Goal: Task Accomplishment & Management: Manage account settings

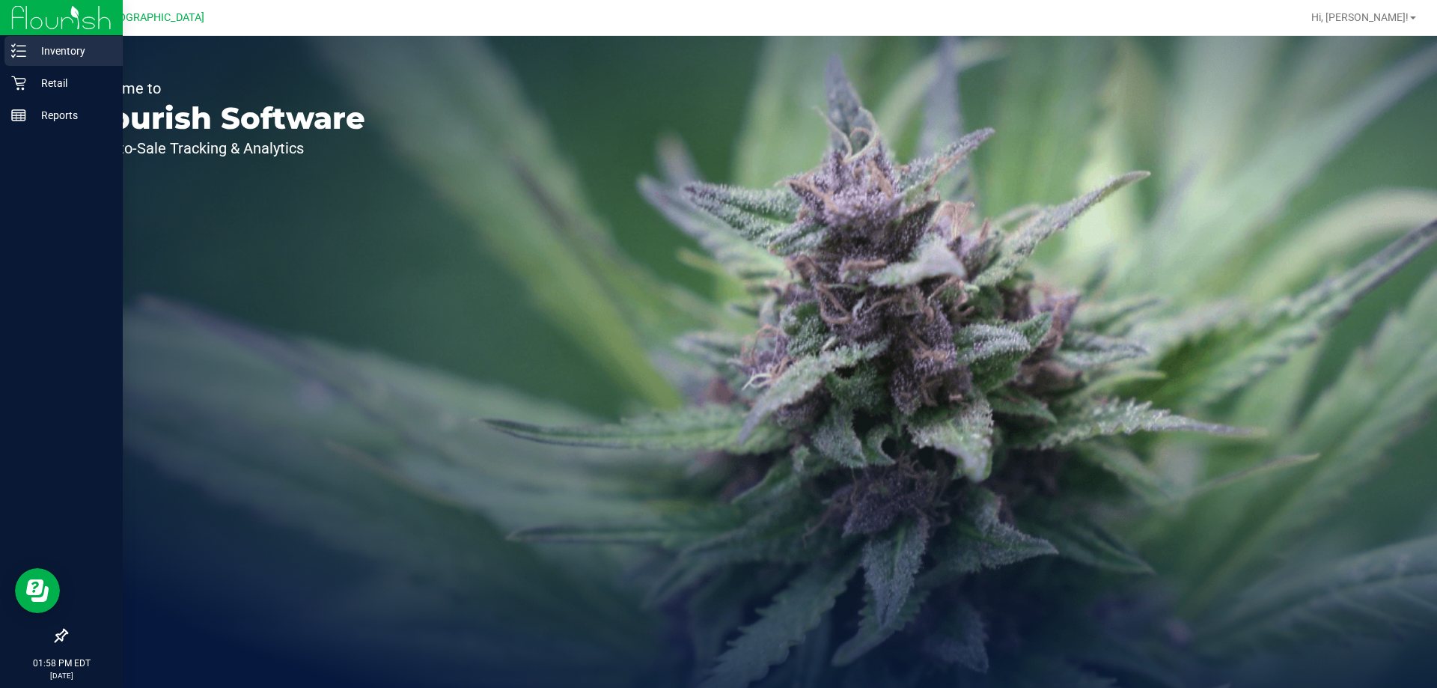
click at [64, 57] on p "Inventory" at bounding box center [71, 51] width 90 height 18
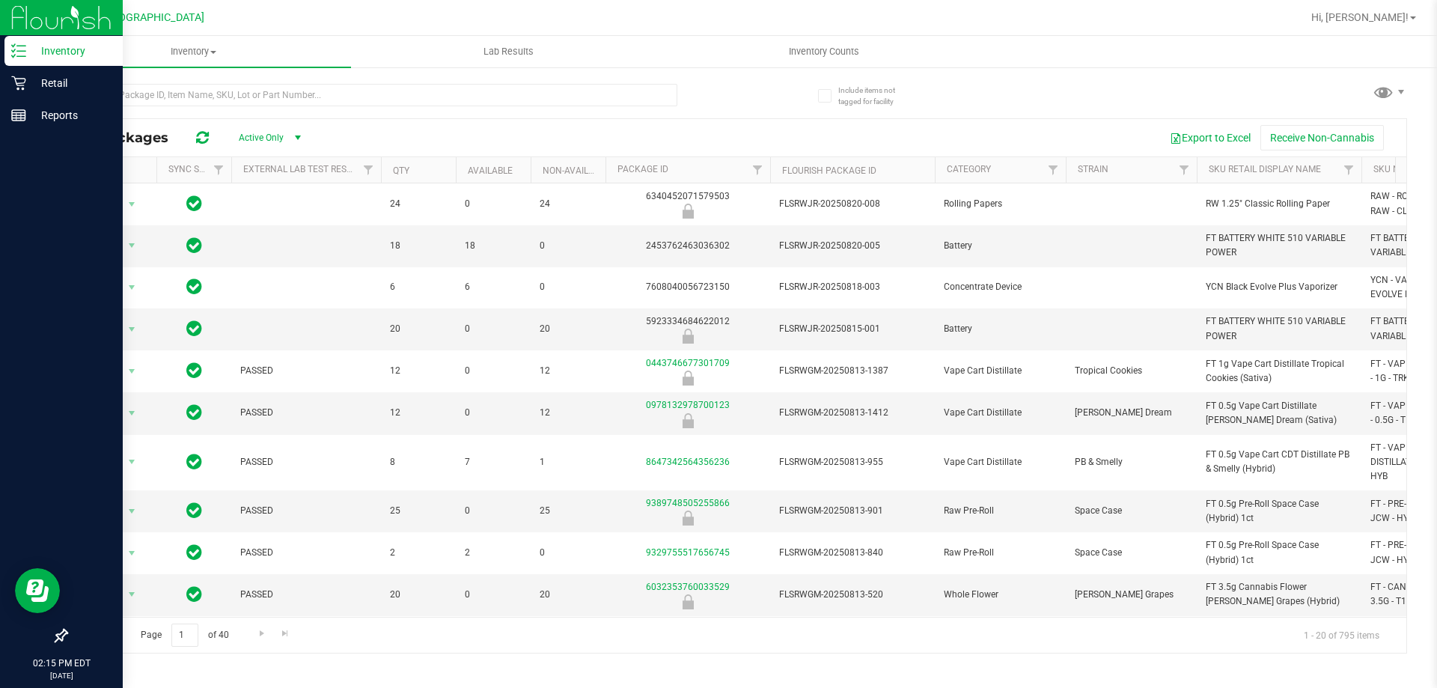
click at [67, 66] on link "Inventory" at bounding box center [61, 52] width 123 height 32
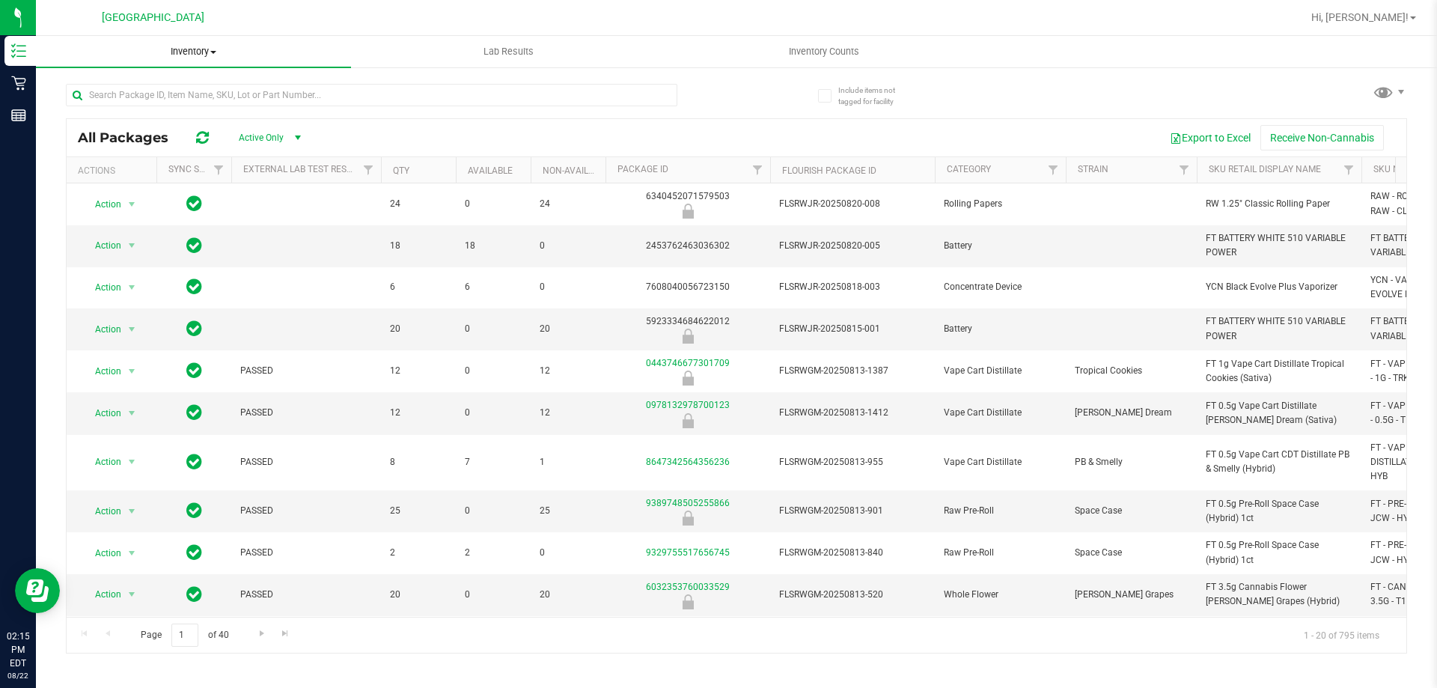
click at [205, 52] on span "Inventory" at bounding box center [193, 51] width 315 height 13
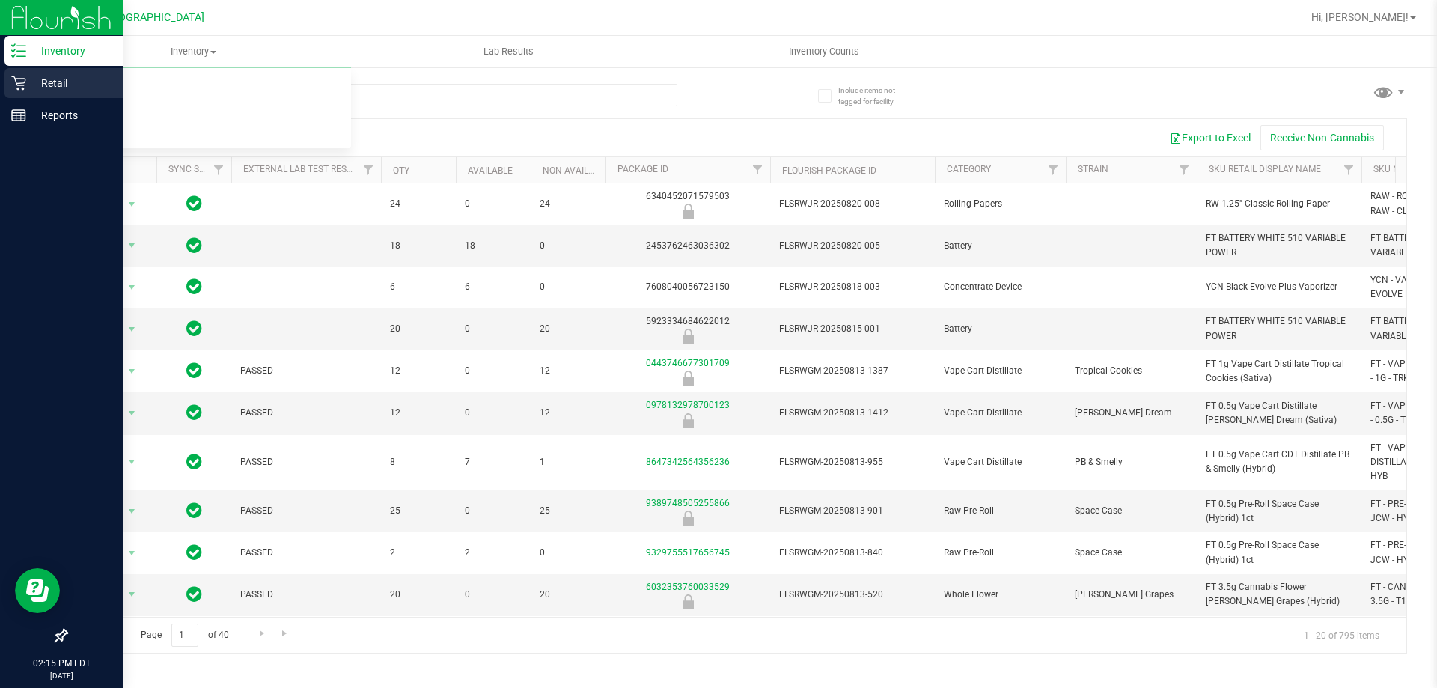
click at [16, 76] on icon at bounding box center [18, 83] width 15 height 15
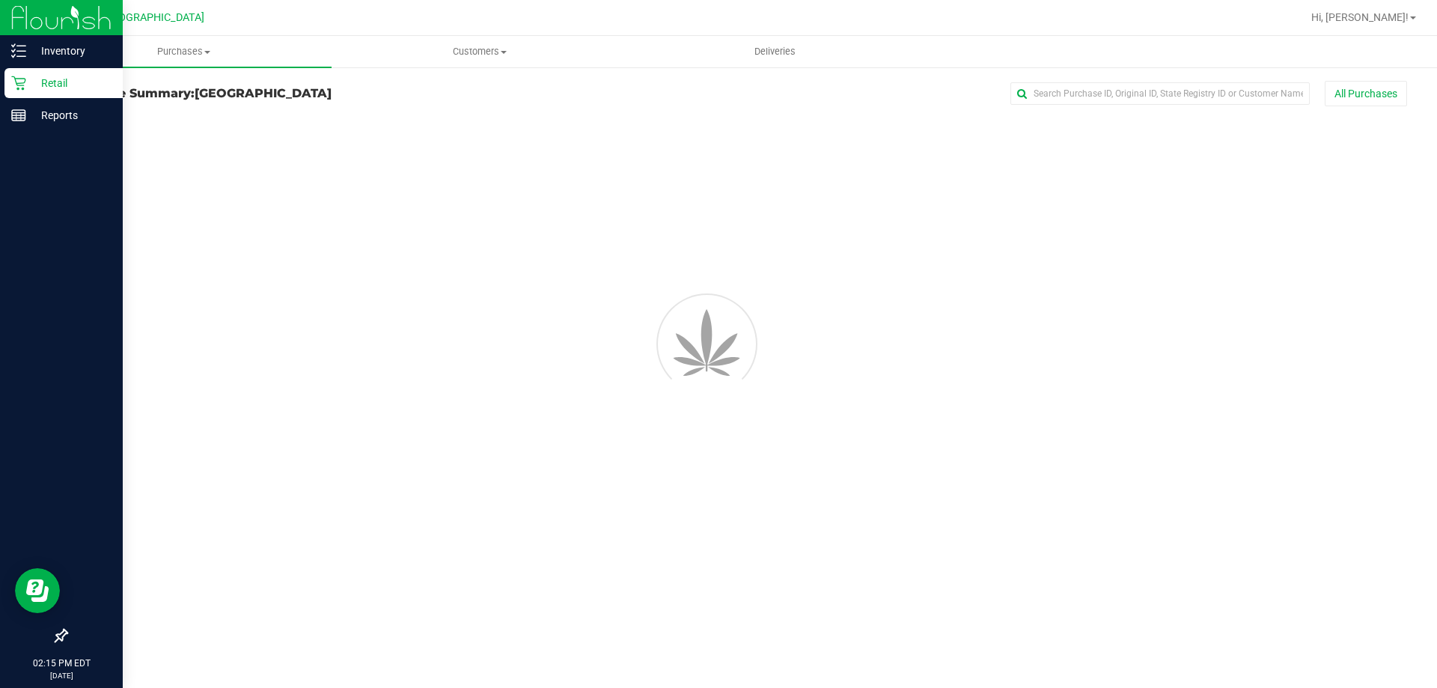
drag, startPoint x: 79, startPoint y: 78, endPoint x: 93, endPoint y: 84, distance: 14.7
click at [81, 78] on p "Retail" at bounding box center [71, 83] width 90 height 18
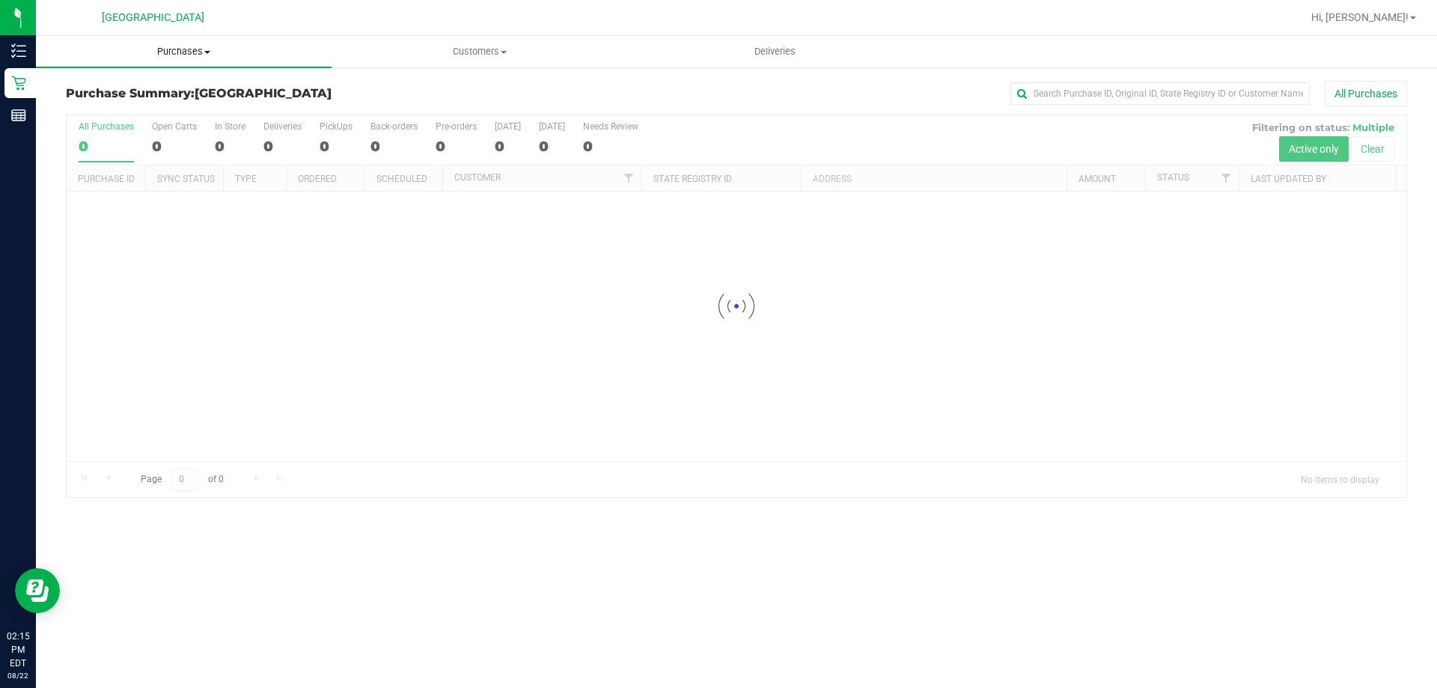
click at [219, 51] on span "Purchases" at bounding box center [184, 51] width 296 height 13
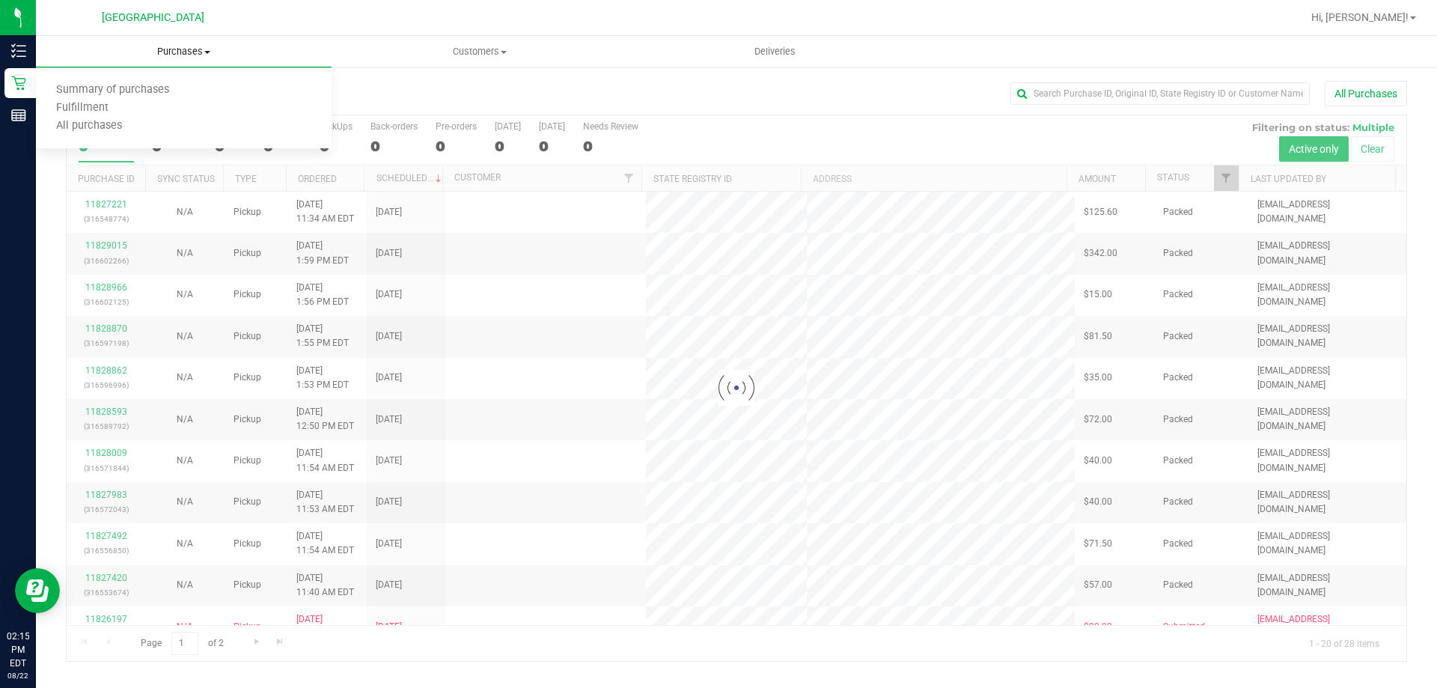
click at [192, 56] on span "Purchases" at bounding box center [184, 51] width 296 height 13
click at [180, 53] on span "Purchases" at bounding box center [184, 51] width 296 height 13
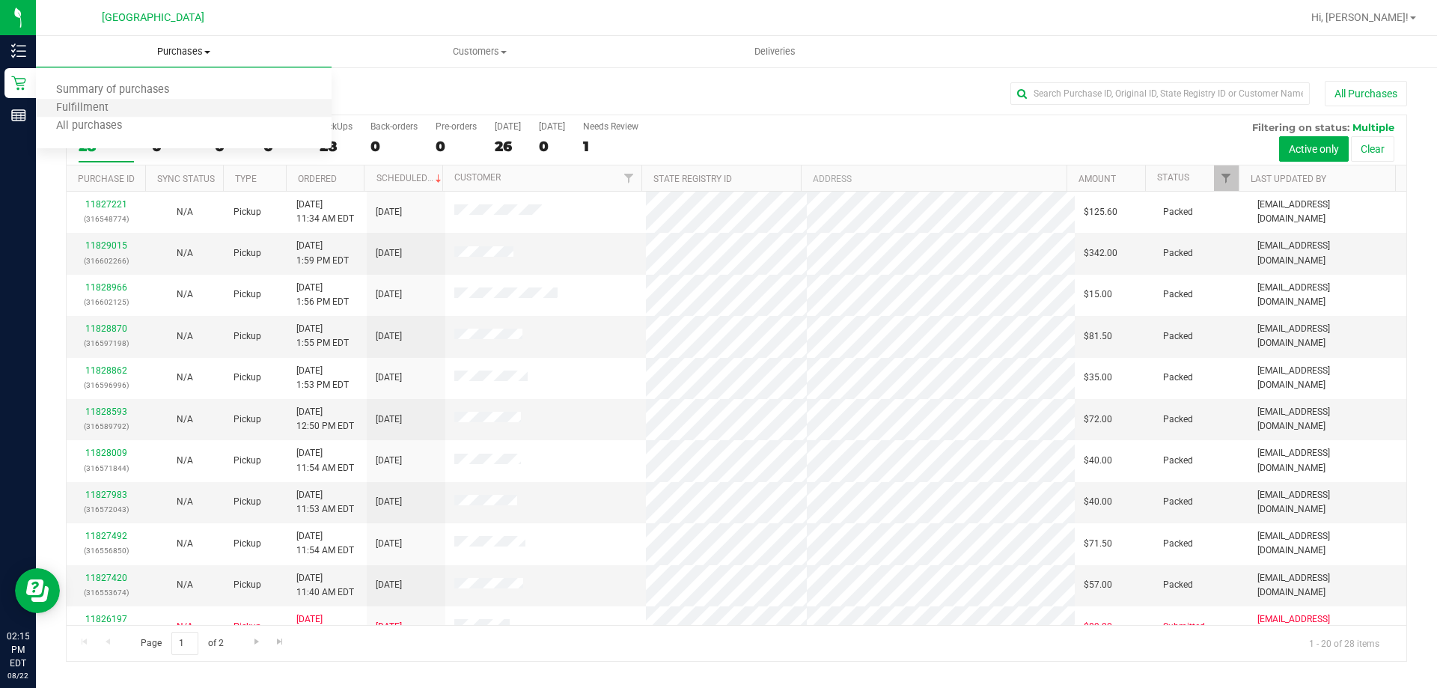
click at [128, 109] on li "Fulfillment" at bounding box center [184, 109] width 296 height 18
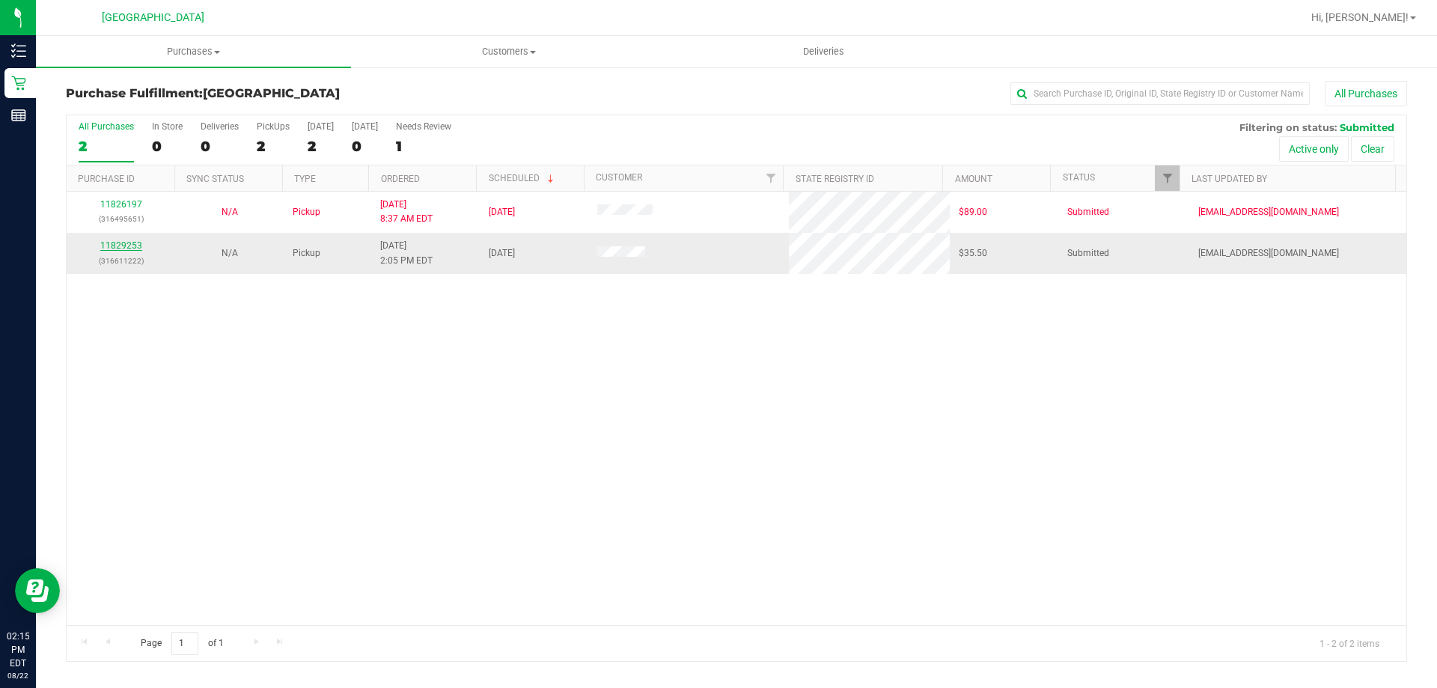
click at [116, 242] on link "11829253" at bounding box center [121, 245] width 42 height 10
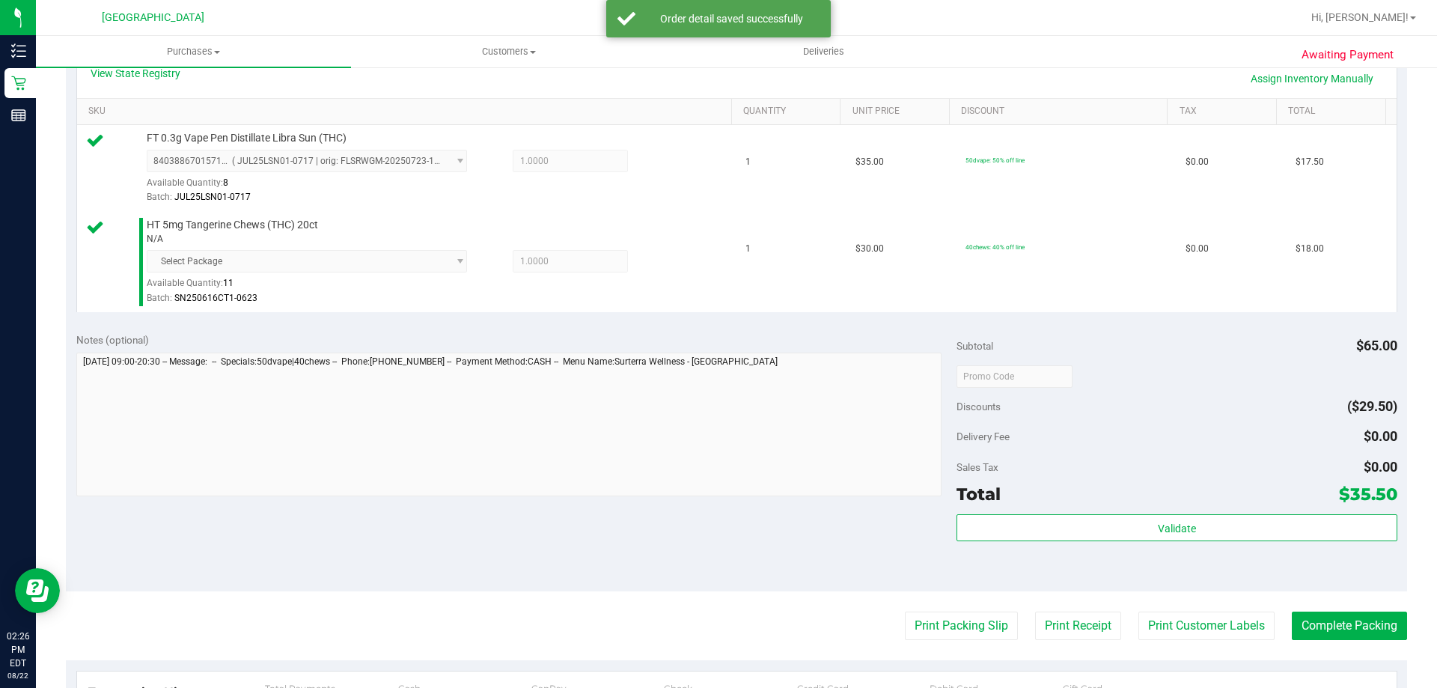
scroll to position [637, 0]
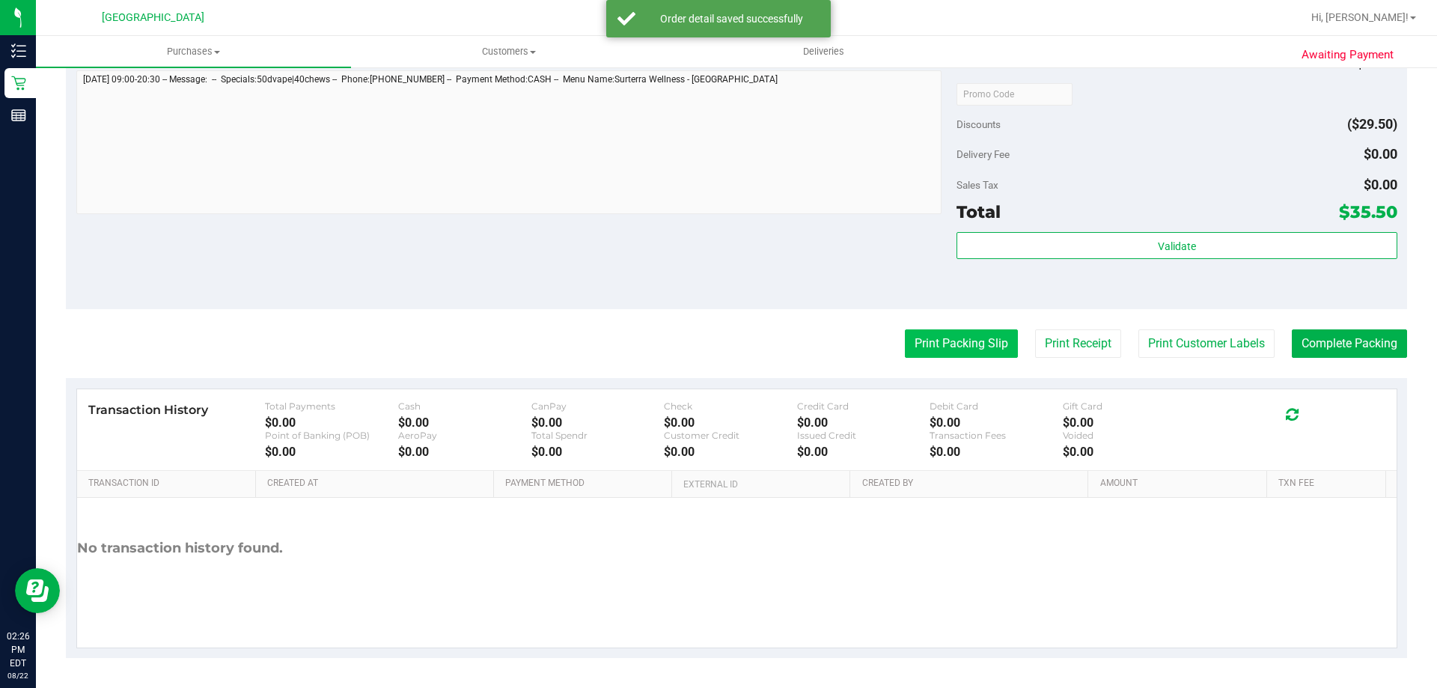
click at [966, 335] on button "Print Packing Slip" at bounding box center [961, 343] width 113 height 28
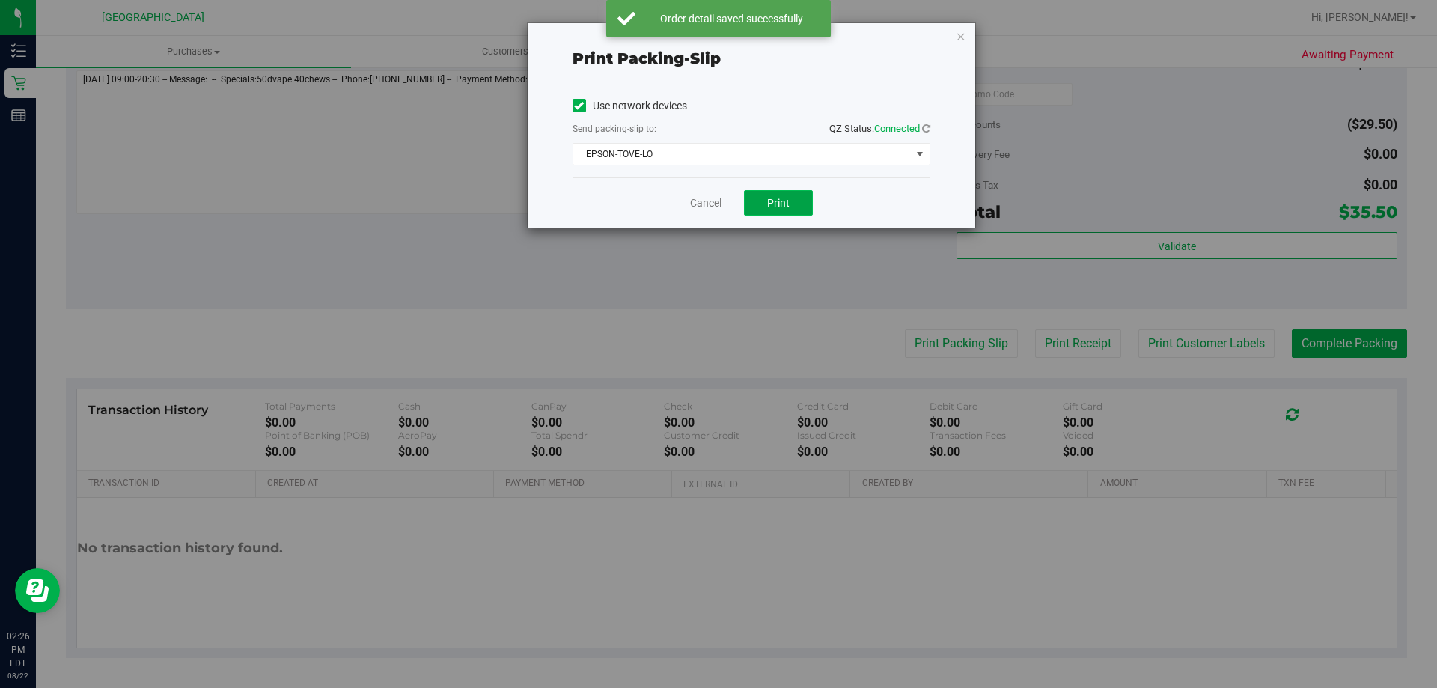
click at [782, 198] on span "Print" at bounding box center [778, 203] width 22 height 12
click at [697, 150] on span "EPSON-TOVE-LO" at bounding box center [741, 154] width 337 height 21
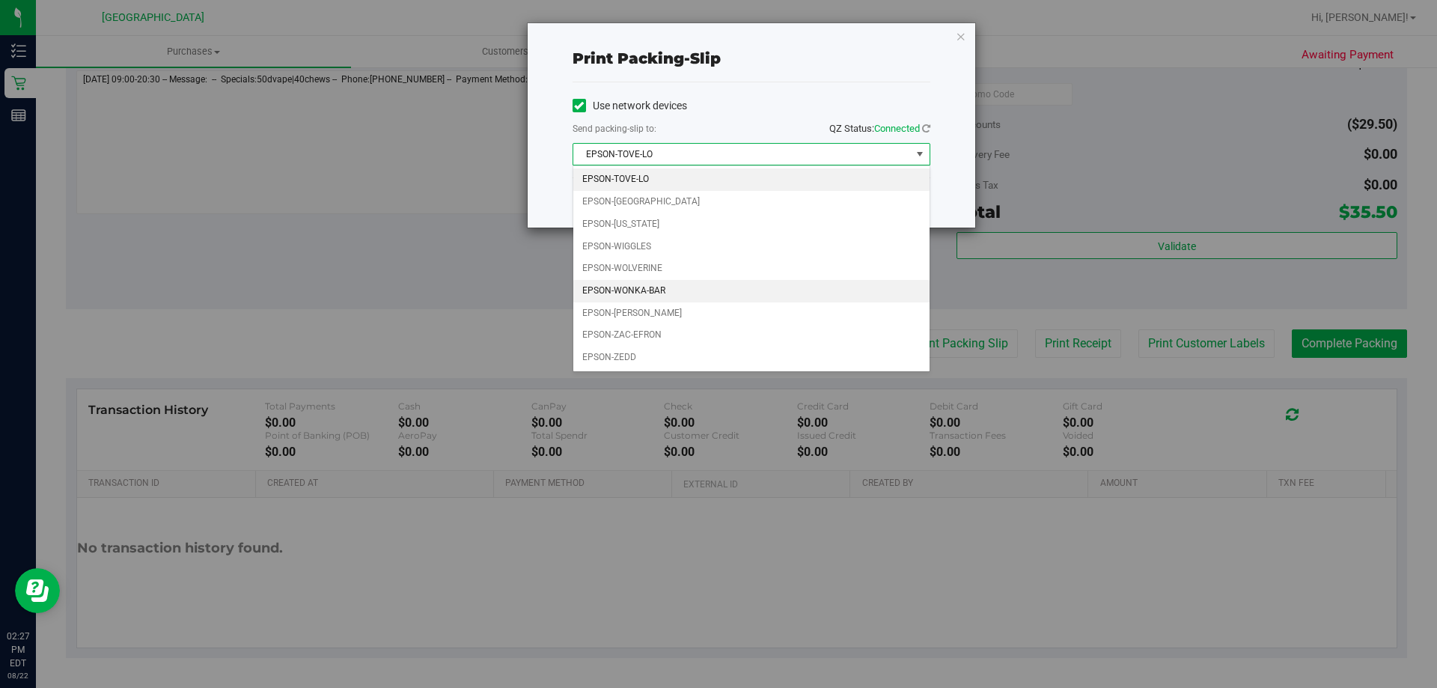
click at [690, 300] on li "EPSON-WONKA-BAR" at bounding box center [751, 291] width 356 height 22
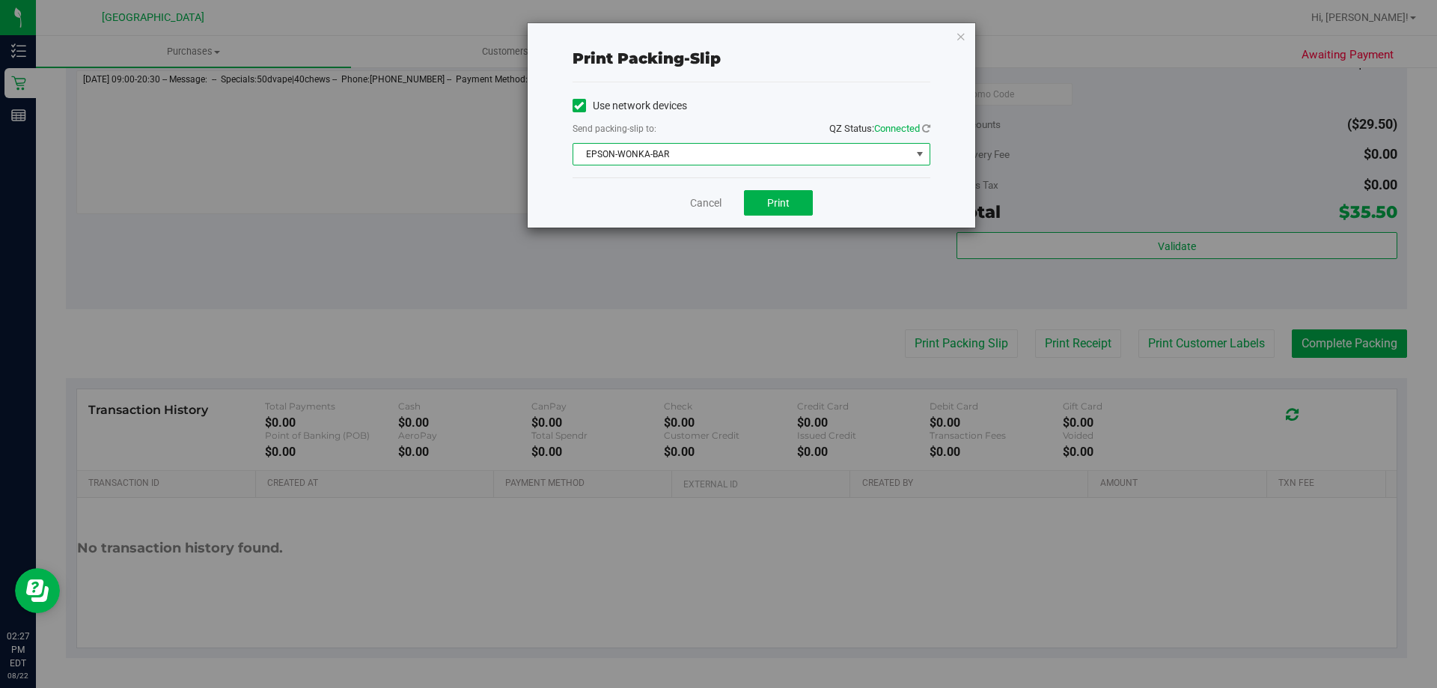
click at [667, 146] on span "EPSON-WONKA-BAR" at bounding box center [741, 154] width 337 height 21
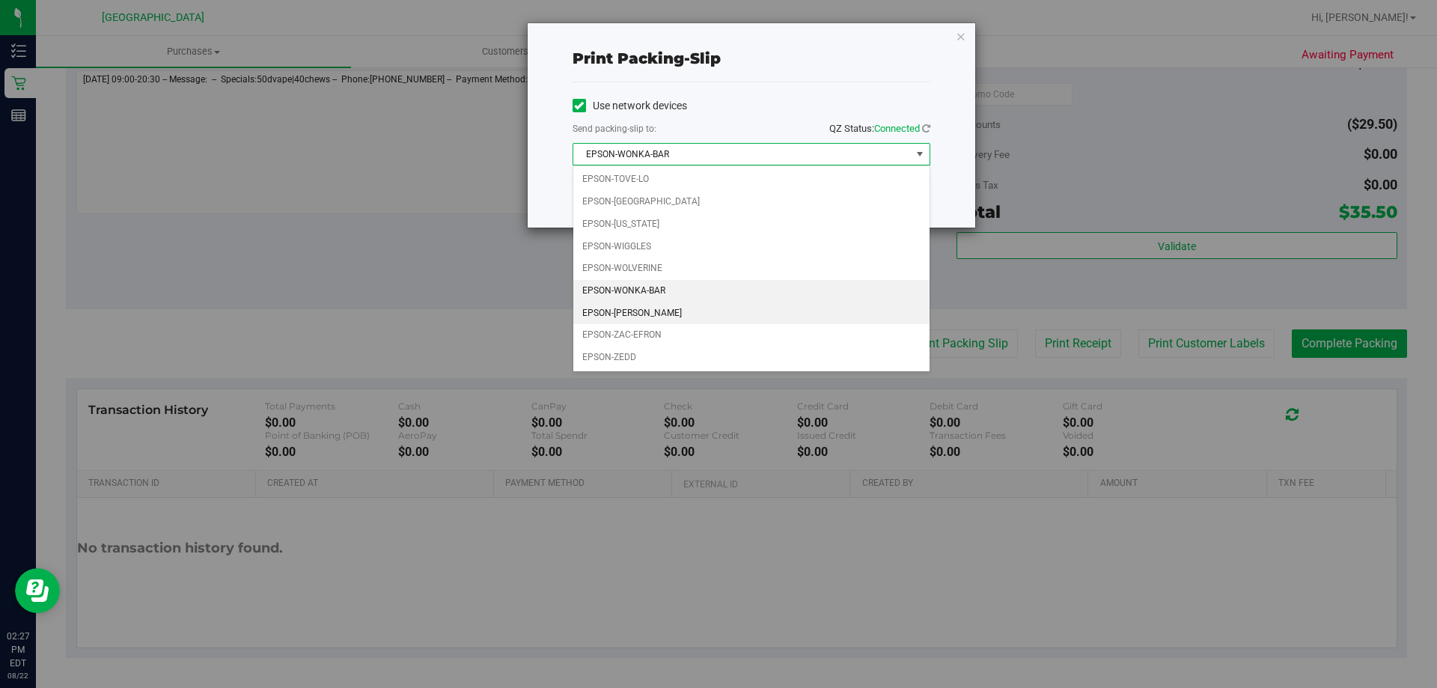
click at [668, 308] on li "EPSON-[PERSON_NAME]" at bounding box center [751, 313] width 356 height 22
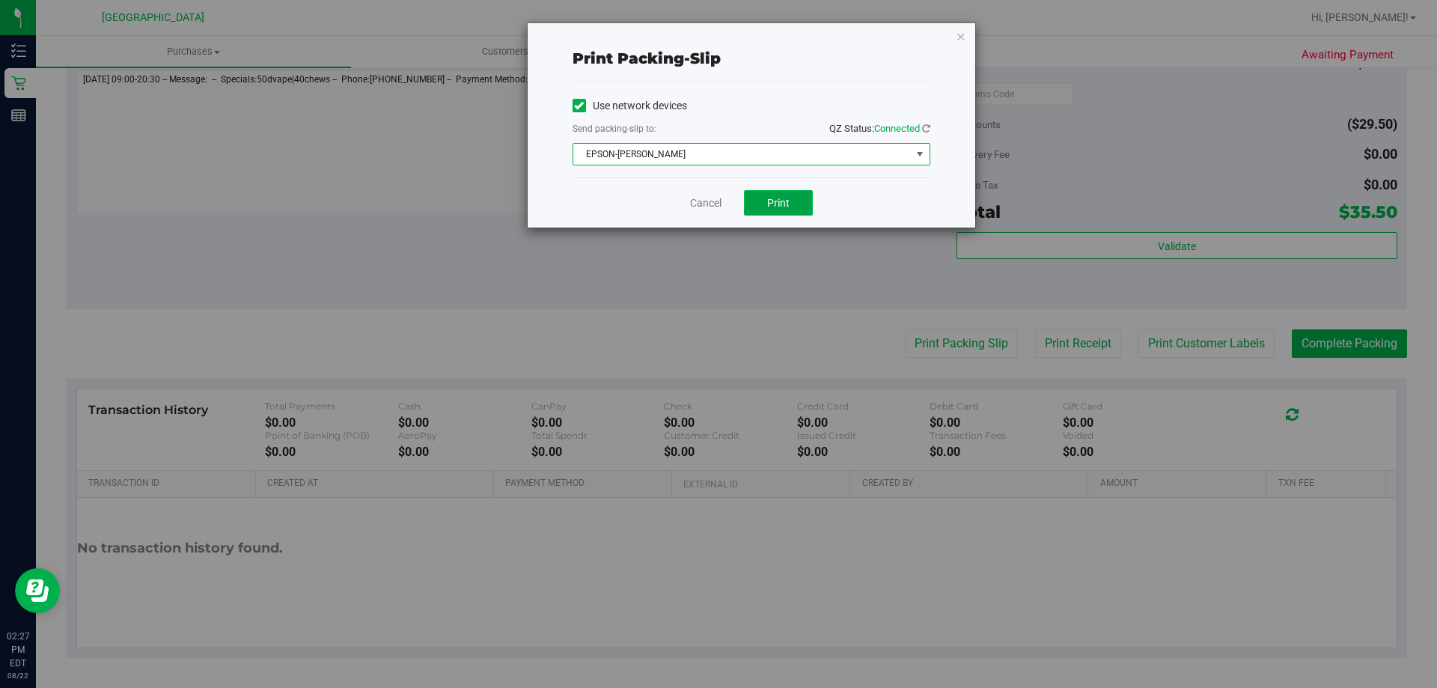
click at [778, 204] on span "Print" at bounding box center [778, 203] width 22 height 12
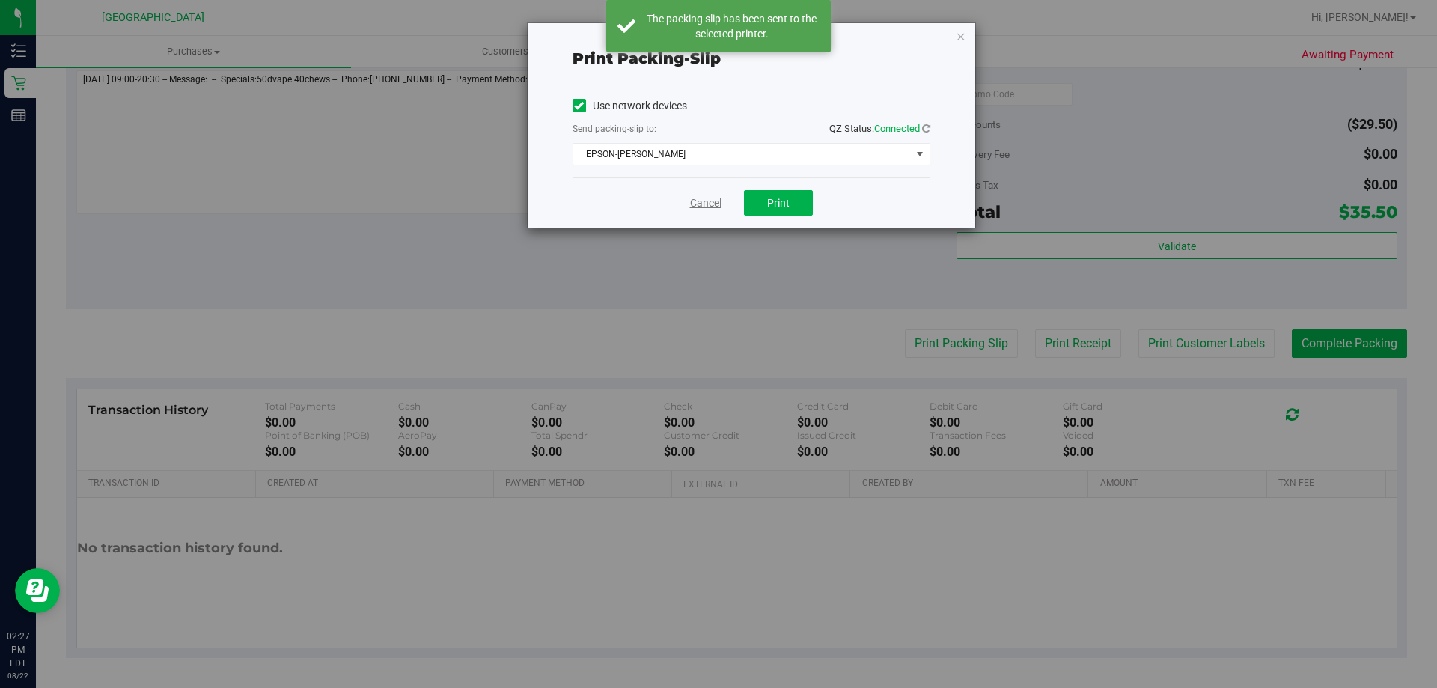
click at [714, 203] on link "Cancel" at bounding box center [705, 203] width 31 height 16
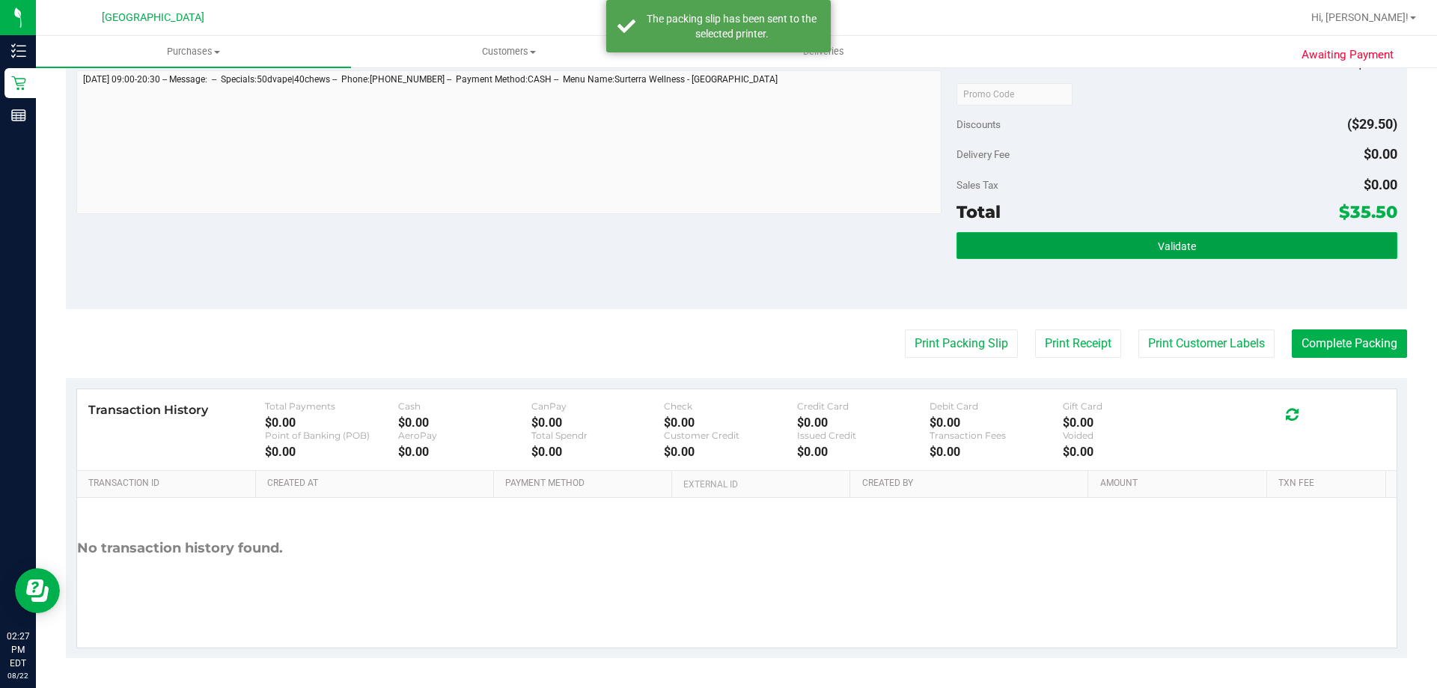
click at [1067, 253] on button "Validate" at bounding box center [1176, 245] width 440 height 27
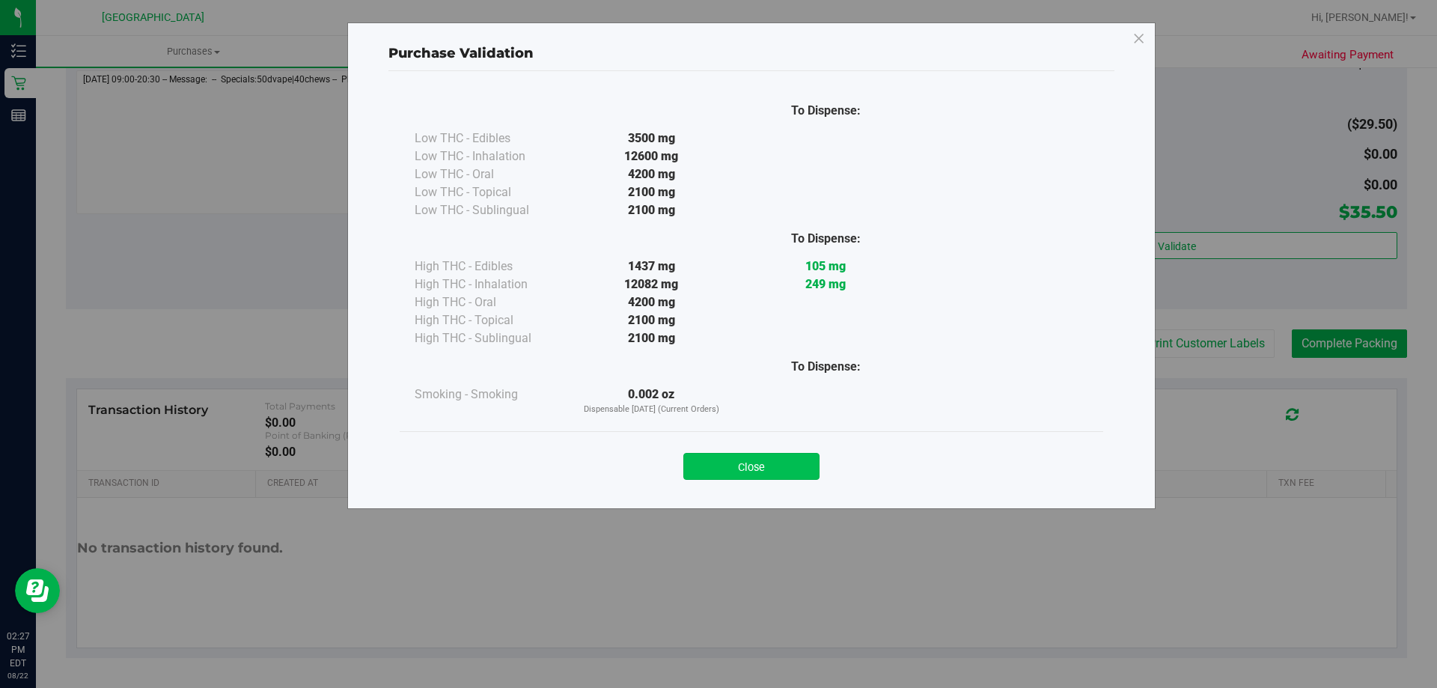
click at [769, 463] on button "Close" at bounding box center [751, 466] width 136 height 27
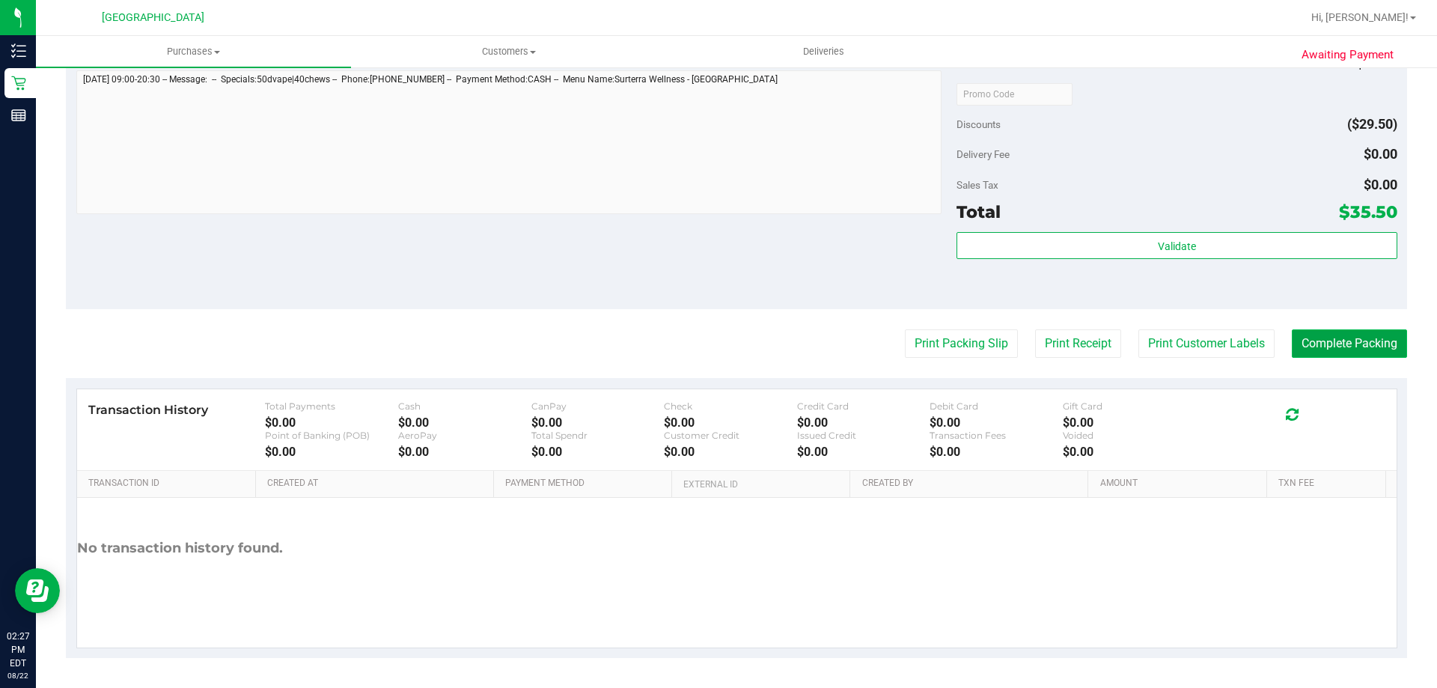
click at [1351, 344] on button "Complete Packing" at bounding box center [1349, 343] width 115 height 28
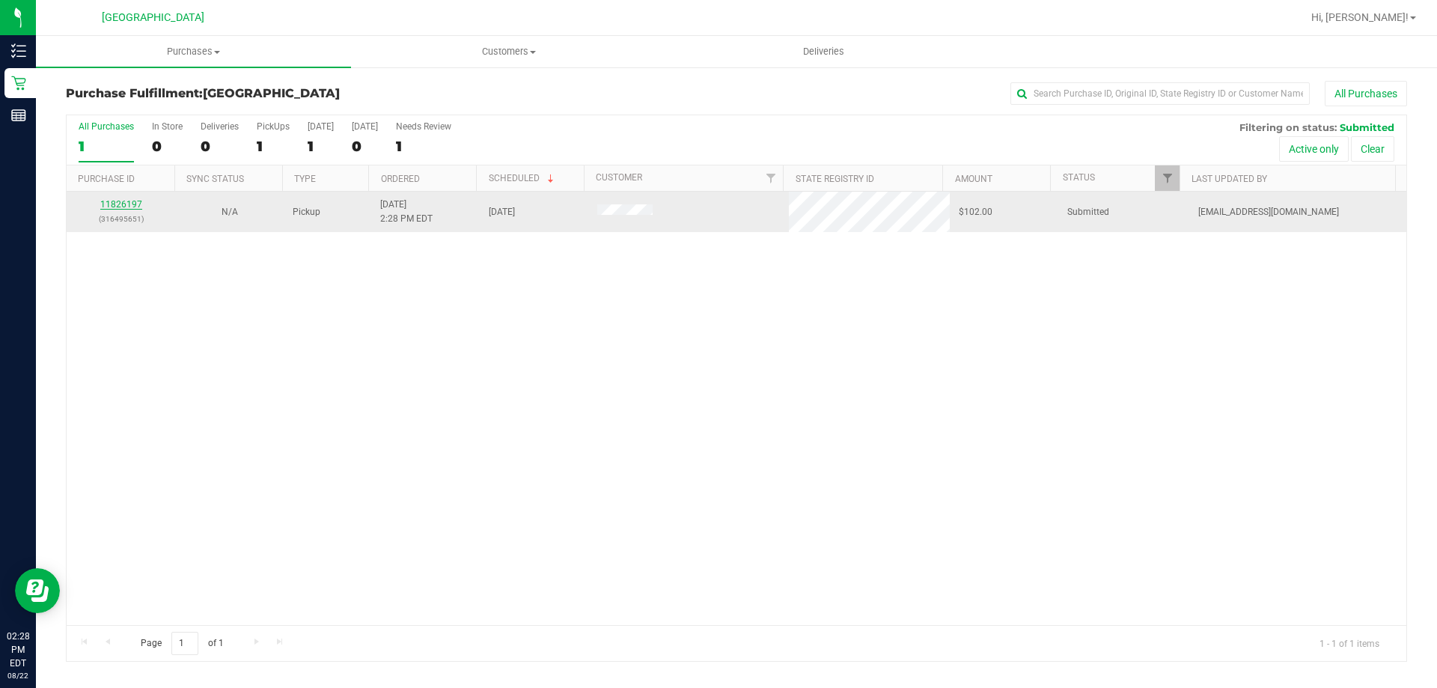
click at [118, 207] on link "11826197" at bounding box center [121, 204] width 42 height 10
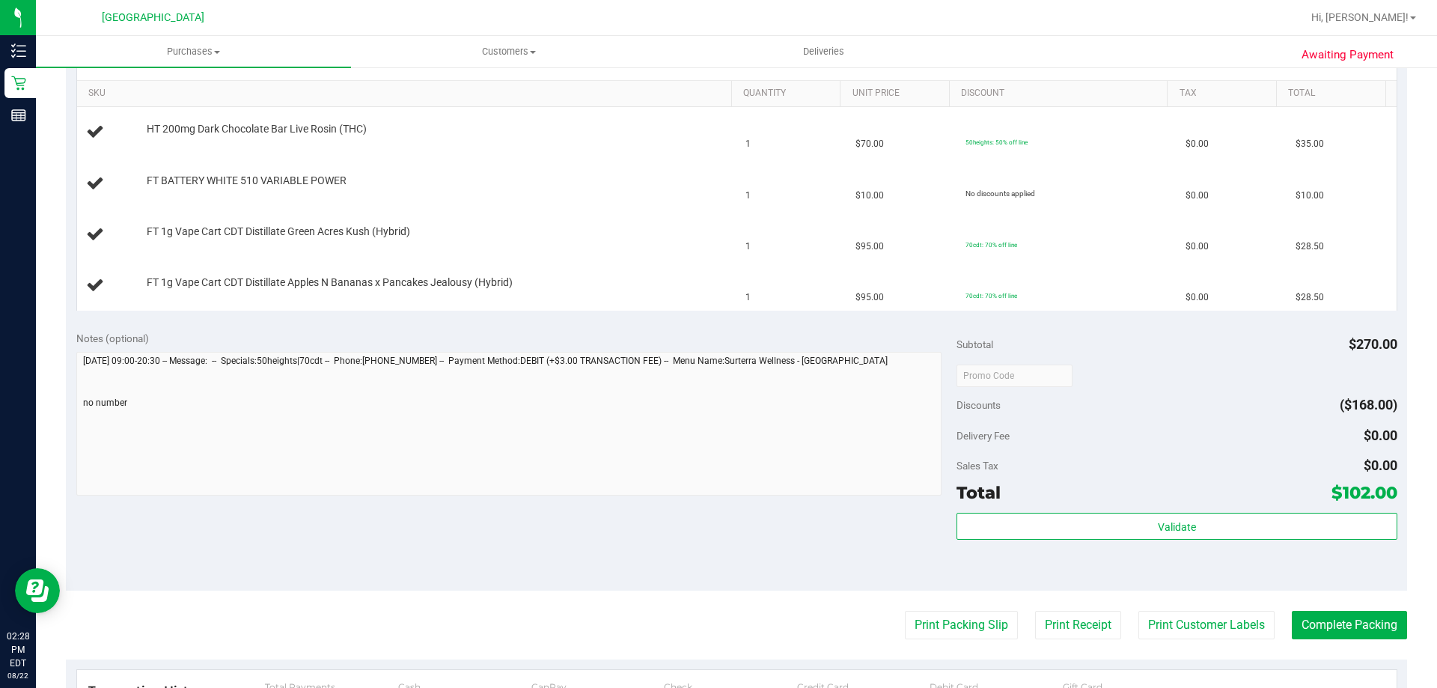
scroll to position [374, 0]
click at [971, 622] on button "Print Packing Slip" at bounding box center [961, 623] width 113 height 28
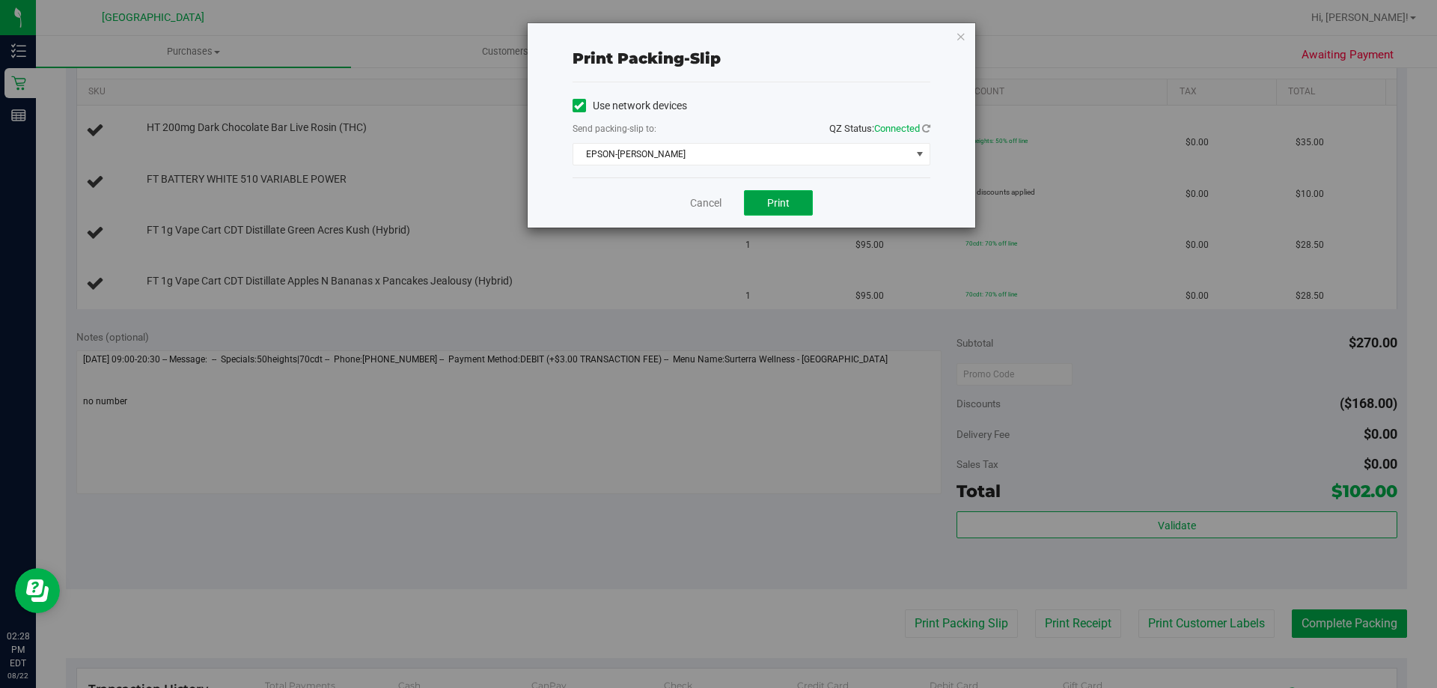
click at [781, 198] on span "Print" at bounding box center [778, 203] width 22 height 12
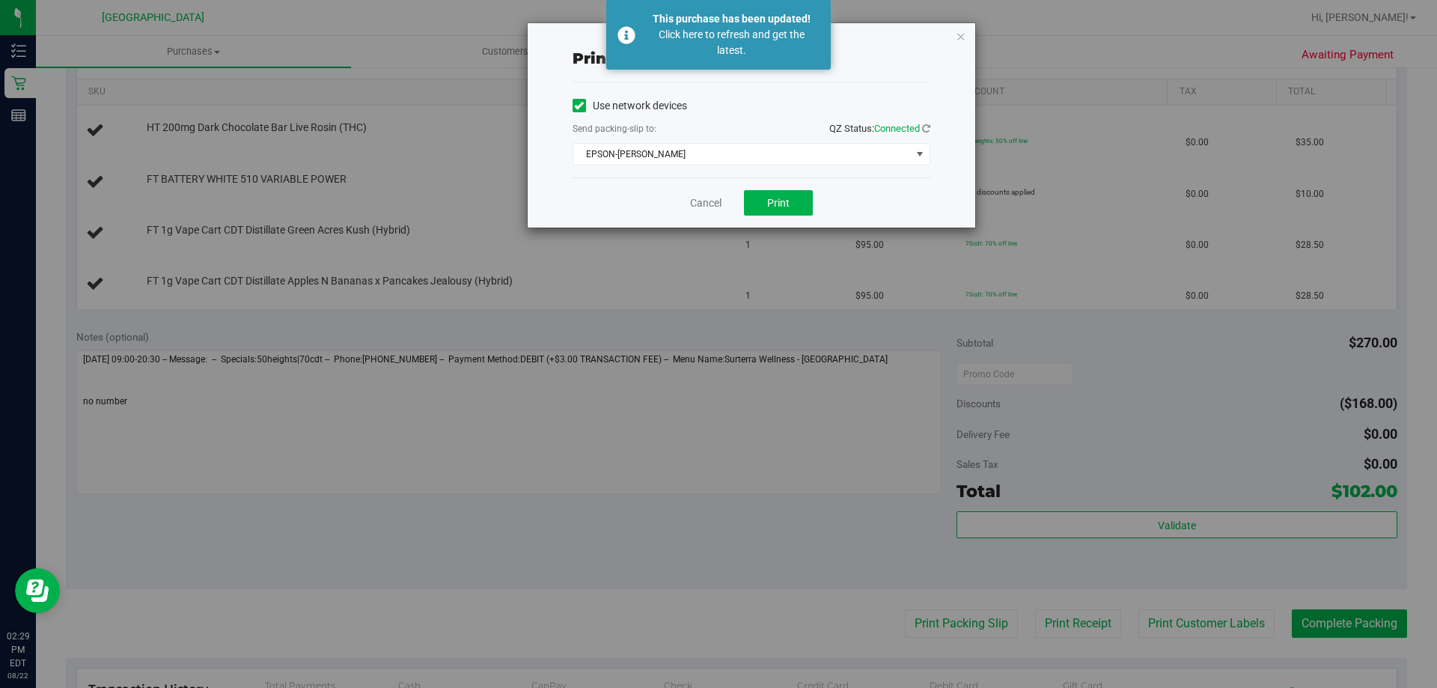
click at [4, 89] on div "Print packing-slip Use network devices Send packing-slip to: QZ Status: Connect…" at bounding box center [724, 344] width 1448 height 688
click at [694, 201] on link "Cancel" at bounding box center [705, 203] width 31 height 16
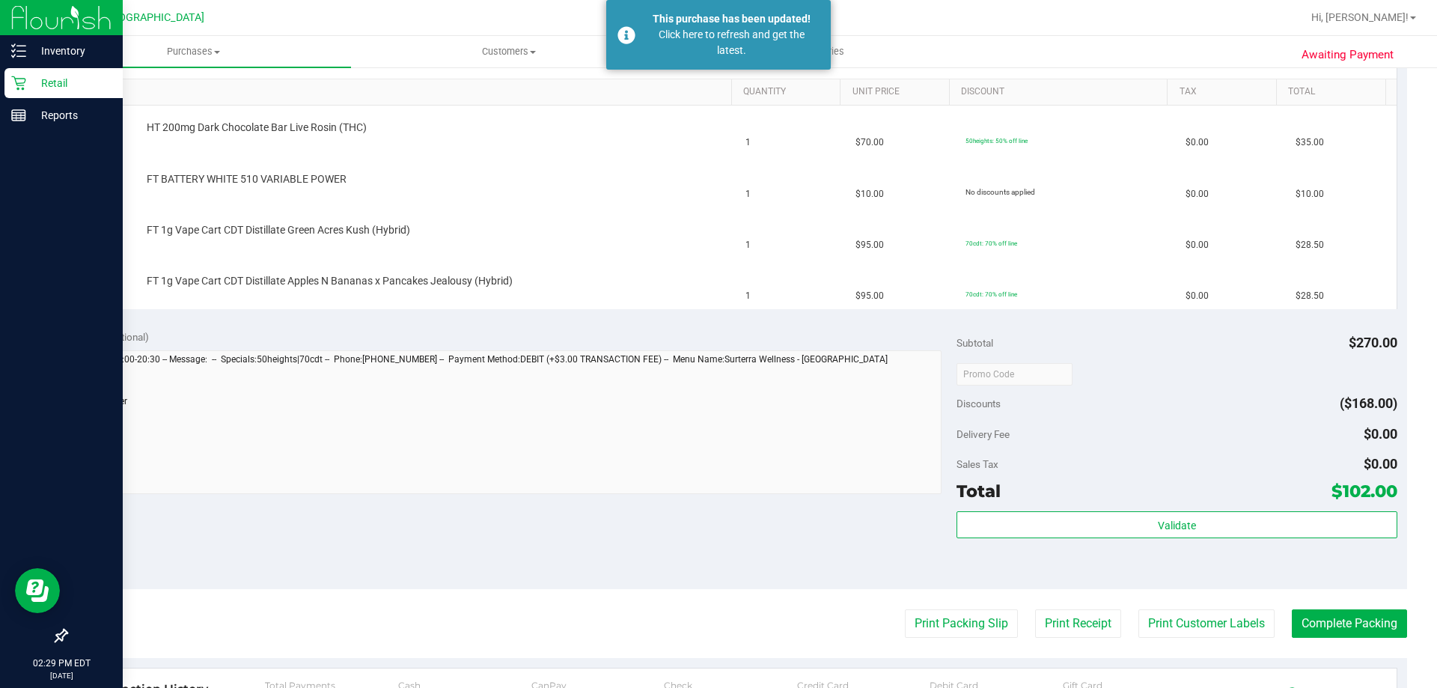
click at [9, 79] on div "Retail" at bounding box center [63, 83] width 118 height 30
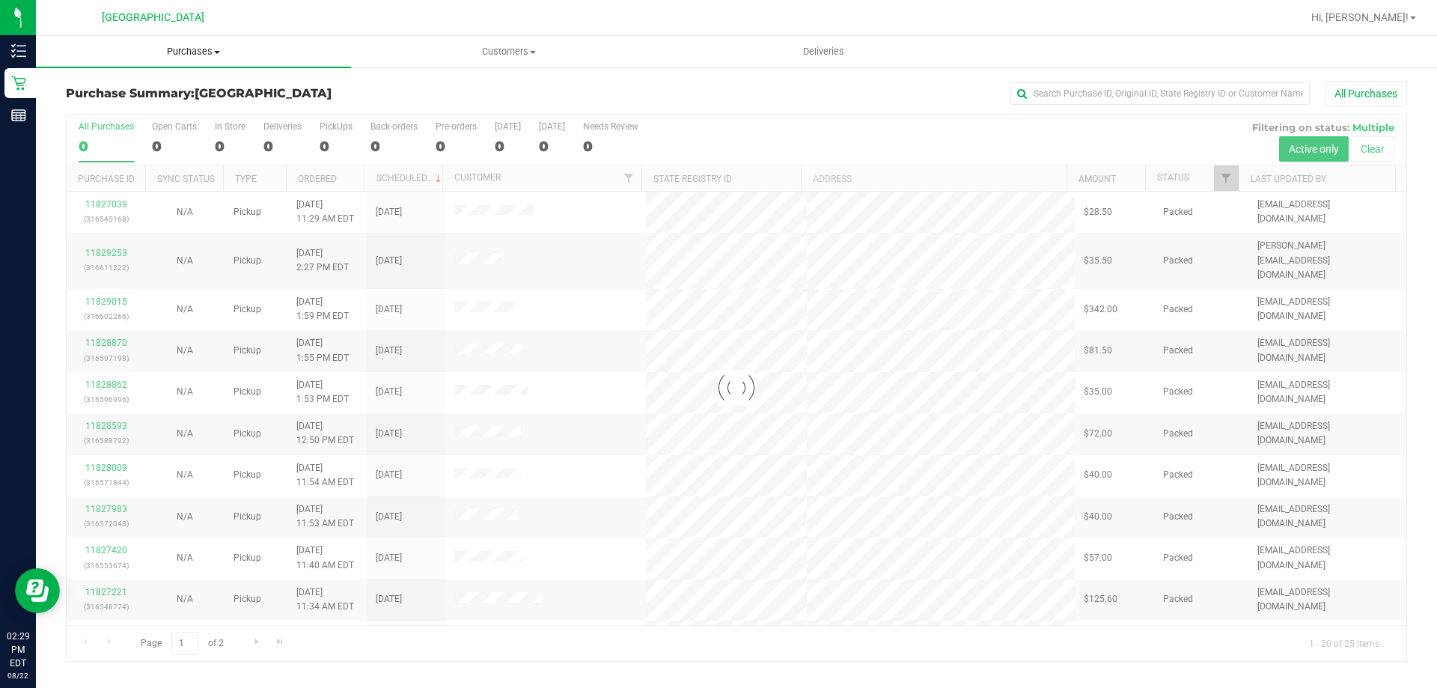
click at [189, 53] on span "Purchases" at bounding box center [193, 51] width 315 height 13
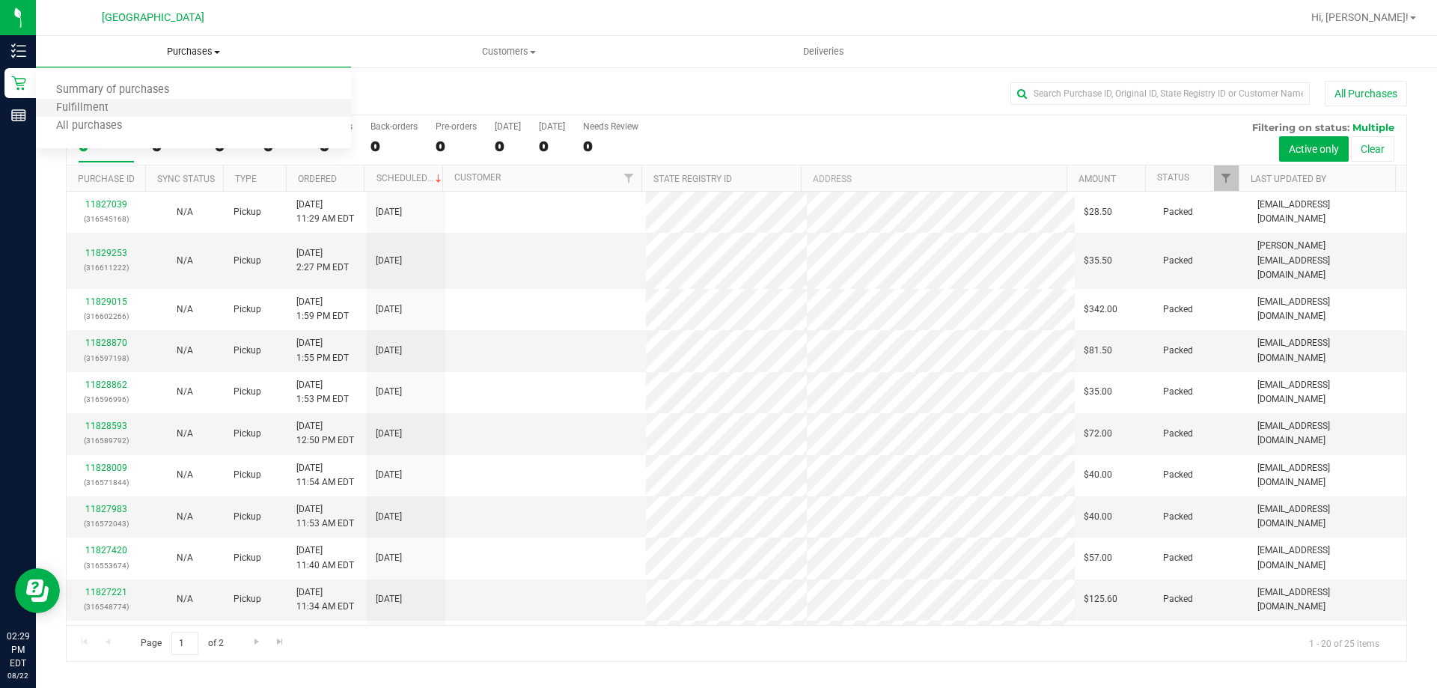
click at [180, 103] on li "Fulfillment" at bounding box center [193, 109] width 315 height 18
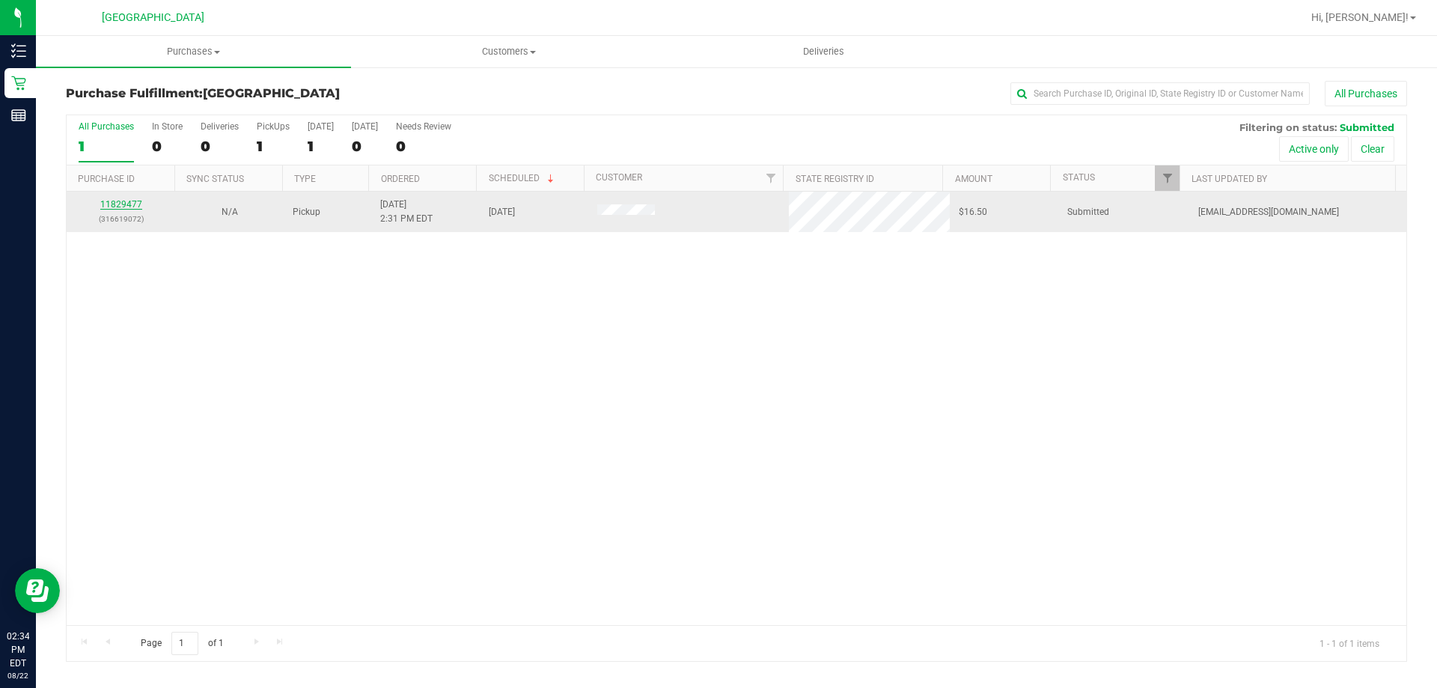
click at [126, 208] on link "11829477" at bounding box center [121, 204] width 42 height 10
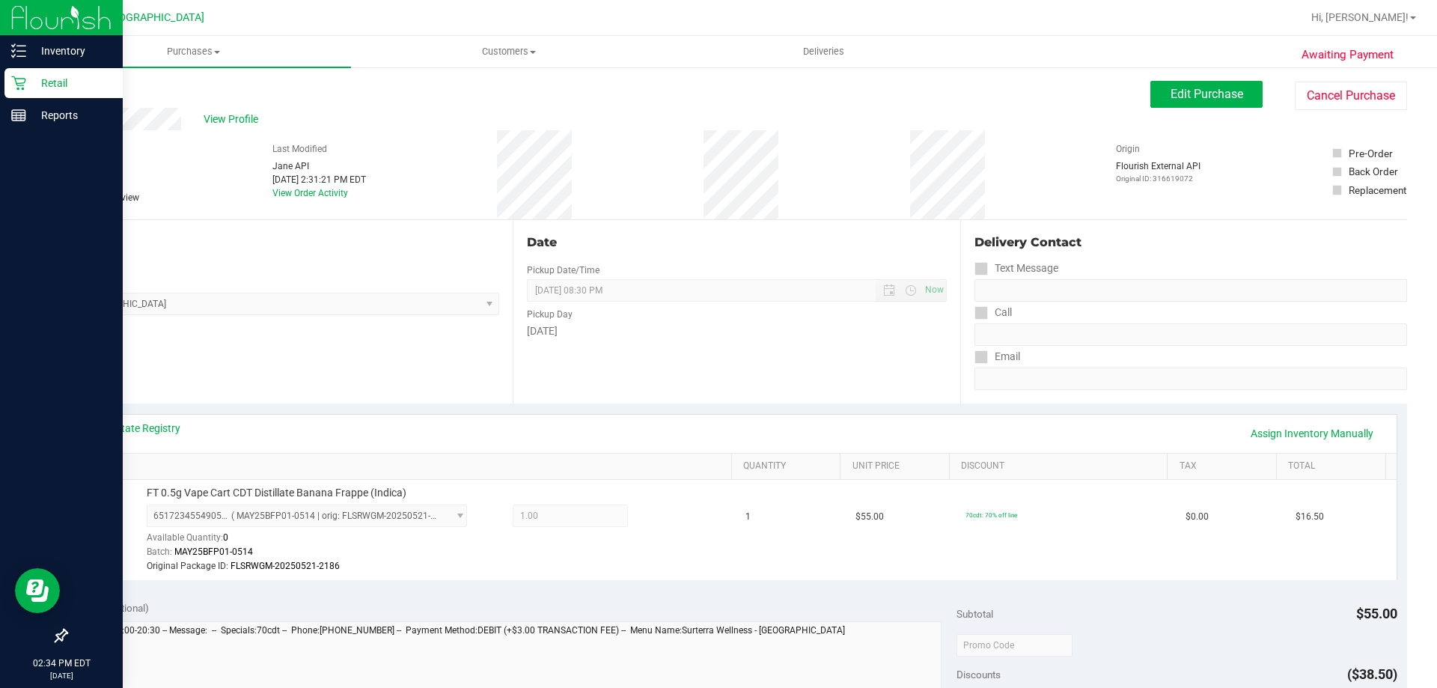
click at [24, 86] on icon at bounding box center [18, 83] width 15 height 15
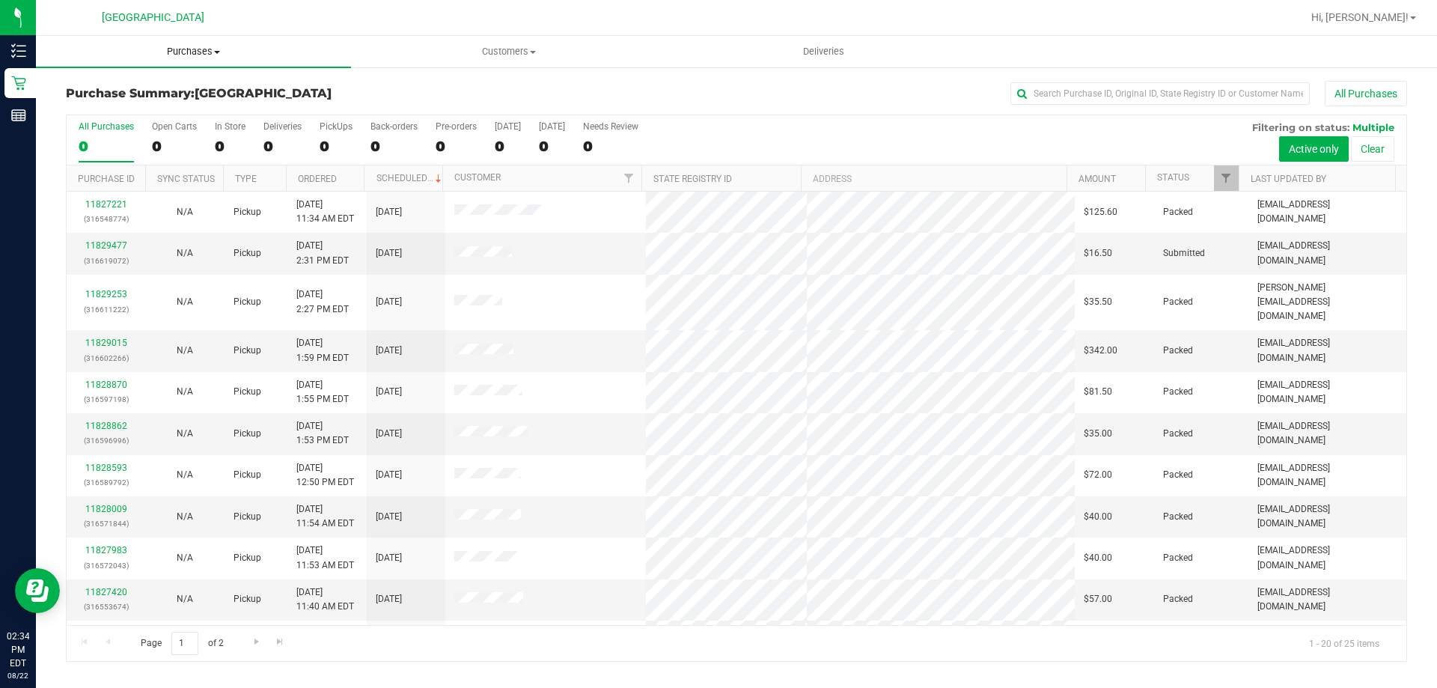
click at [198, 52] on span "Purchases" at bounding box center [193, 51] width 315 height 13
click at [105, 106] on span "Fulfillment" at bounding box center [82, 108] width 93 height 13
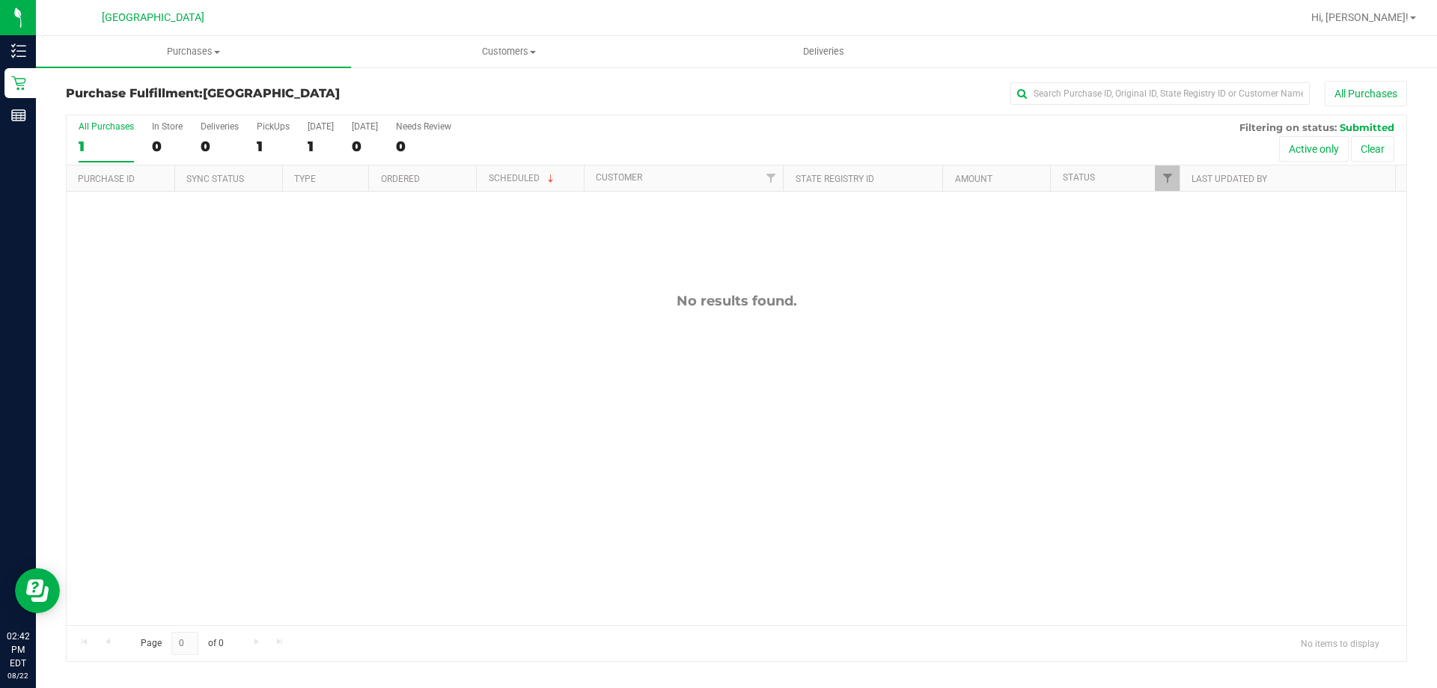
scroll to position [101, 0]
click at [995, 381] on div "No results found." at bounding box center [736, 358] width 1339 height 534
drag, startPoint x: 538, startPoint y: 458, endPoint x: 502, endPoint y: 465, distance: 36.5
click at [538, 456] on div "No results found." at bounding box center [736, 459] width 1339 height 534
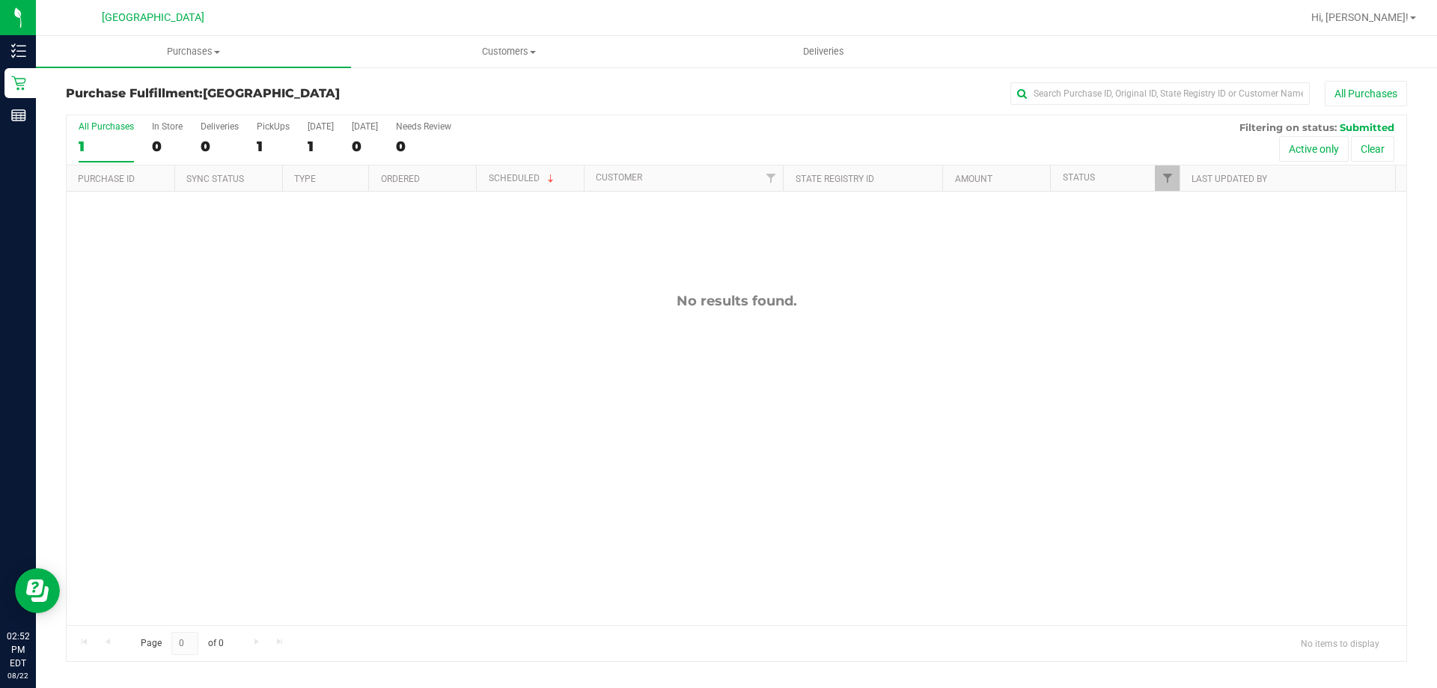
click at [1294, 397] on div "No results found." at bounding box center [736, 459] width 1339 height 534
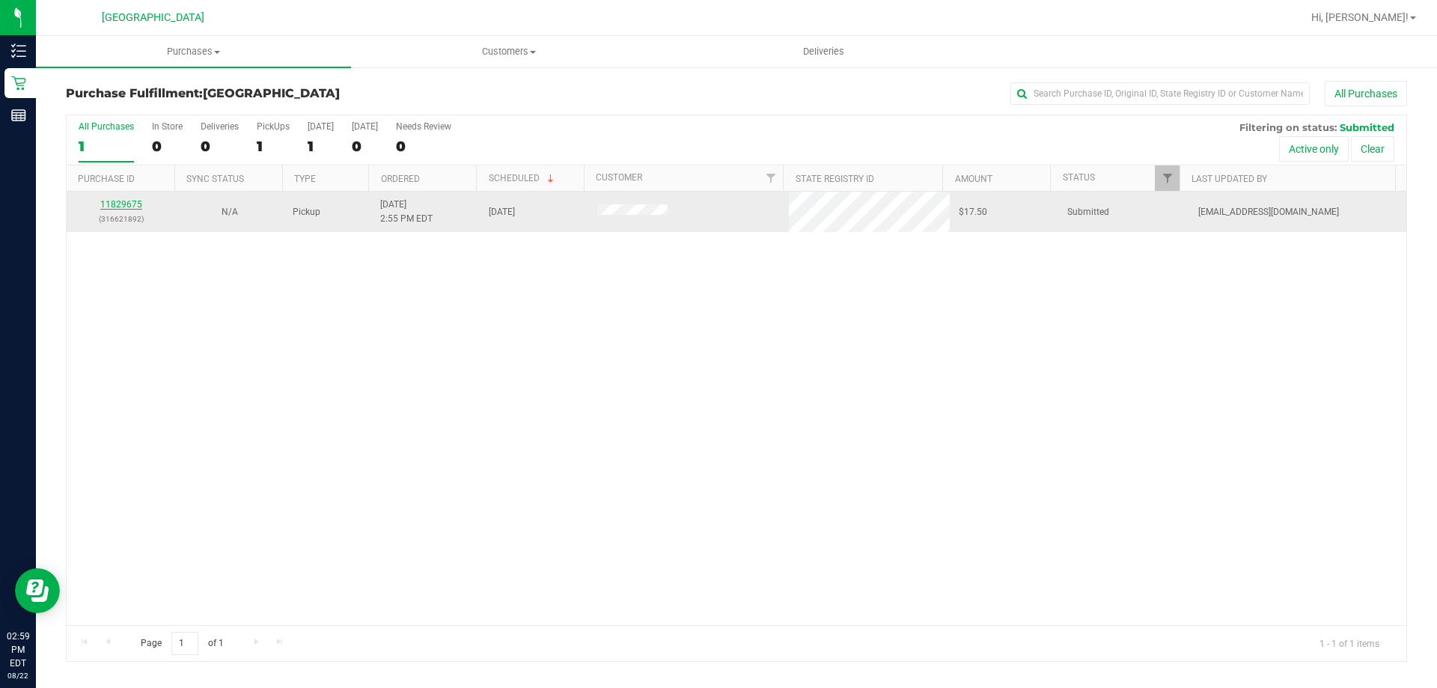
click at [138, 203] on link "11829675" at bounding box center [121, 204] width 42 height 10
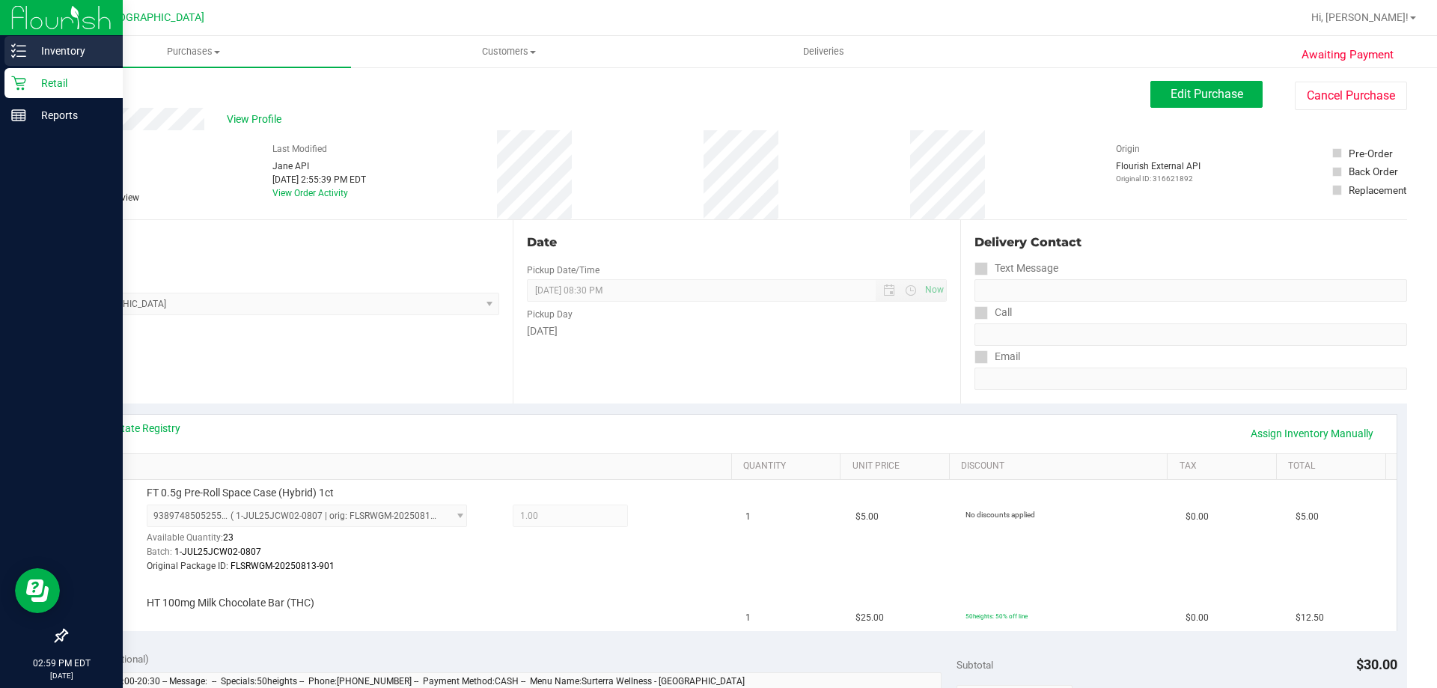
click at [23, 54] on icon at bounding box center [18, 50] width 15 height 15
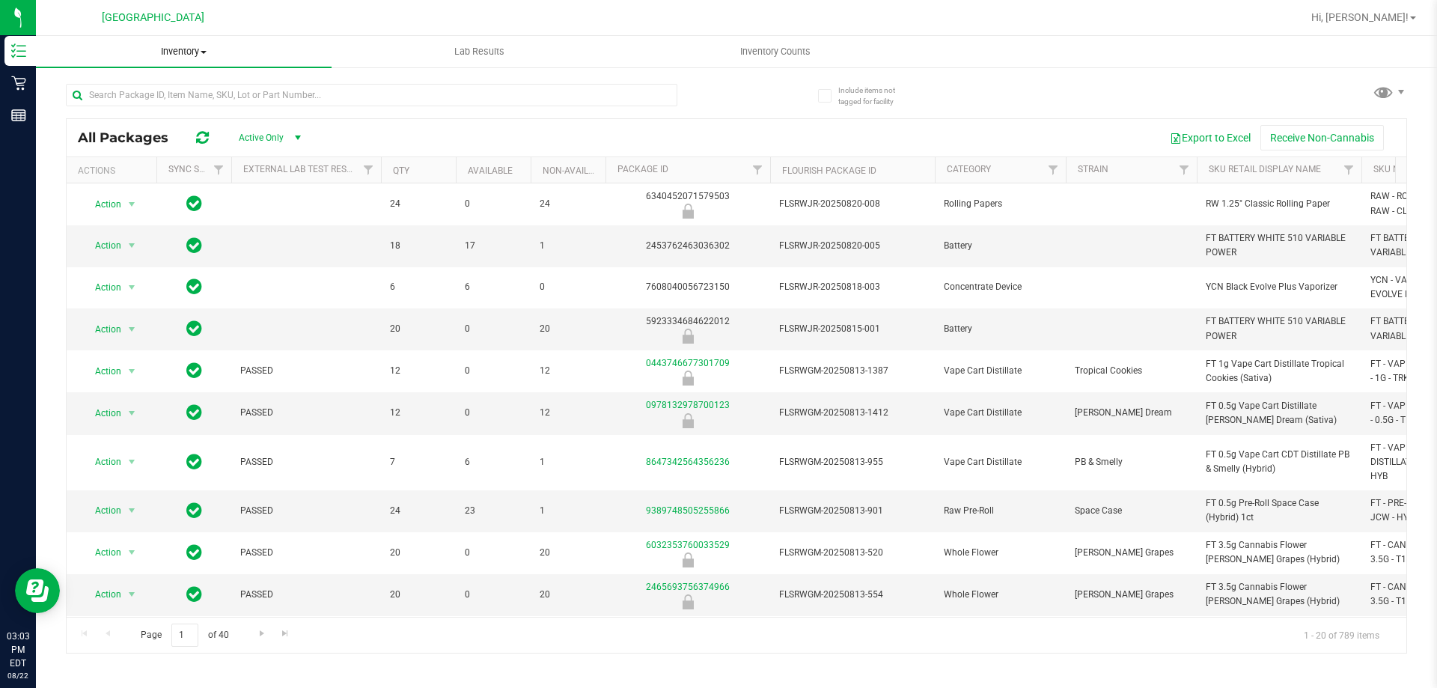
click at [196, 49] on span "Inventory" at bounding box center [184, 51] width 296 height 13
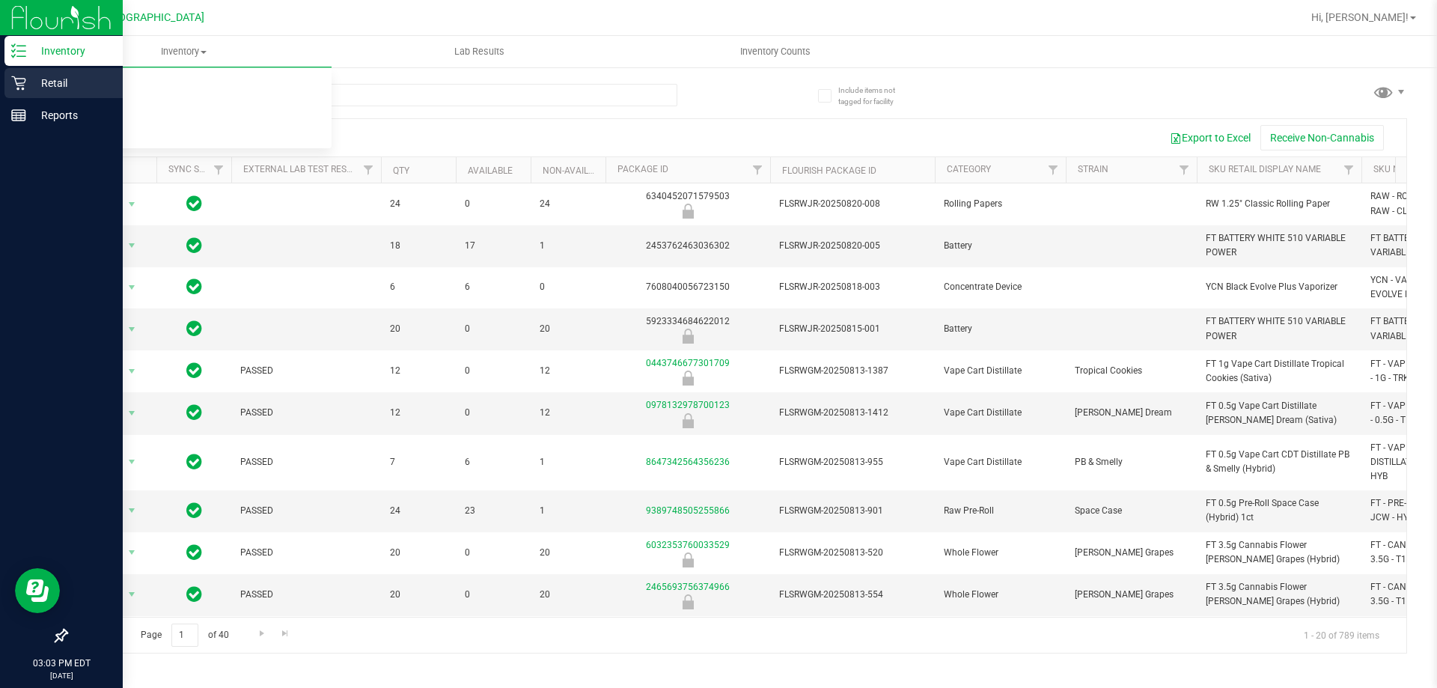
click at [23, 89] on icon at bounding box center [18, 83] width 14 height 14
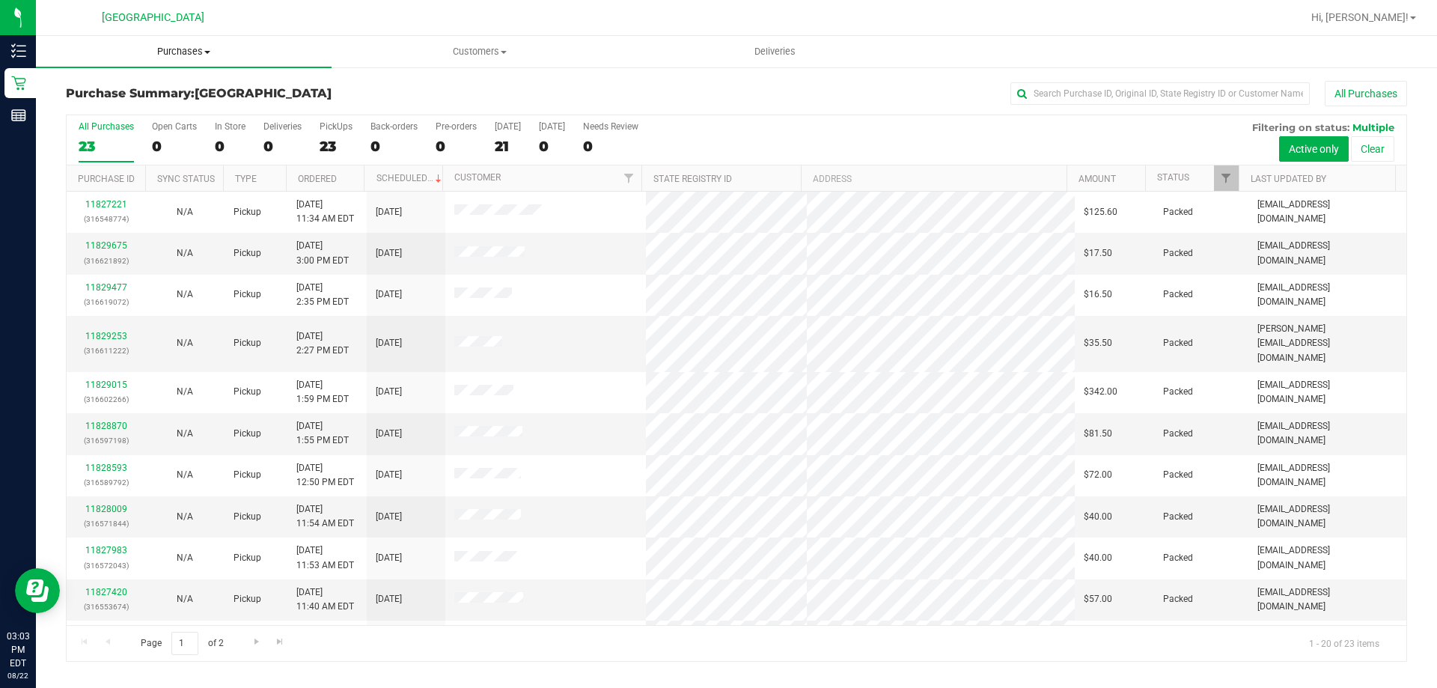
click at [180, 55] on span "Purchases" at bounding box center [184, 51] width 296 height 13
click at [110, 112] on span "Fulfillment" at bounding box center [82, 108] width 93 height 13
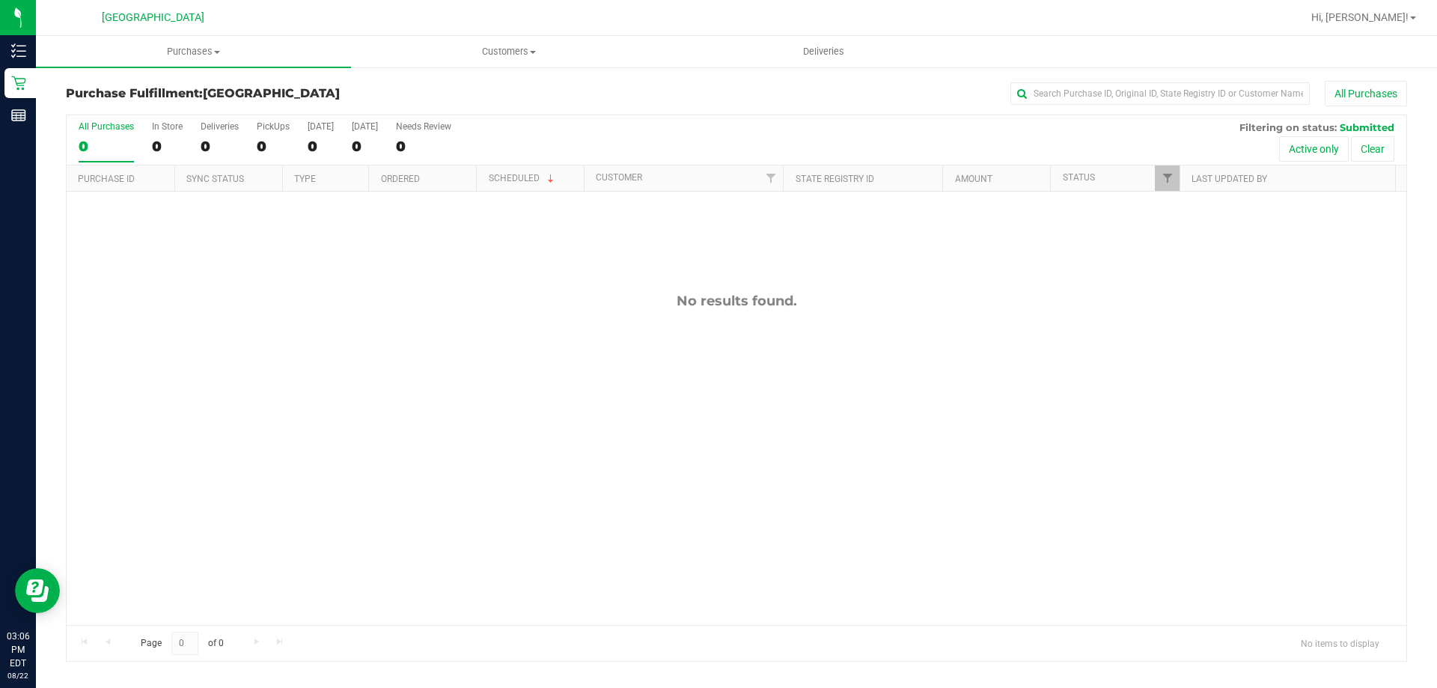
click at [867, 450] on div "No results found." at bounding box center [736, 459] width 1339 height 534
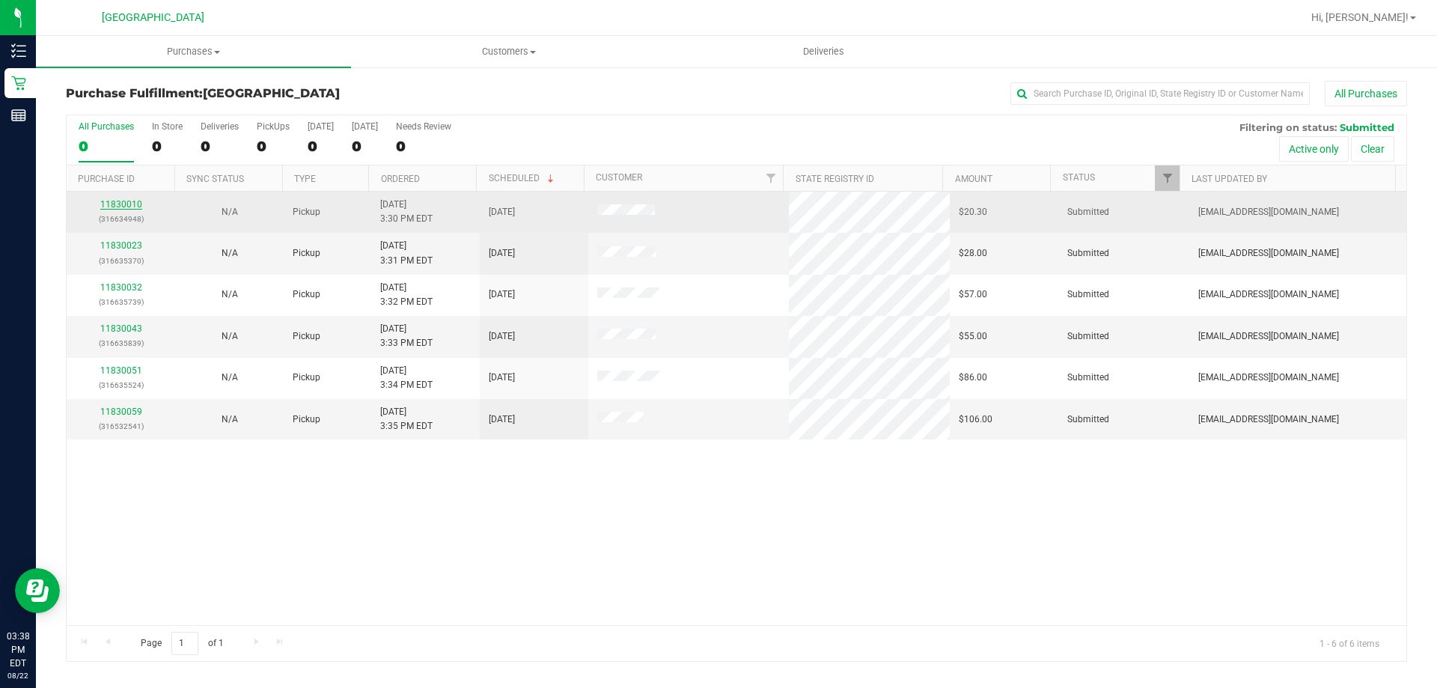
click at [129, 204] on link "11830010" at bounding box center [121, 204] width 42 height 10
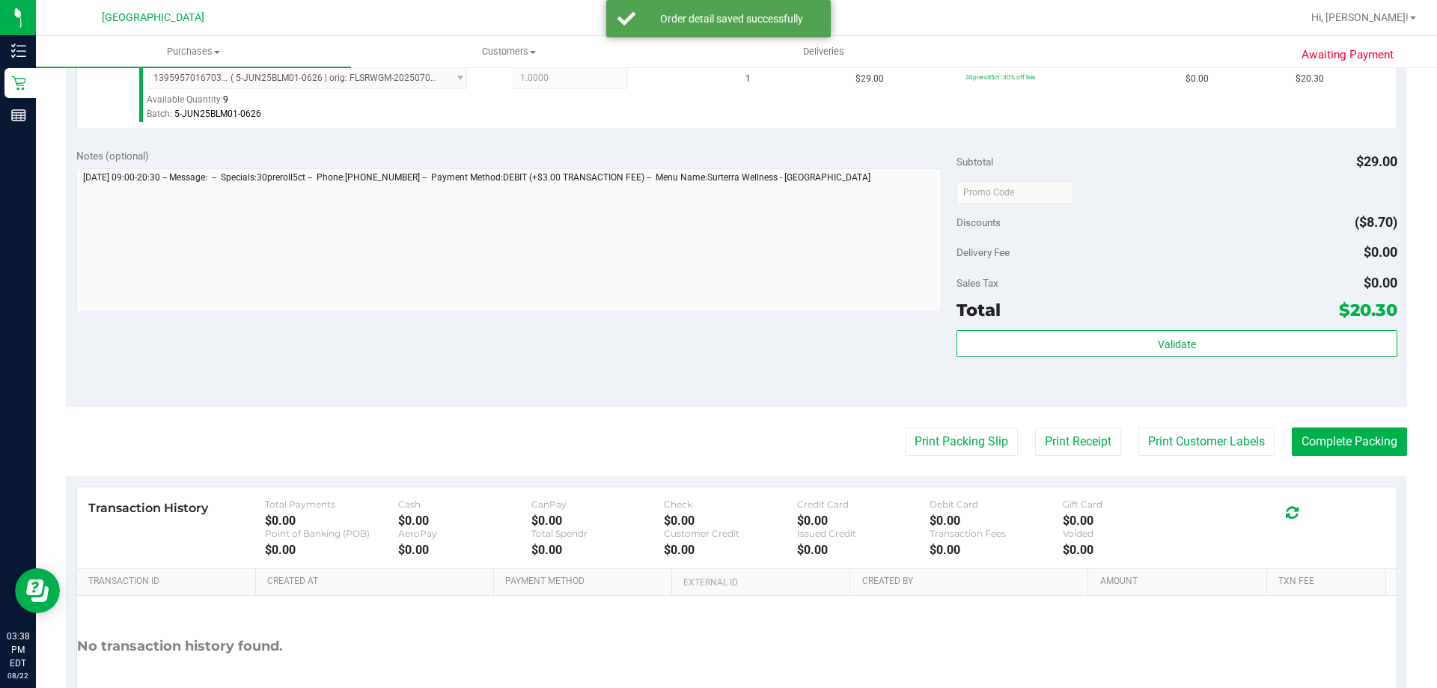
scroll to position [449, 0]
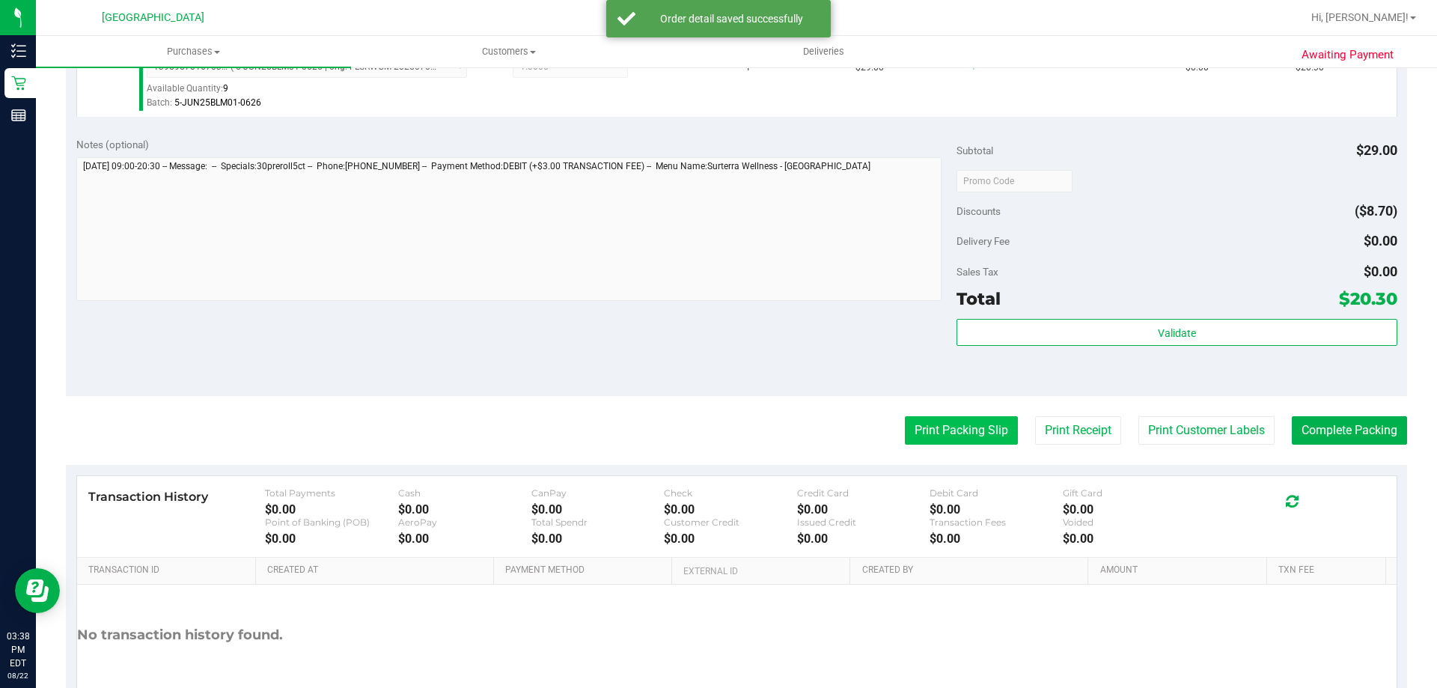
click at [977, 418] on button "Print Packing Slip" at bounding box center [961, 430] width 113 height 28
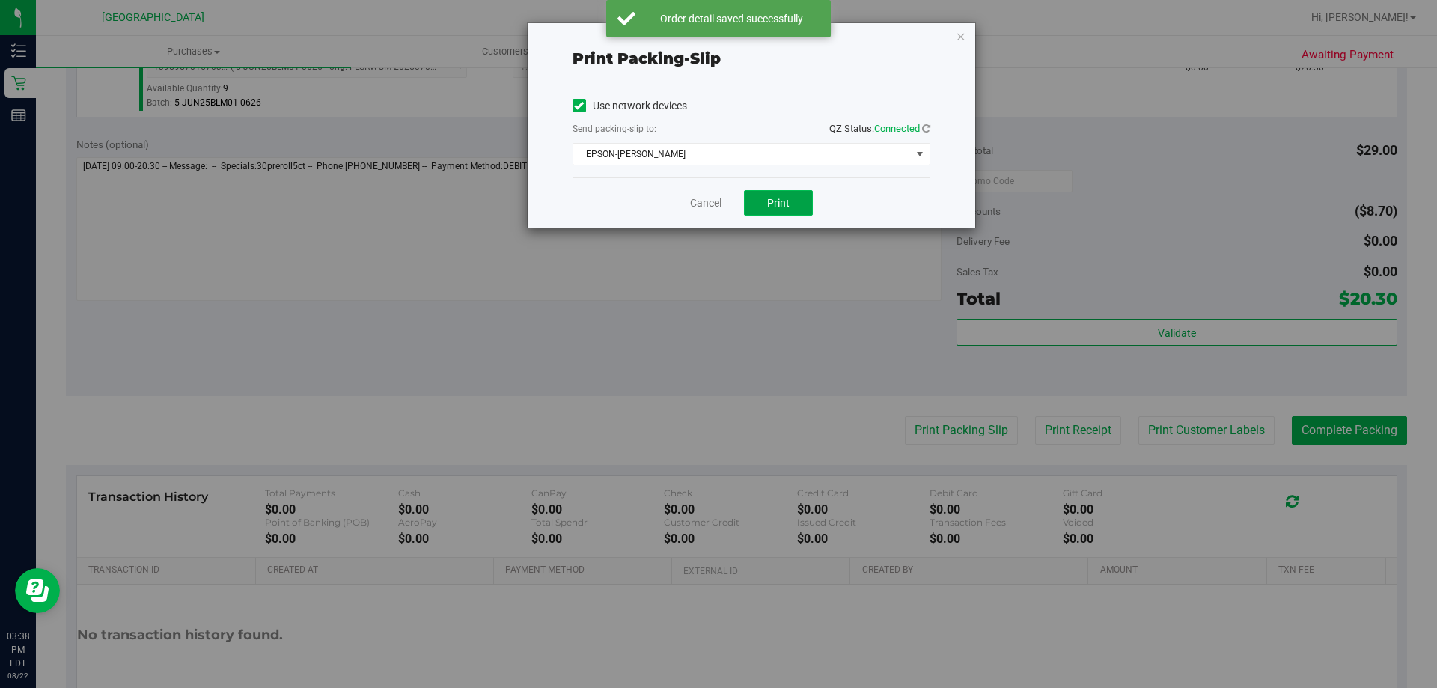
click at [778, 197] on span "Print" at bounding box center [778, 203] width 22 height 12
click at [714, 198] on link "Cancel" at bounding box center [705, 203] width 31 height 16
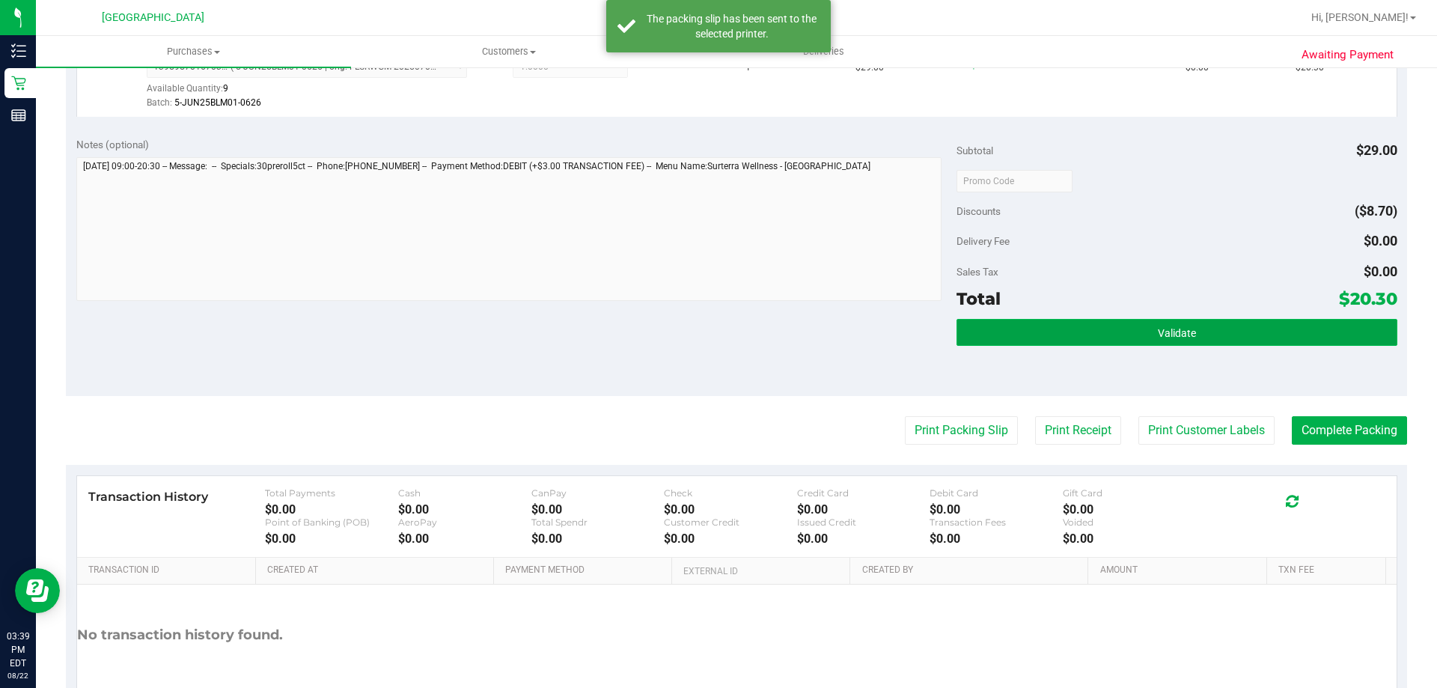
click at [1063, 340] on button "Validate" at bounding box center [1176, 332] width 440 height 27
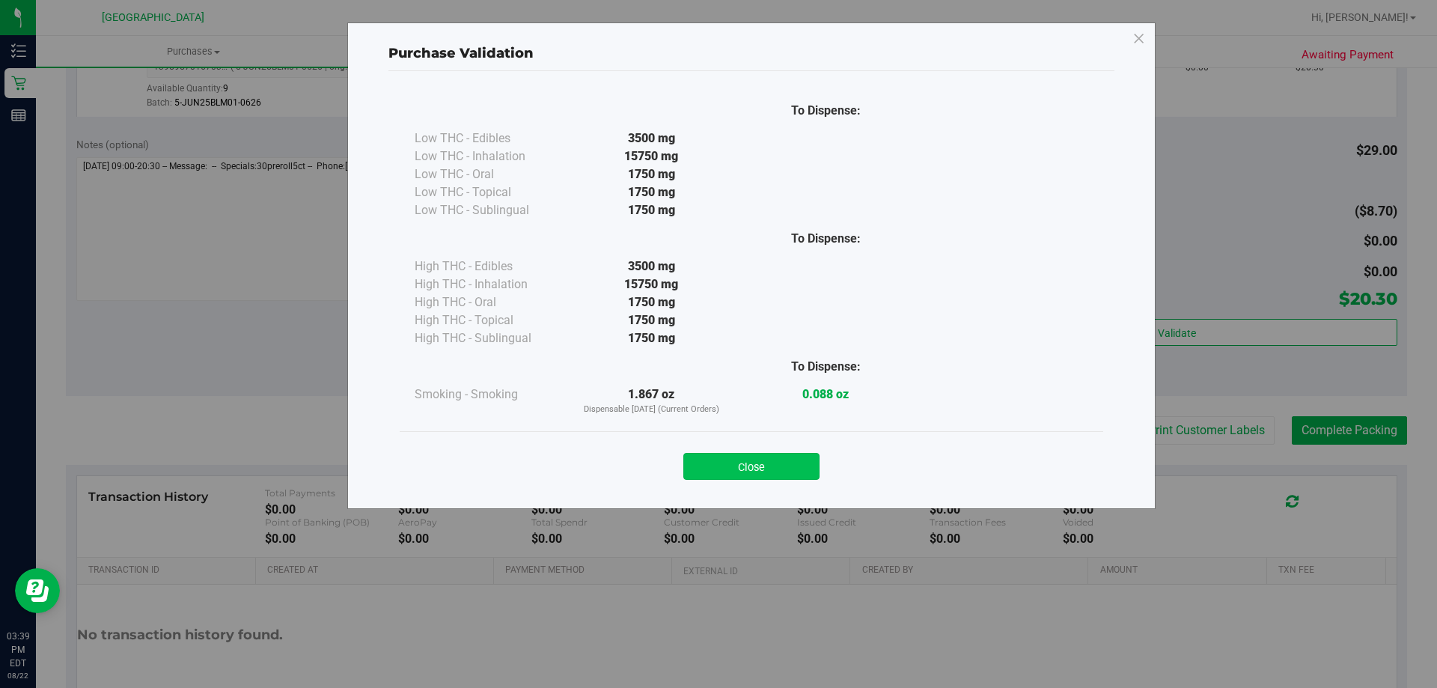
click at [778, 464] on button "Close" at bounding box center [751, 466] width 136 height 27
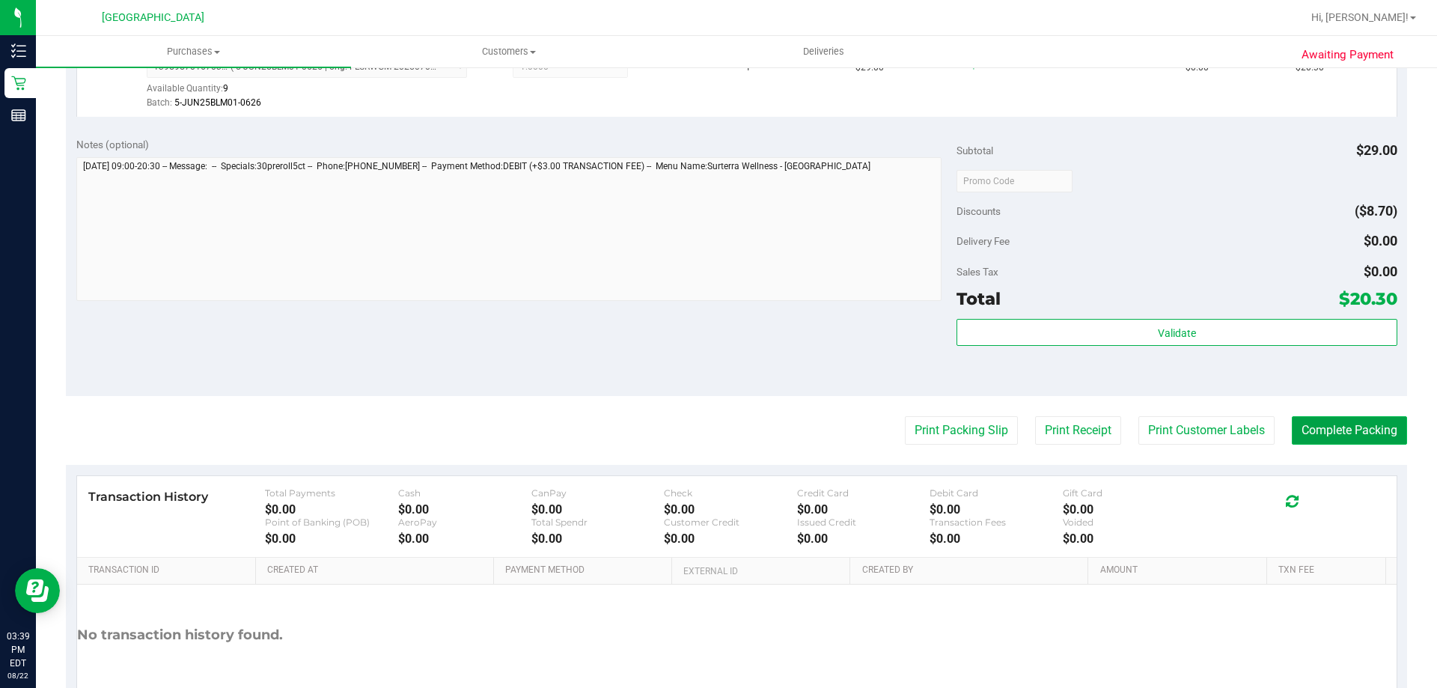
click at [1360, 436] on button "Complete Packing" at bounding box center [1349, 430] width 115 height 28
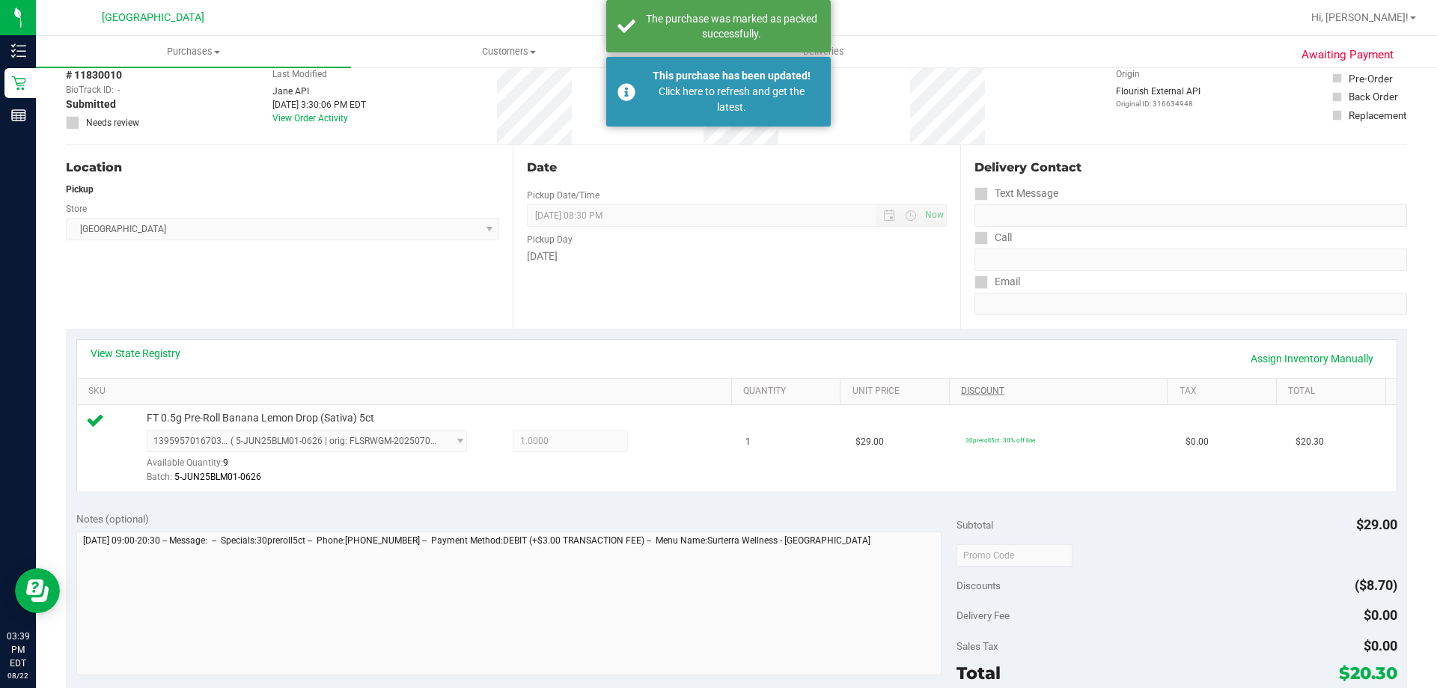
scroll to position [26, 0]
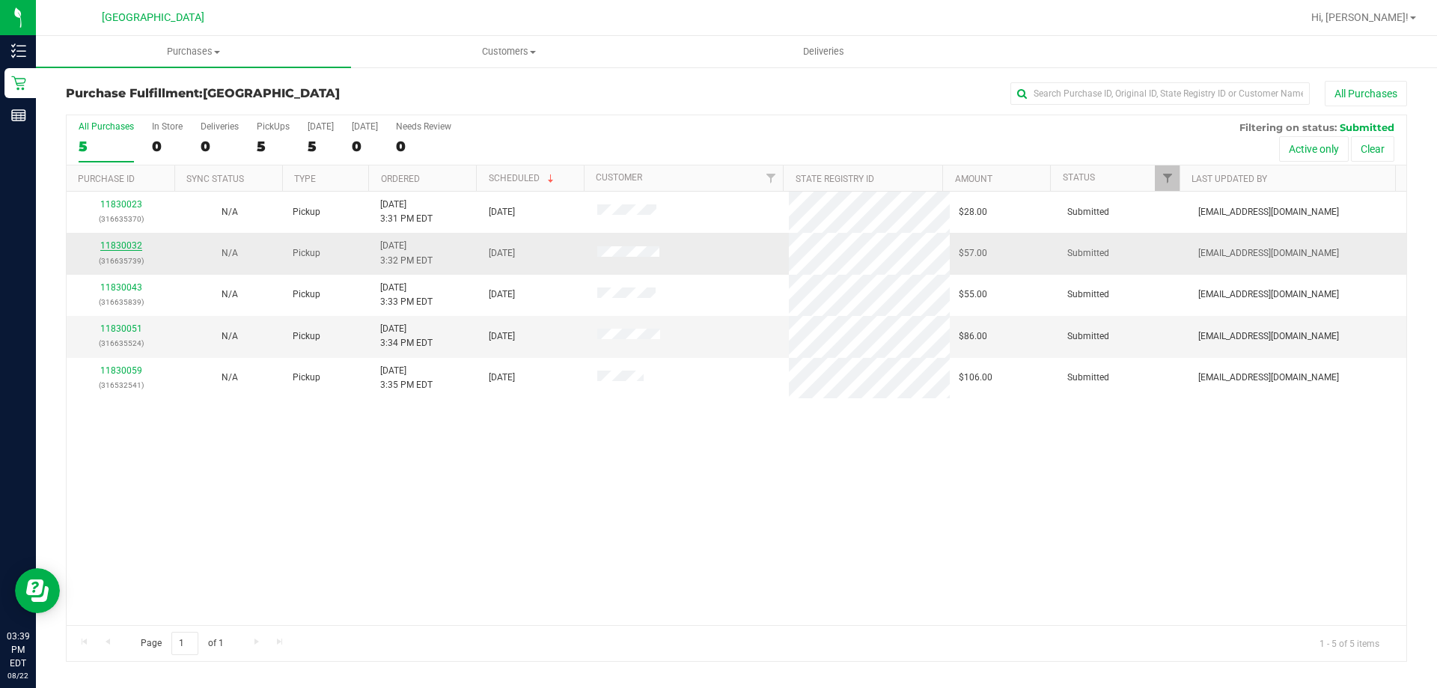
click at [128, 250] on link "11830032" at bounding box center [121, 245] width 42 height 10
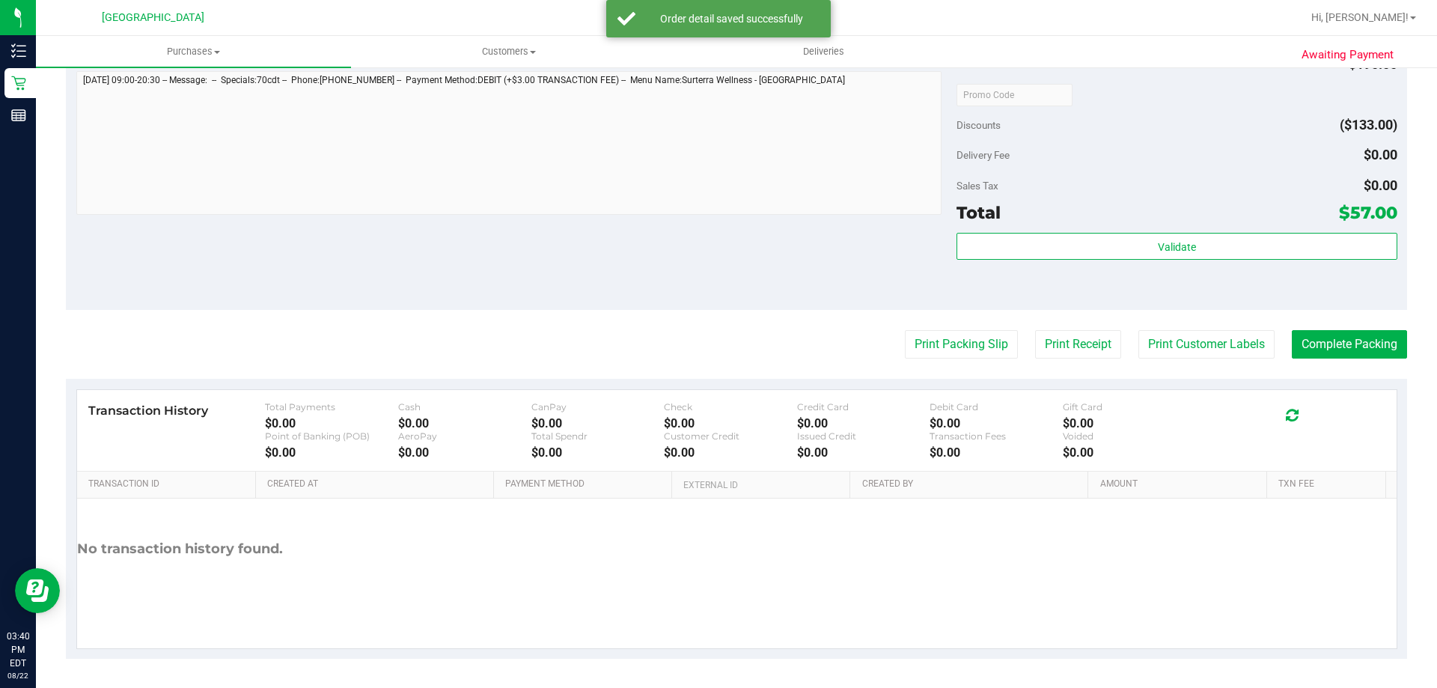
scroll to position [536, 0]
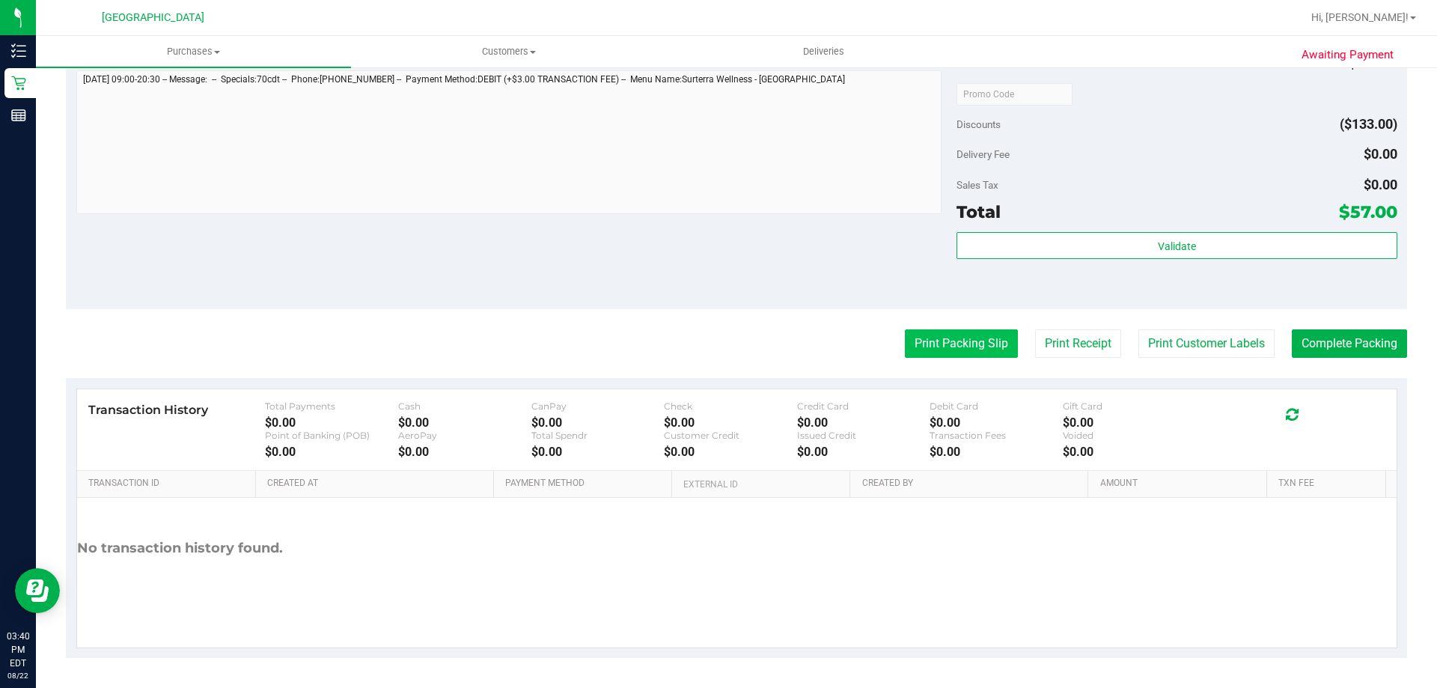
click at [929, 339] on button "Print Packing Slip" at bounding box center [961, 343] width 113 height 28
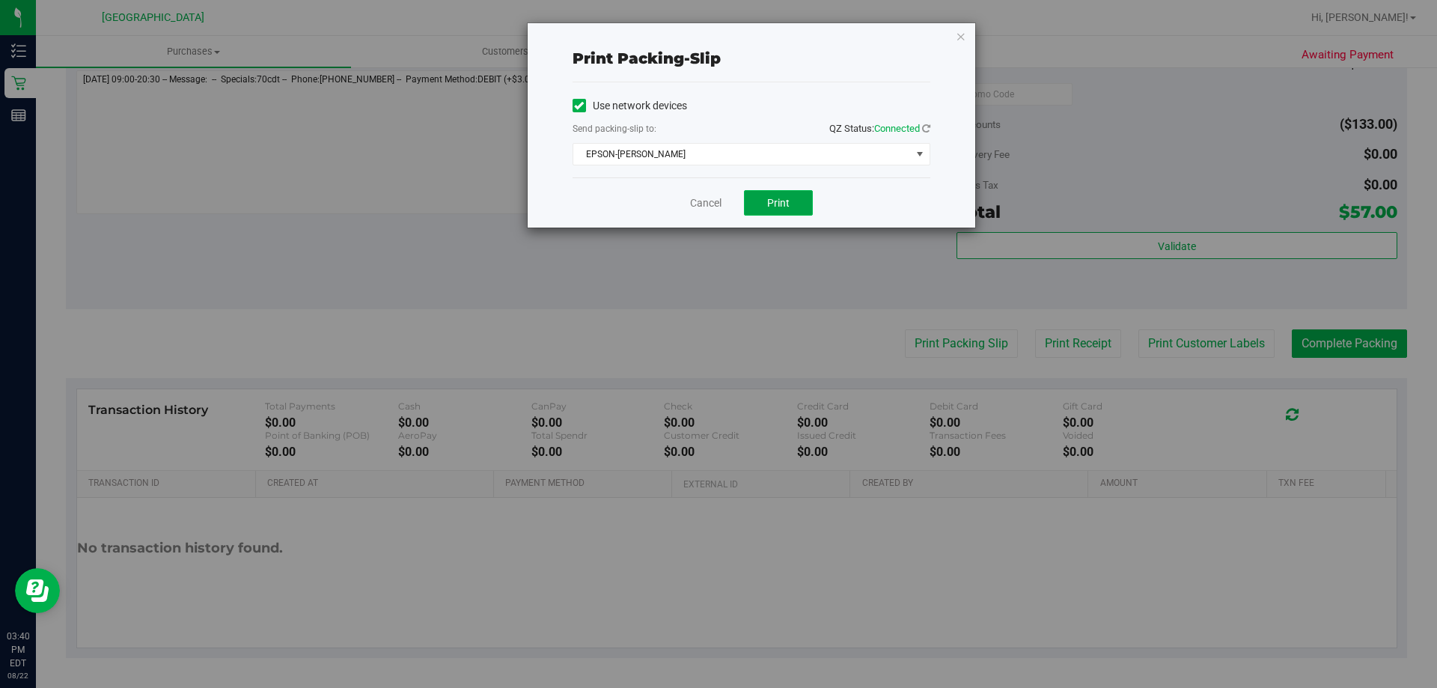
click at [772, 191] on button "Print" at bounding box center [778, 202] width 69 height 25
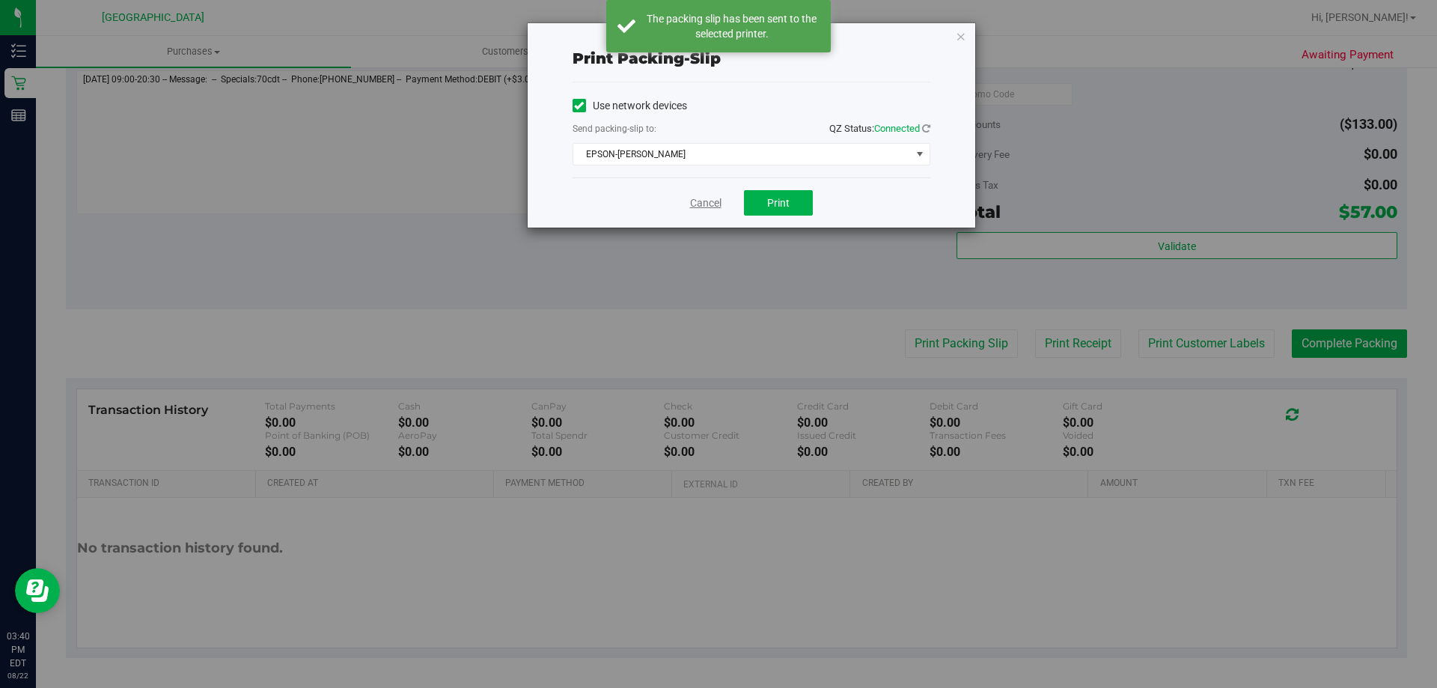
click at [703, 205] on link "Cancel" at bounding box center [705, 203] width 31 height 16
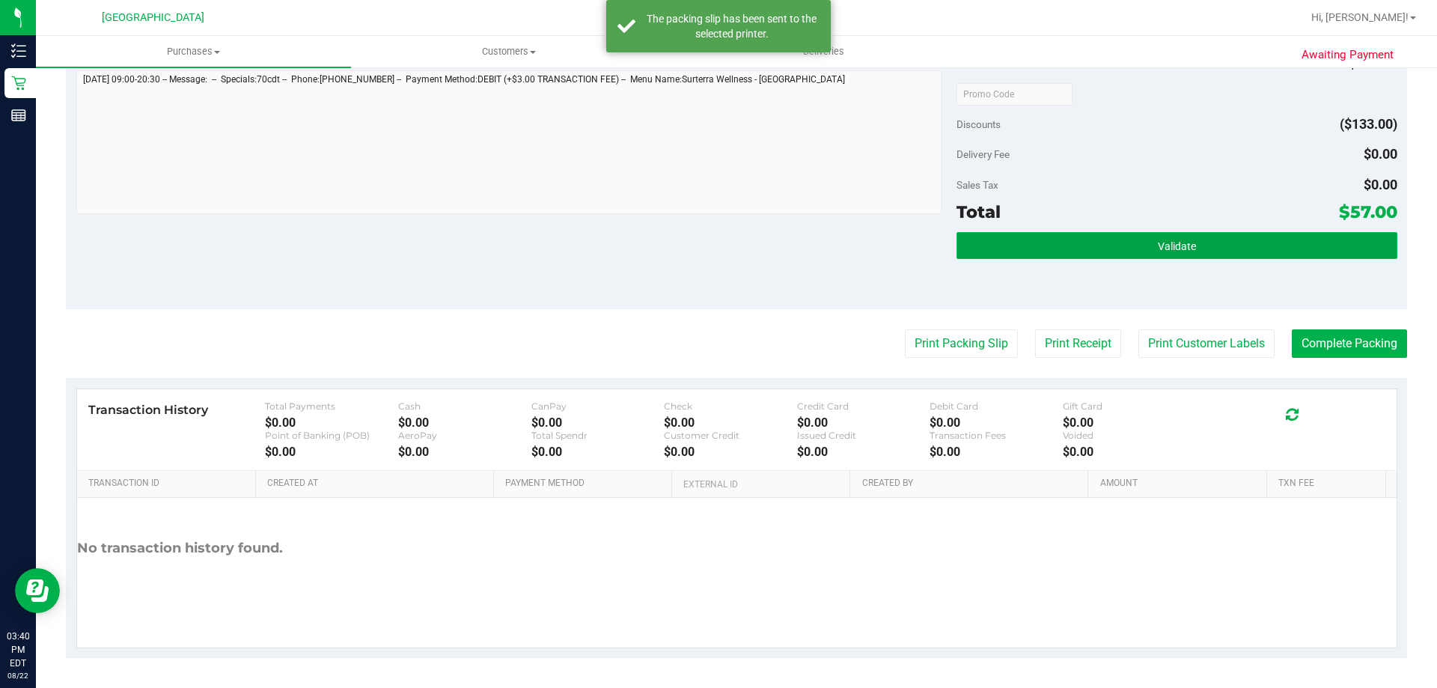
click at [1185, 247] on span "Validate" at bounding box center [1177, 246] width 38 height 12
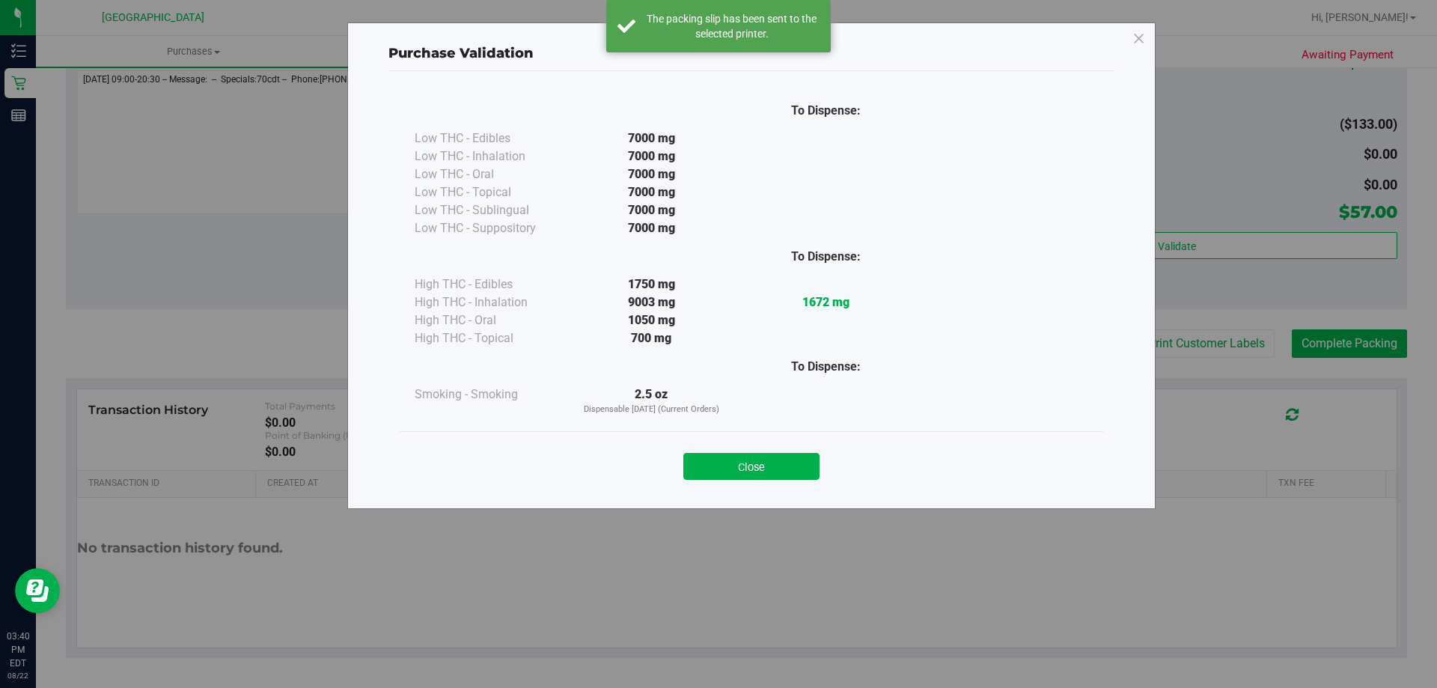
drag, startPoint x: 768, startPoint y: 466, endPoint x: 1179, endPoint y: 430, distance: 413.1
click at [768, 465] on button "Close" at bounding box center [751, 466] width 136 height 27
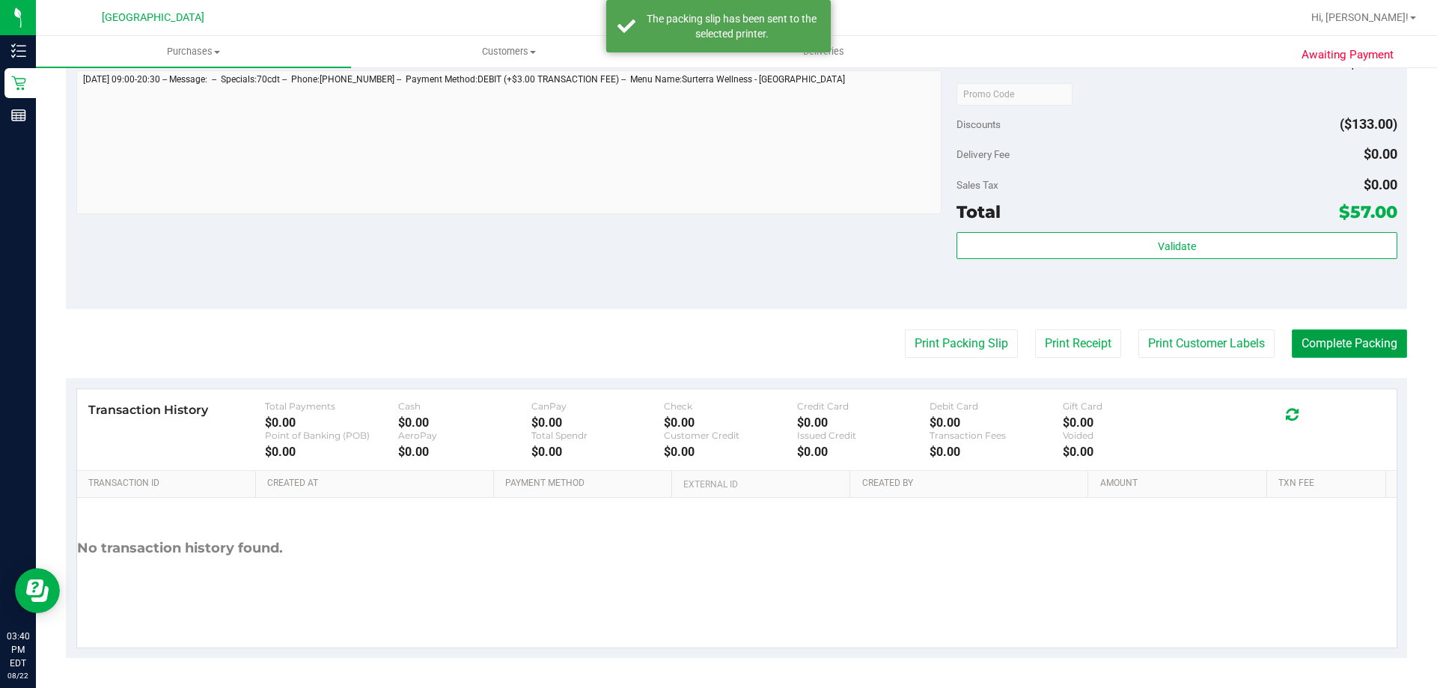
click at [1354, 341] on button "Complete Packing" at bounding box center [1349, 343] width 115 height 28
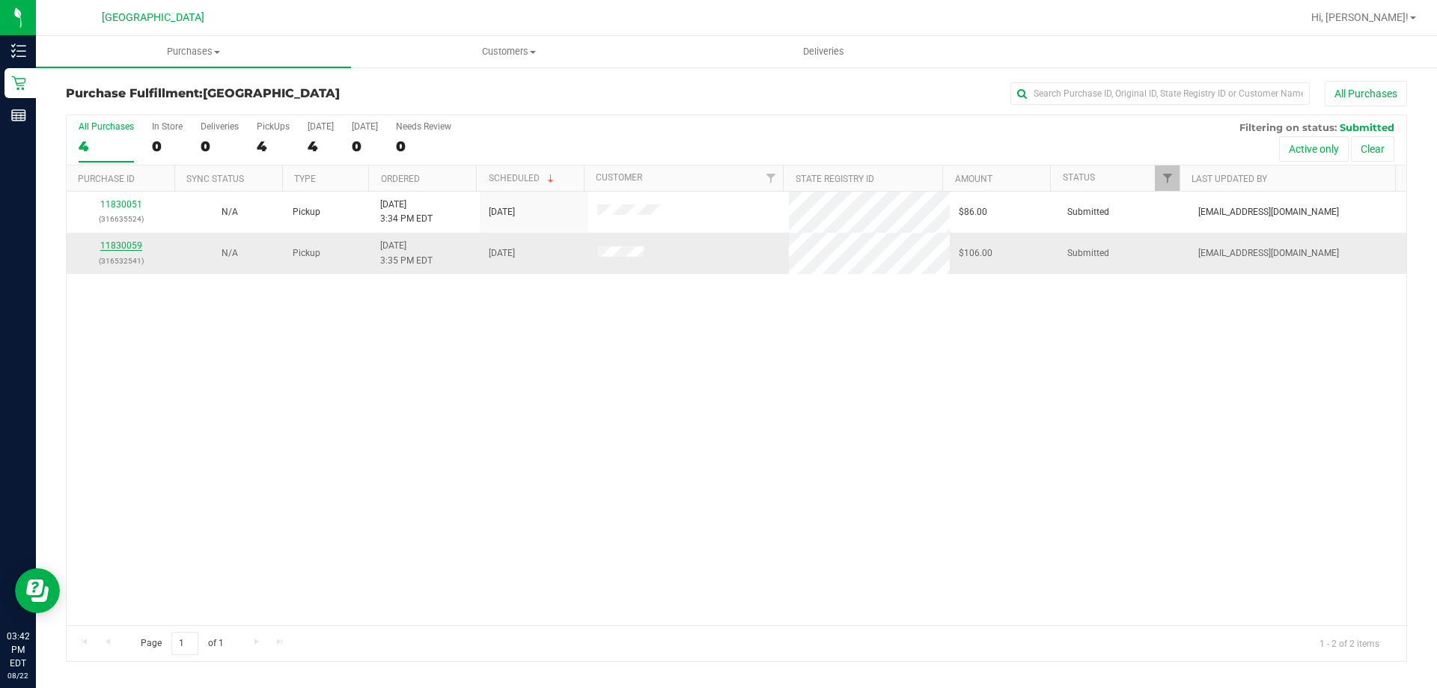
click at [119, 250] on link "11830059" at bounding box center [121, 245] width 42 height 10
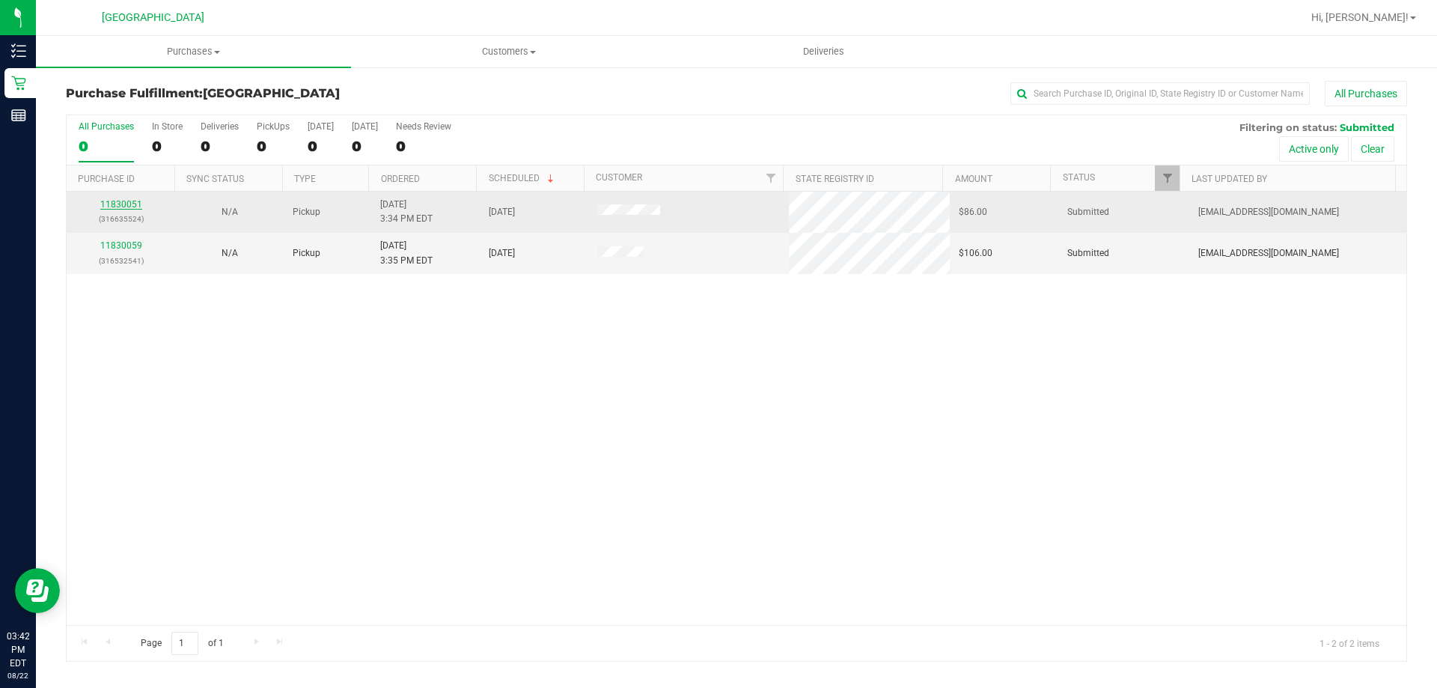
click at [125, 202] on link "11830051" at bounding box center [121, 204] width 42 height 10
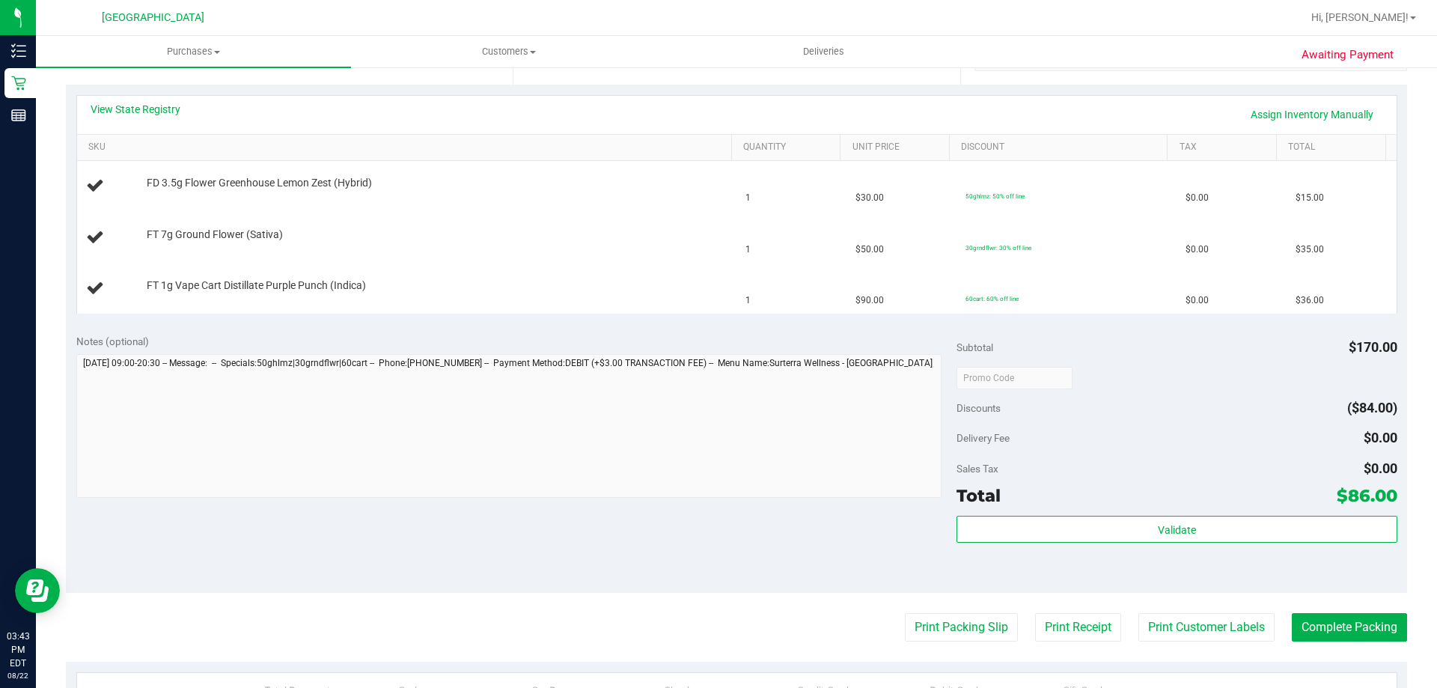
scroll to position [524, 0]
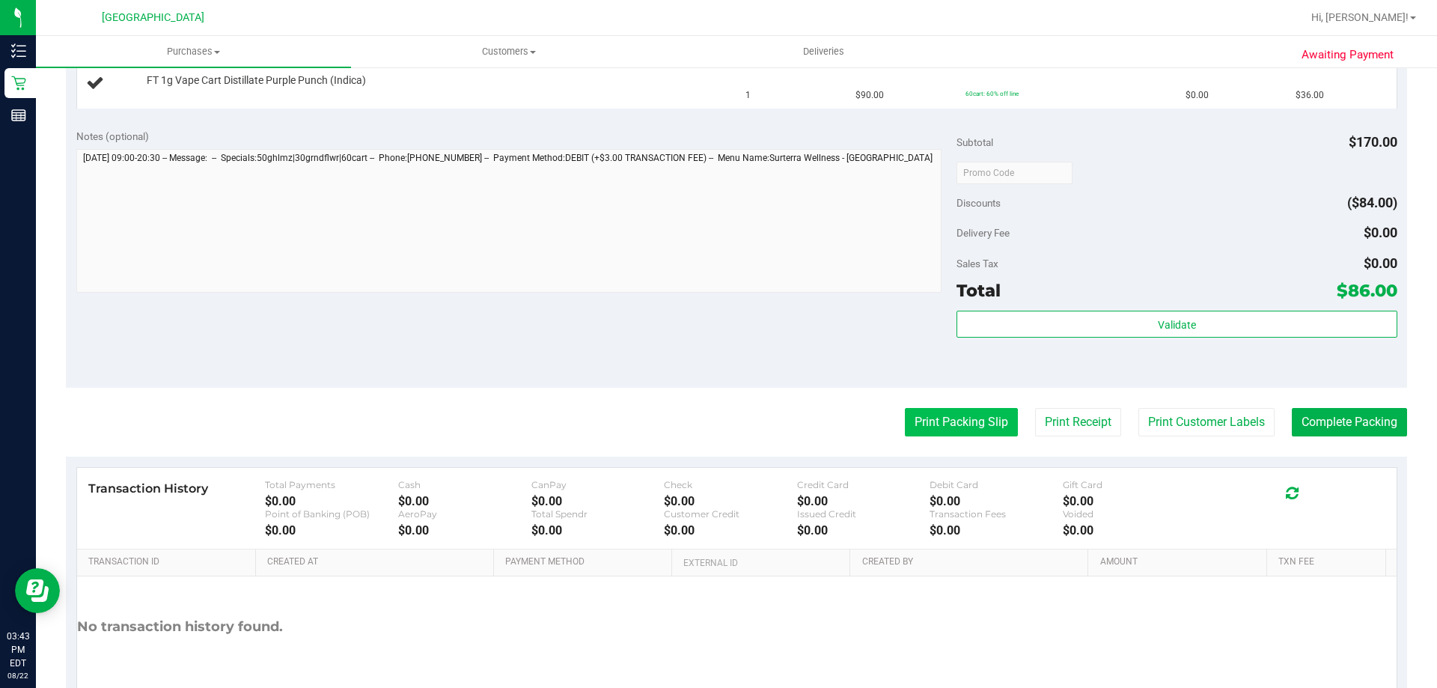
click at [988, 424] on button "Print Packing Slip" at bounding box center [961, 422] width 113 height 28
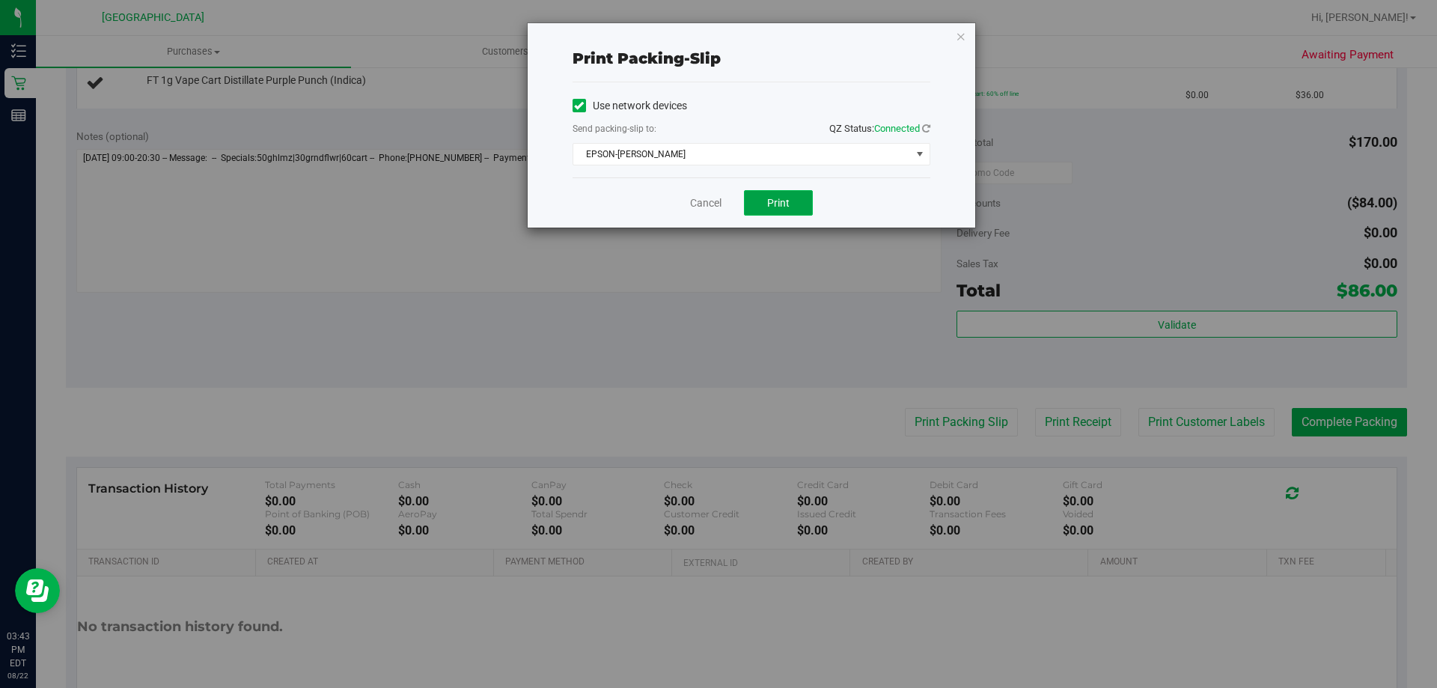
click at [789, 202] on button "Print" at bounding box center [778, 202] width 69 height 25
click at [700, 197] on link "Cancel" at bounding box center [705, 203] width 31 height 16
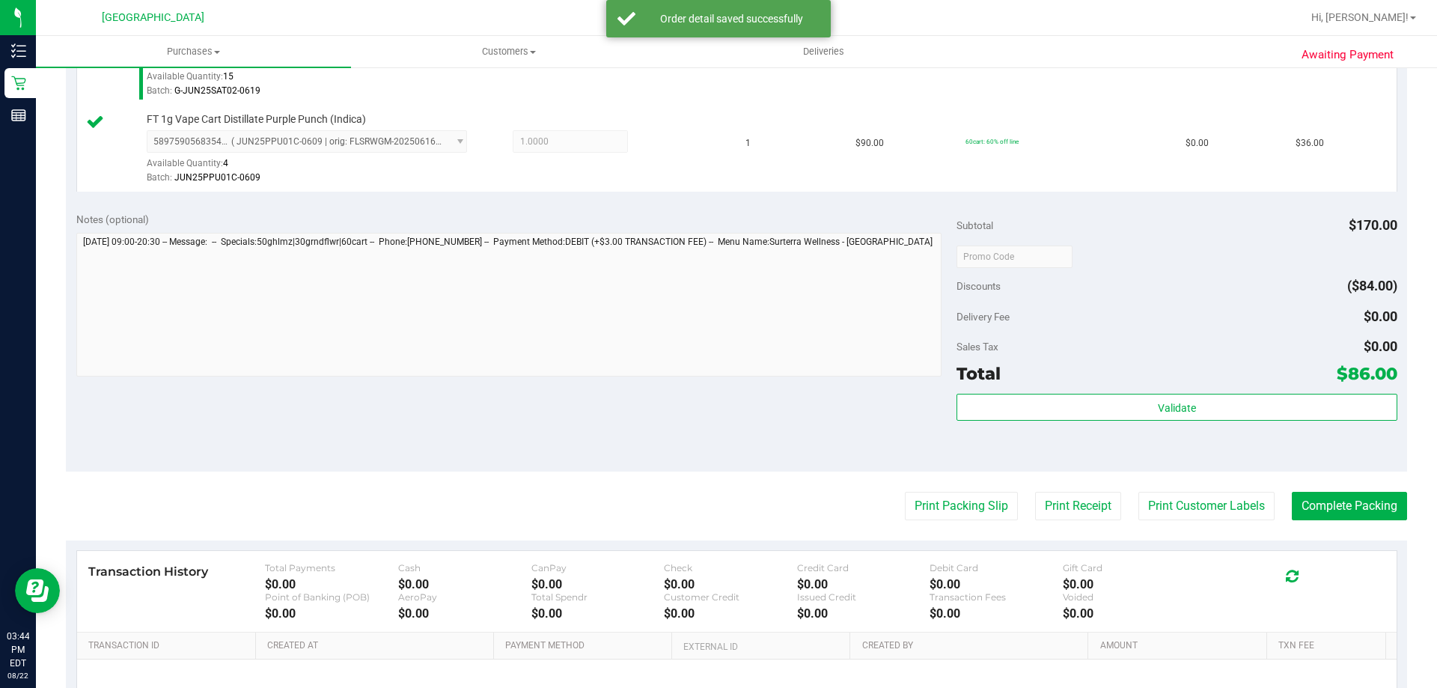
scroll to position [566, 0]
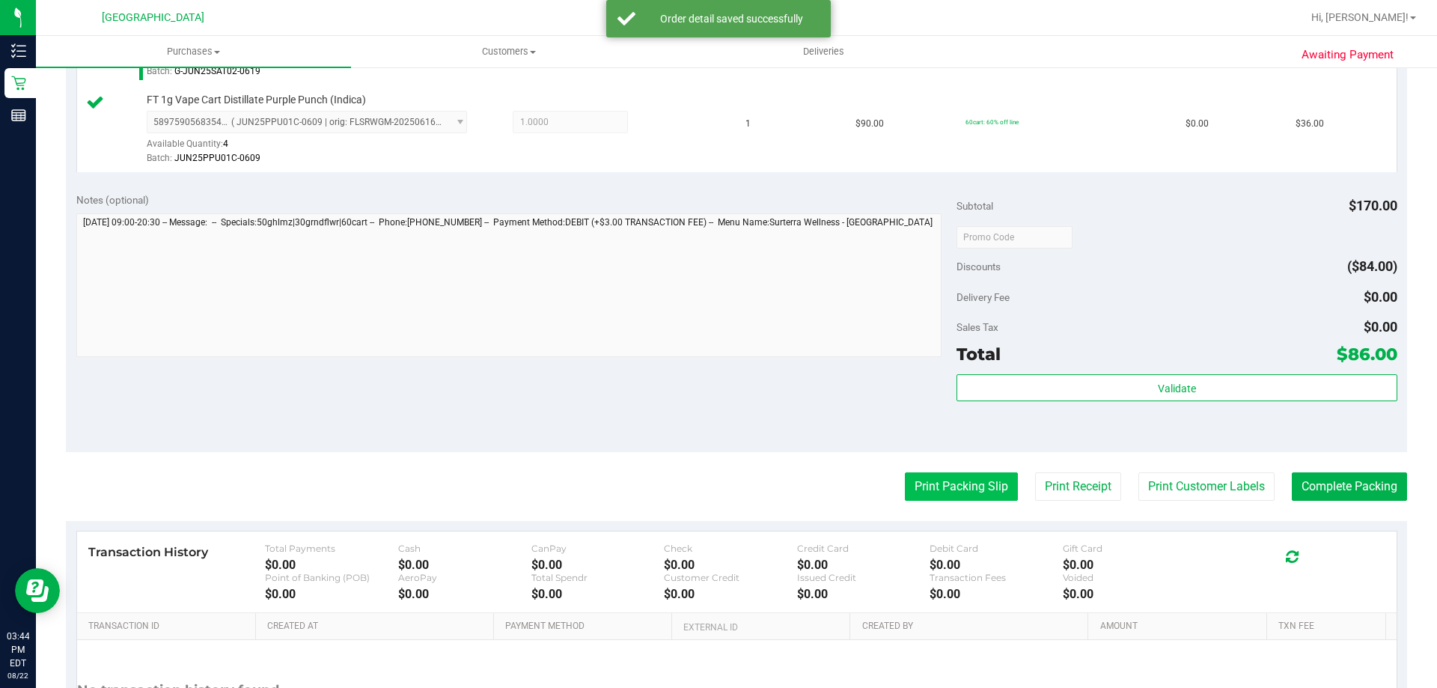
click at [954, 479] on button "Print Packing Slip" at bounding box center [961, 486] width 113 height 28
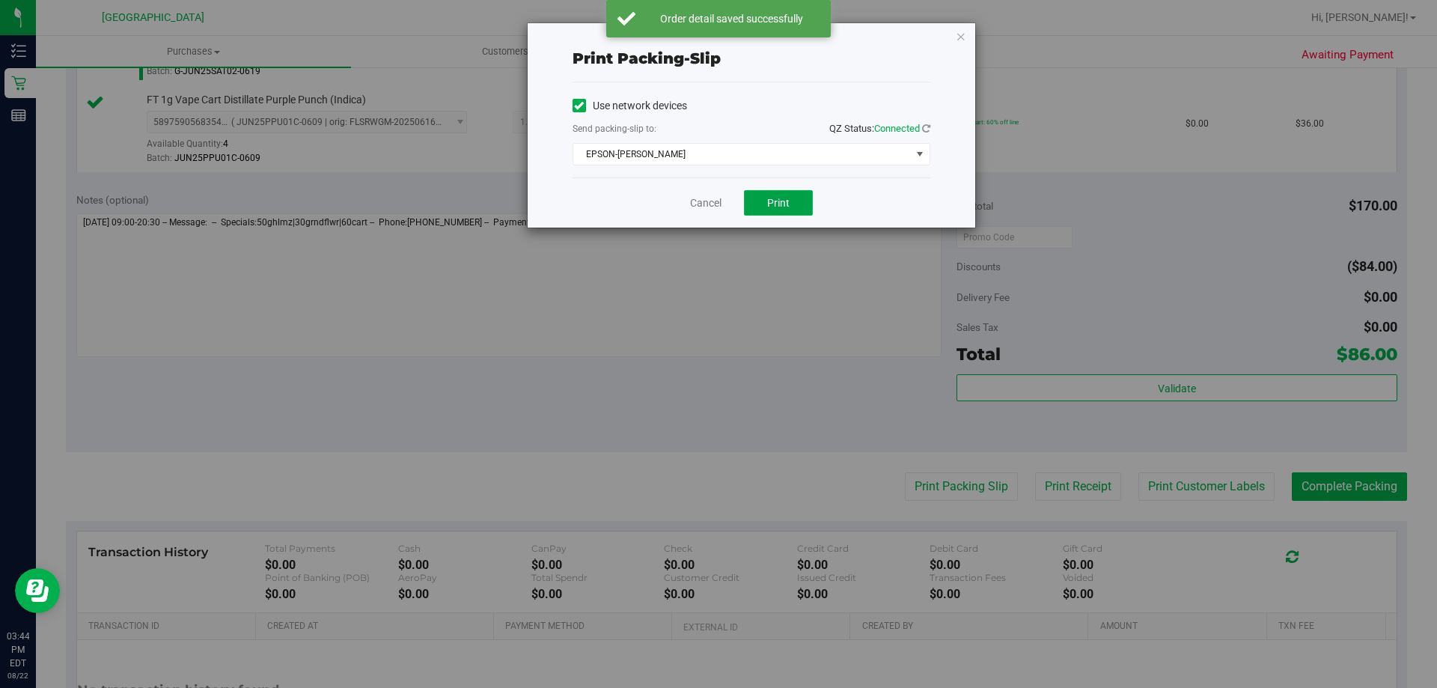
click at [760, 208] on button "Print" at bounding box center [778, 202] width 69 height 25
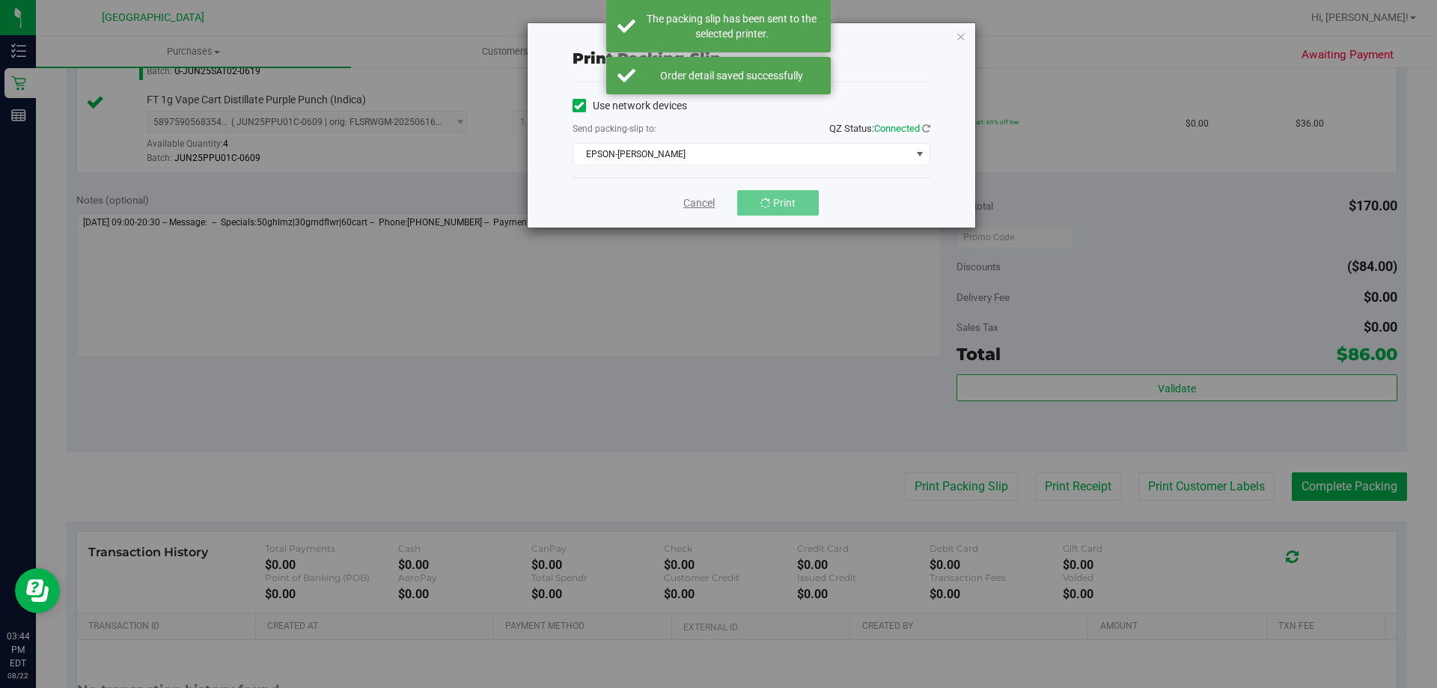
click at [696, 205] on link "Cancel" at bounding box center [698, 203] width 31 height 16
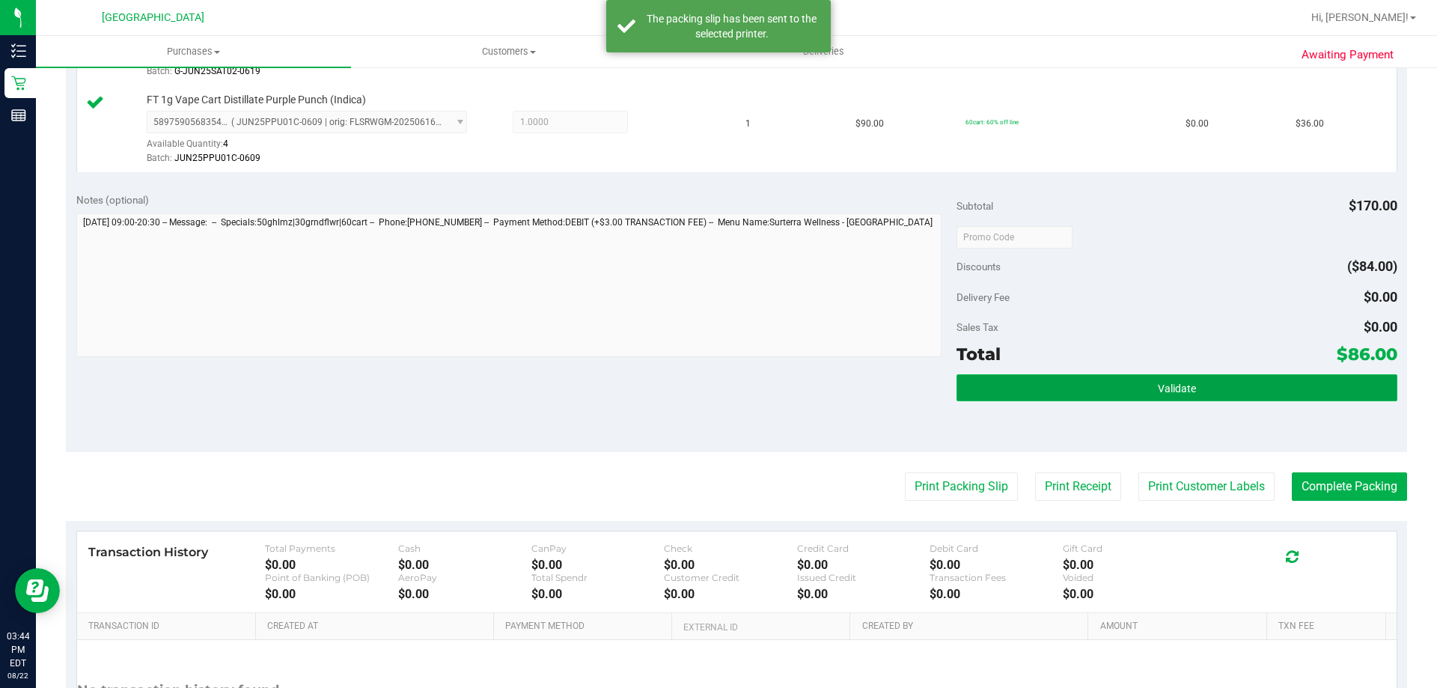
click at [1093, 391] on button "Validate" at bounding box center [1176, 387] width 440 height 27
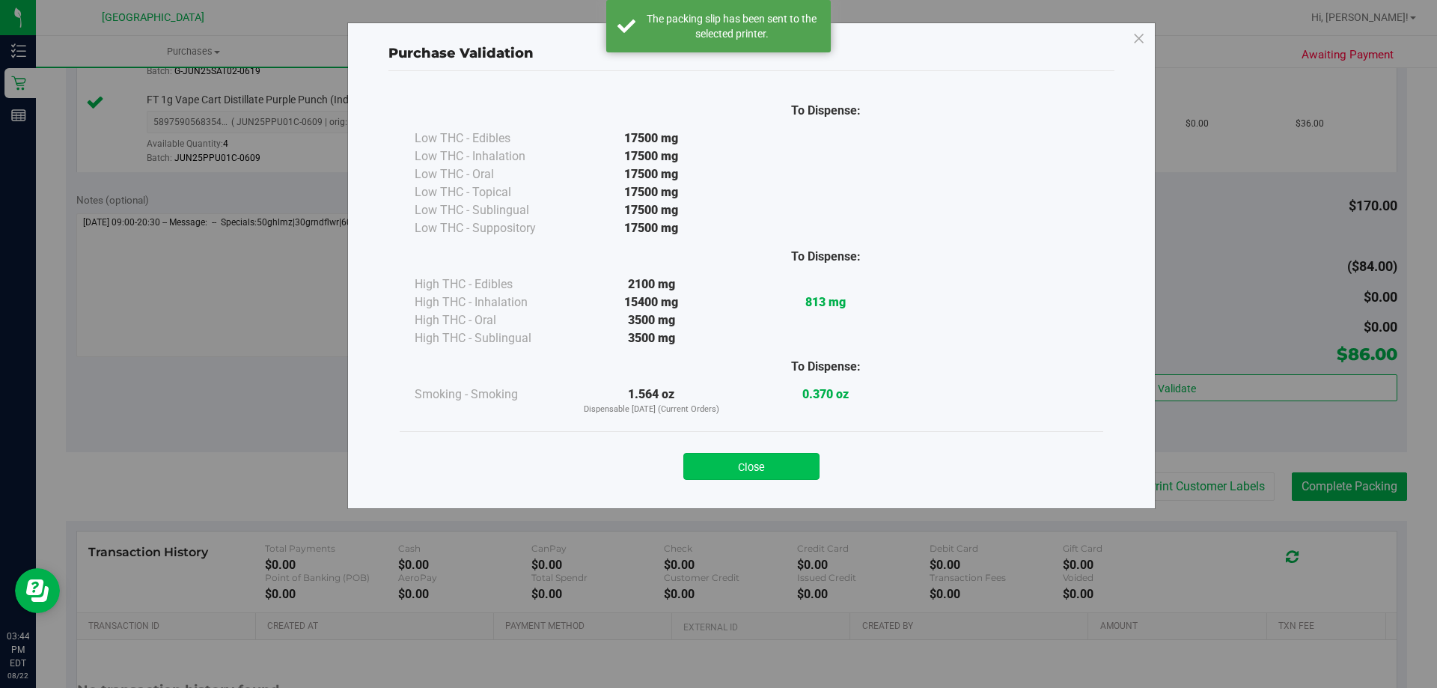
click at [780, 462] on button "Close" at bounding box center [751, 466] width 136 height 27
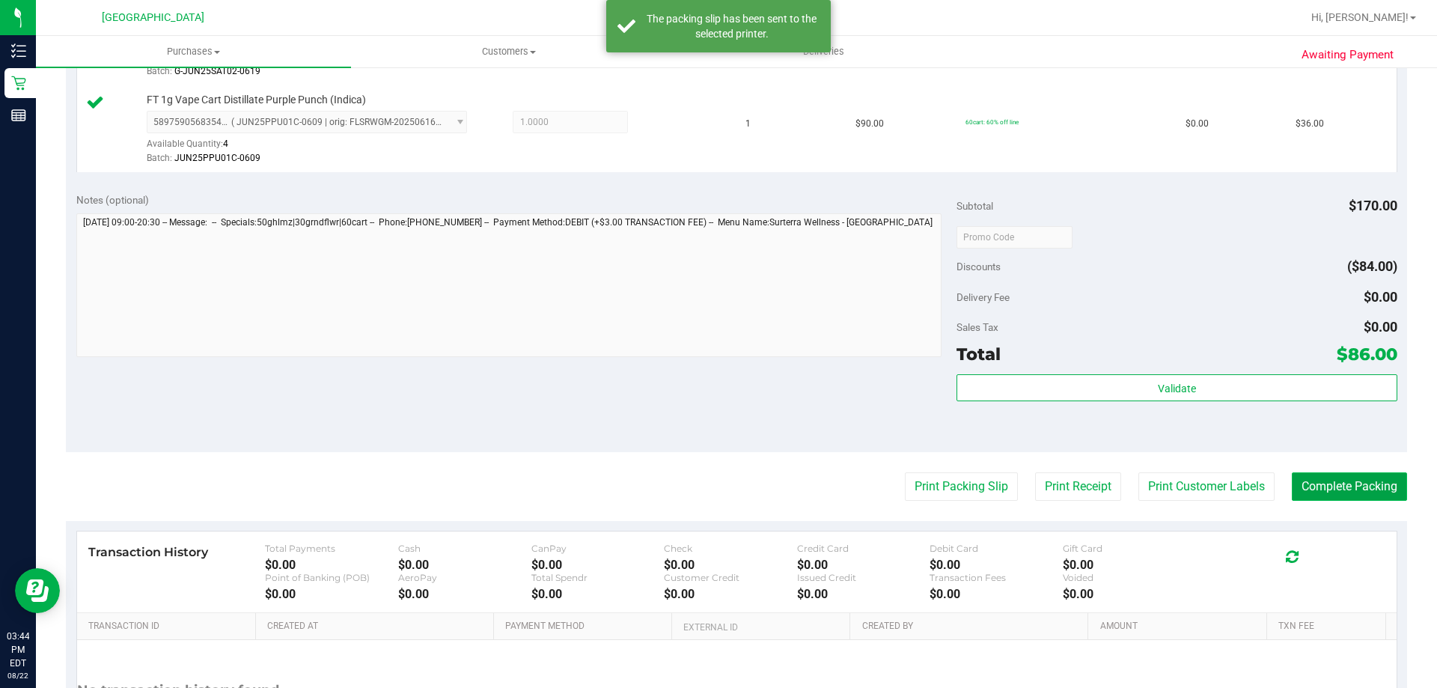
click at [1394, 499] on button "Complete Packing" at bounding box center [1349, 486] width 115 height 28
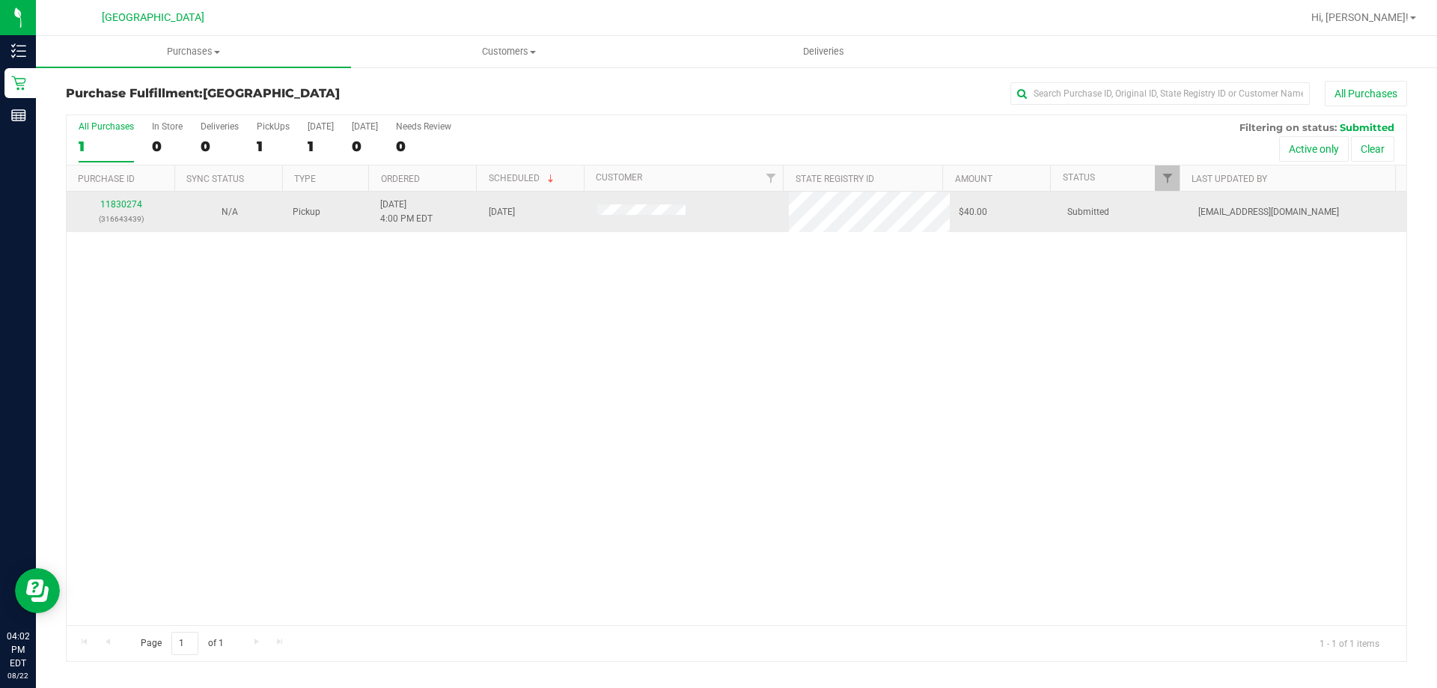
click at [118, 198] on div "11830274 (316643439)" at bounding box center [121, 212] width 91 height 28
click at [123, 201] on link "11830274" at bounding box center [121, 204] width 42 height 10
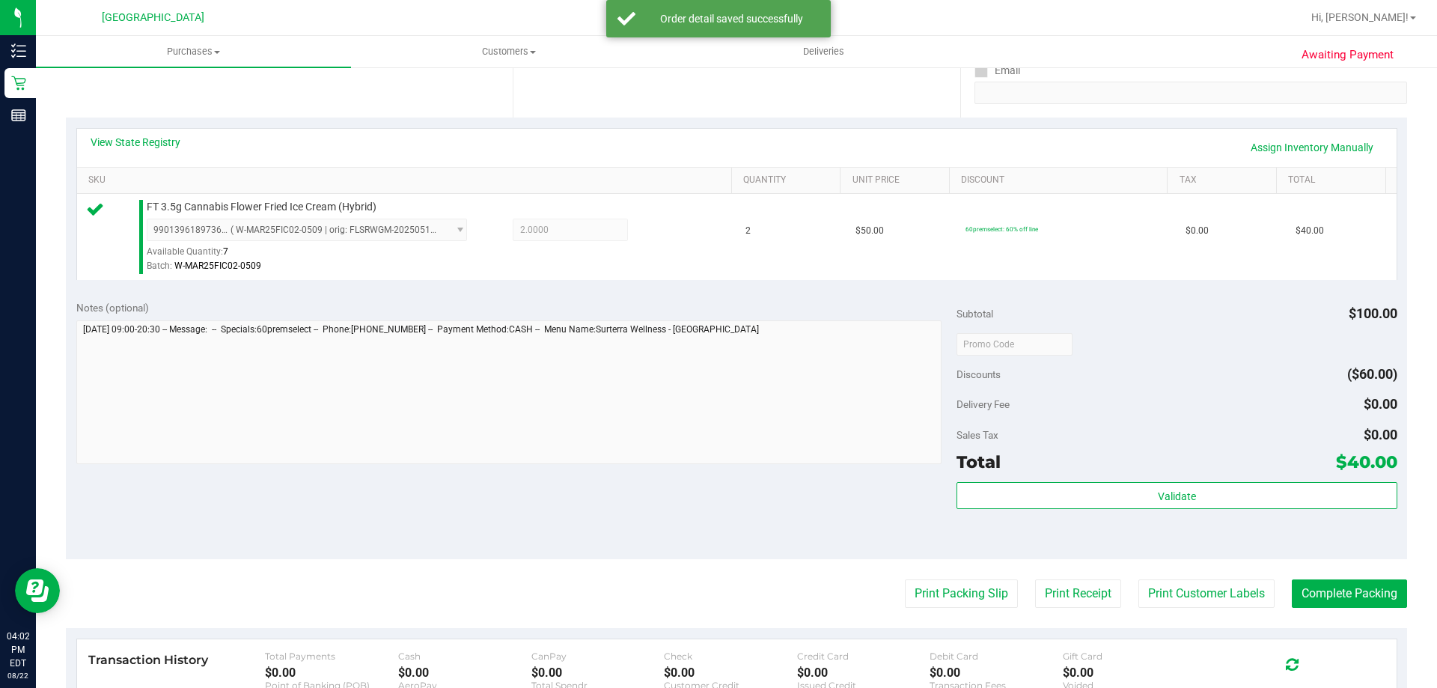
scroll to position [536, 0]
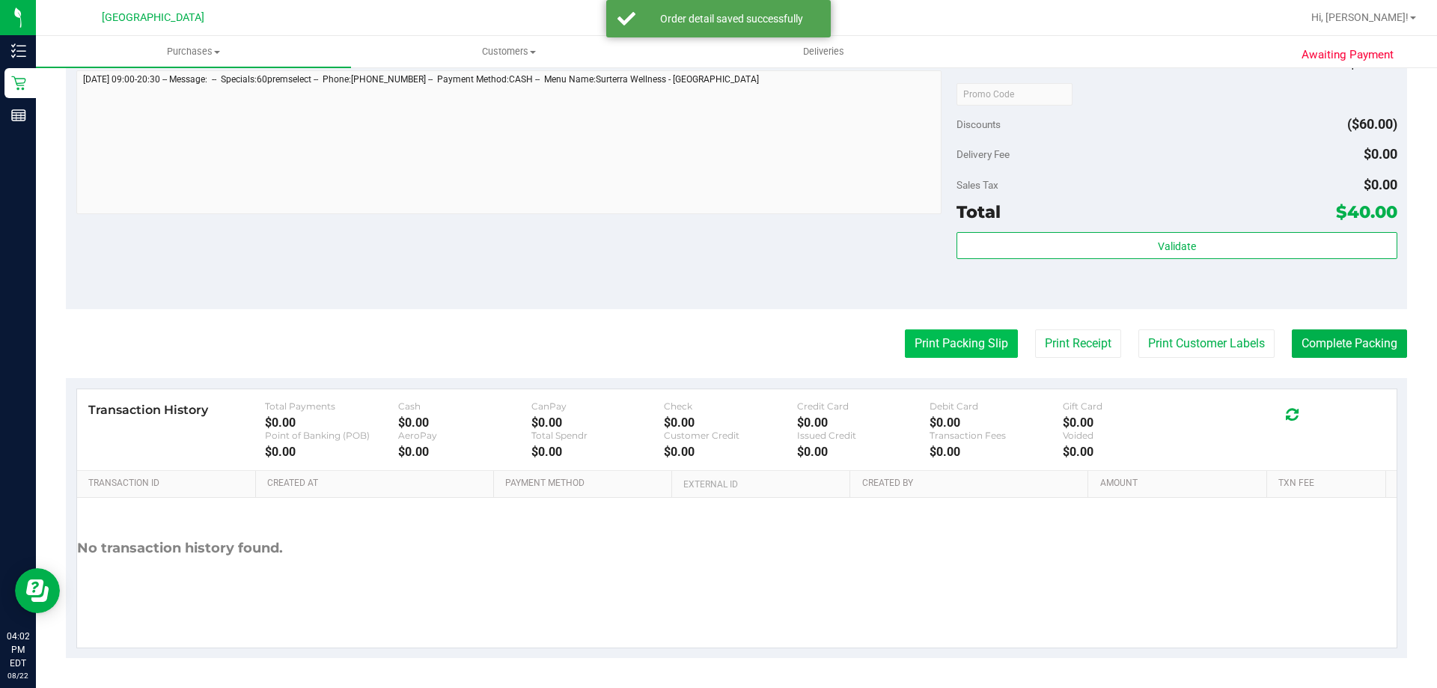
click at [952, 338] on button "Print Packing Slip" at bounding box center [961, 343] width 113 height 28
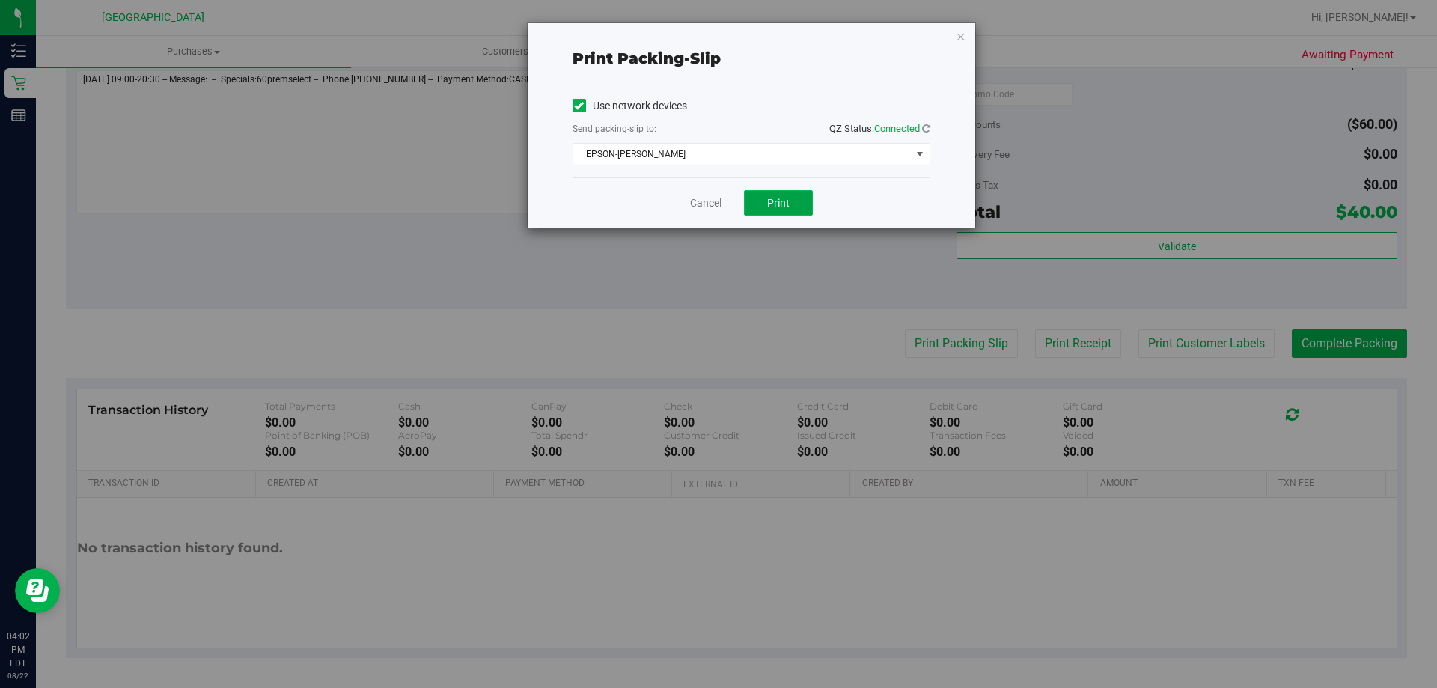
click at [769, 193] on button "Print" at bounding box center [778, 202] width 69 height 25
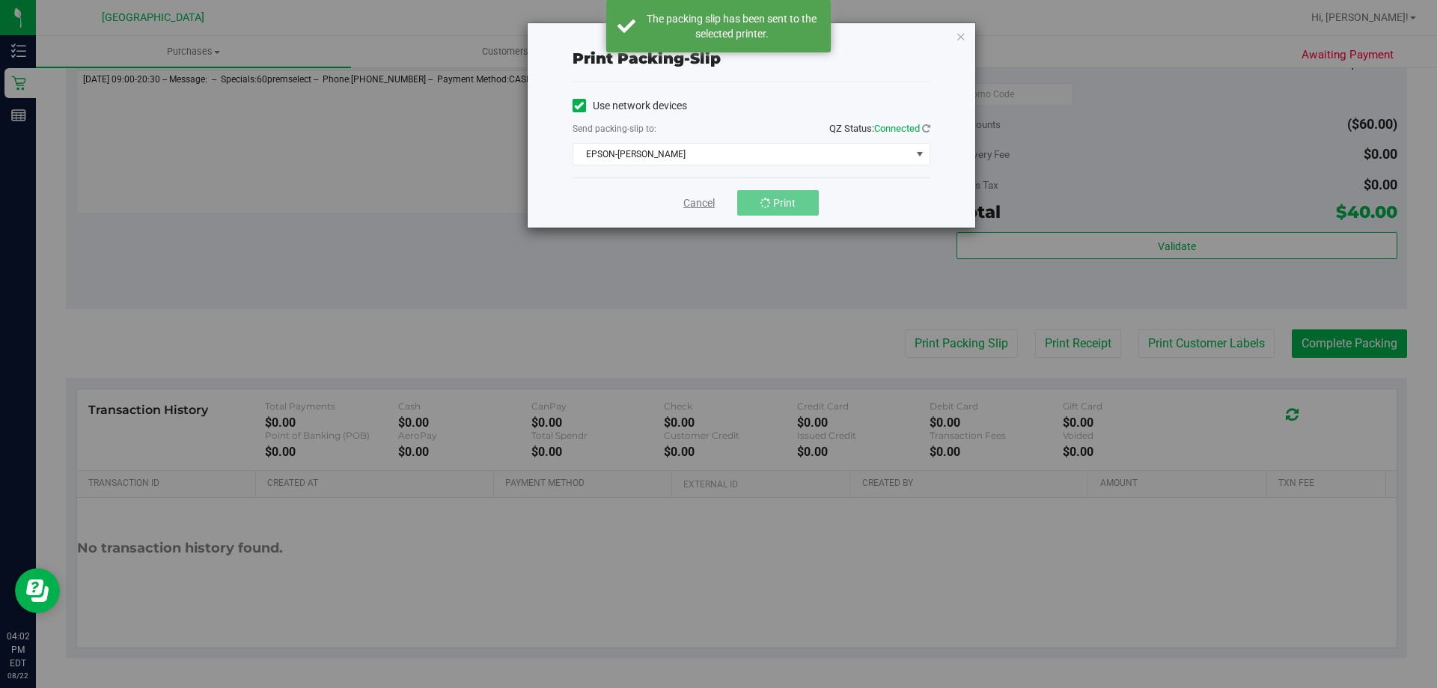
click at [706, 205] on link "Cancel" at bounding box center [698, 203] width 31 height 16
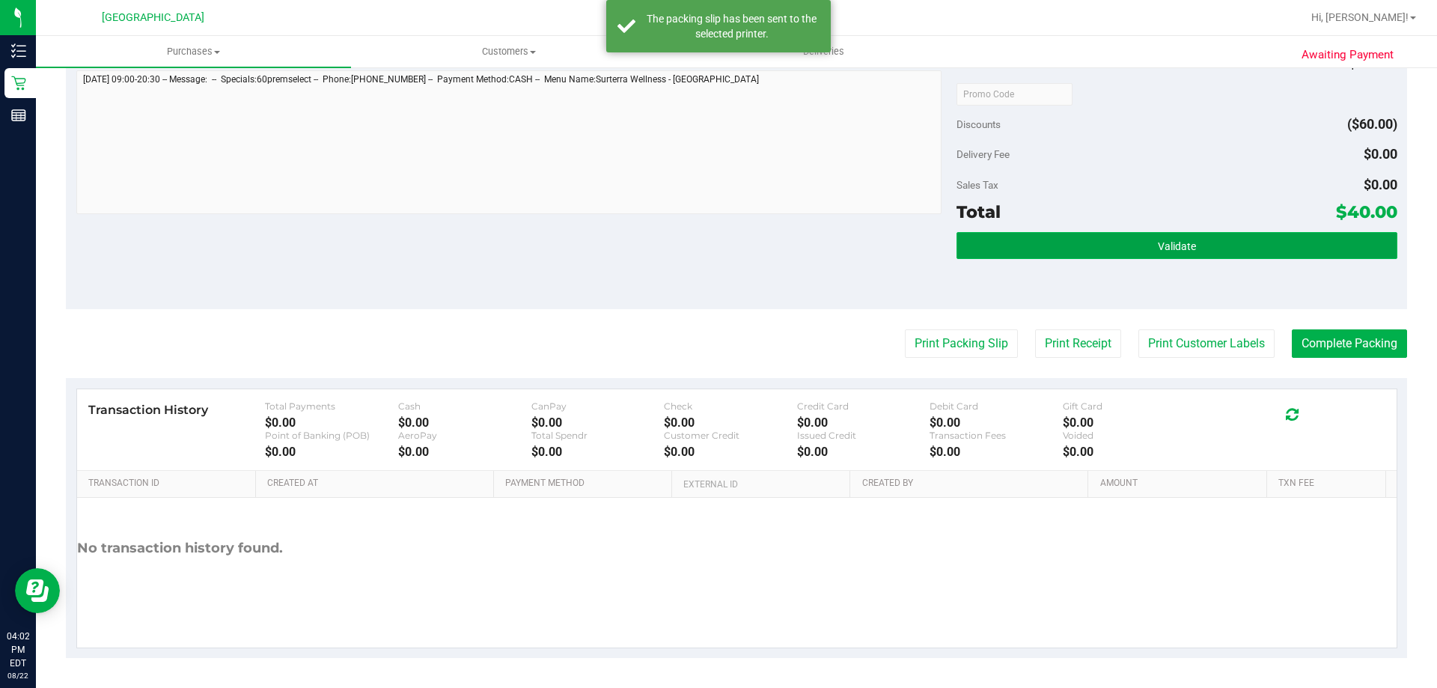
click at [1201, 250] on button "Validate" at bounding box center [1176, 245] width 440 height 27
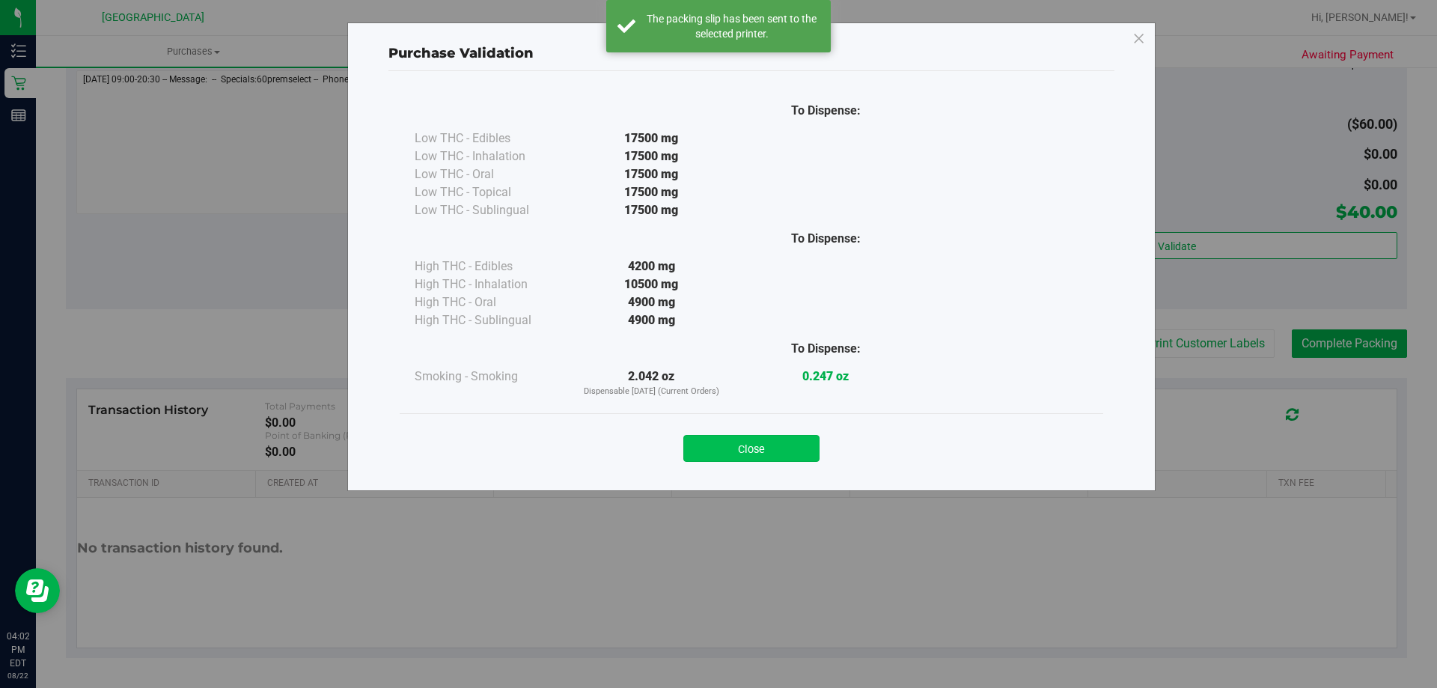
click at [777, 454] on button "Close" at bounding box center [751, 448] width 136 height 27
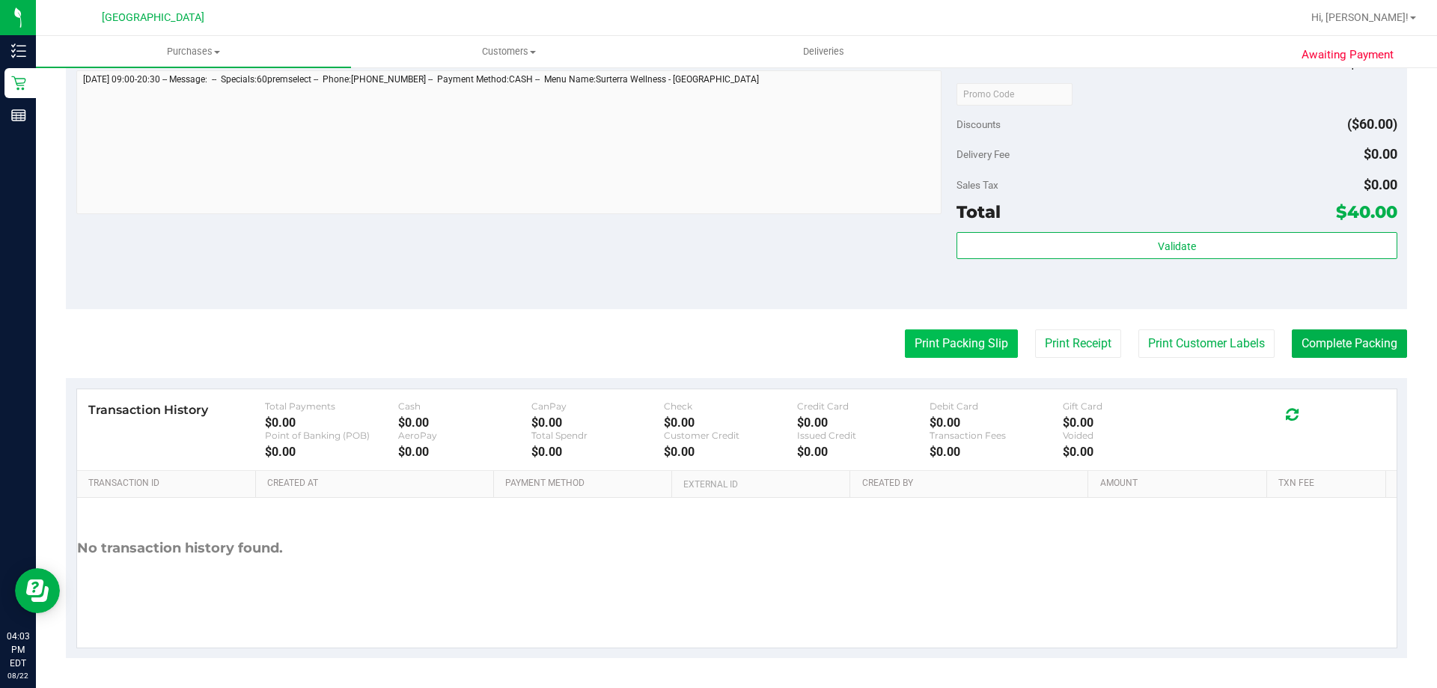
click at [967, 357] on button "Print Packing Slip" at bounding box center [961, 343] width 113 height 28
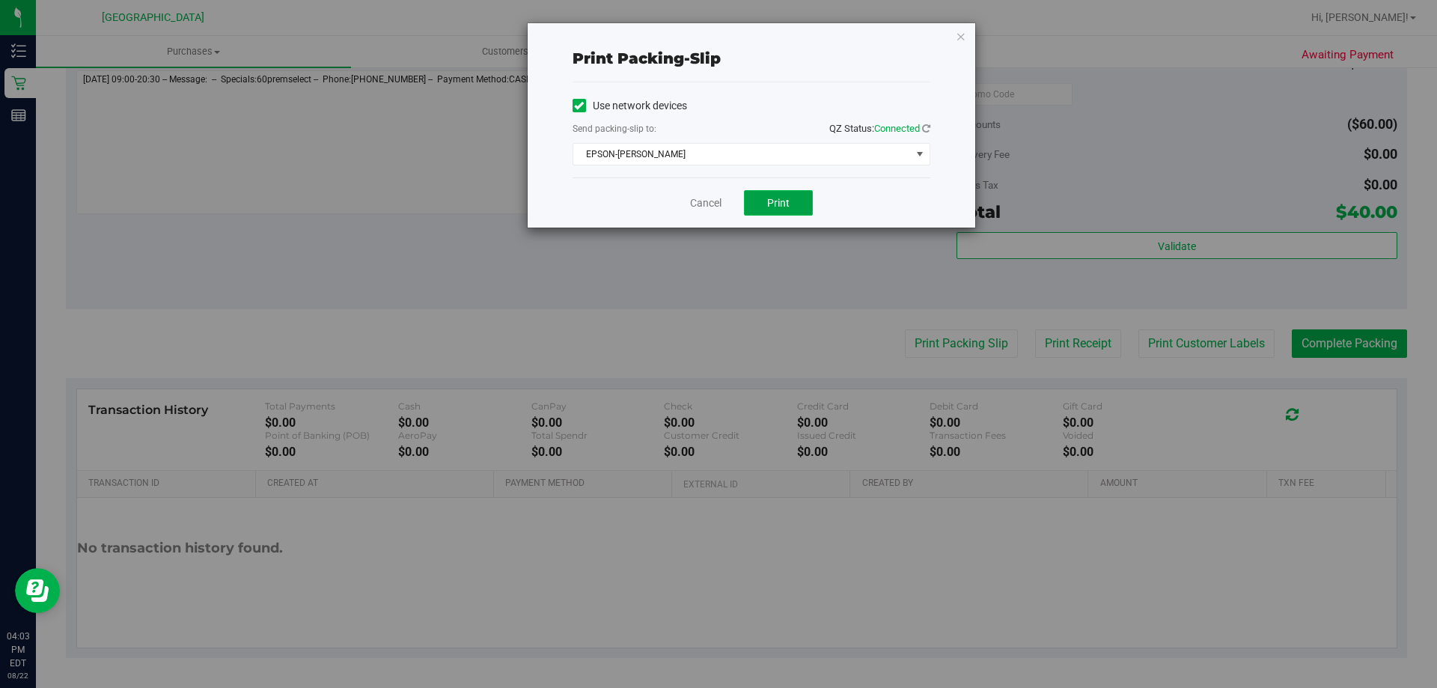
click at [777, 198] on span "Print" at bounding box center [778, 203] width 22 height 12
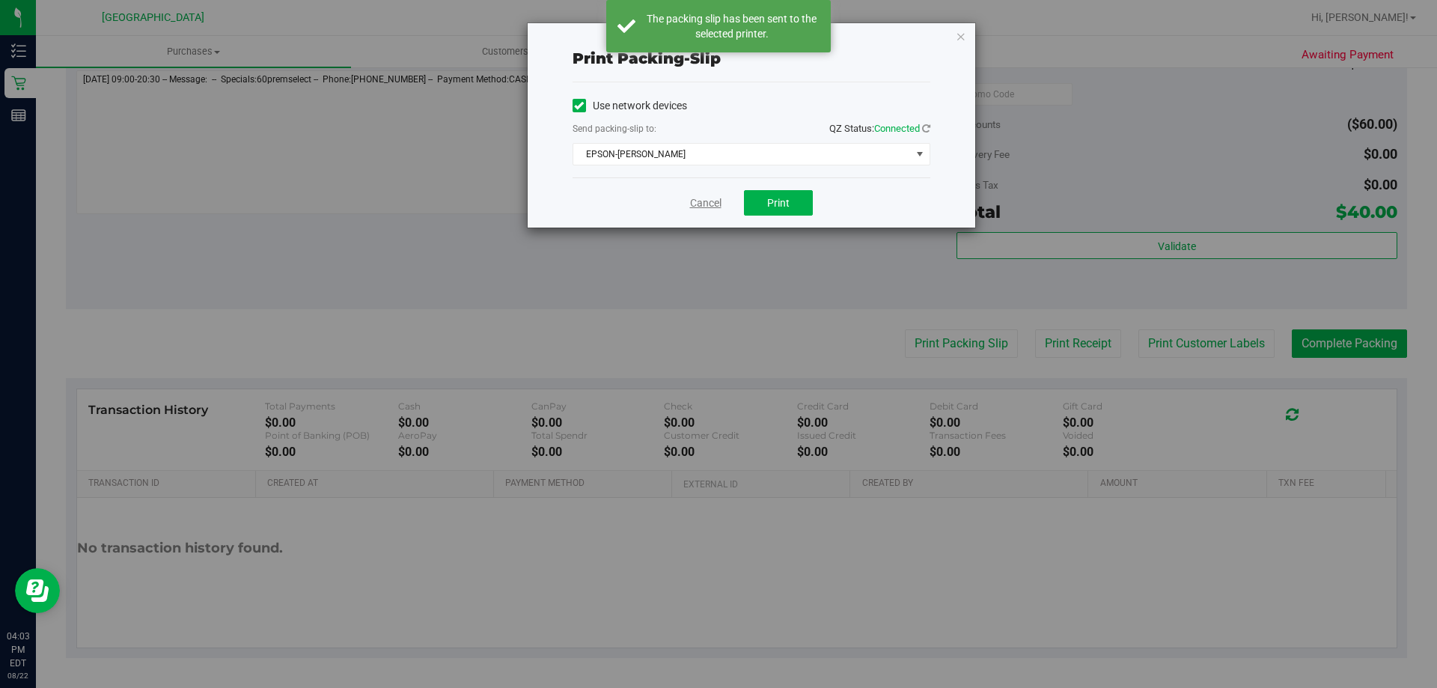
click at [694, 197] on link "Cancel" at bounding box center [705, 203] width 31 height 16
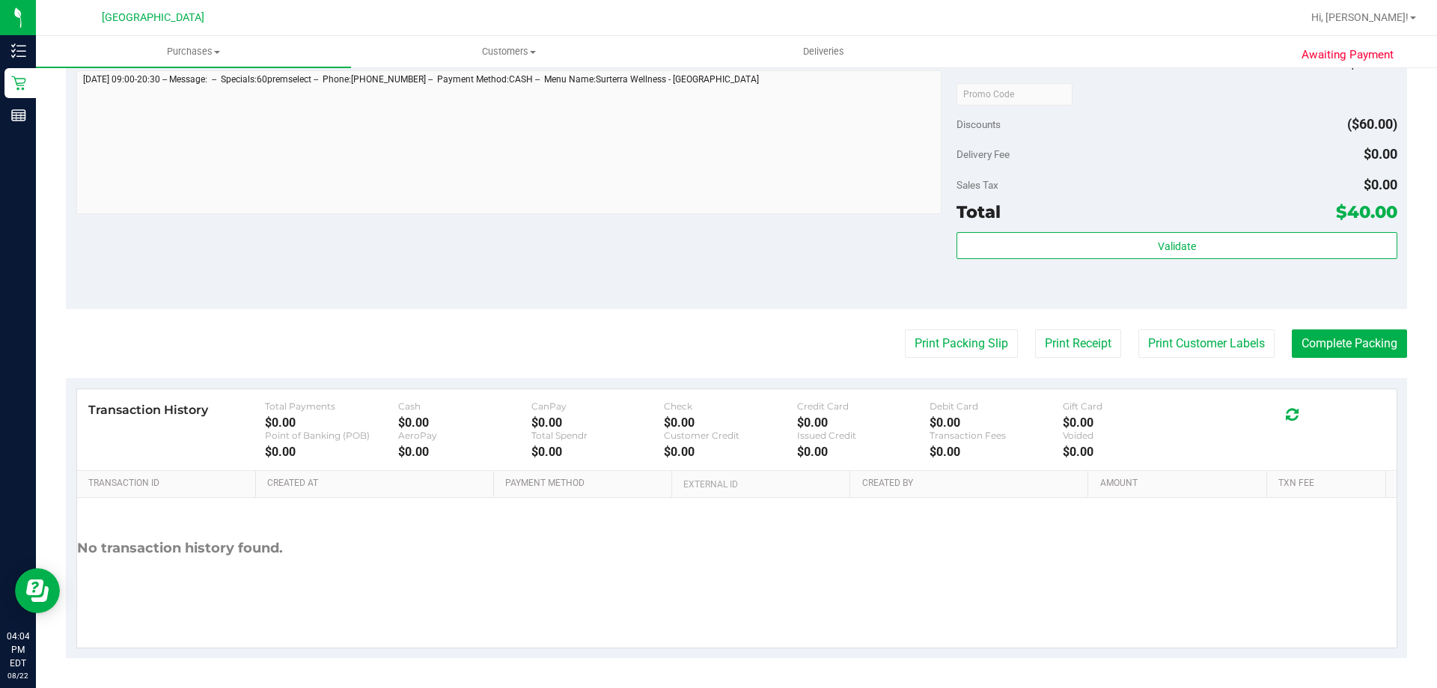
click at [1222, 223] on div "Total $40.00" at bounding box center [1176, 211] width 440 height 27
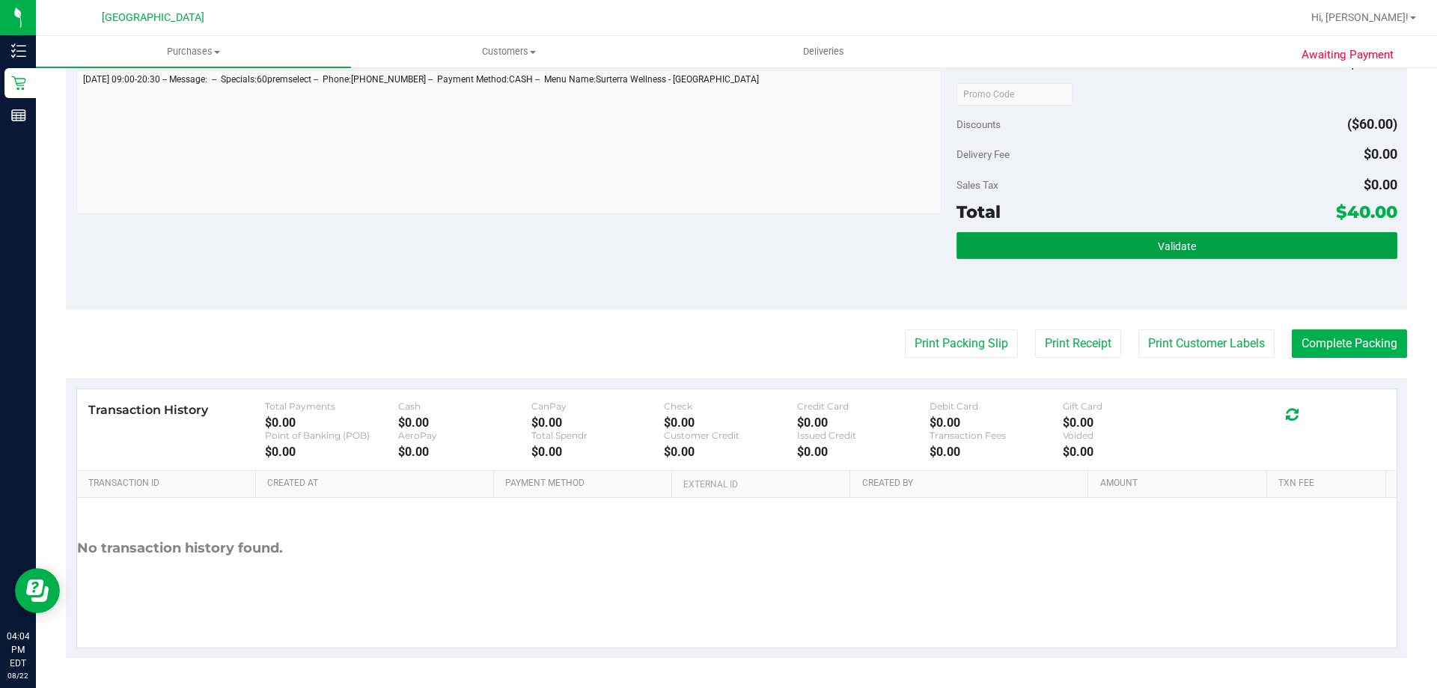
click at [1207, 256] on button "Validate" at bounding box center [1176, 245] width 440 height 27
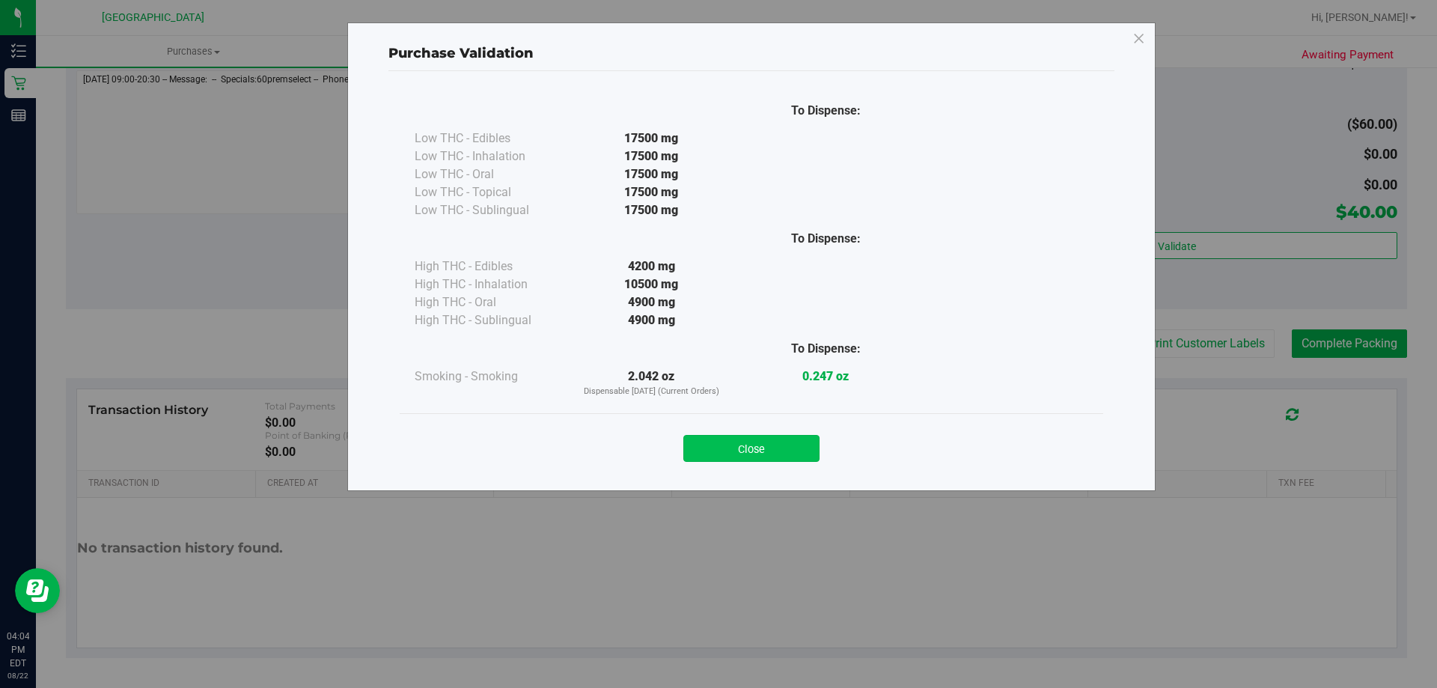
click at [789, 453] on button "Close" at bounding box center [751, 448] width 136 height 27
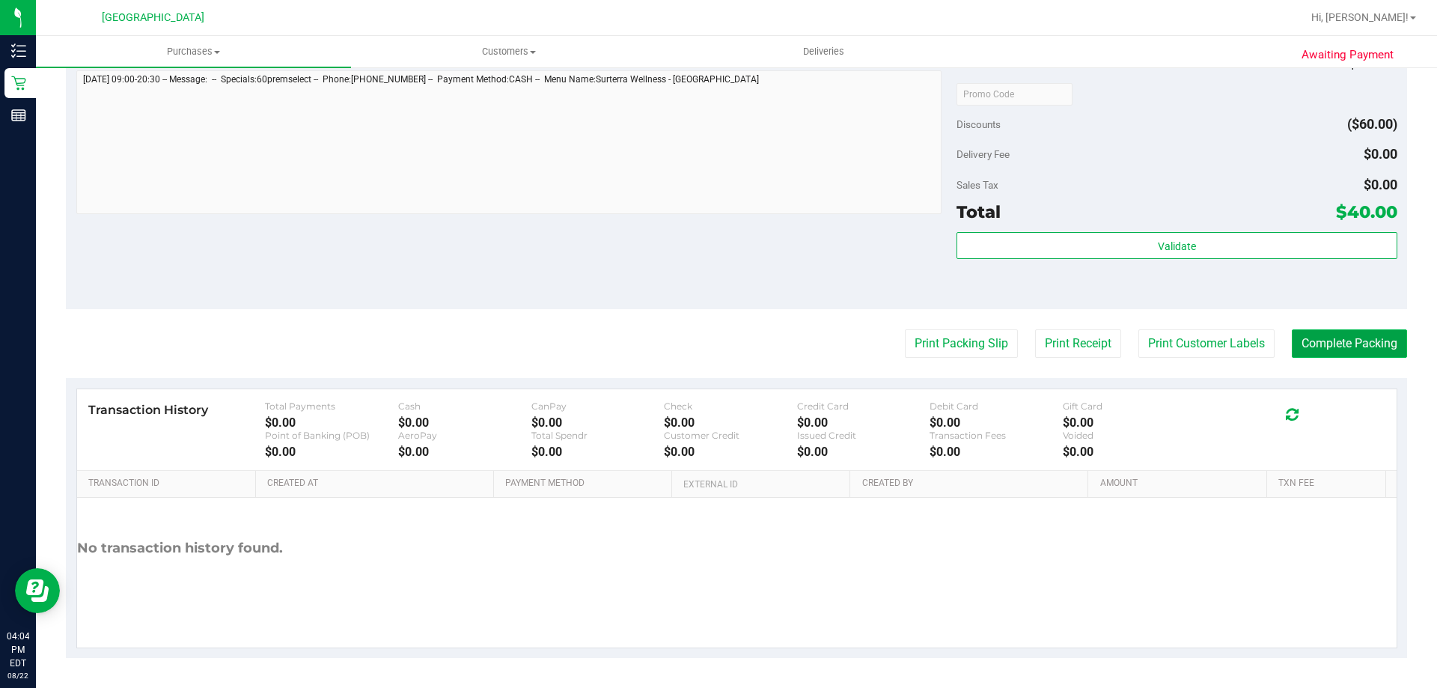
click at [1371, 346] on button "Complete Packing" at bounding box center [1349, 343] width 115 height 28
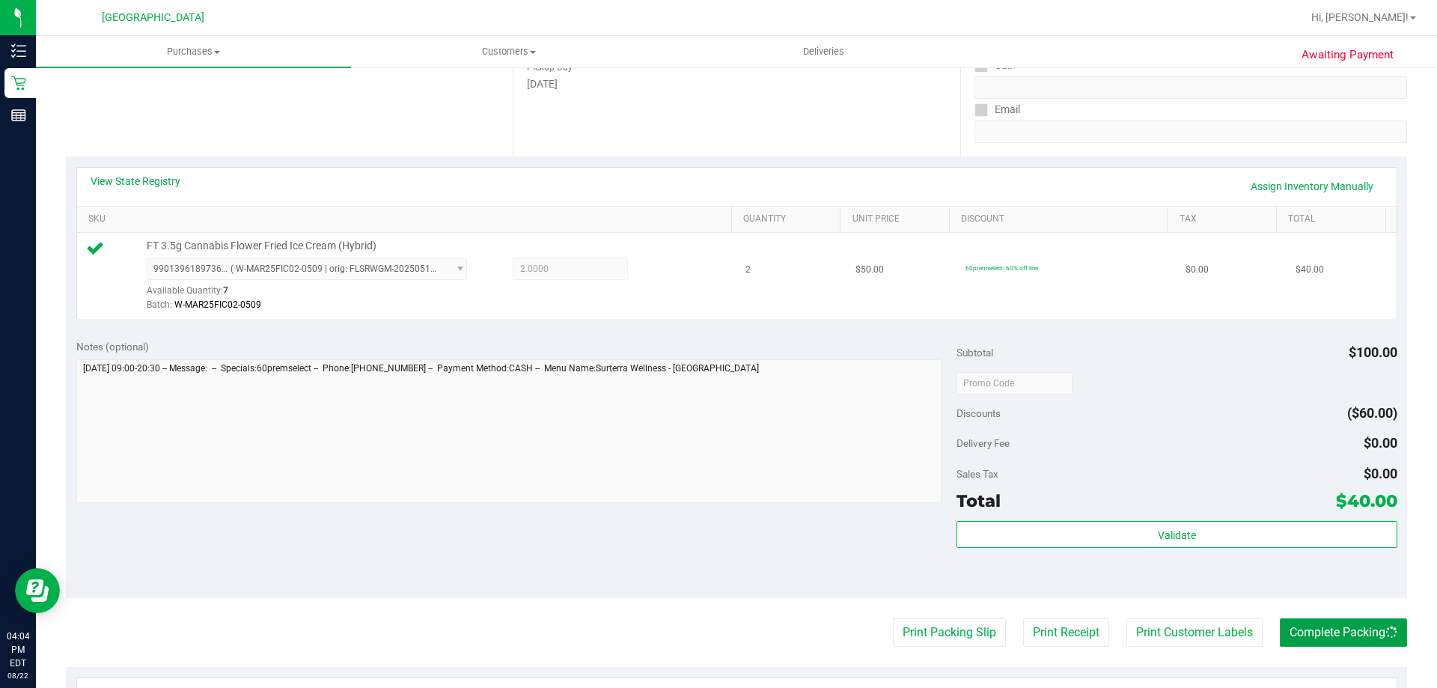
scroll to position [162, 0]
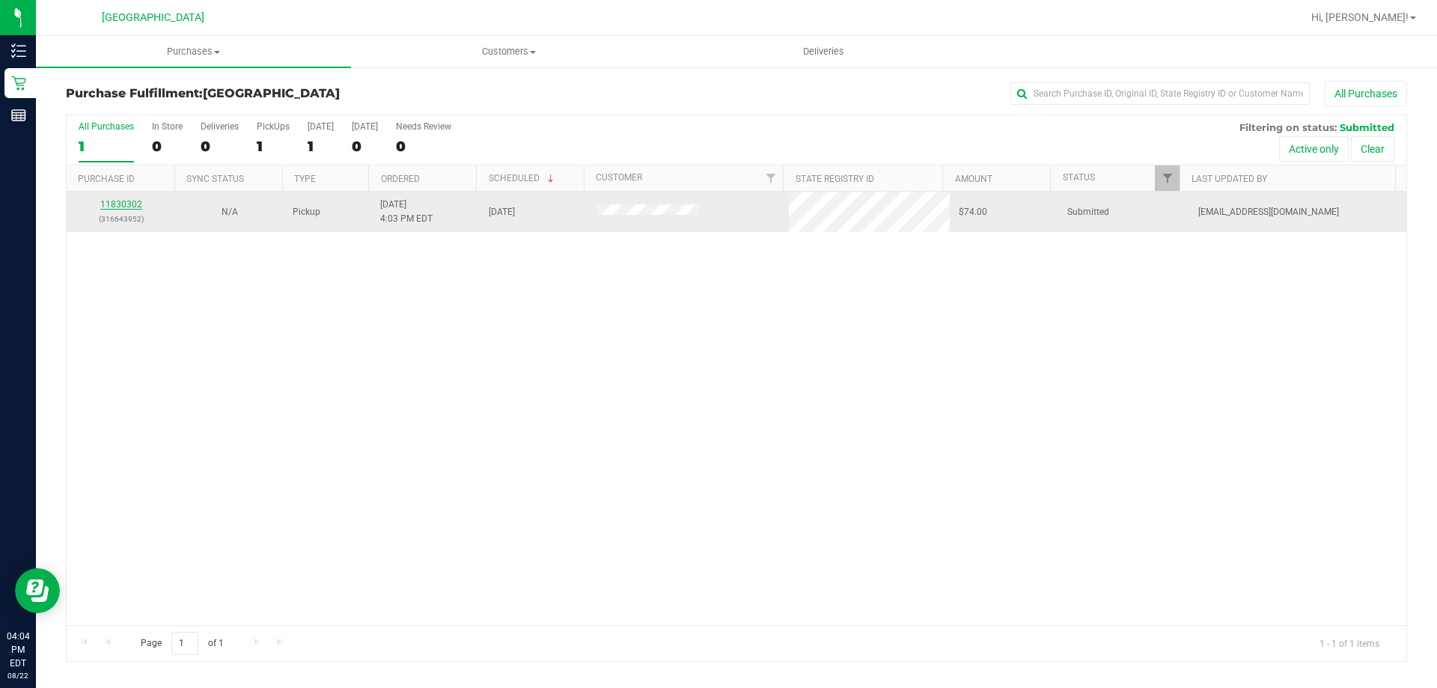
click at [134, 200] on link "11830302" at bounding box center [121, 204] width 42 height 10
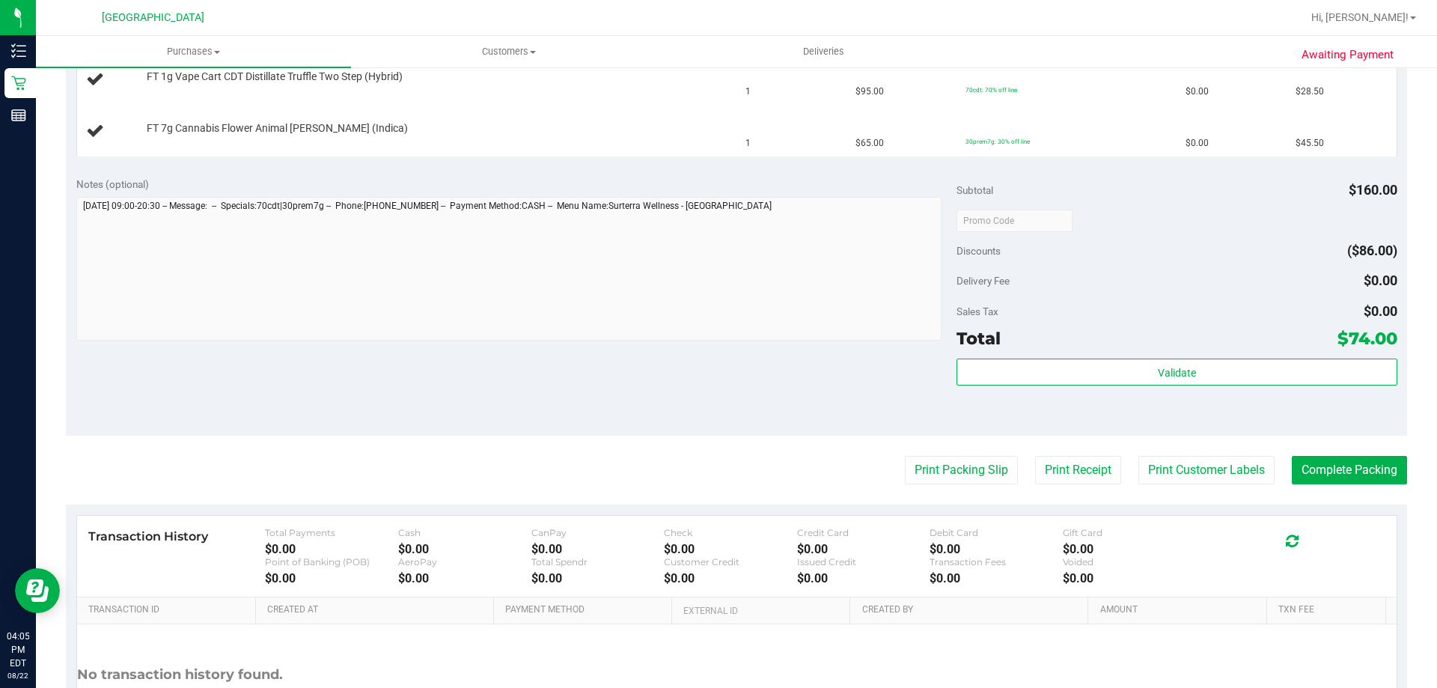
scroll to position [524, 0]
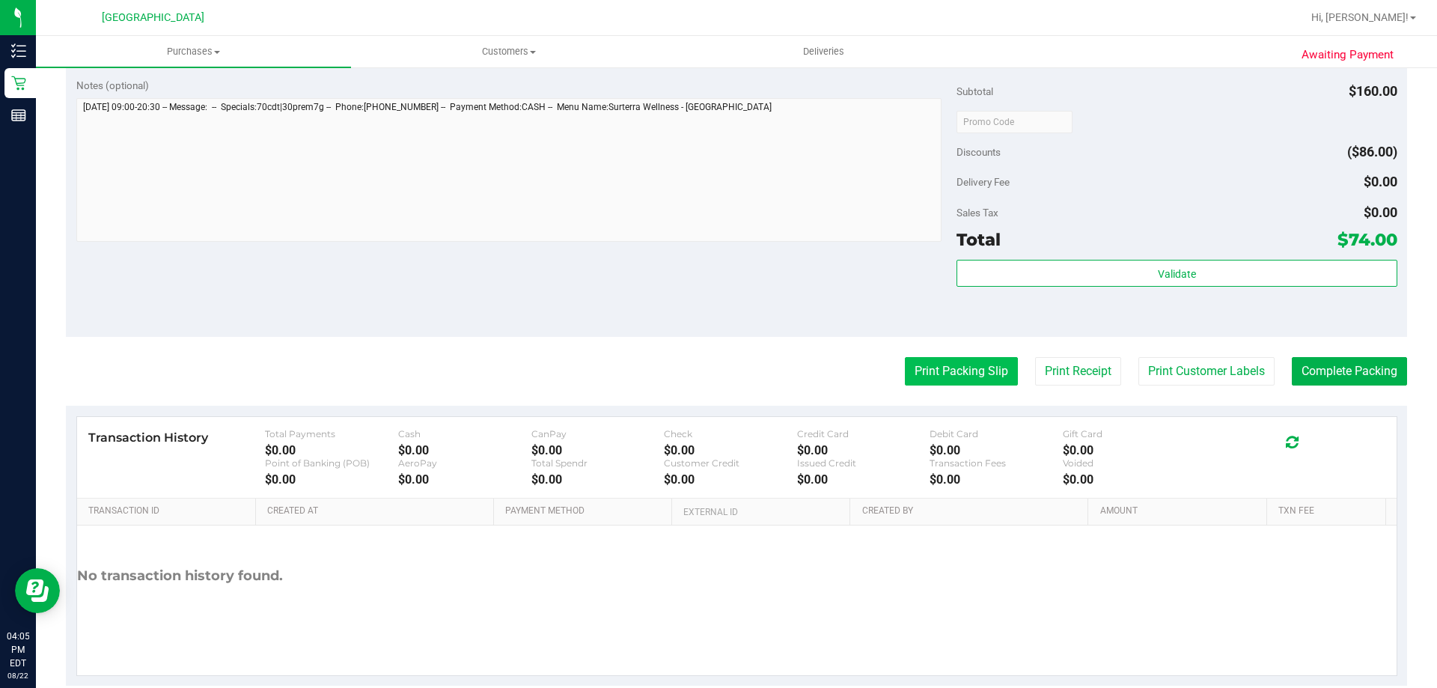
click at [937, 372] on button "Print Packing Slip" at bounding box center [961, 371] width 113 height 28
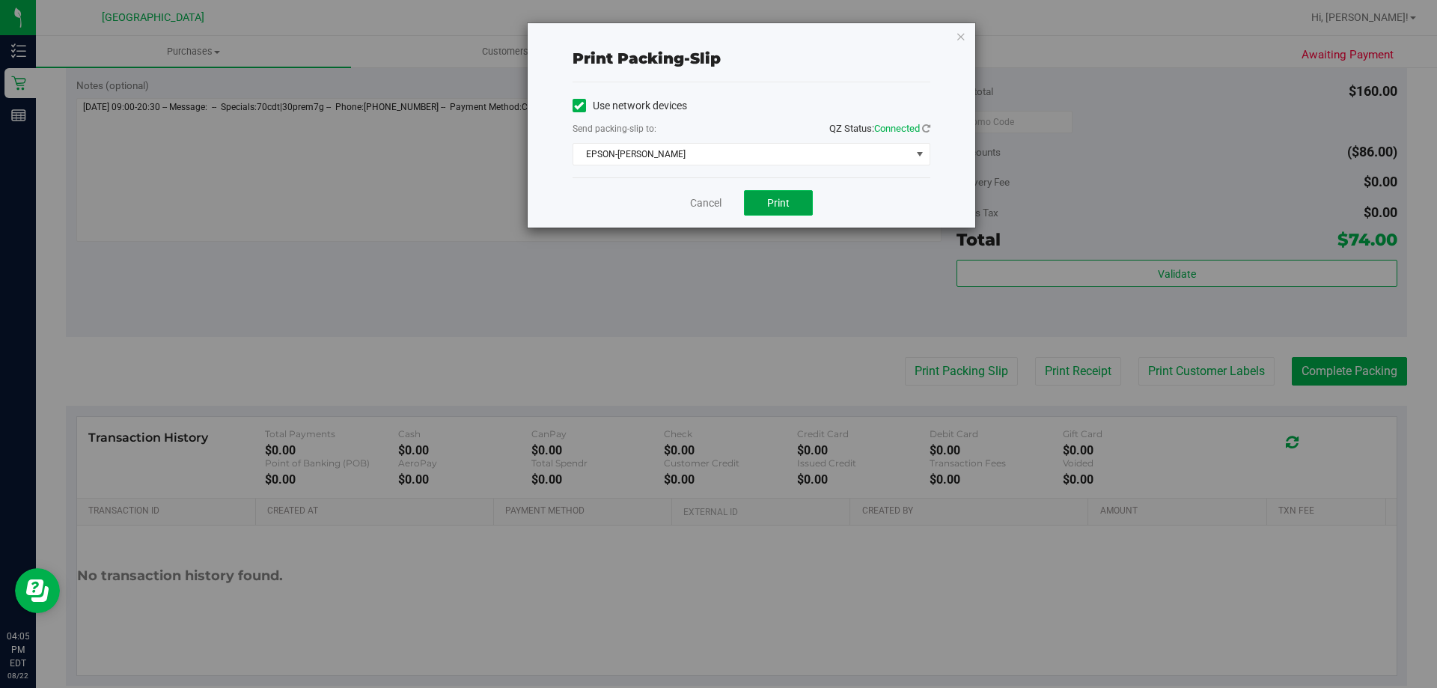
click at [763, 193] on button "Print" at bounding box center [778, 202] width 69 height 25
click at [709, 204] on link "Cancel" at bounding box center [705, 203] width 31 height 16
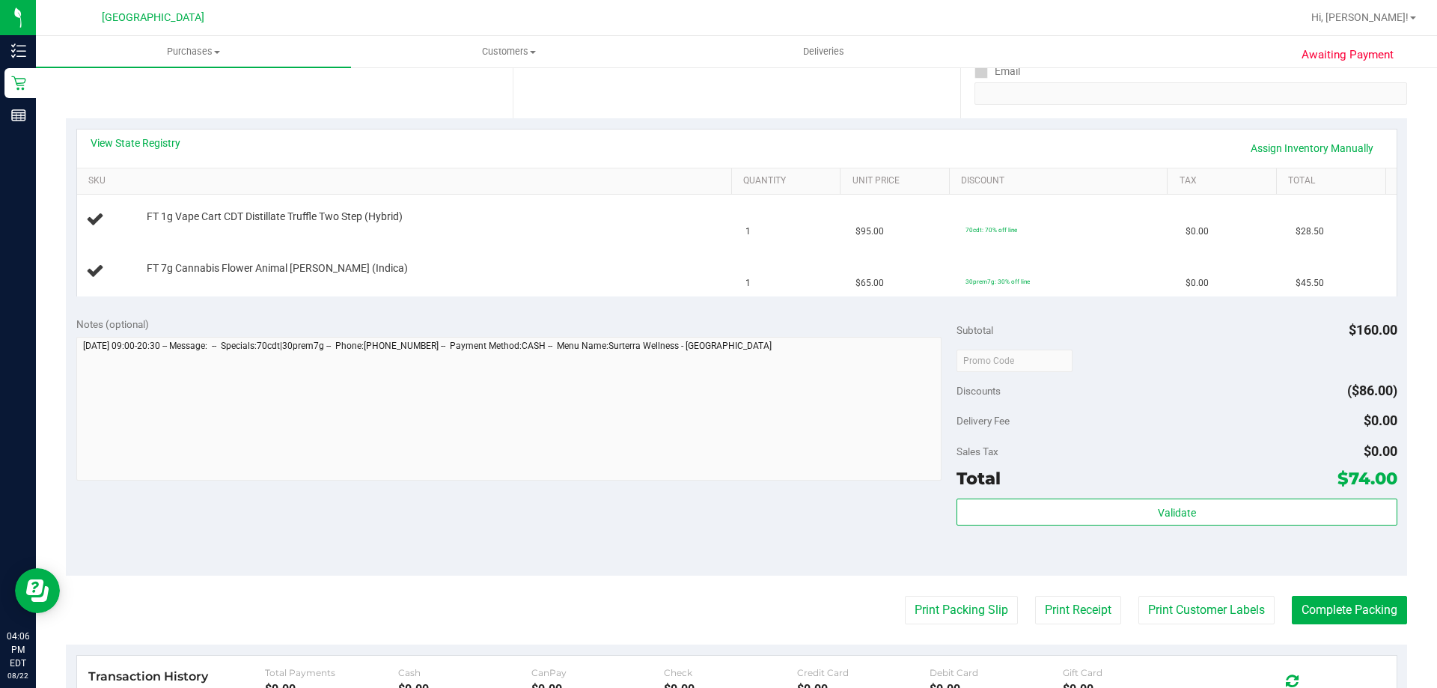
scroll to position [272, 0]
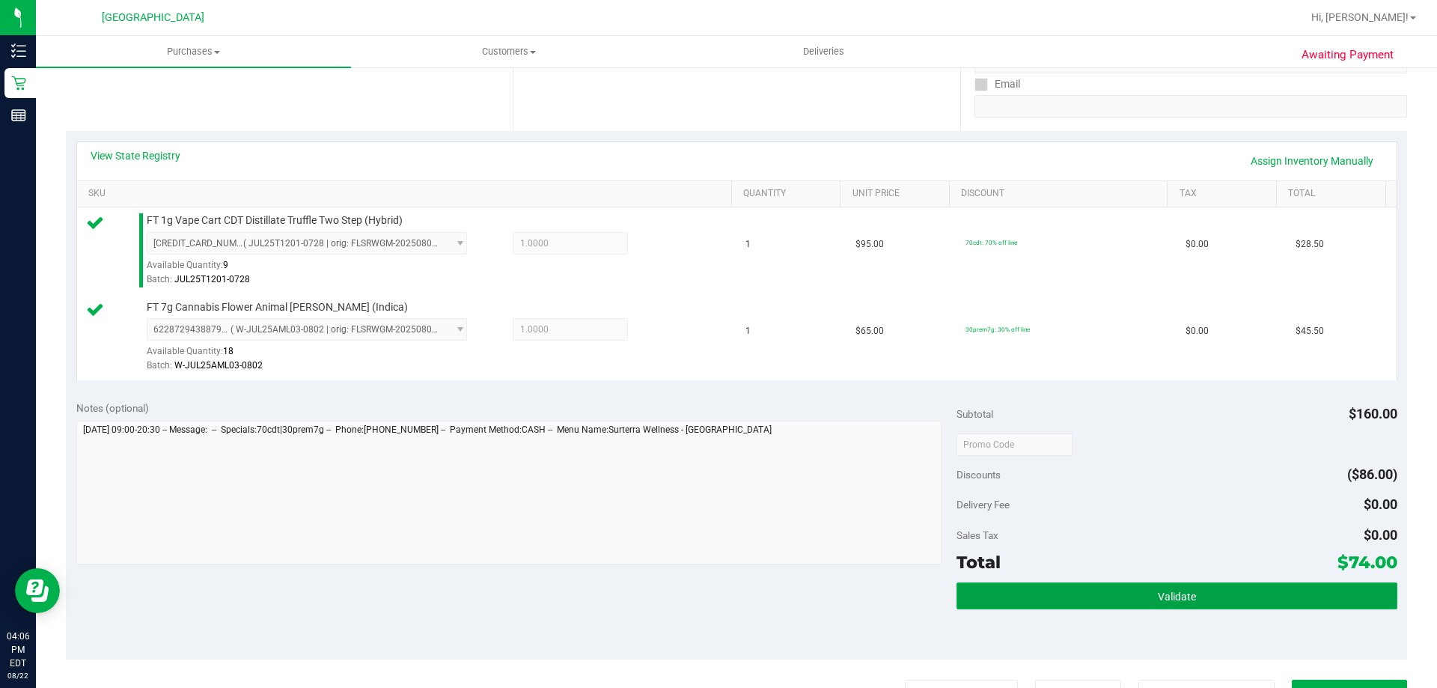
click at [1060, 587] on button "Validate" at bounding box center [1176, 595] width 440 height 27
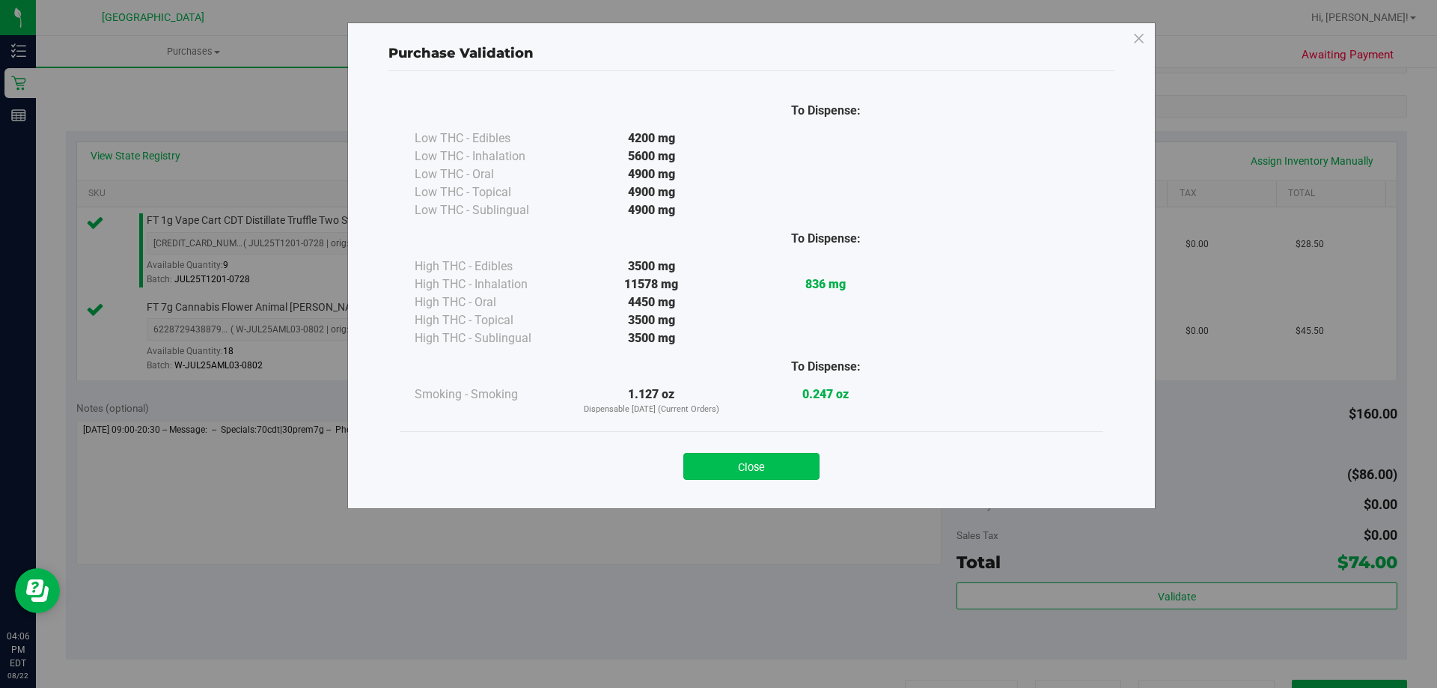
click at [756, 468] on button "Close" at bounding box center [751, 466] width 136 height 27
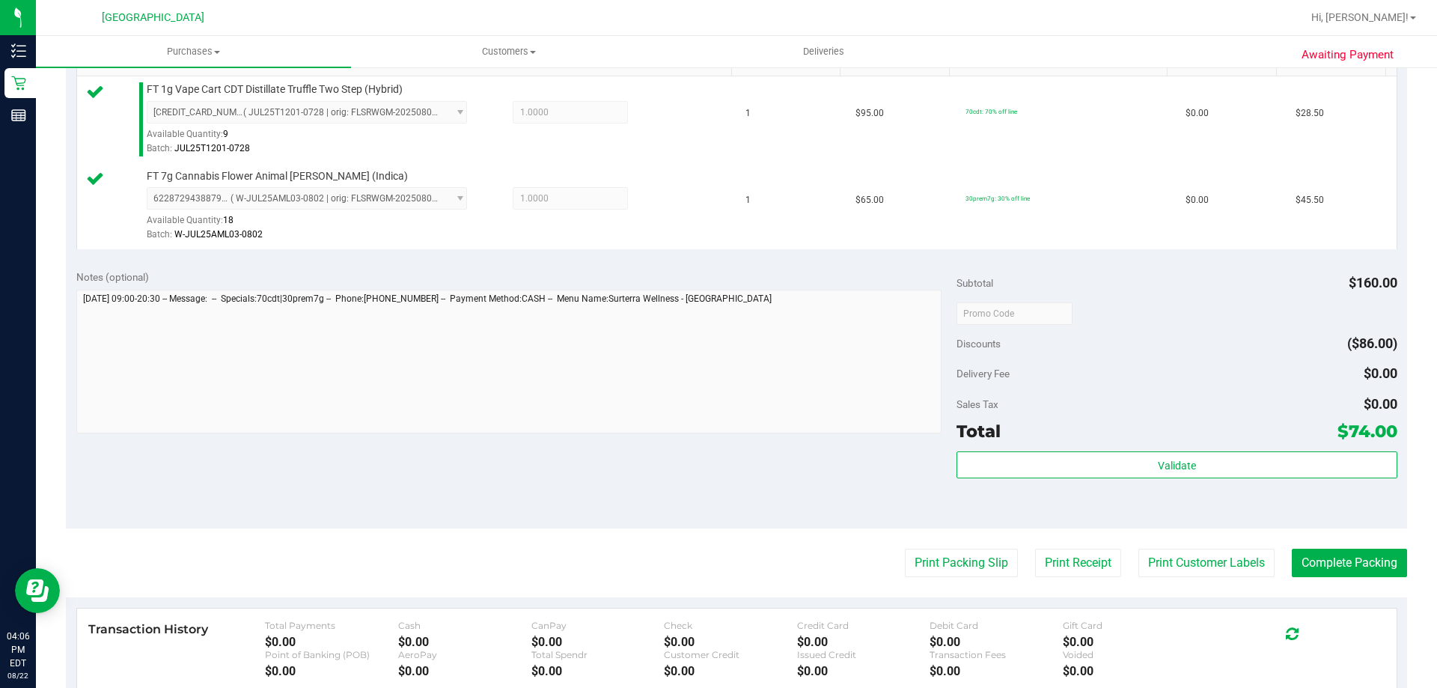
scroll to position [405, 0]
click at [1358, 563] on button "Complete Packing" at bounding box center [1349, 561] width 115 height 28
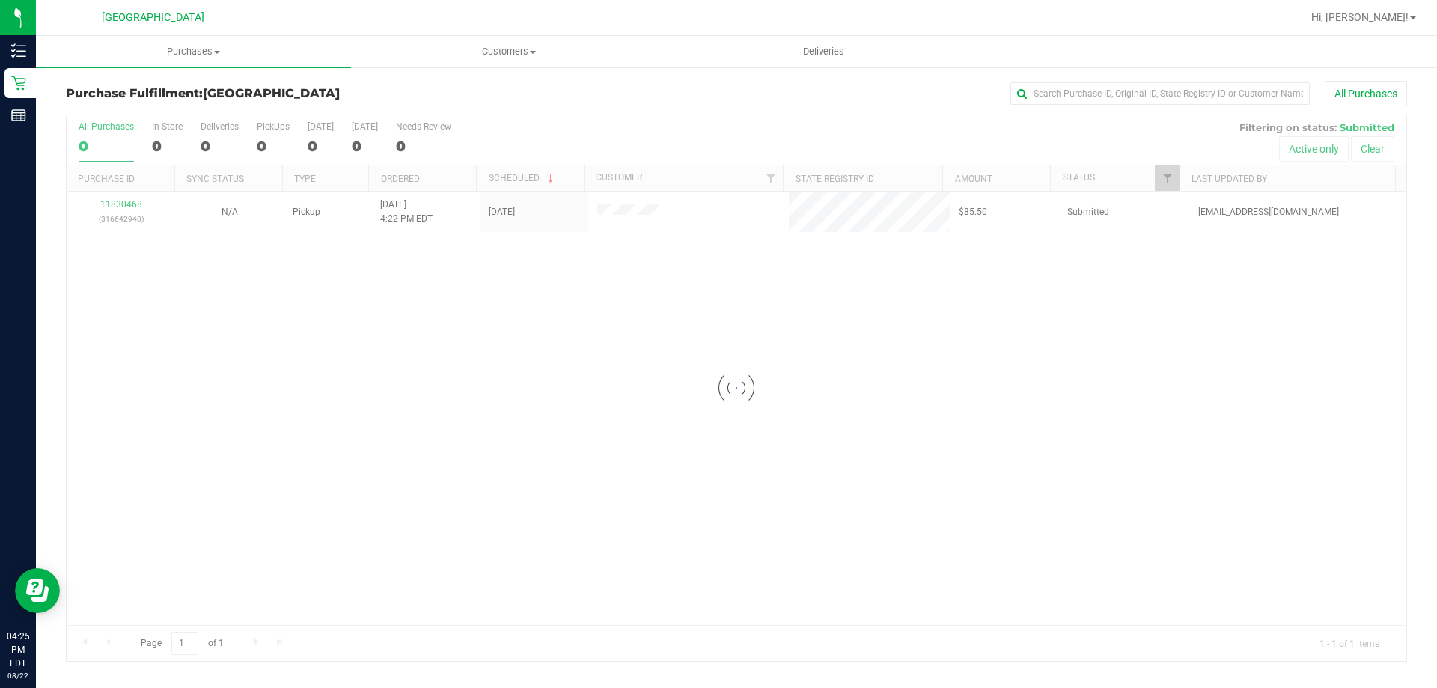
click at [102, 204] on div at bounding box center [736, 388] width 1339 height 546
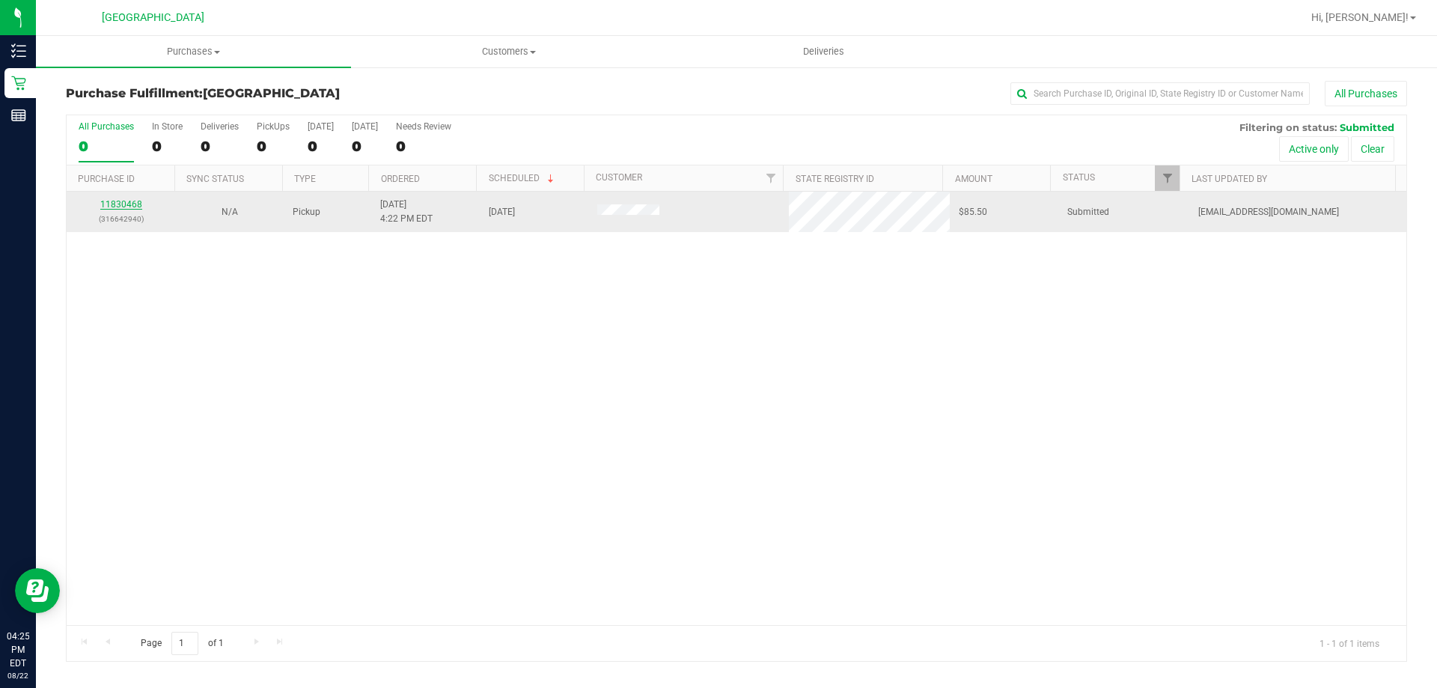
click at [131, 208] on link "11830468" at bounding box center [121, 204] width 42 height 10
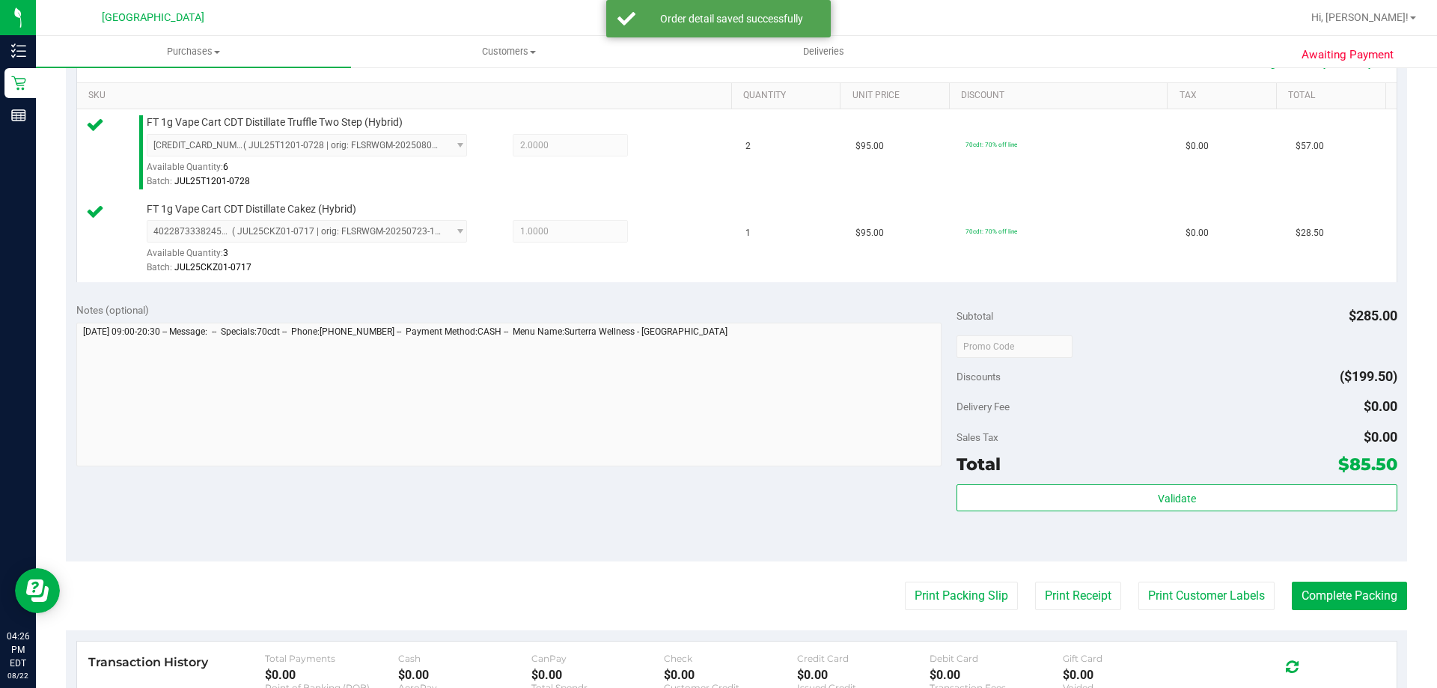
scroll to position [599, 0]
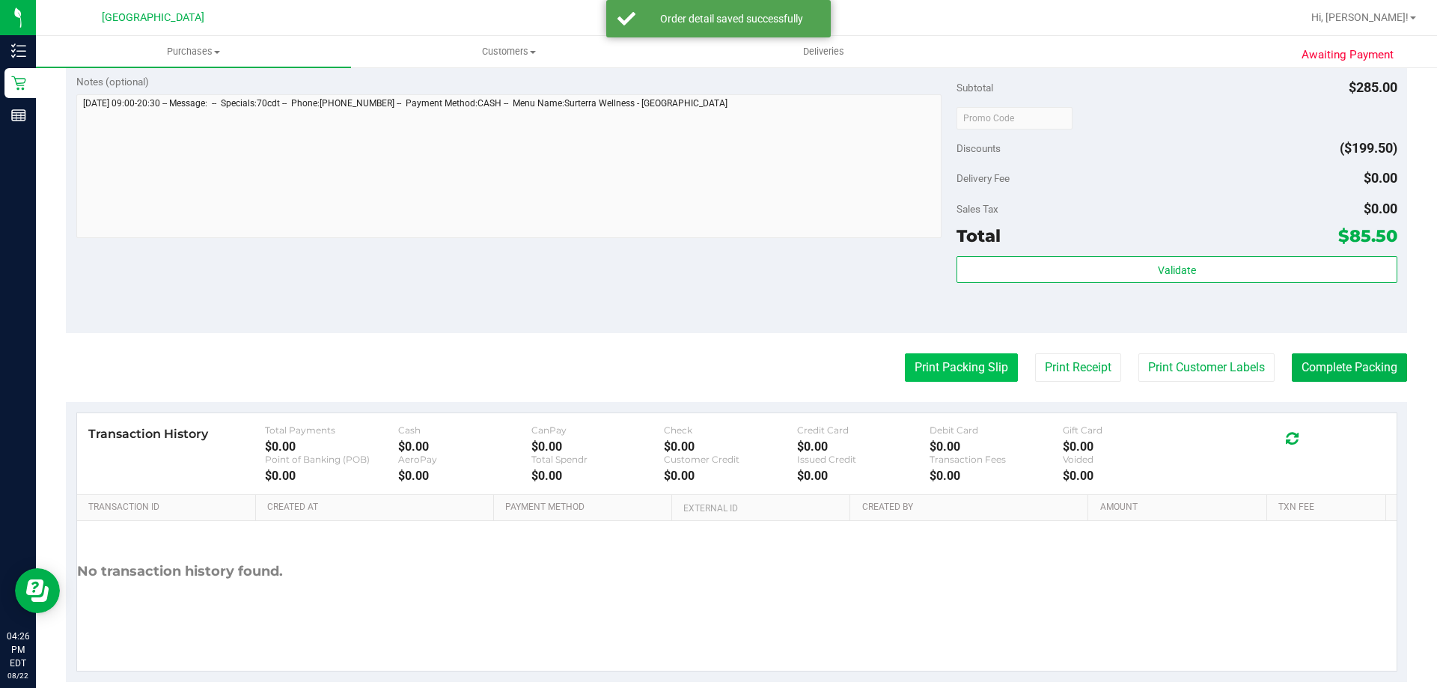
click at [980, 372] on button "Print Packing Slip" at bounding box center [961, 367] width 113 height 28
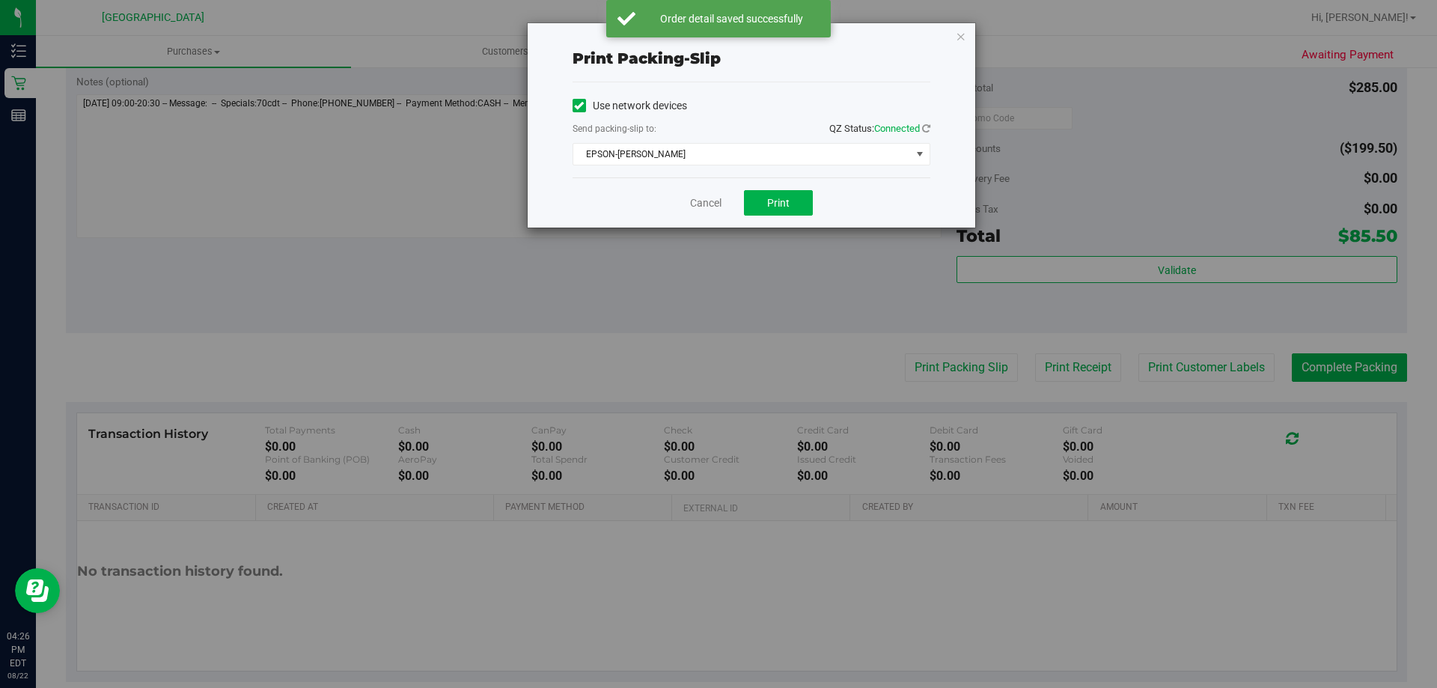
click at [776, 181] on div "Cancel Print" at bounding box center [751, 202] width 358 height 50
click at [775, 199] on span "Print" at bounding box center [778, 203] width 22 height 12
click at [706, 202] on link "Cancel" at bounding box center [698, 203] width 31 height 16
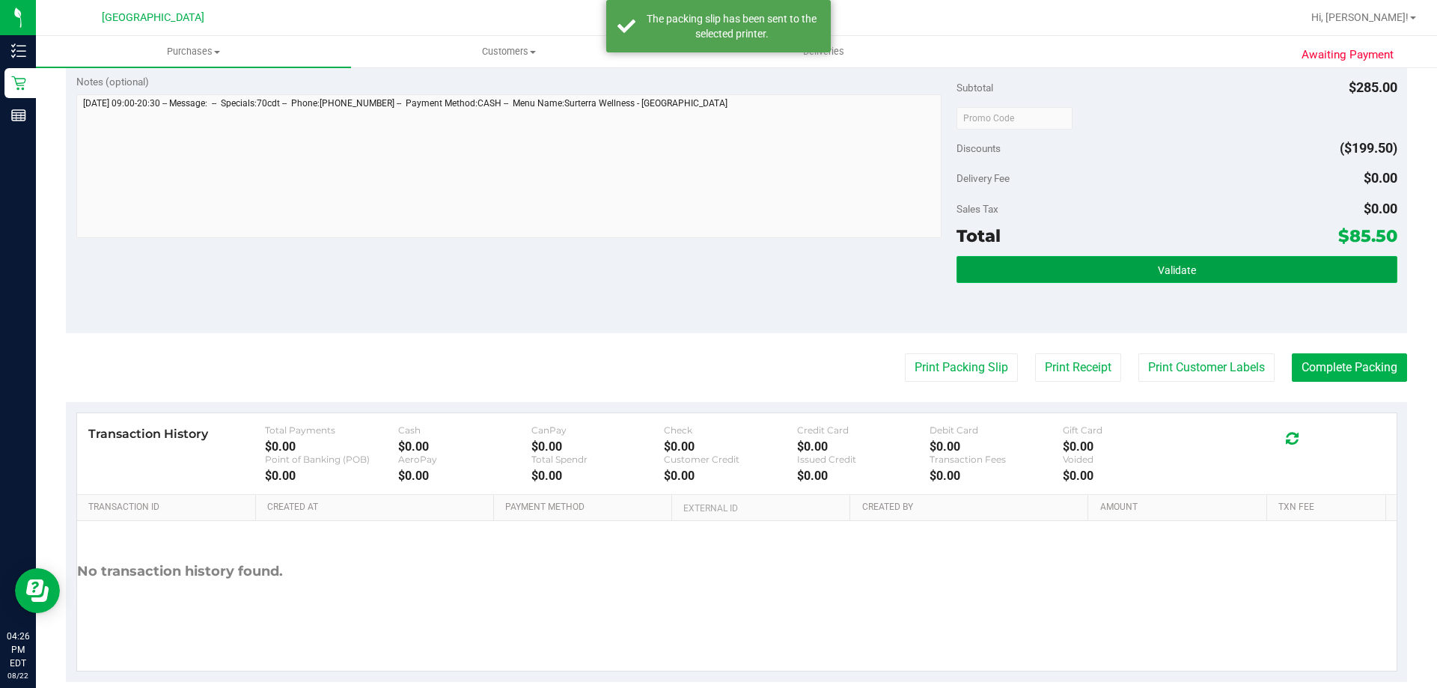
click at [1107, 275] on button "Validate" at bounding box center [1176, 269] width 440 height 27
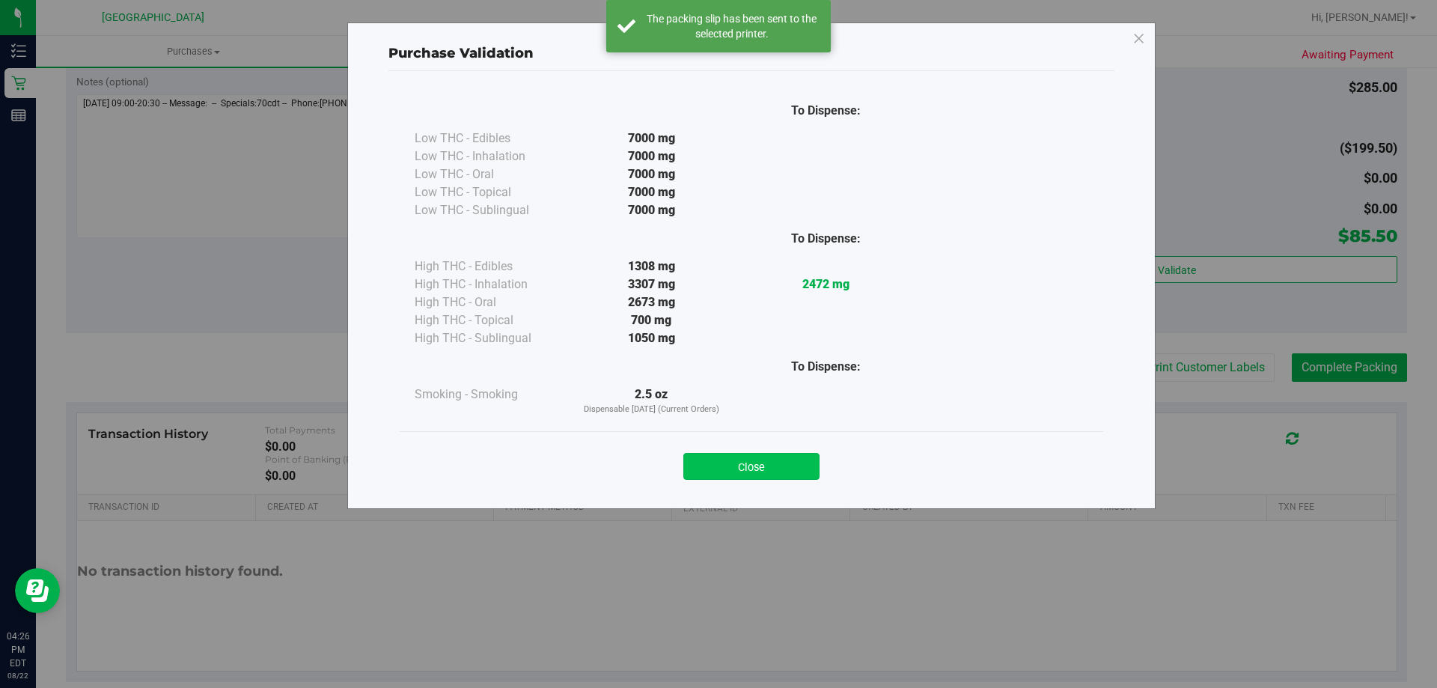
click at [795, 459] on button "Close" at bounding box center [751, 466] width 136 height 27
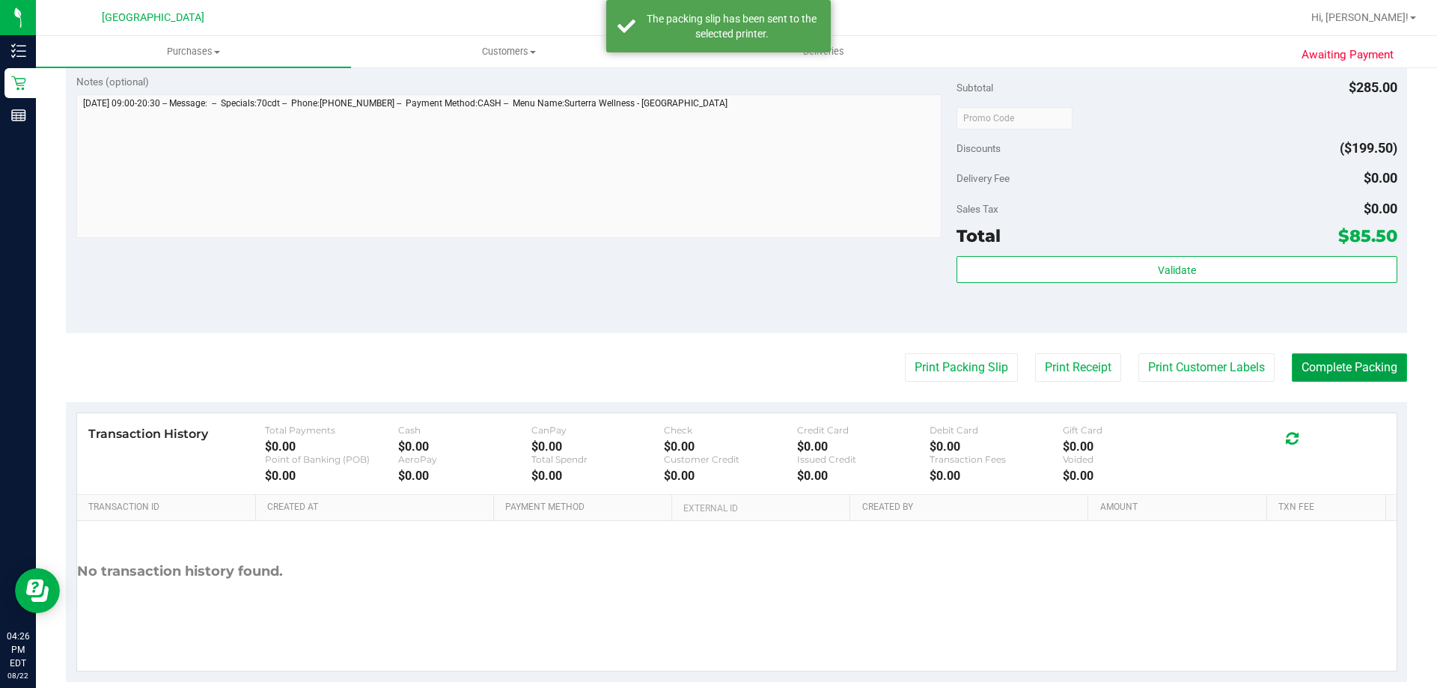
click at [1335, 368] on button "Complete Packing" at bounding box center [1349, 367] width 115 height 28
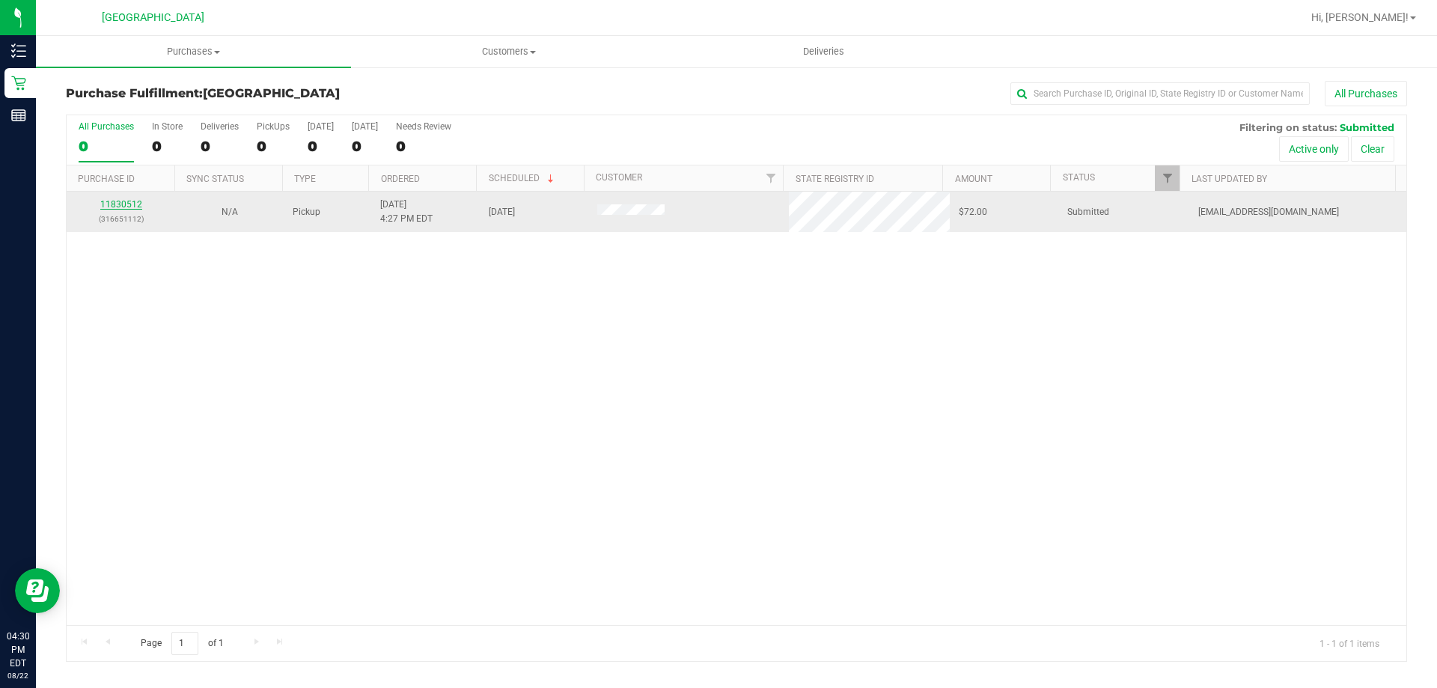
click at [120, 208] on link "11830512" at bounding box center [121, 204] width 42 height 10
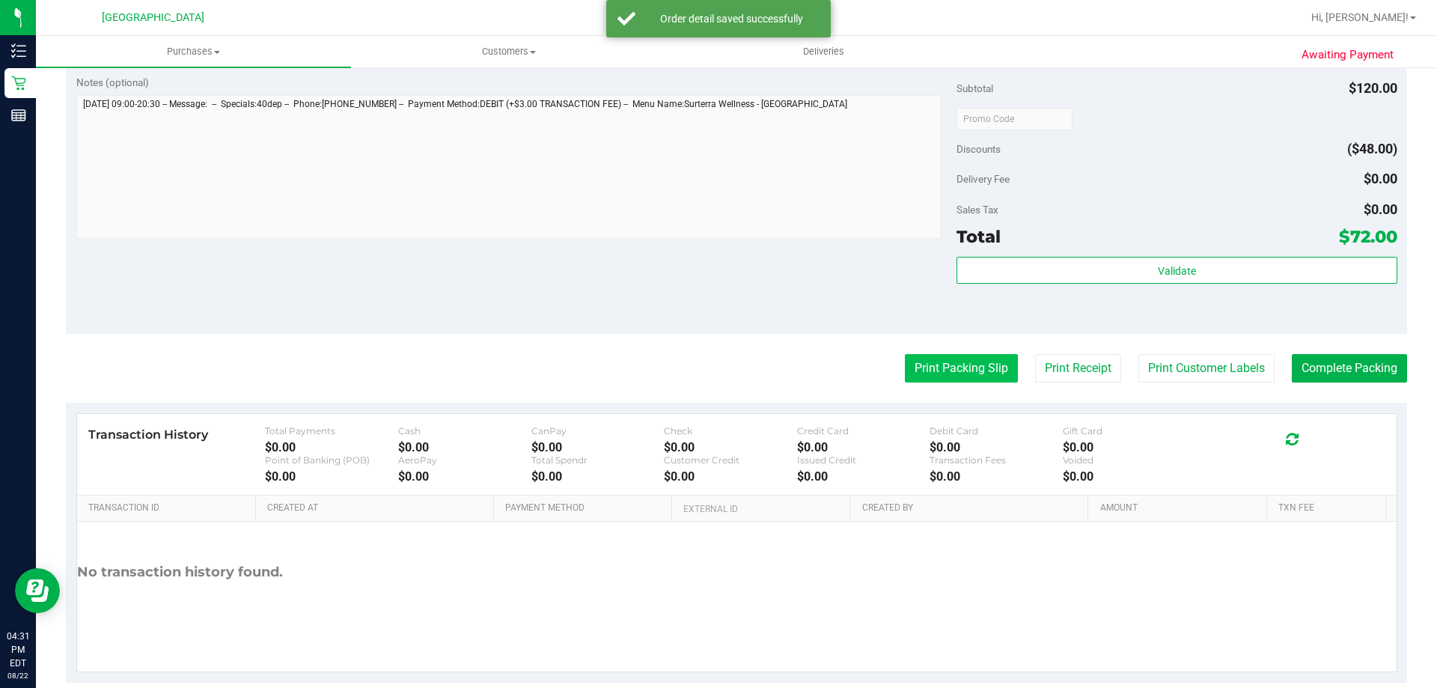
scroll to position [599, 0]
click at [969, 364] on button "Print Packing Slip" at bounding box center [961, 367] width 113 height 28
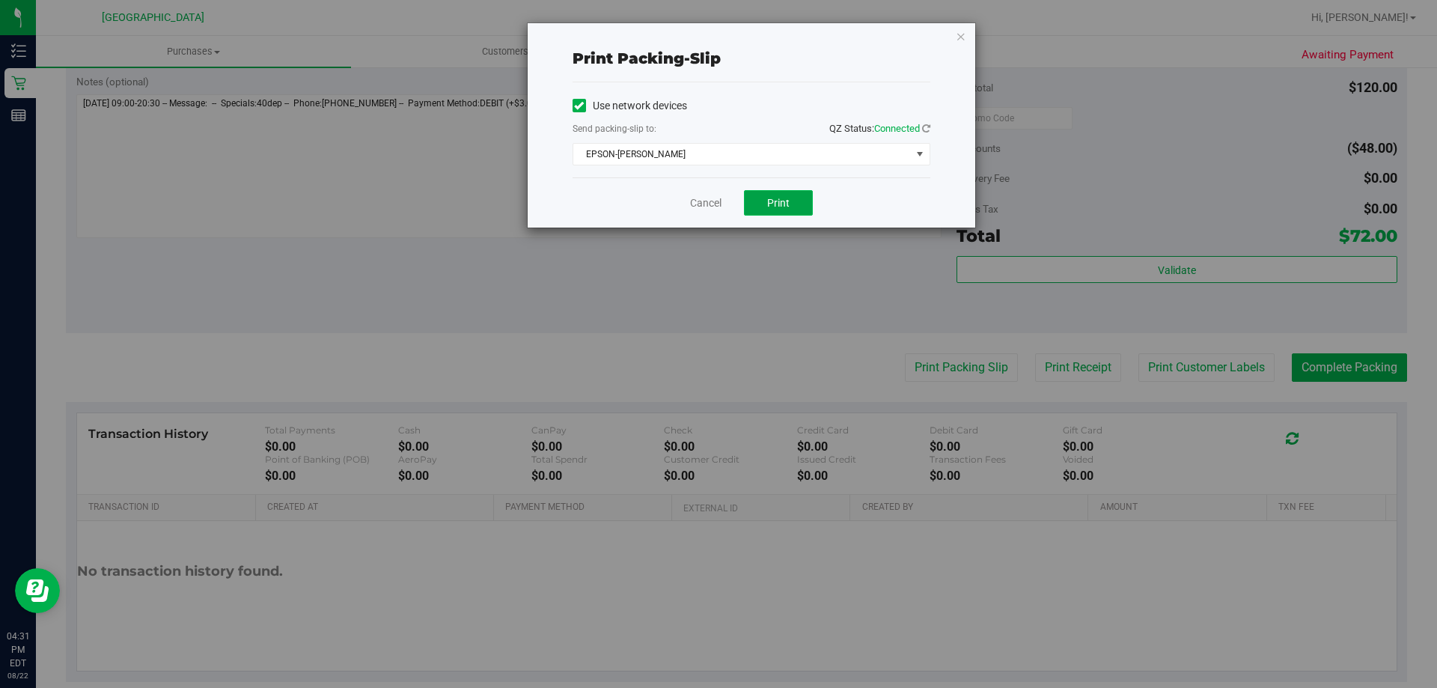
click at [757, 200] on button "Print" at bounding box center [778, 202] width 69 height 25
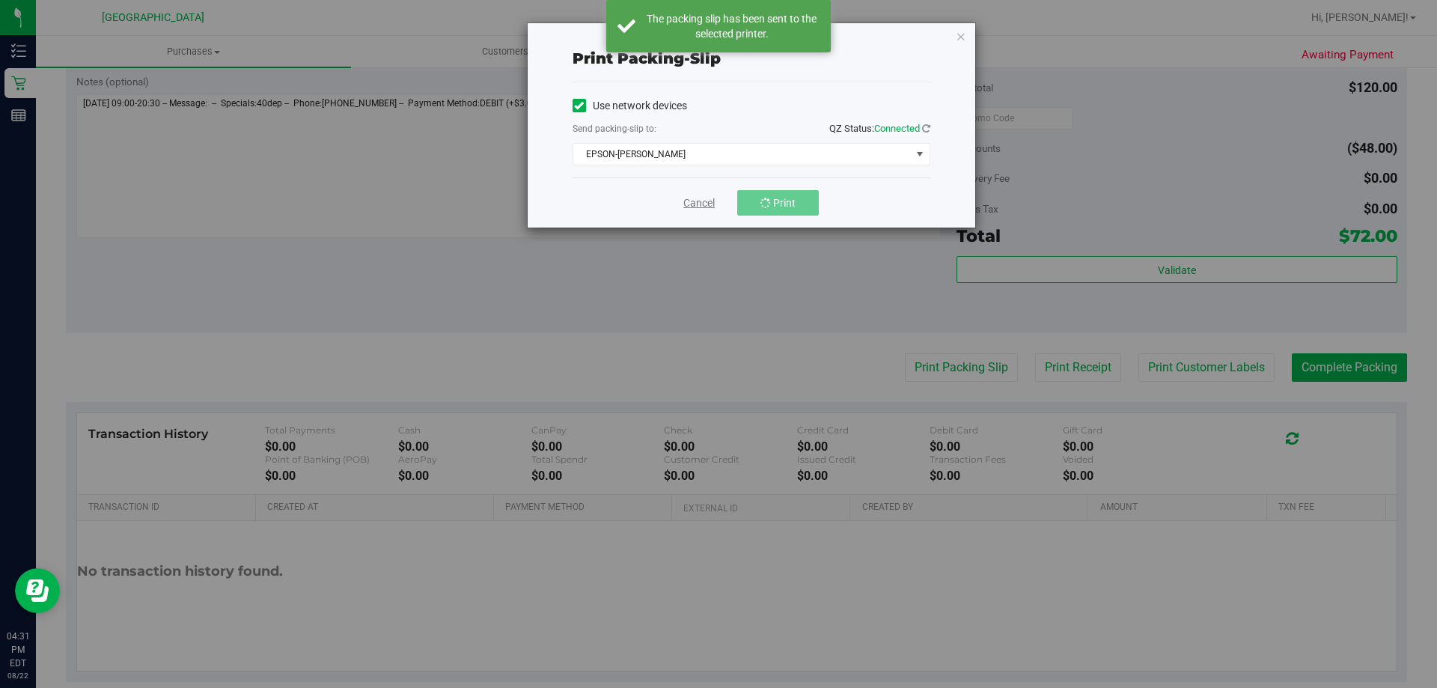
click at [694, 198] on link "Cancel" at bounding box center [698, 203] width 31 height 16
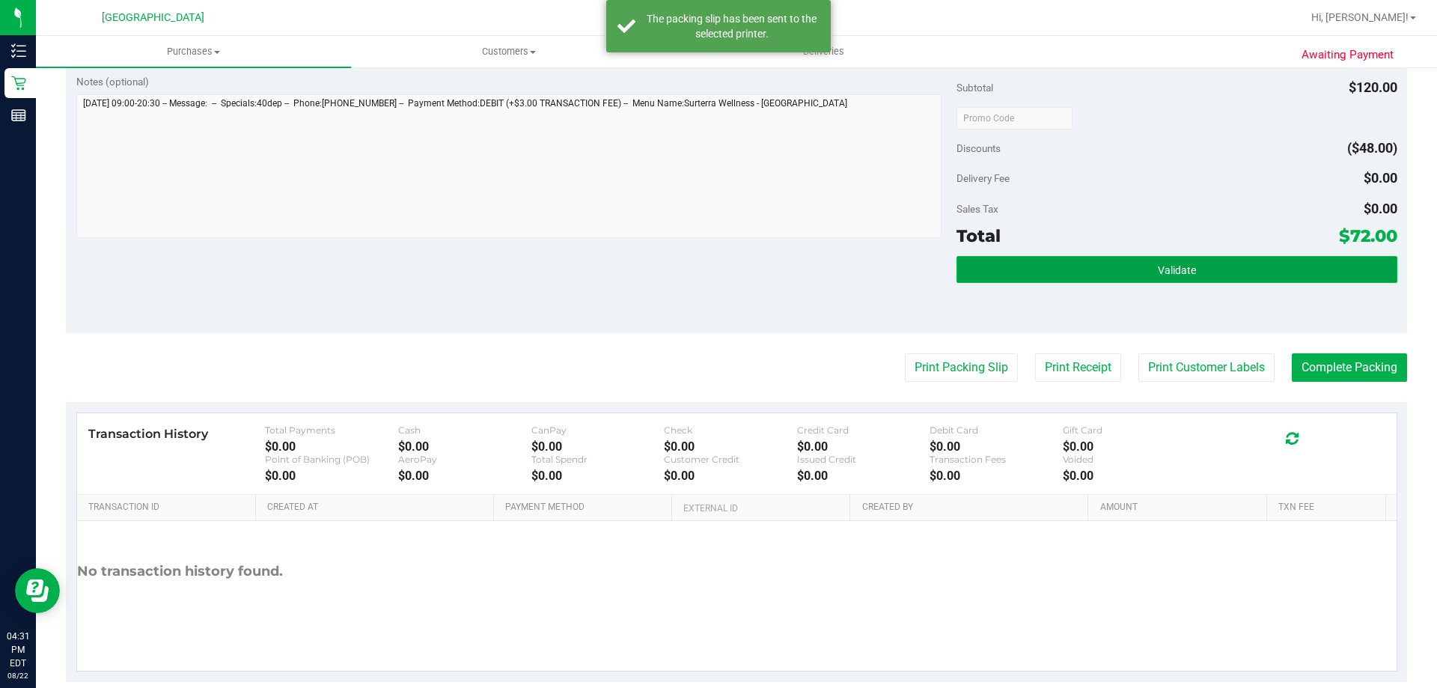
click at [1099, 260] on button "Validate" at bounding box center [1176, 269] width 440 height 27
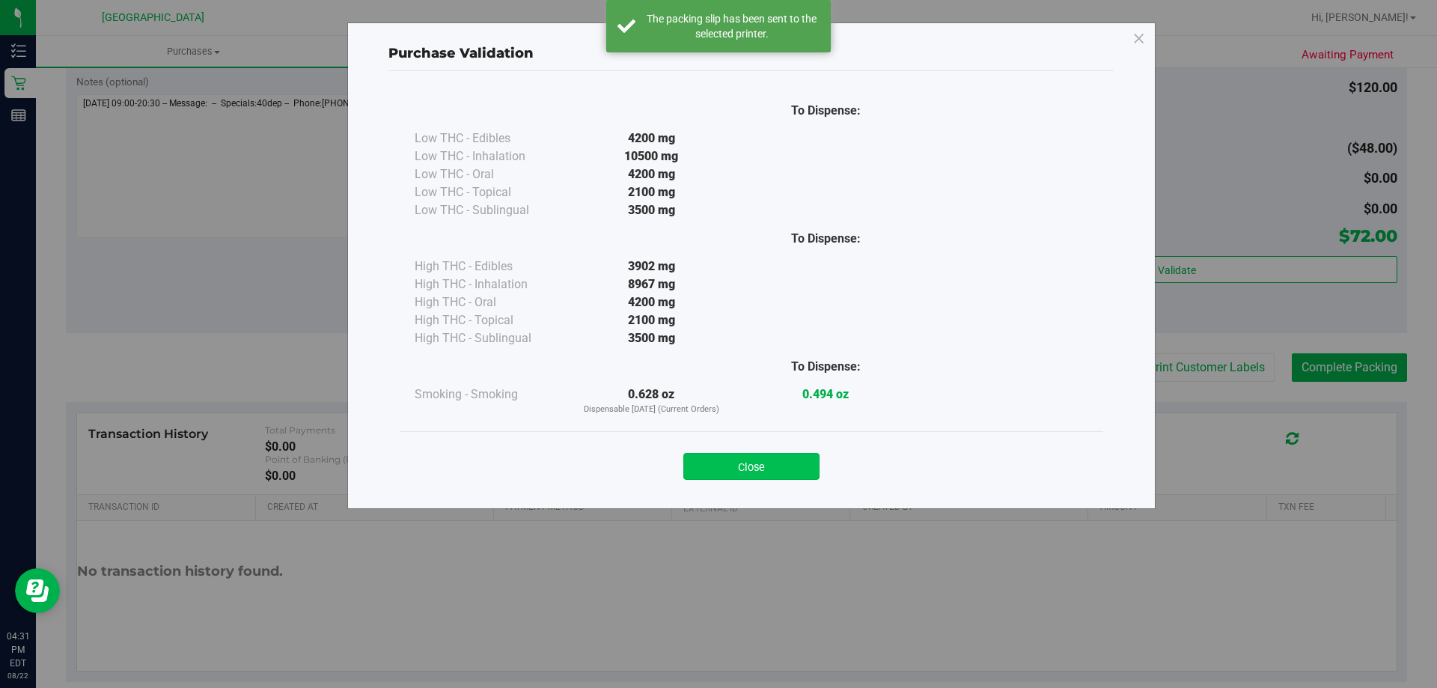
click at [778, 467] on button "Close" at bounding box center [751, 466] width 136 height 27
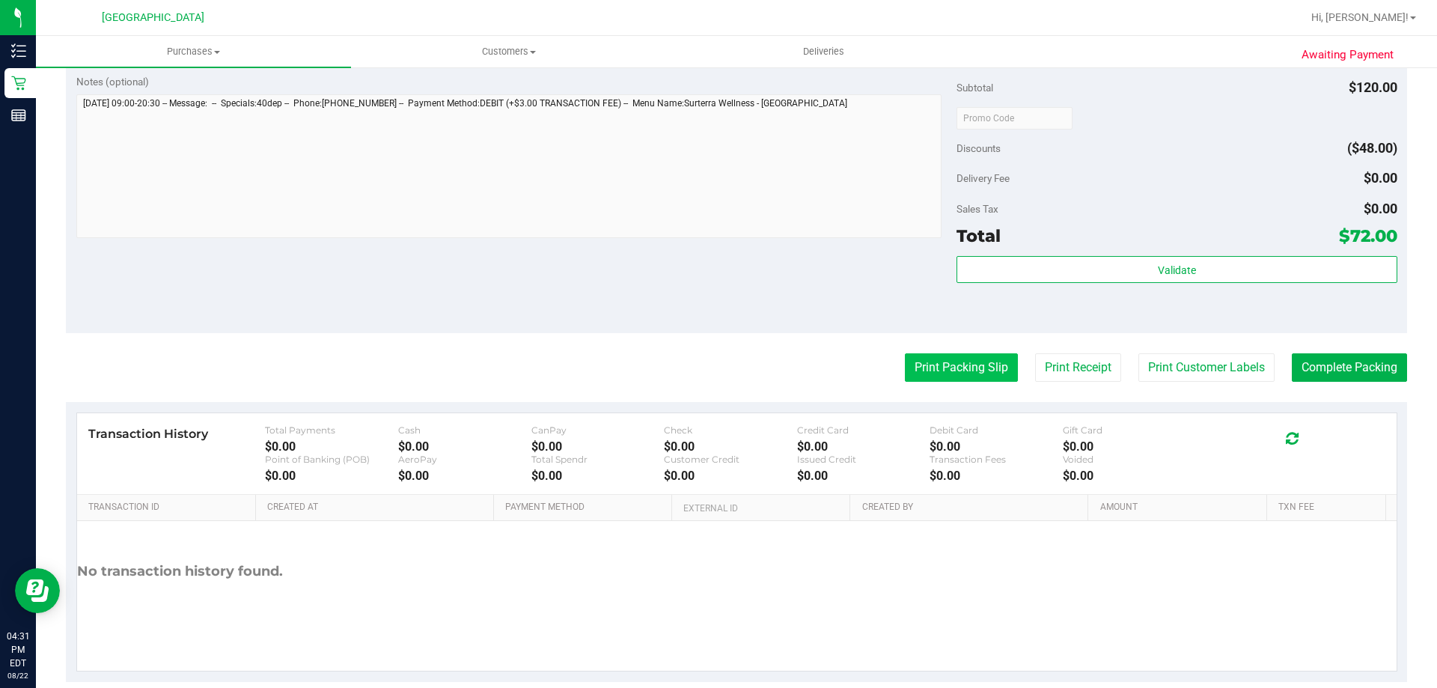
click at [982, 367] on button "Print Packing Slip" at bounding box center [961, 367] width 113 height 28
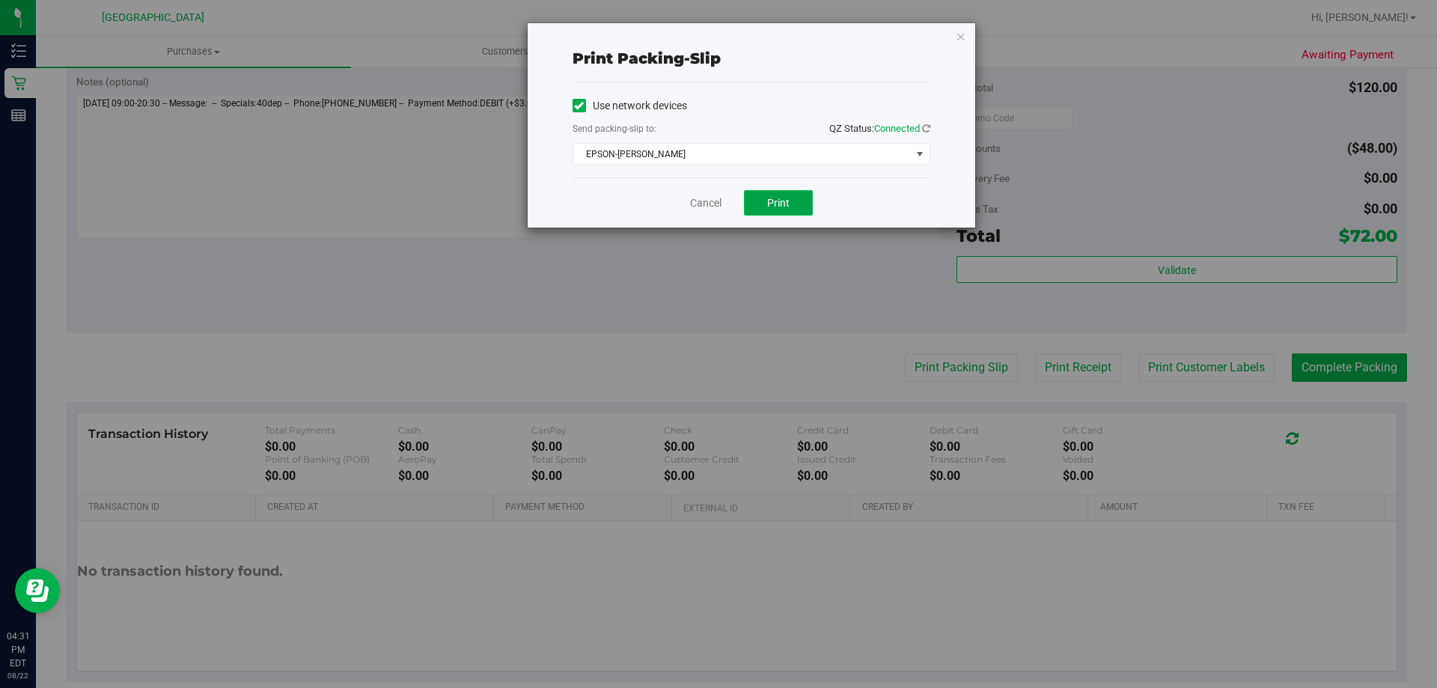
click at [787, 204] on span "Print" at bounding box center [778, 203] width 22 height 12
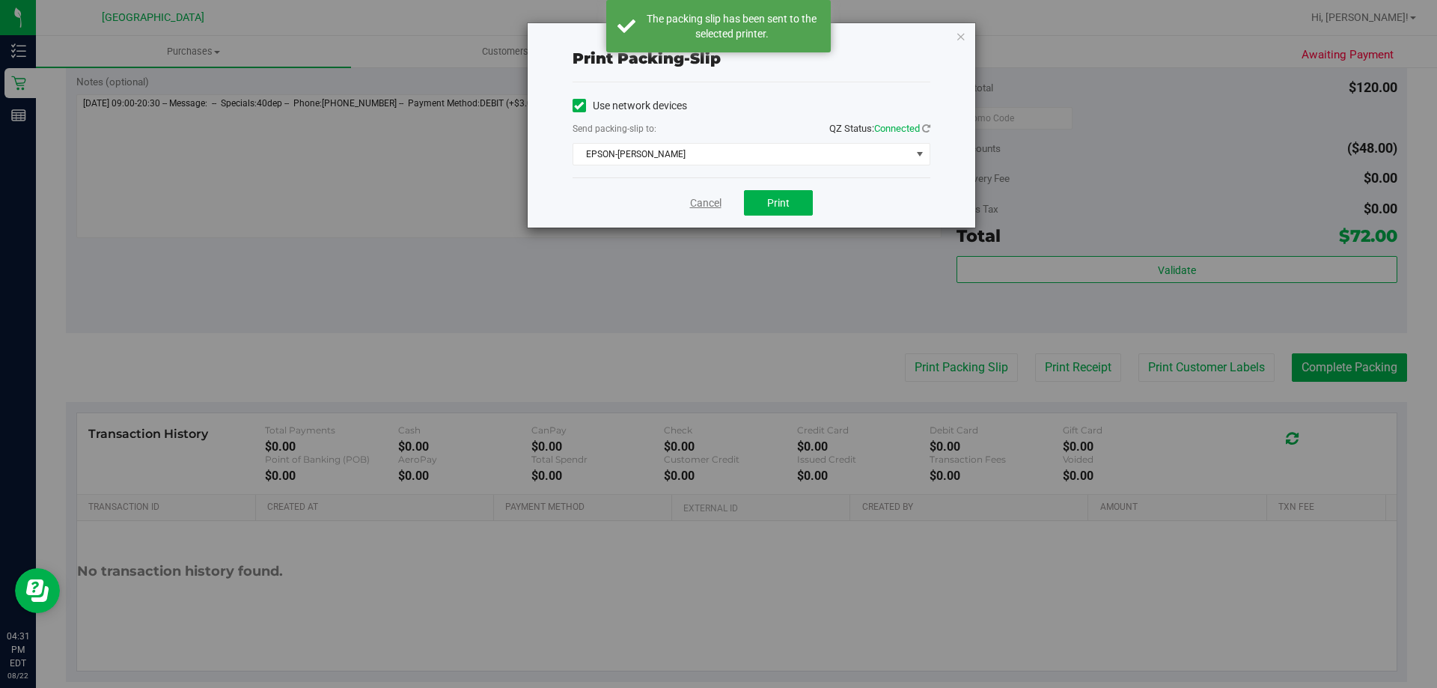
click at [701, 198] on link "Cancel" at bounding box center [705, 203] width 31 height 16
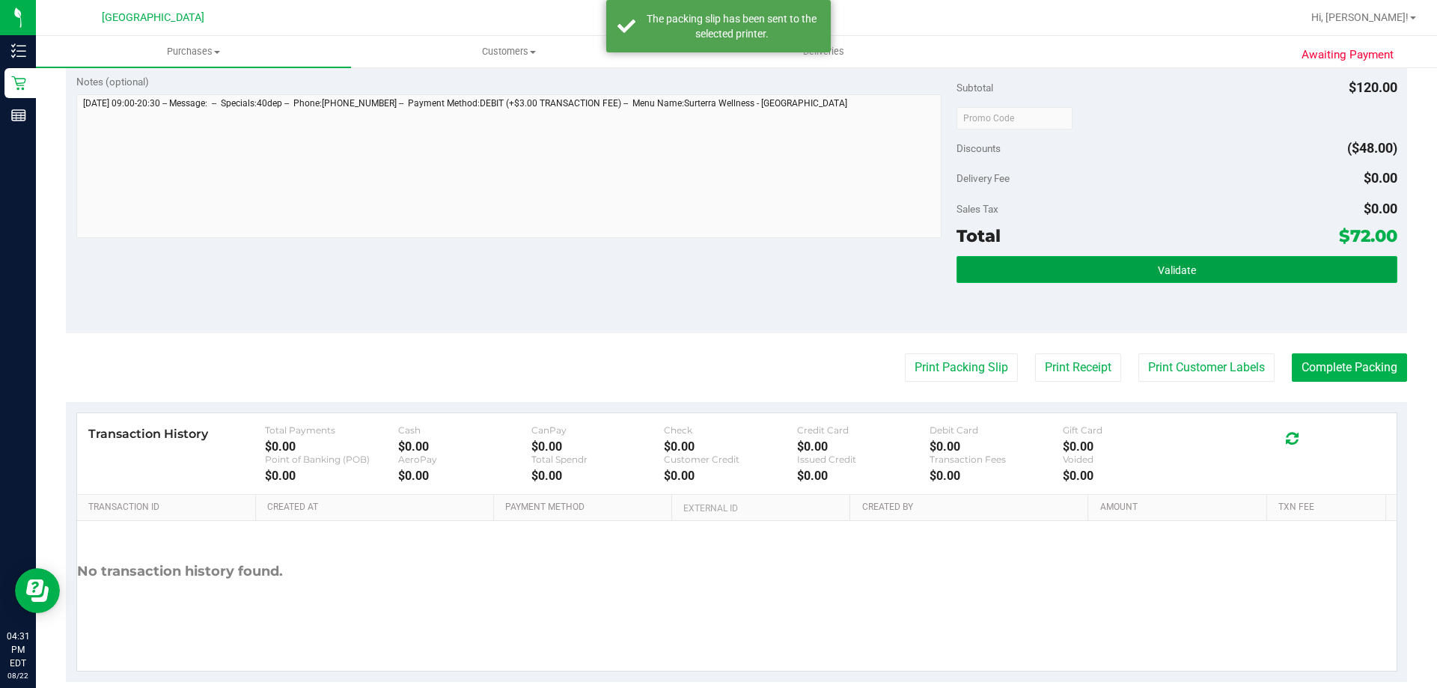
click at [1250, 267] on button "Validate" at bounding box center [1176, 269] width 440 height 27
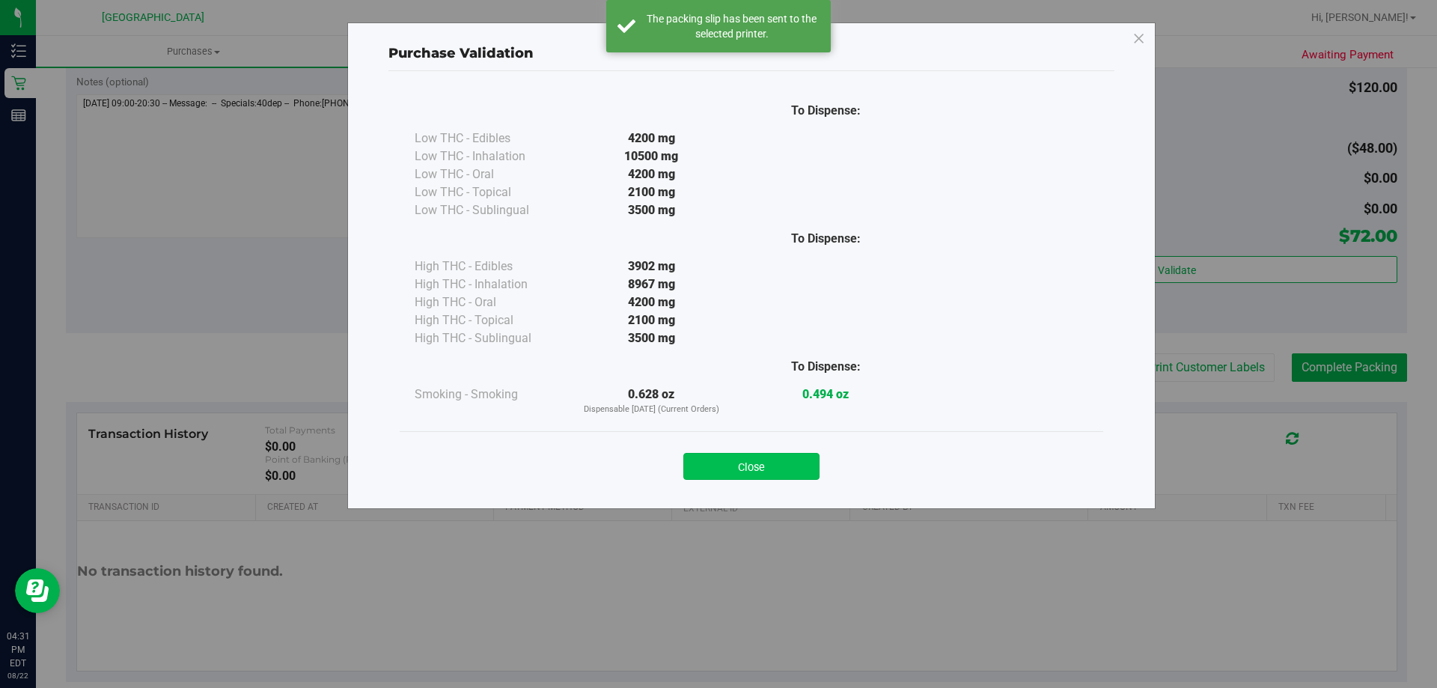
click at [775, 463] on button "Close" at bounding box center [751, 466] width 136 height 27
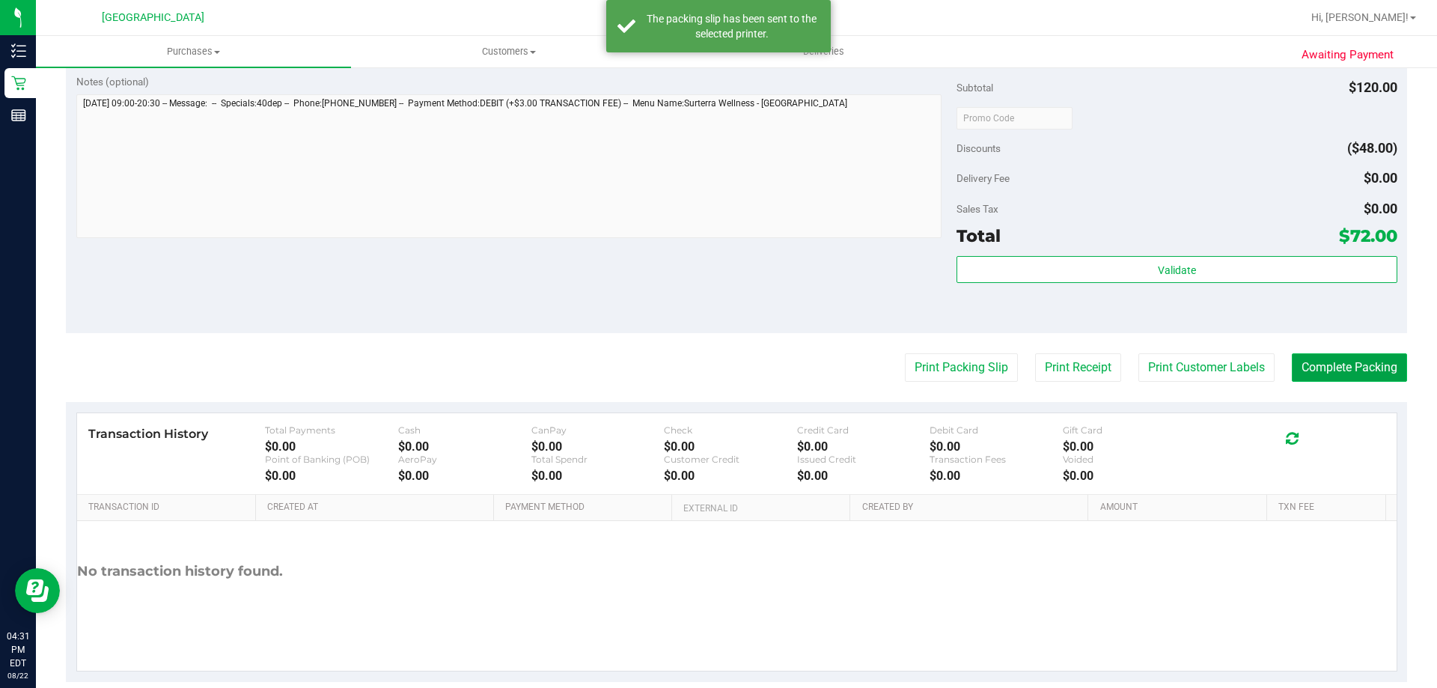
click at [1367, 361] on button "Complete Packing" at bounding box center [1349, 367] width 115 height 28
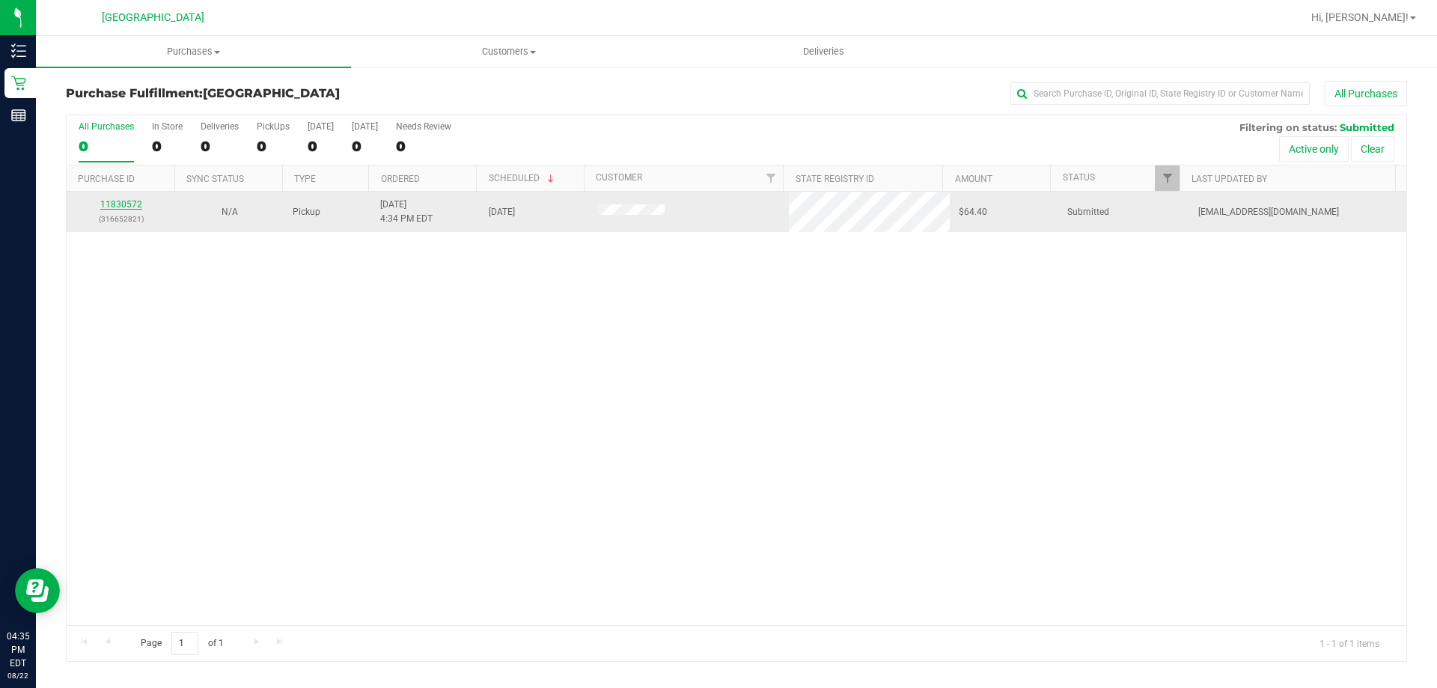
click at [132, 204] on link "11830572" at bounding box center [121, 204] width 42 height 10
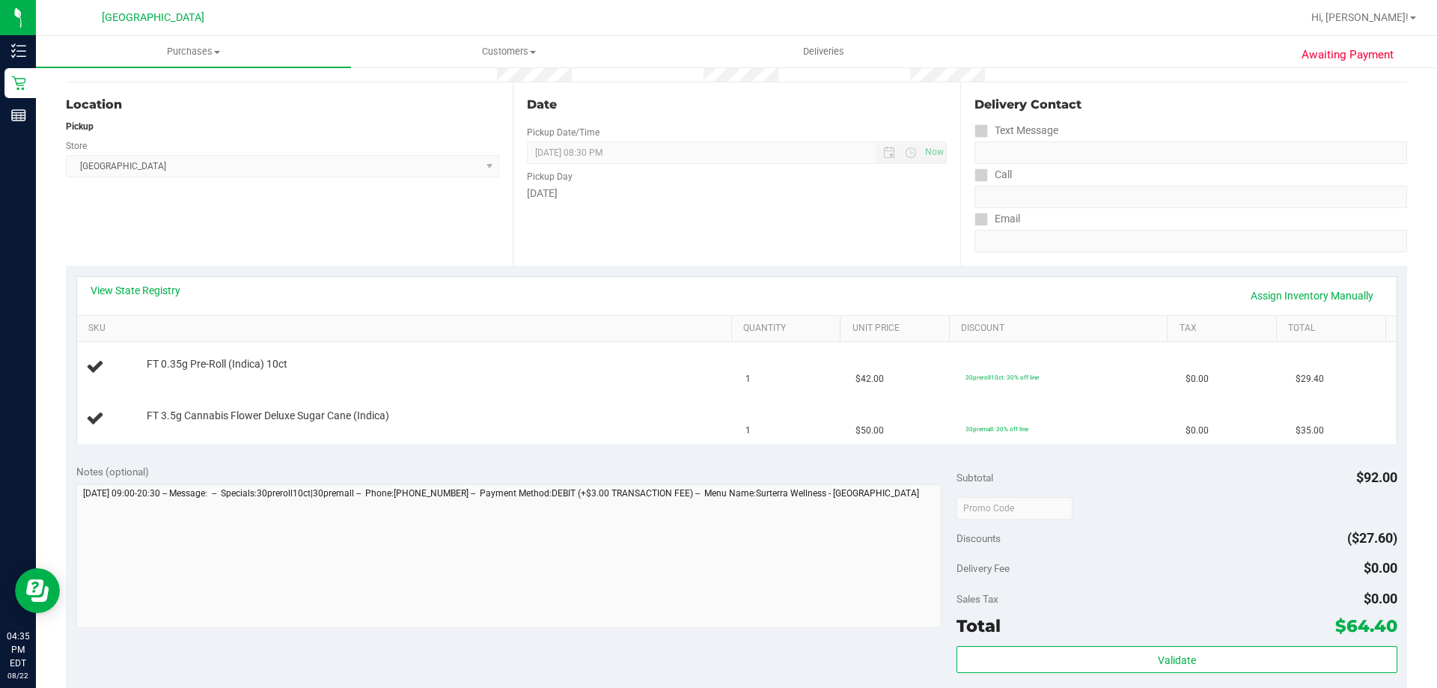
scroll to position [150, 0]
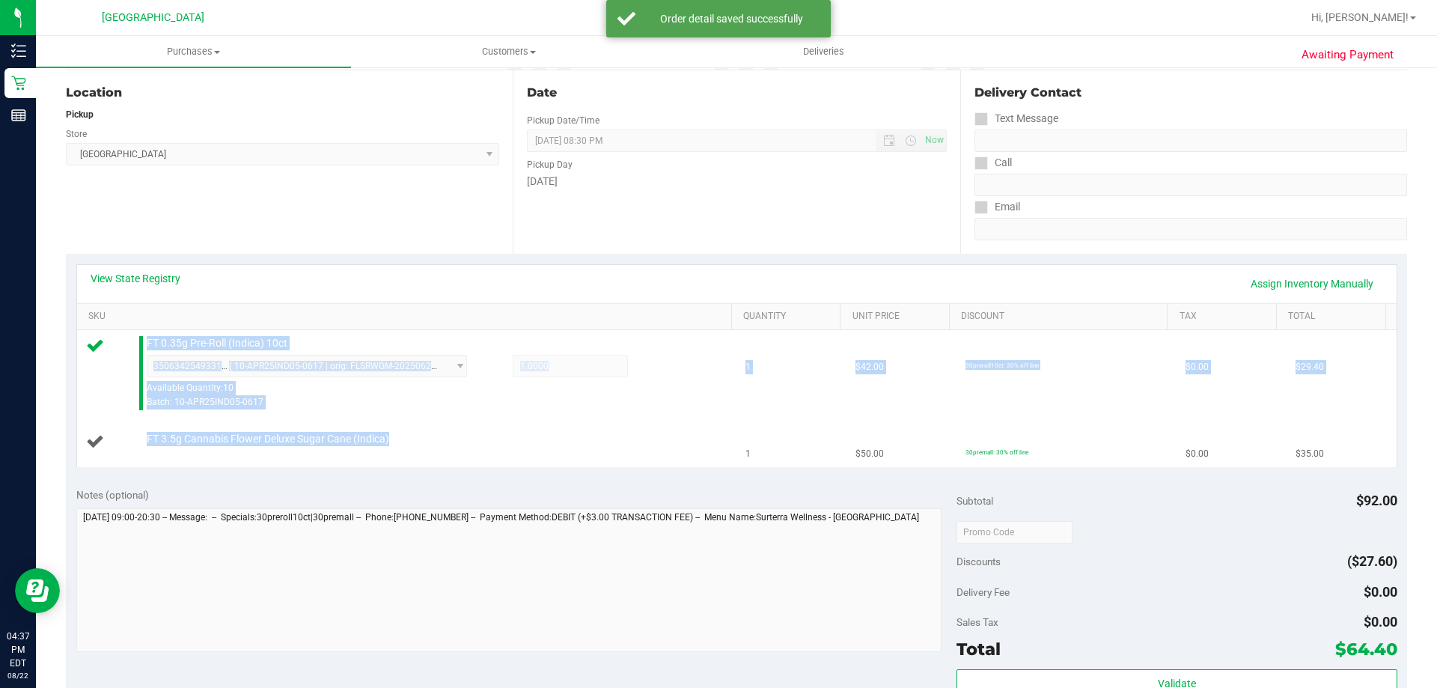
click at [595, 461] on div "View State Registry Assign Inventory Manually SKU Quantity Unit Price Discount …" at bounding box center [736, 366] width 1341 height 224
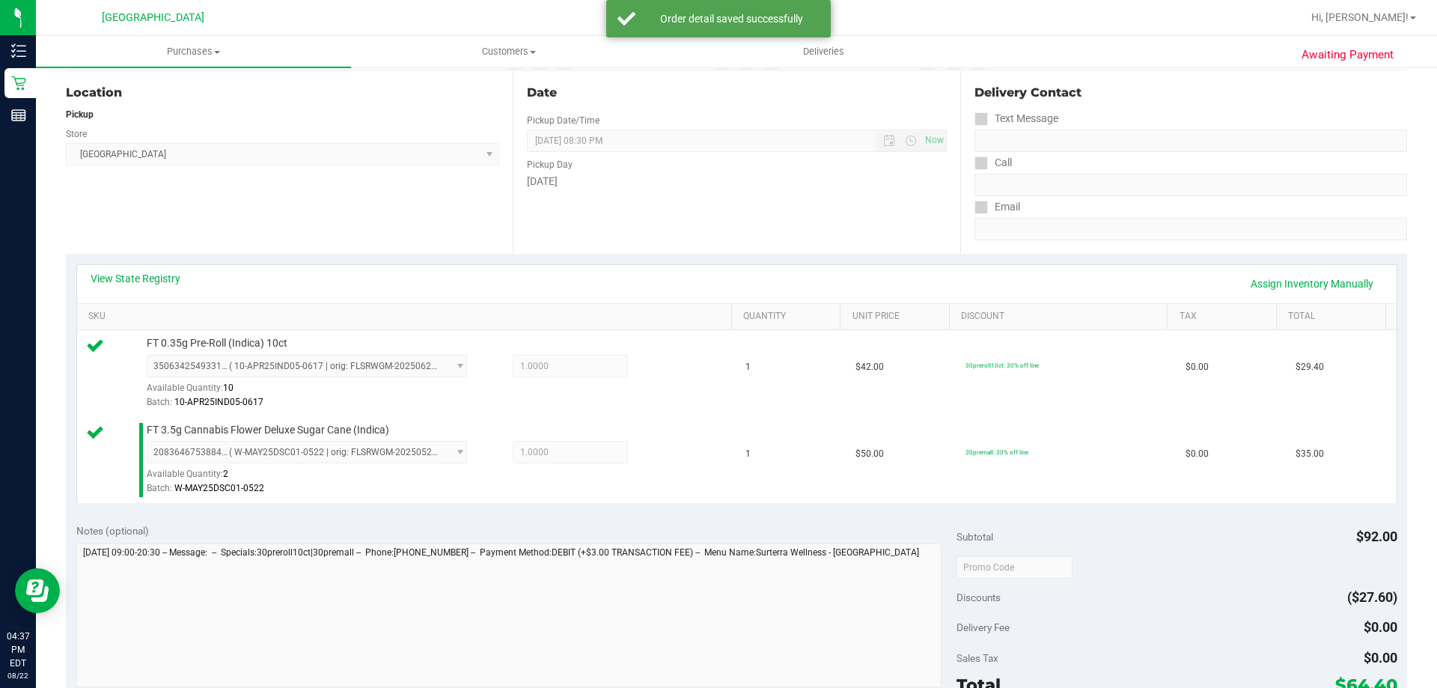
scroll to position [524, 0]
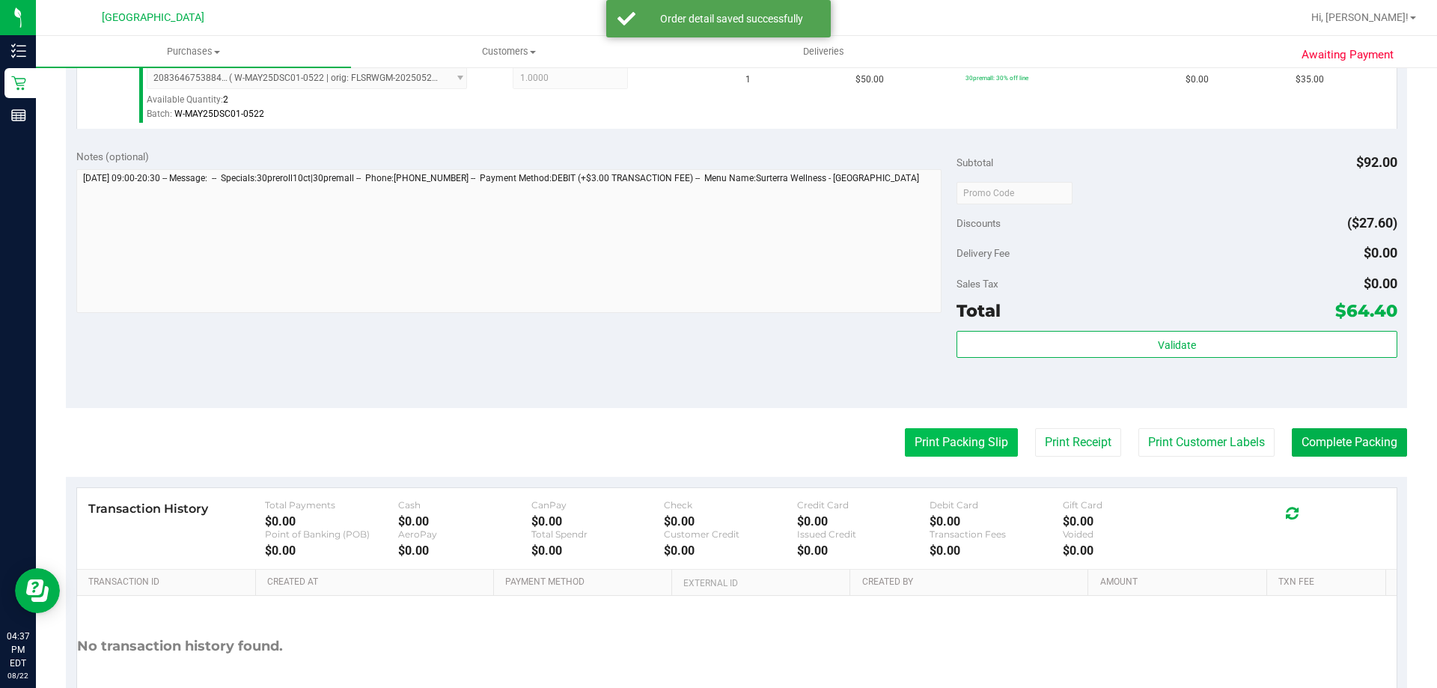
click at [989, 435] on button "Print Packing Slip" at bounding box center [961, 442] width 113 height 28
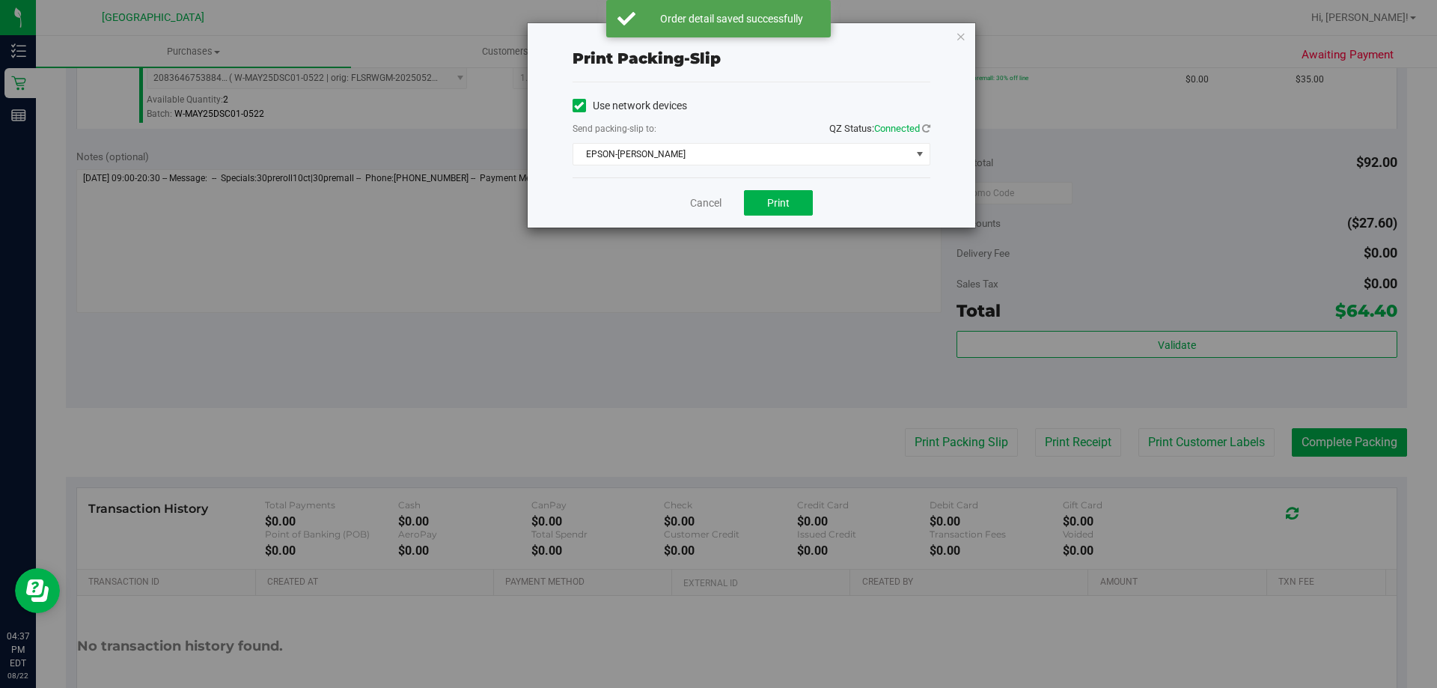
click at [816, 207] on div "Cancel Print" at bounding box center [751, 202] width 358 height 50
click at [794, 214] on button "Print" at bounding box center [778, 202] width 69 height 25
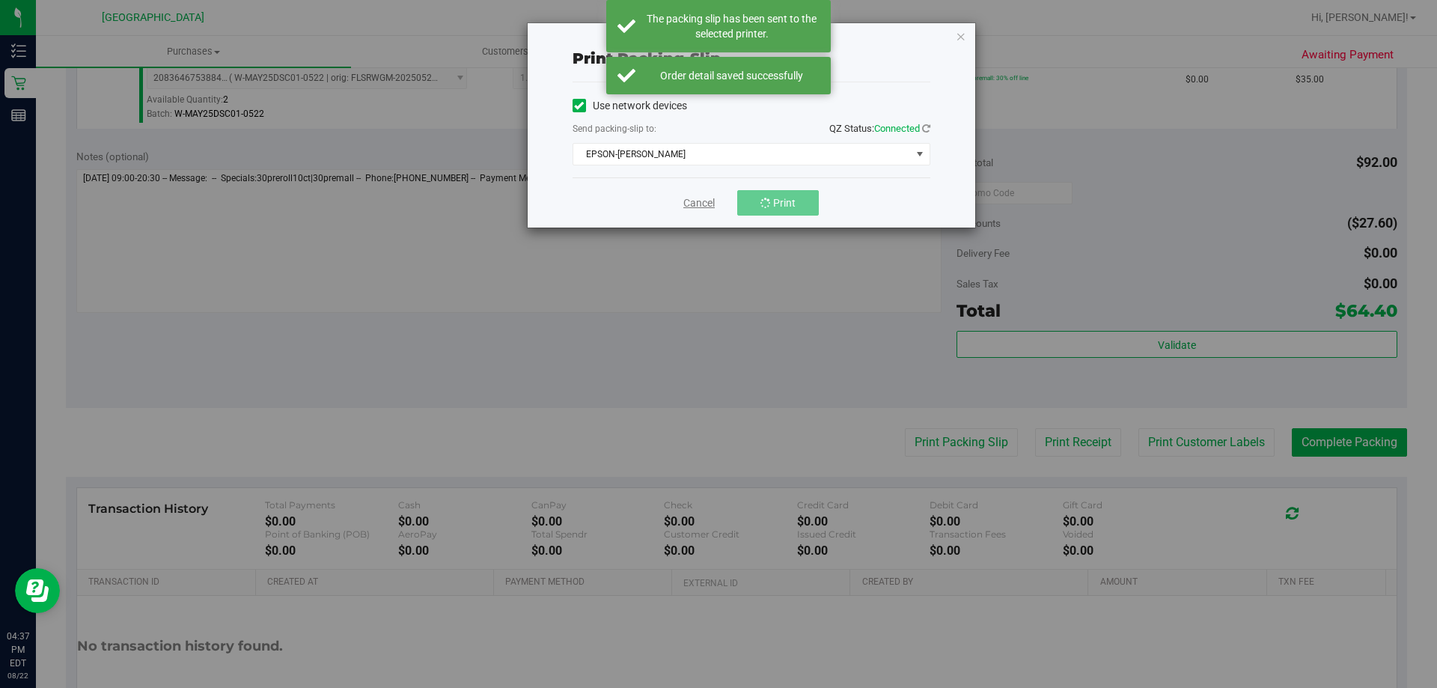
click at [709, 197] on link "Cancel" at bounding box center [698, 203] width 31 height 16
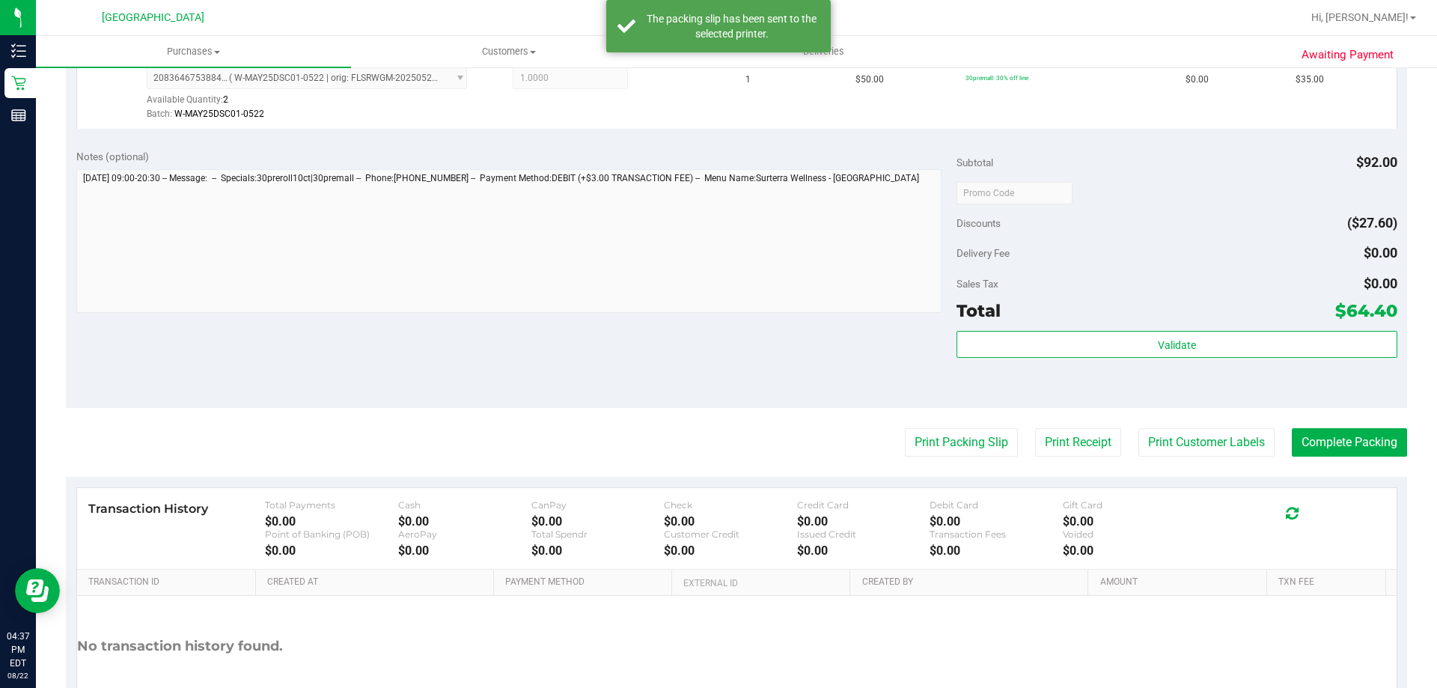
click at [1103, 329] on div "Subtotal $92.00 Discounts ($27.60) Delivery Fee $0.00 Sales Tax $0.00 Total $64…" at bounding box center [1176, 273] width 440 height 249
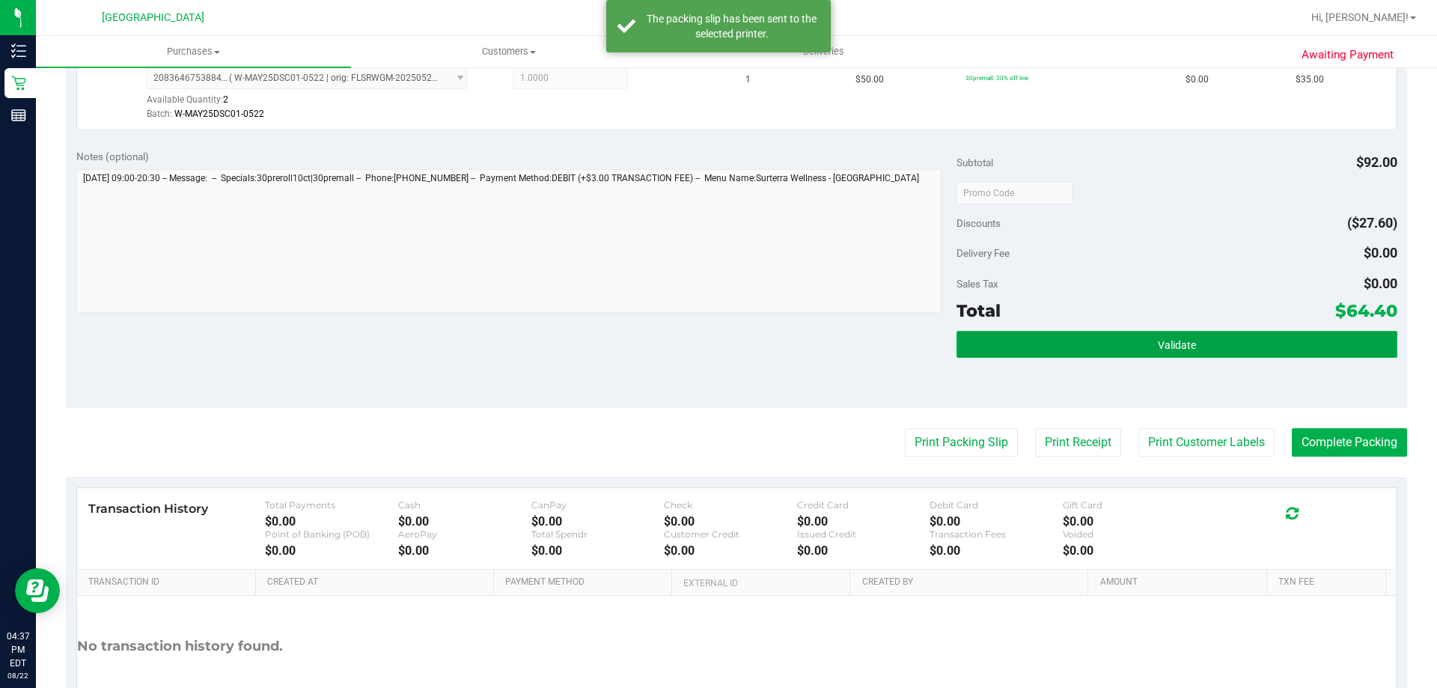
click at [1111, 343] on button "Validate" at bounding box center [1176, 344] width 440 height 27
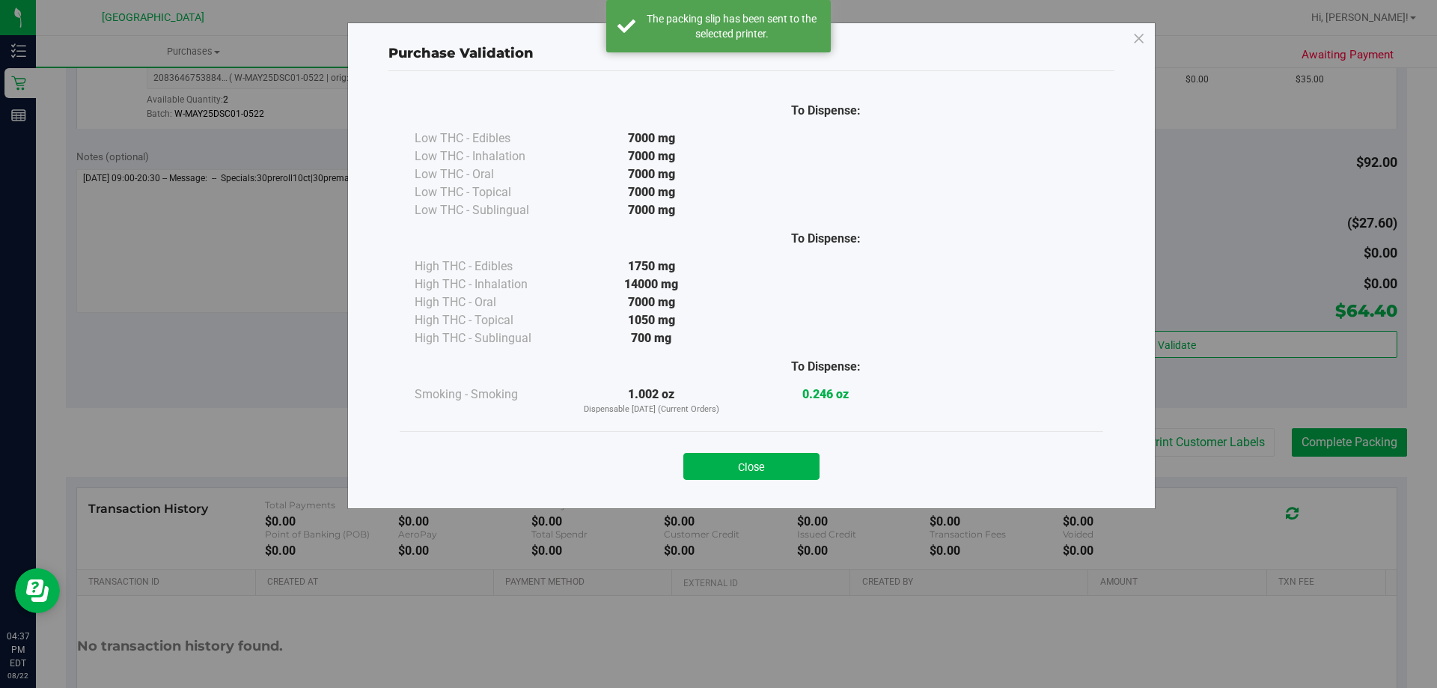
drag, startPoint x: 783, startPoint y: 456, endPoint x: 794, endPoint y: 461, distance: 12.4
click at [786, 455] on button "Close" at bounding box center [751, 466] width 136 height 27
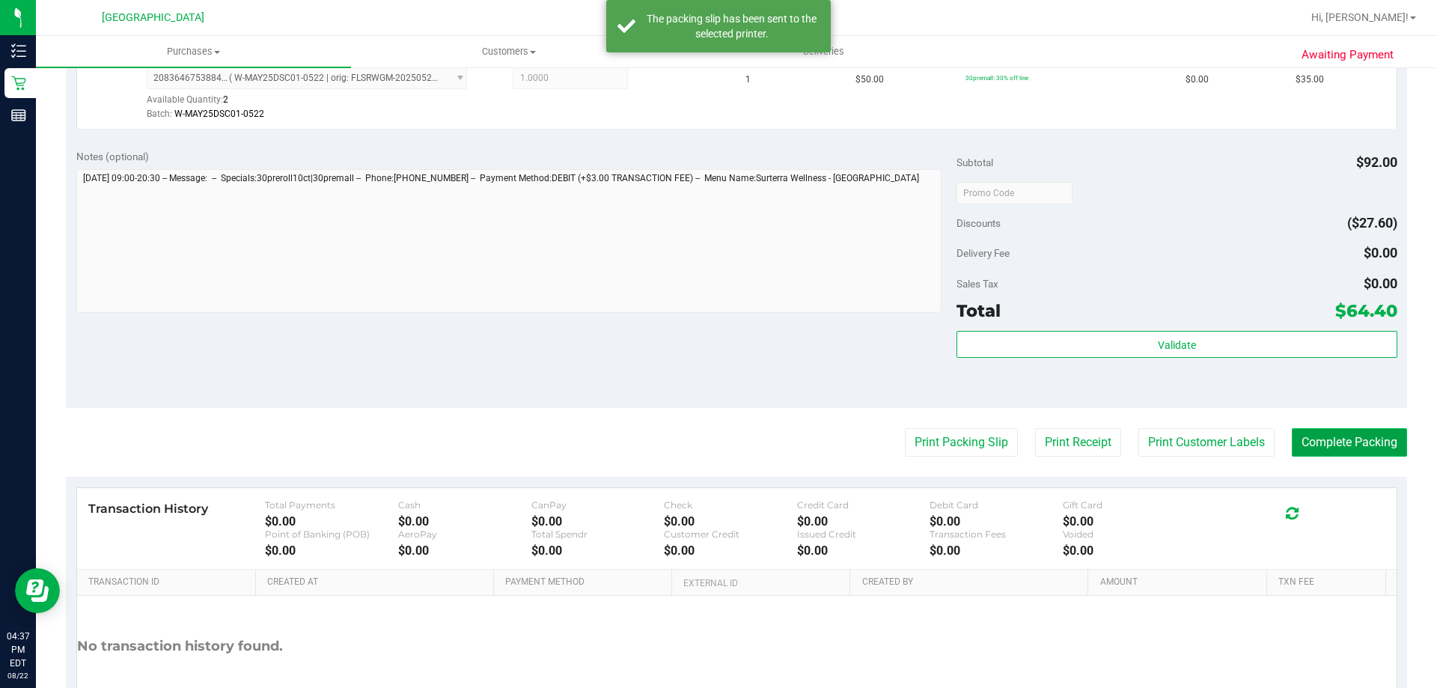
click at [1394, 444] on button "Complete Packing" at bounding box center [1349, 442] width 115 height 28
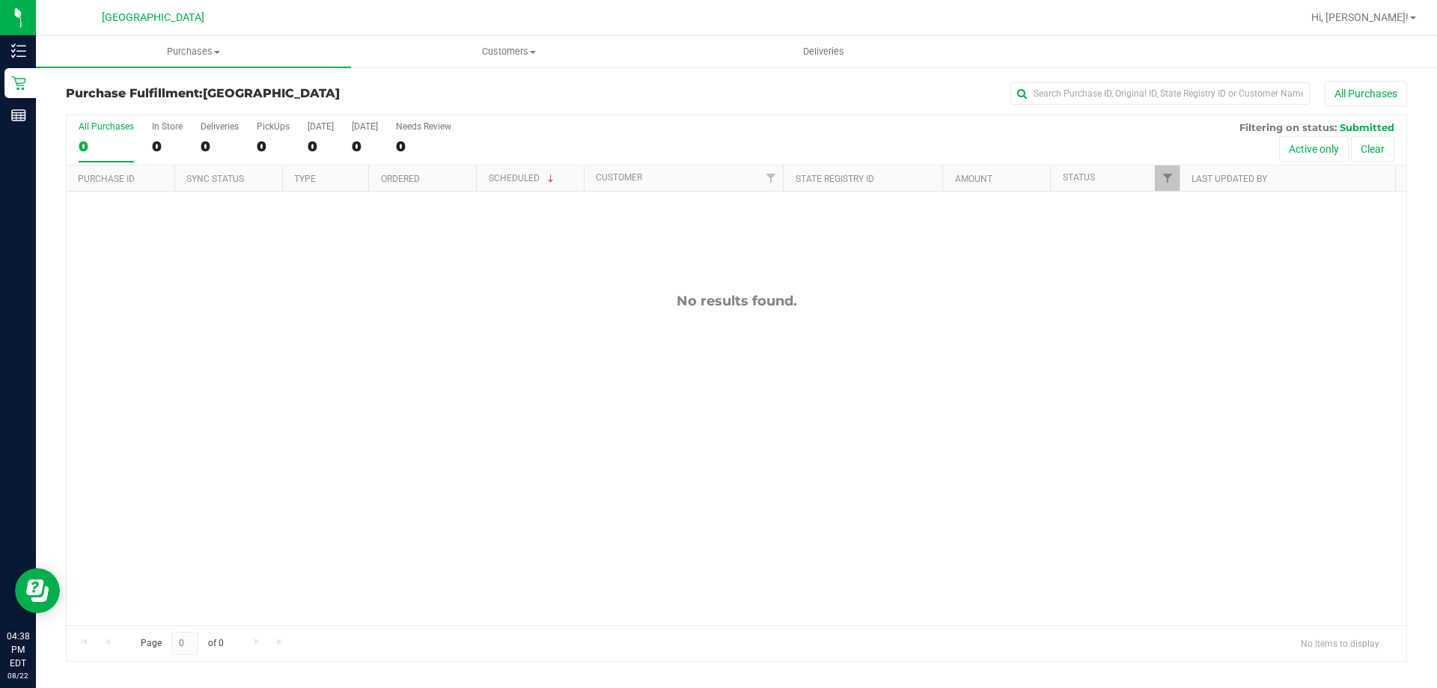
click at [762, 241] on div "No results found." at bounding box center [736, 459] width 1339 height 534
click at [629, 111] on div "Purchase Fulfillment: Palm Coast WC All Purchases" at bounding box center [736, 97] width 1341 height 33
click at [614, 109] on div "Purchase Fulfillment: Palm Coast WC All Purchases" at bounding box center [736, 97] width 1341 height 33
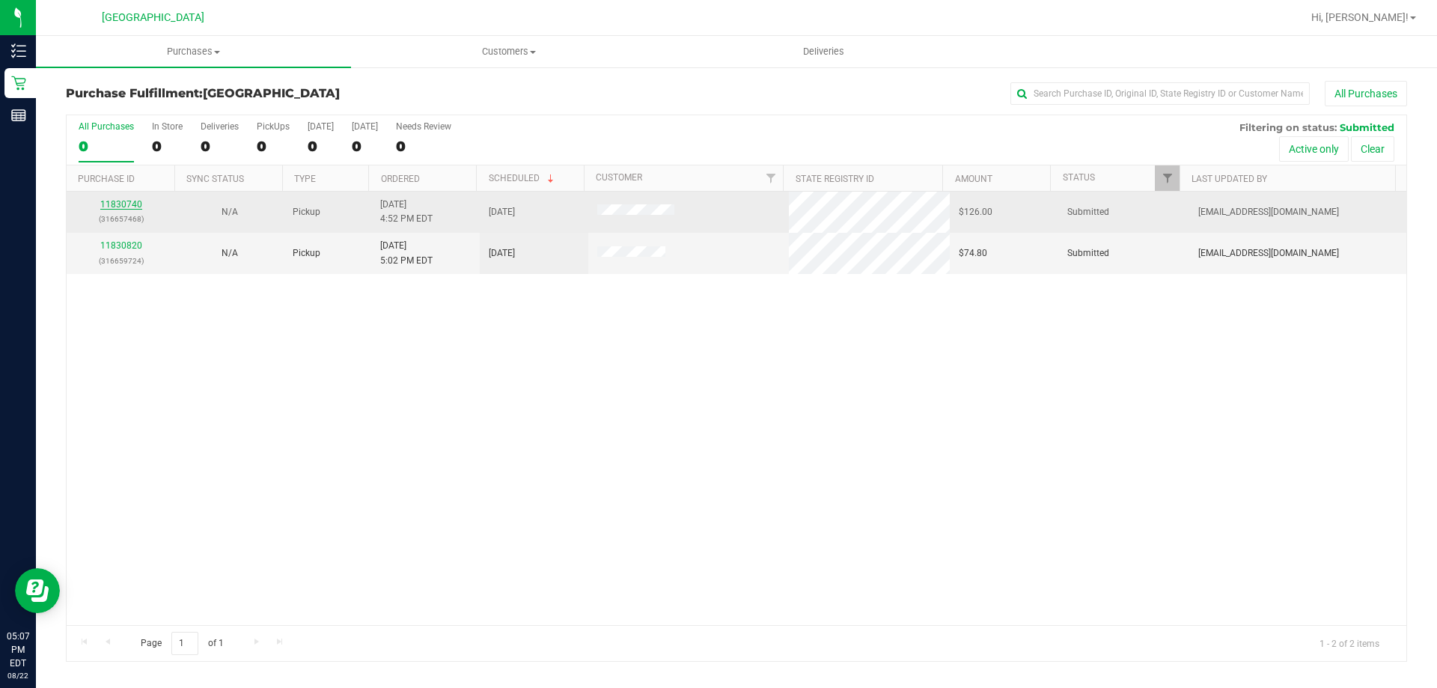
click at [132, 202] on link "11830740" at bounding box center [121, 204] width 42 height 10
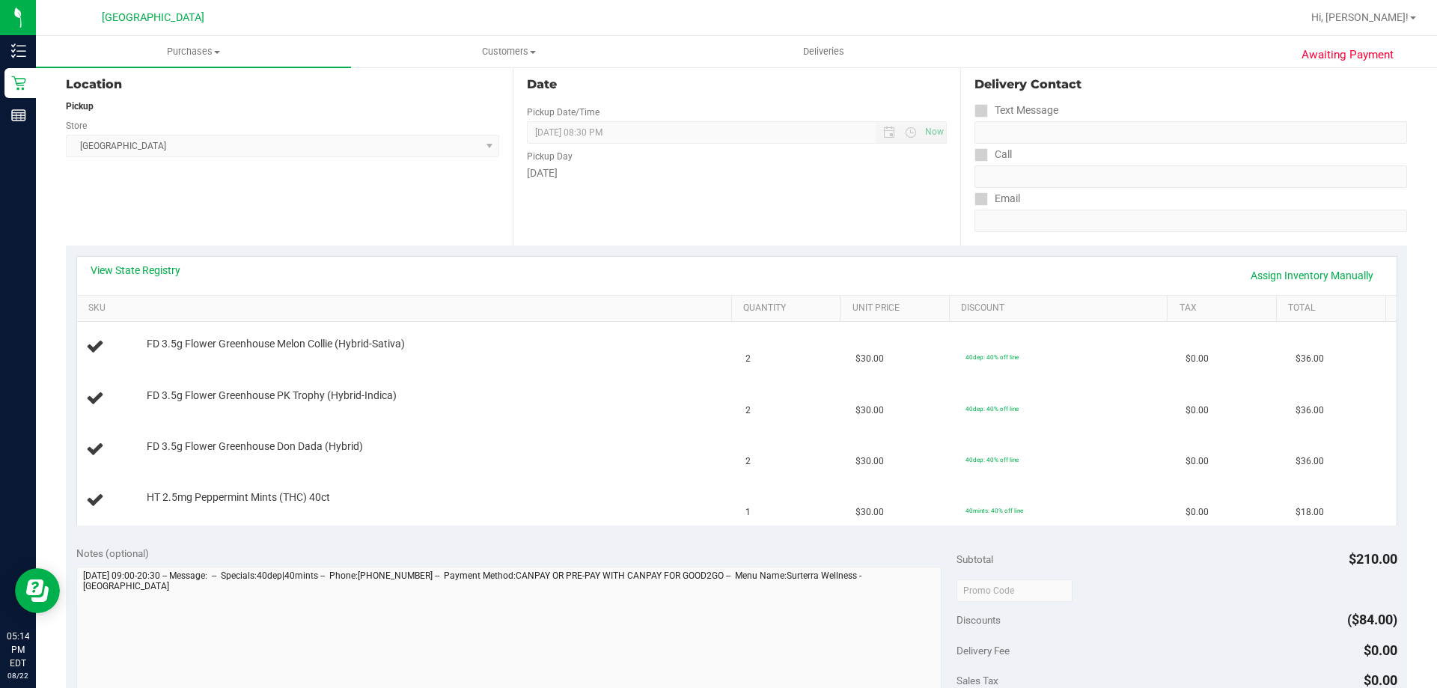
scroll to position [374, 0]
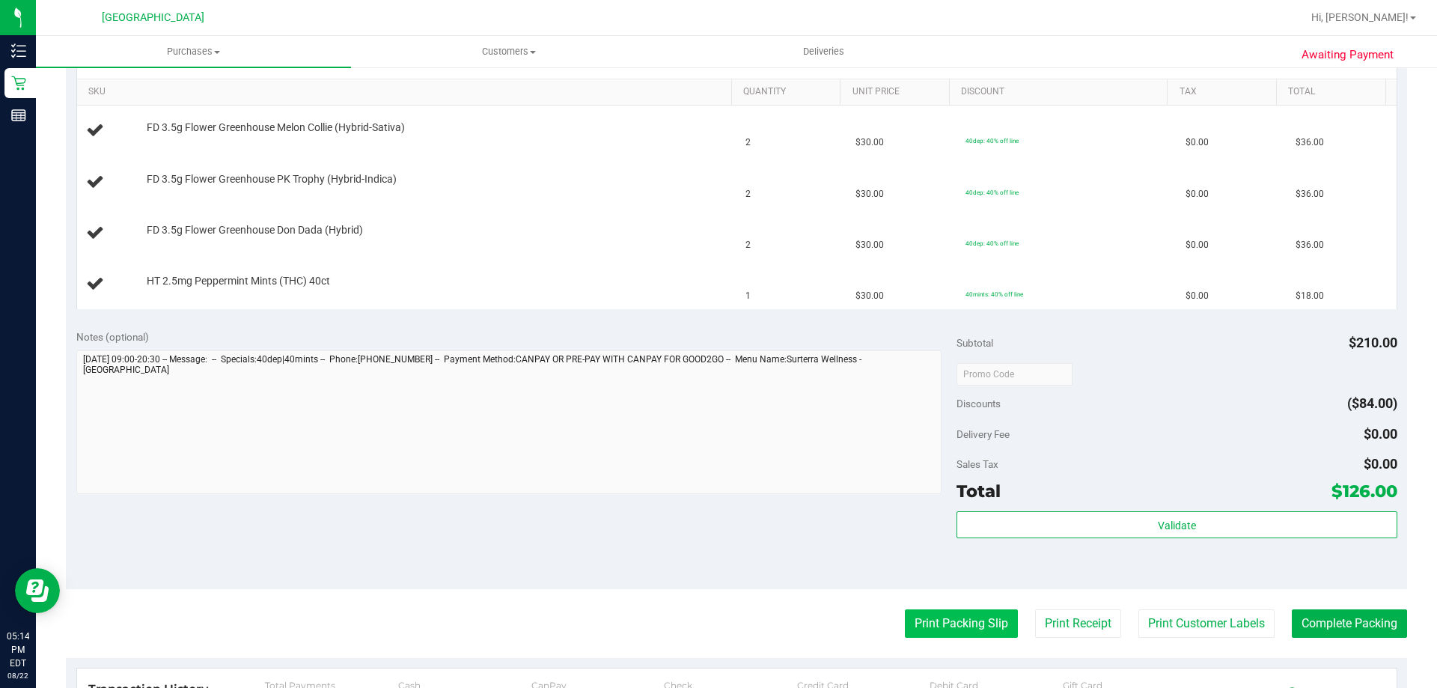
click at [982, 620] on button "Print Packing Slip" at bounding box center [961, 623] width 113 height 28
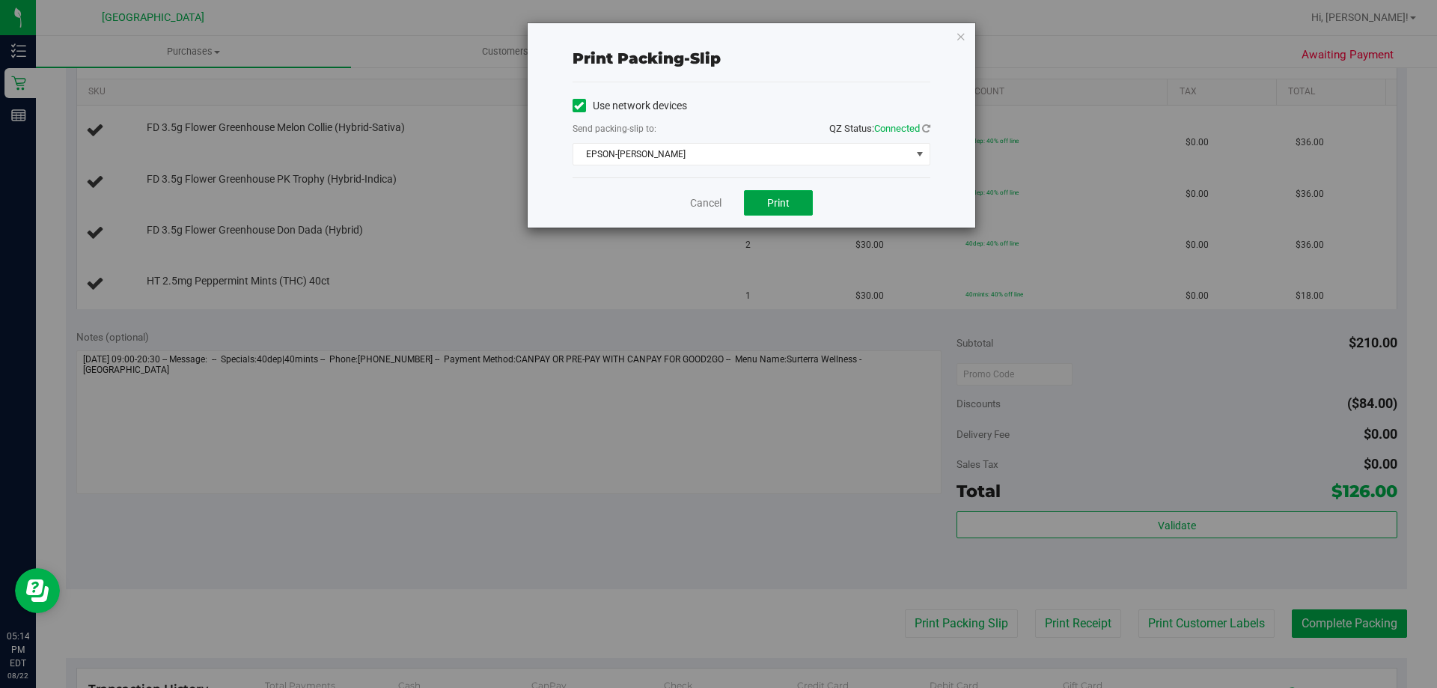
drag, startPoint x: 794, startPoint y: 206, endPoint x: 828, endPoint y: 284, distance: 85.5
click at [794, 206] on button "Print" at bounding box center [778, 202] width 69 height 25
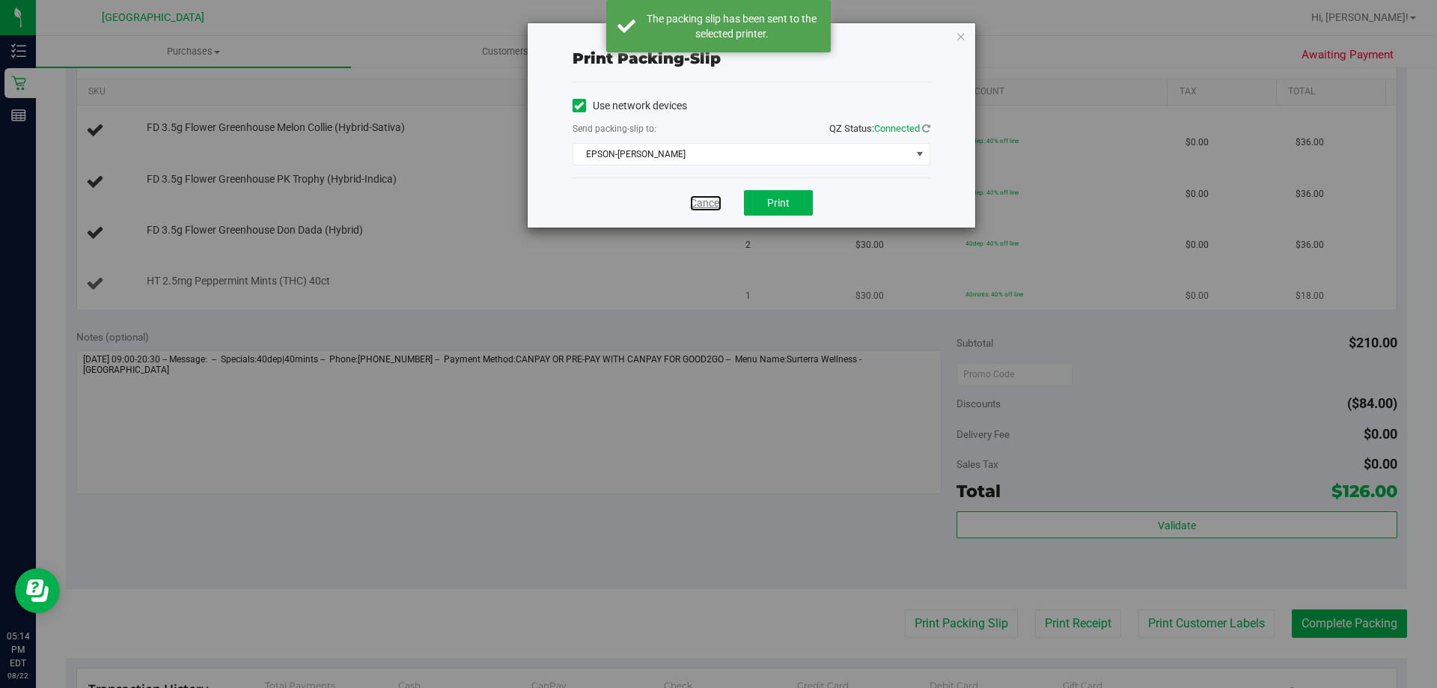
drag, startPoint x: 701, startPoint y: 200, endPoint x: 806, endPoint y: 280, distance: 131.9
click at [702, 200] on link "Cancel" at bounding box center [705, 203] width 31 height 16
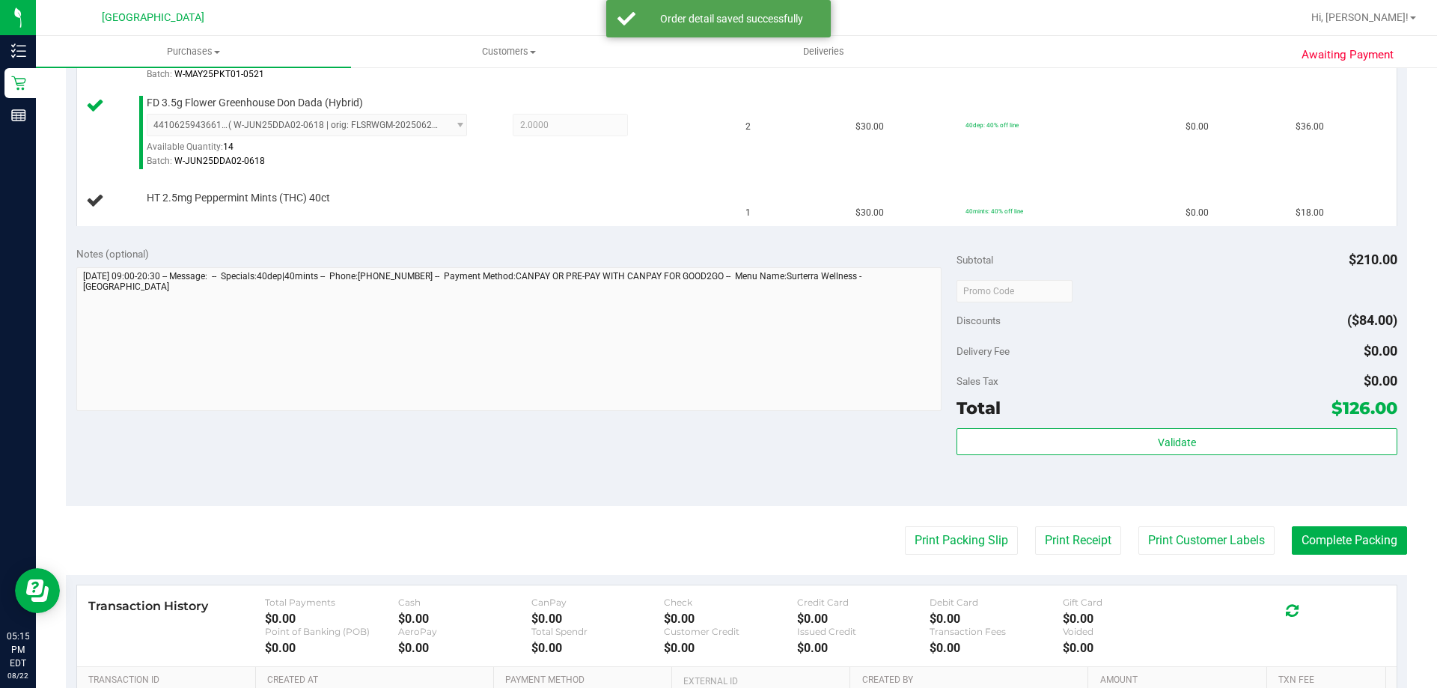
scroll to position [589, 0]
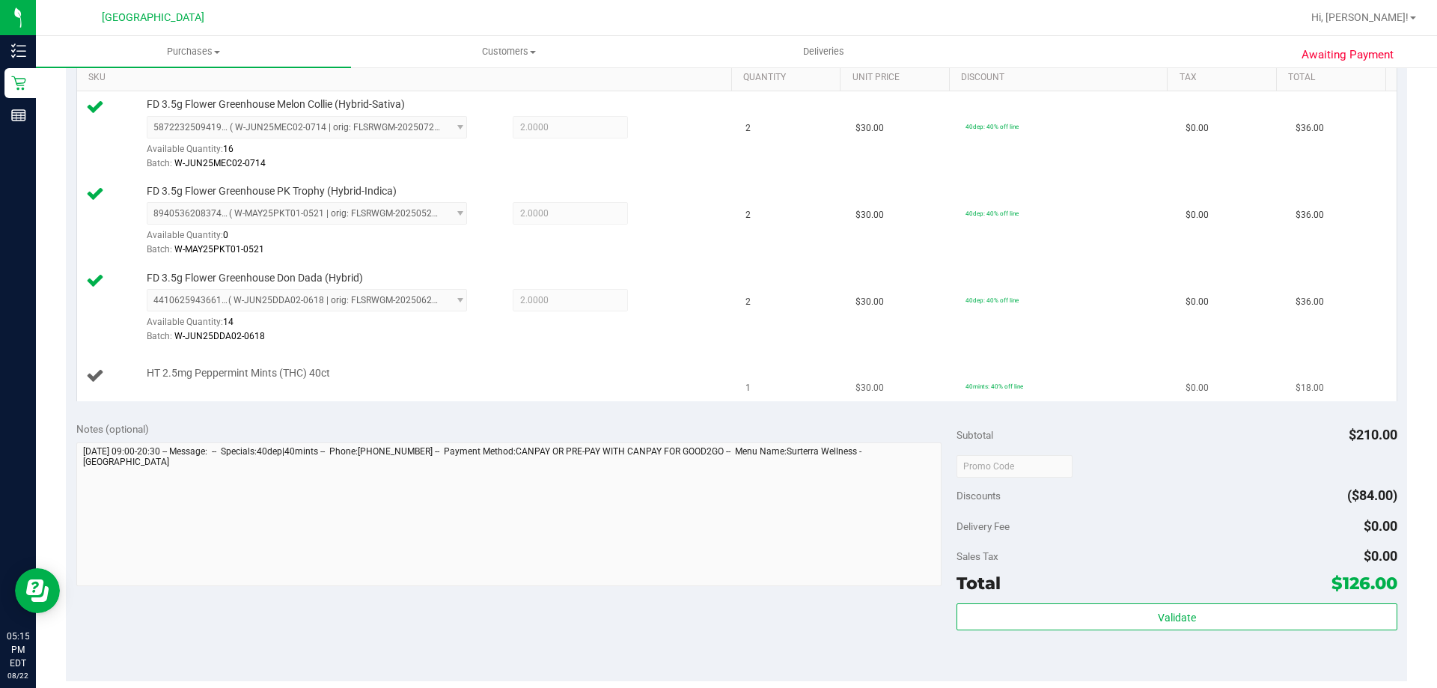
click at [566, 400] on td "HT 2.5mg Peppermint Mints (THC) 40ct" at bounding box center [407, 376] width 660 height 50
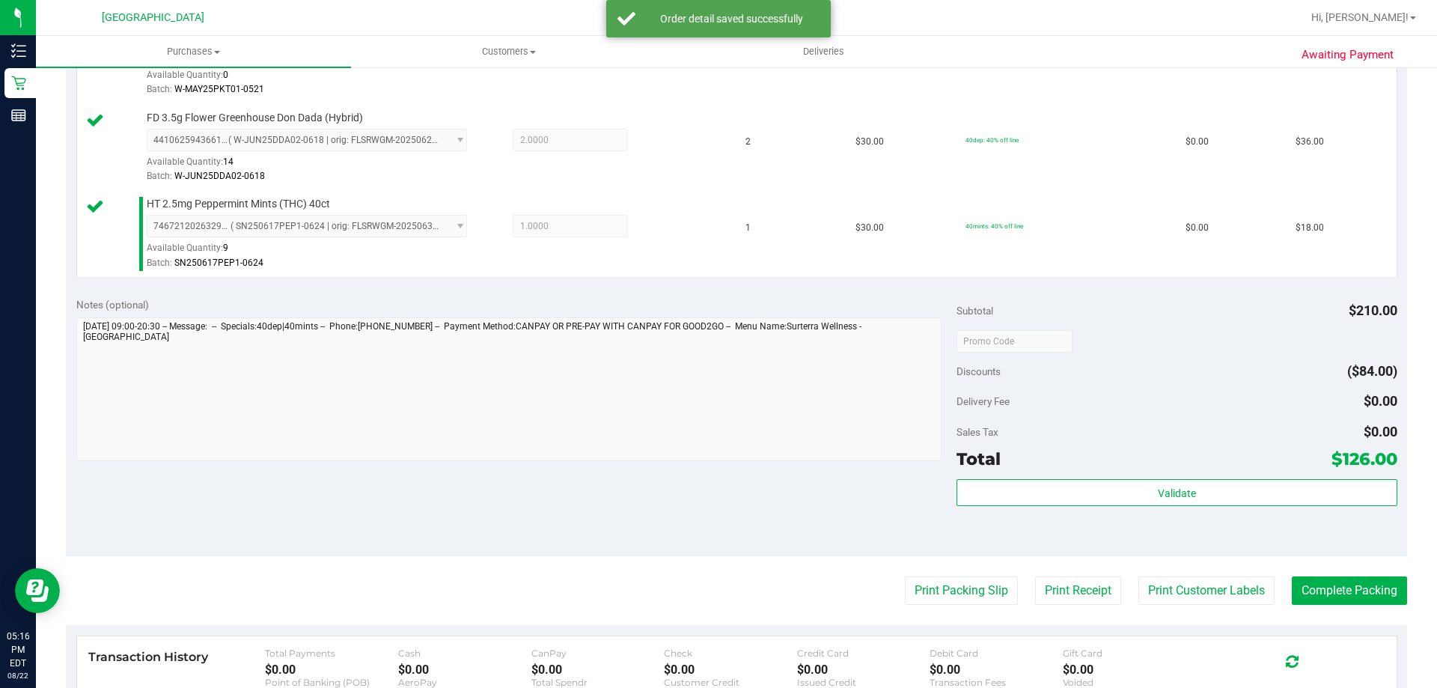
scroll to position [551, 0]
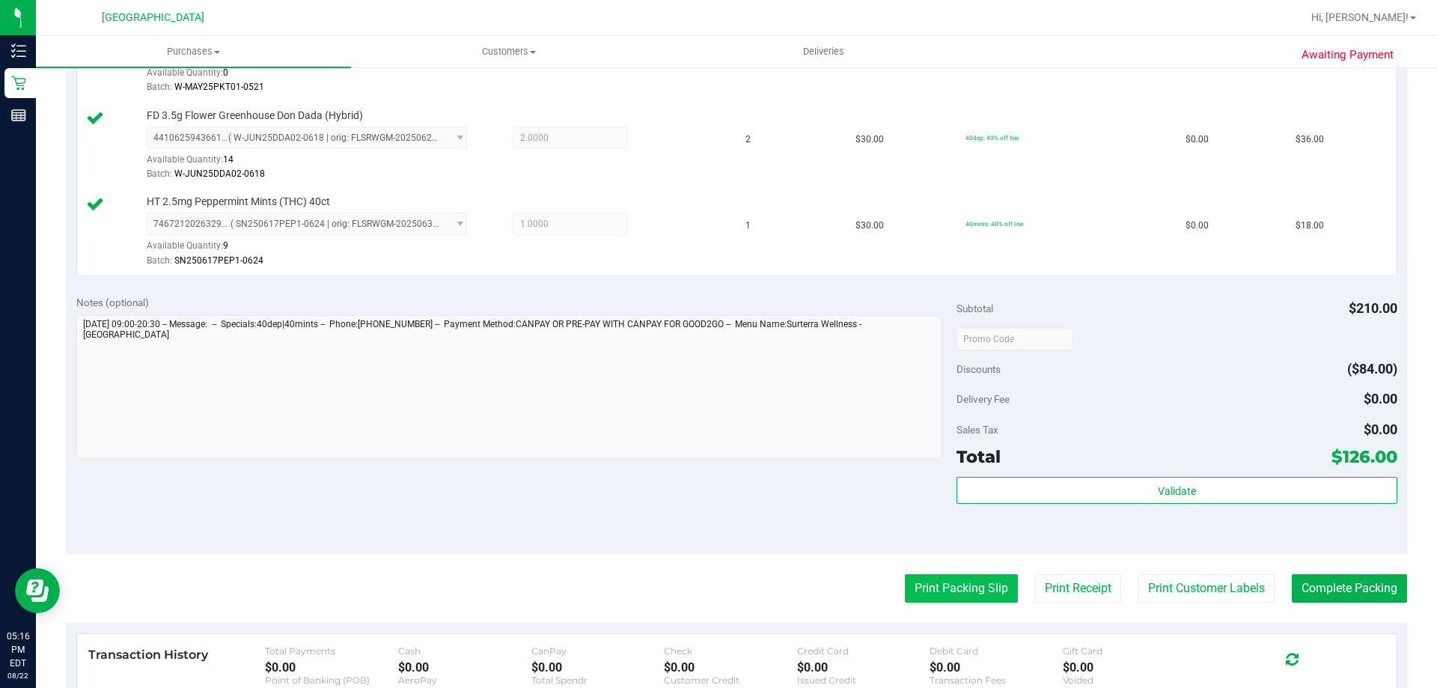
click at [932, 592] on button "Print Packing Slip" at bounding box center [961, 588] width 113 height 28
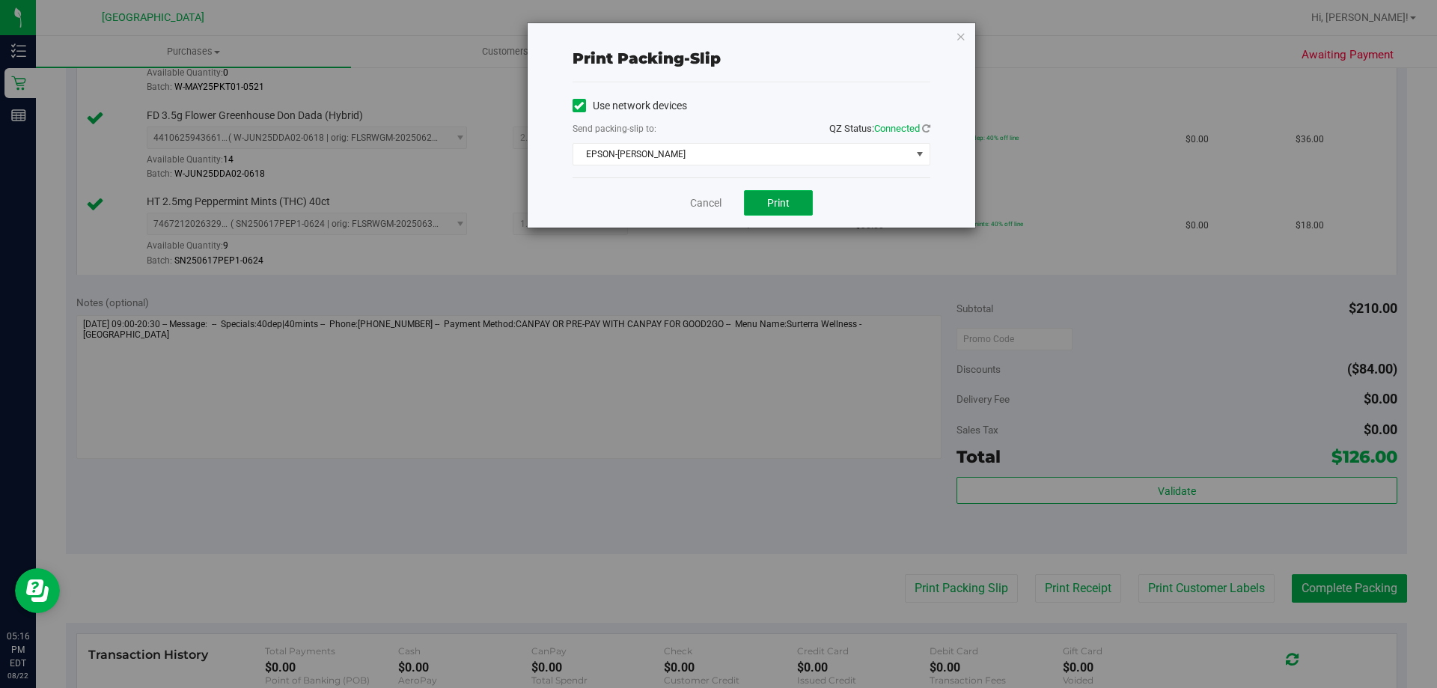
click at [797, 210] on button "Print" at bounding box center [778, 202] width 69 height 25
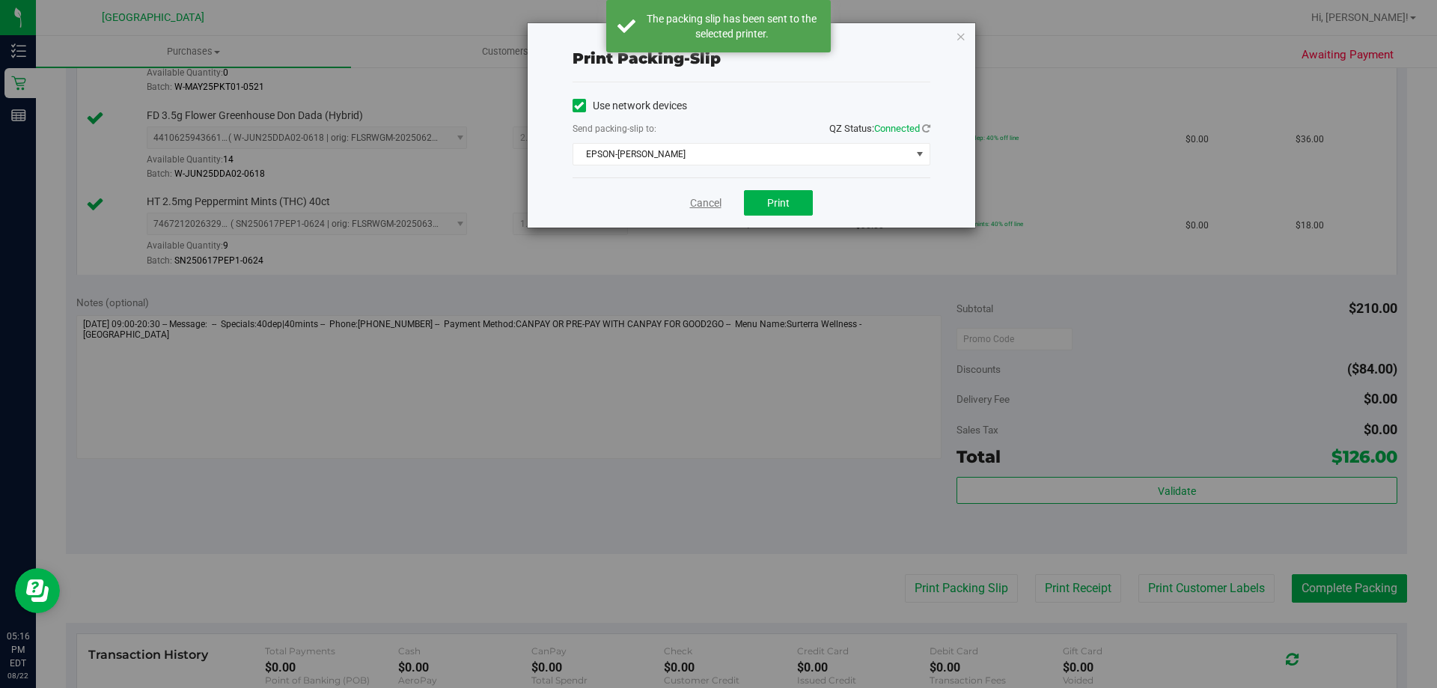
click at [711, 201] on link "Cancel" at bounding box center [705, 203] width 31 height 16
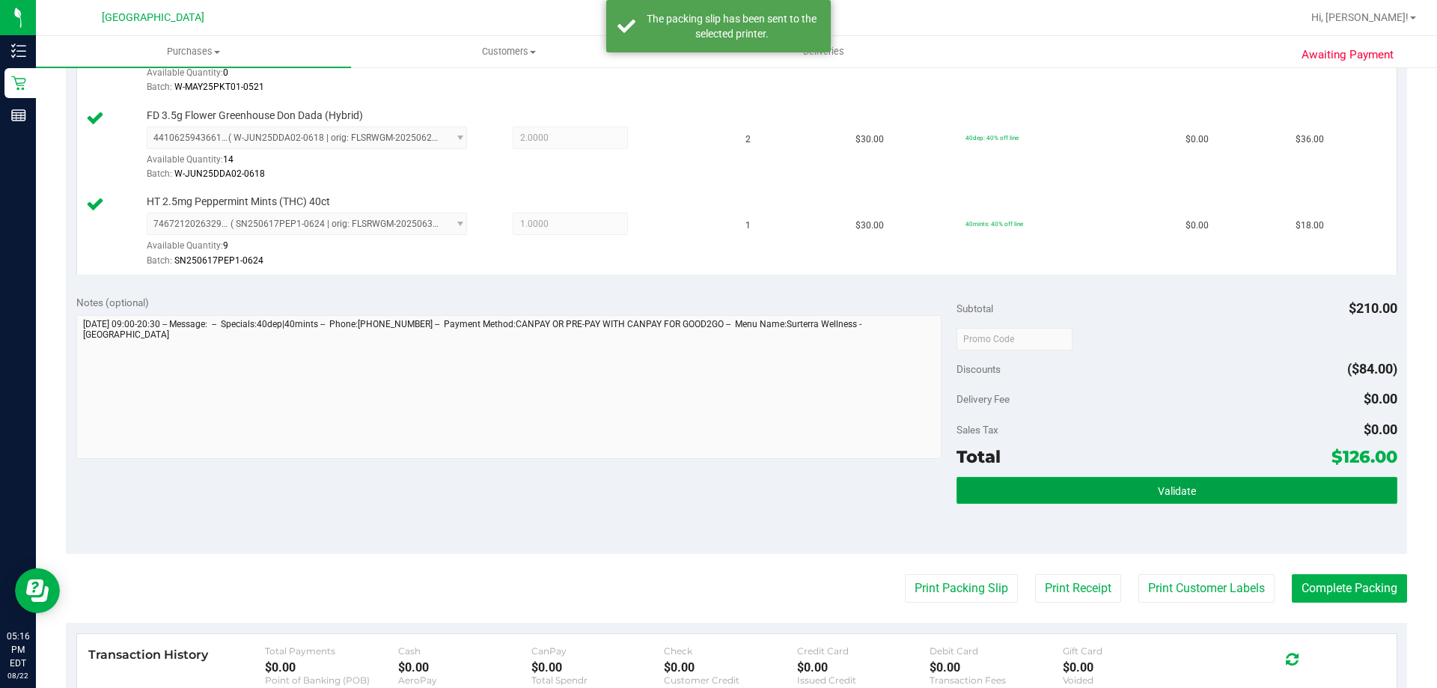
click at [1131, 493] on button "Validate" at bounding box center [1176, 490] width 440 height 27
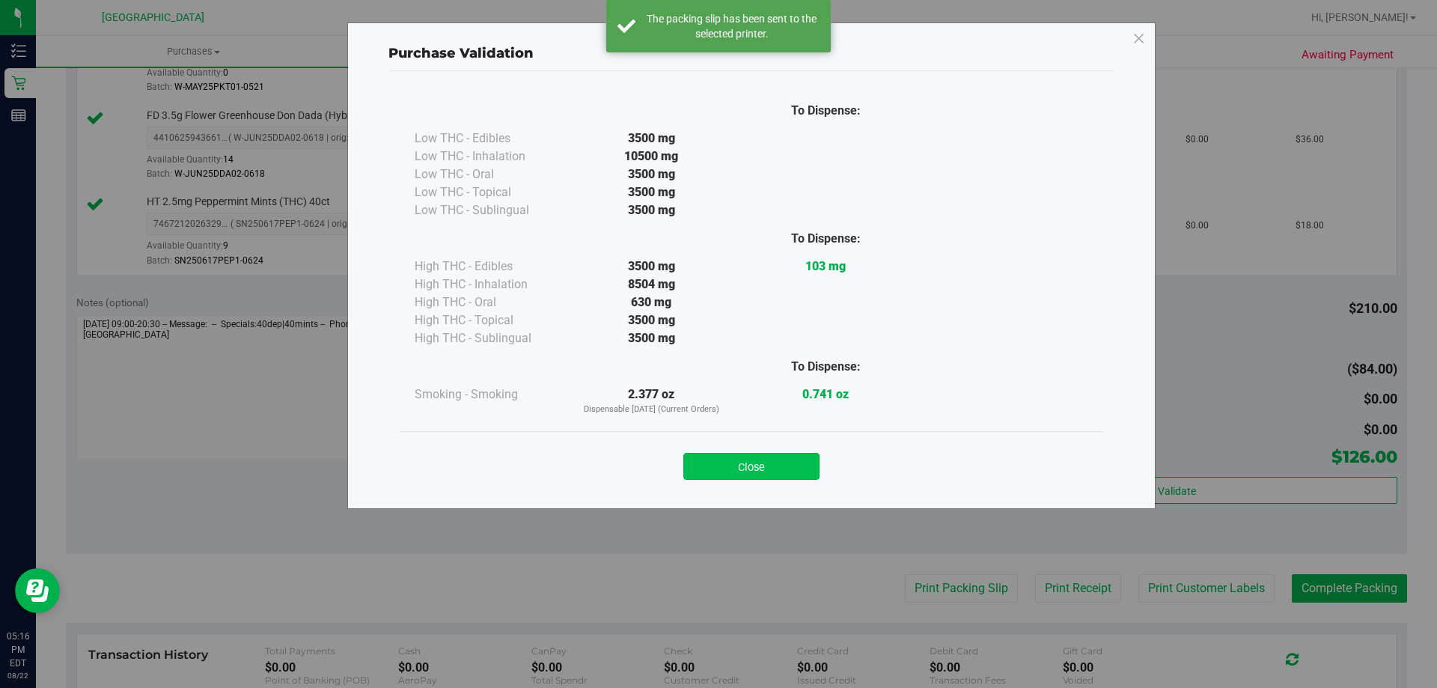
click at [766, 459] on button "Close" at bounding box center [751, 466] width 136 height 27
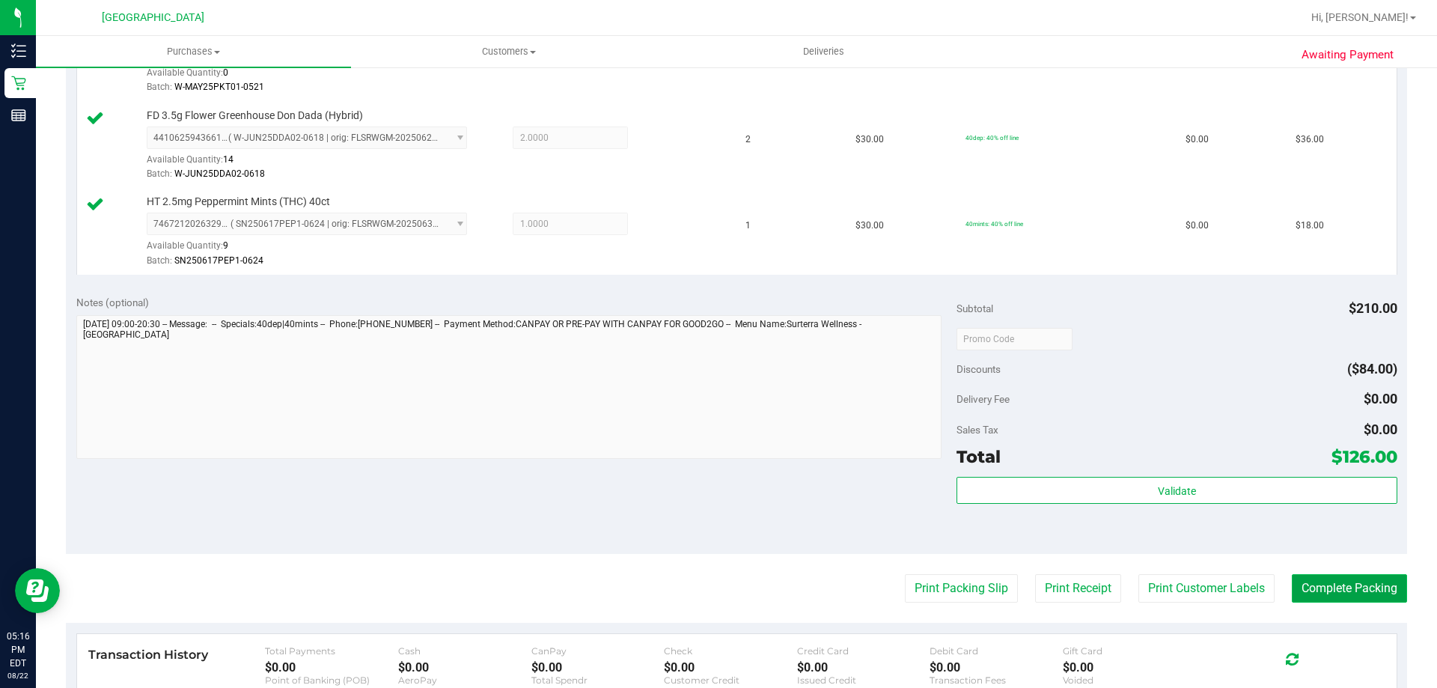
click at [1342, 596] on button "Complete Packing" at bounding box center [1349, 588] width 115 height 28
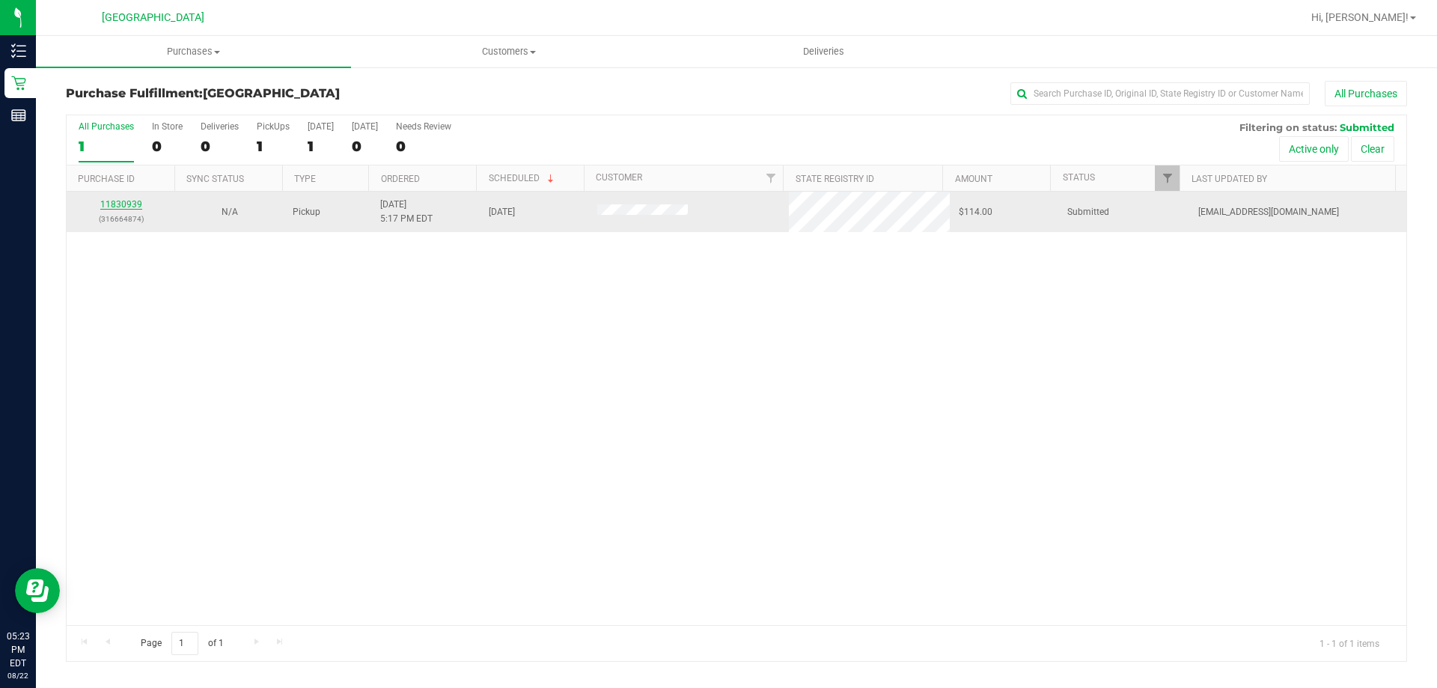
click at [117, 204] on link "11830939" at bounding box center [121, 204] width 42 height 10
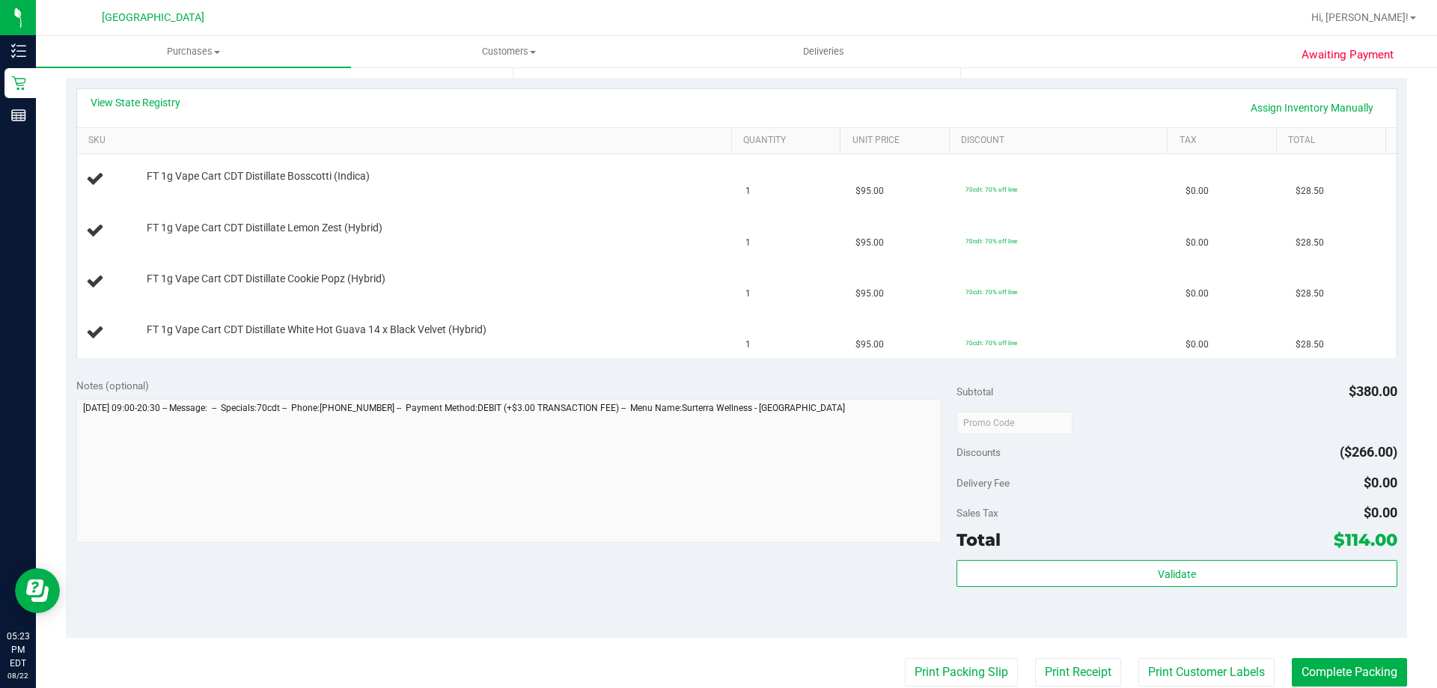
scroll to position [355, 0]
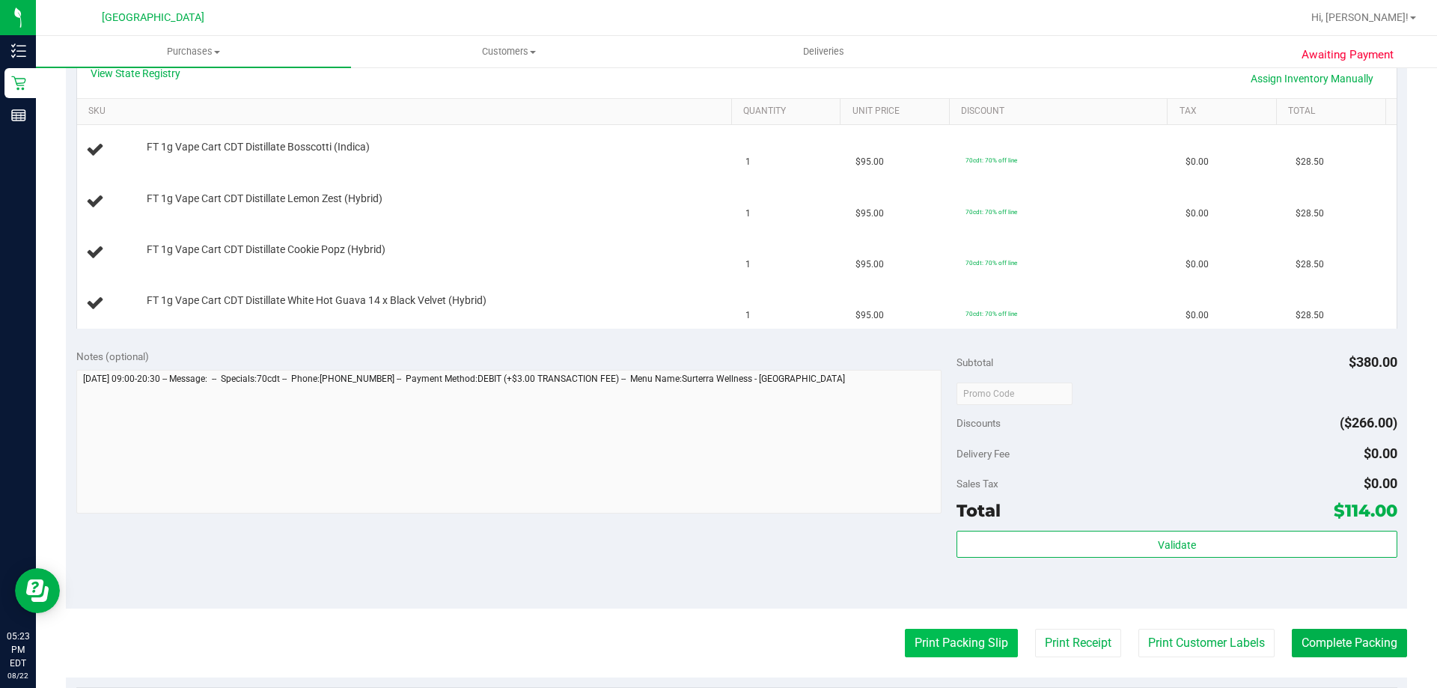
click at [934, 635] on button "Print Packing Slip" at bounding box center [961, 643] width 113 height 28
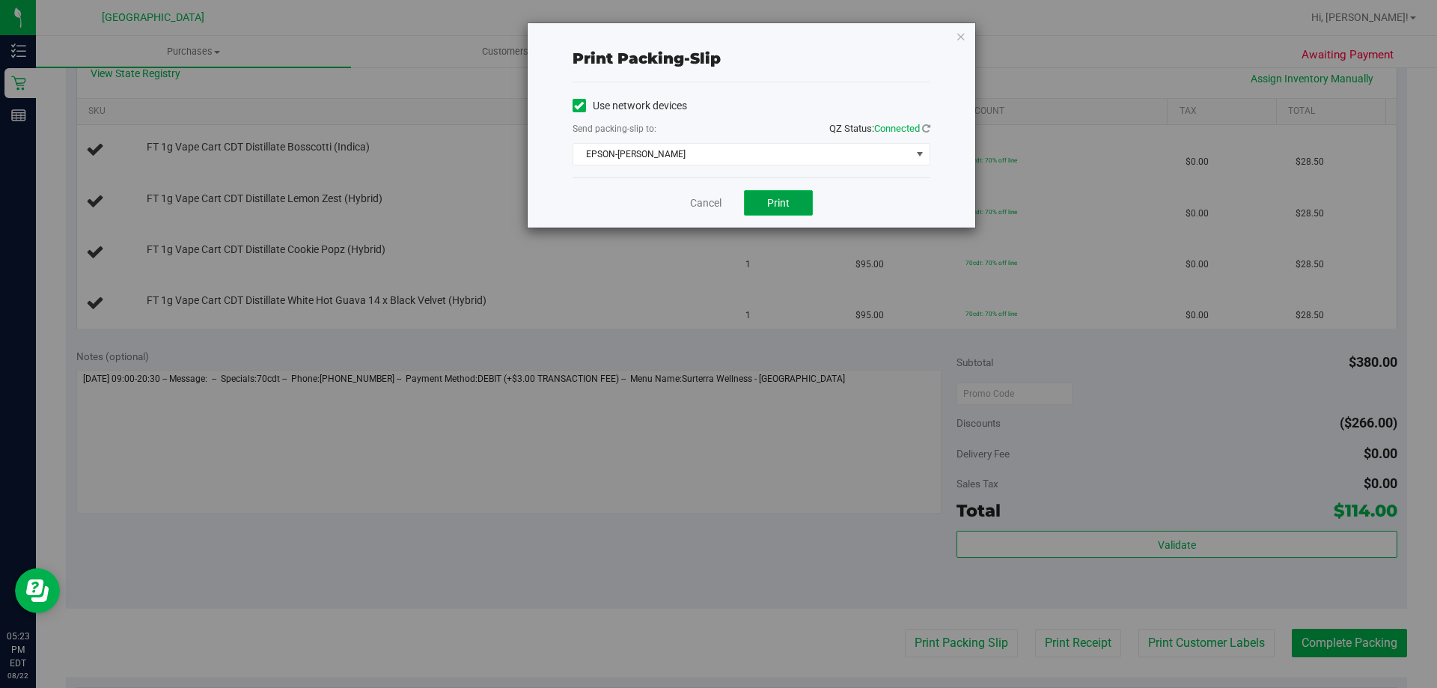
click at [763, 204] on button "Print" at bounding box center [778, 202] width 69 height 25
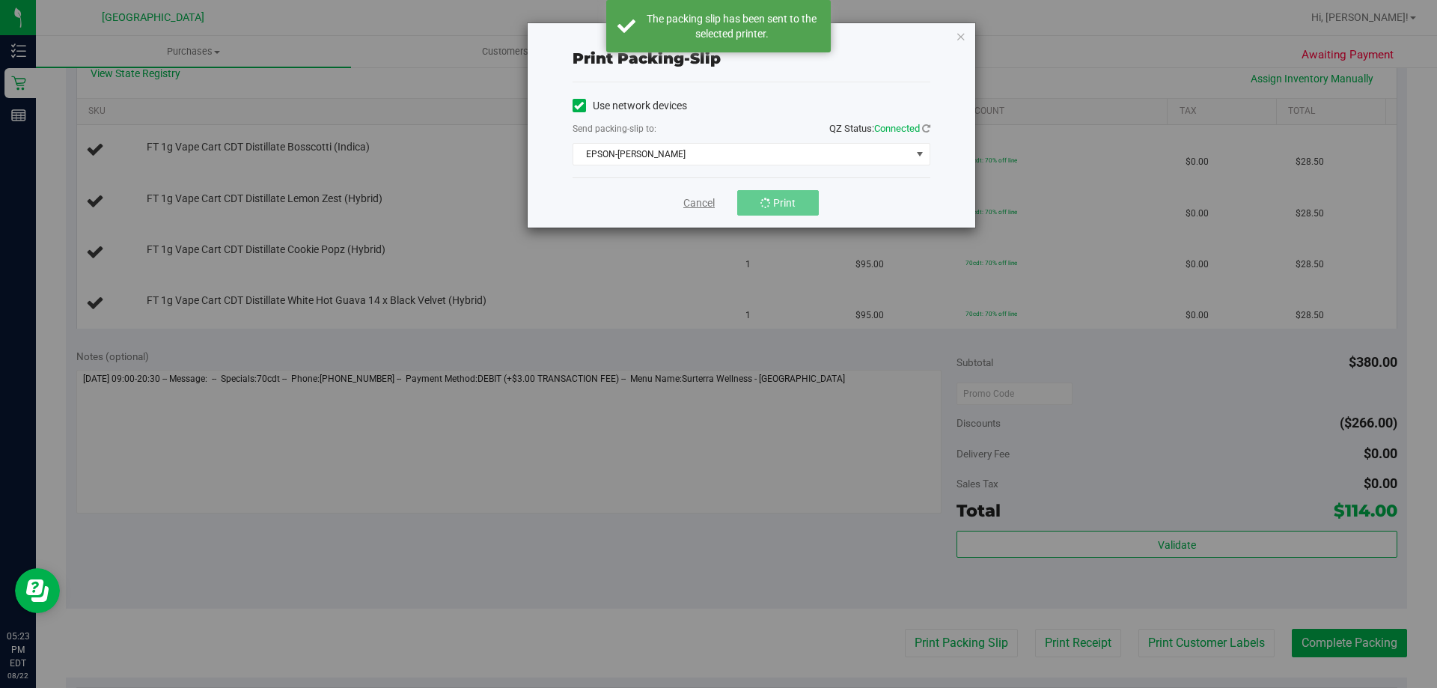
click at [691, 204] on link "Cancel" at bounding box center [698, 203] width 31 height 16
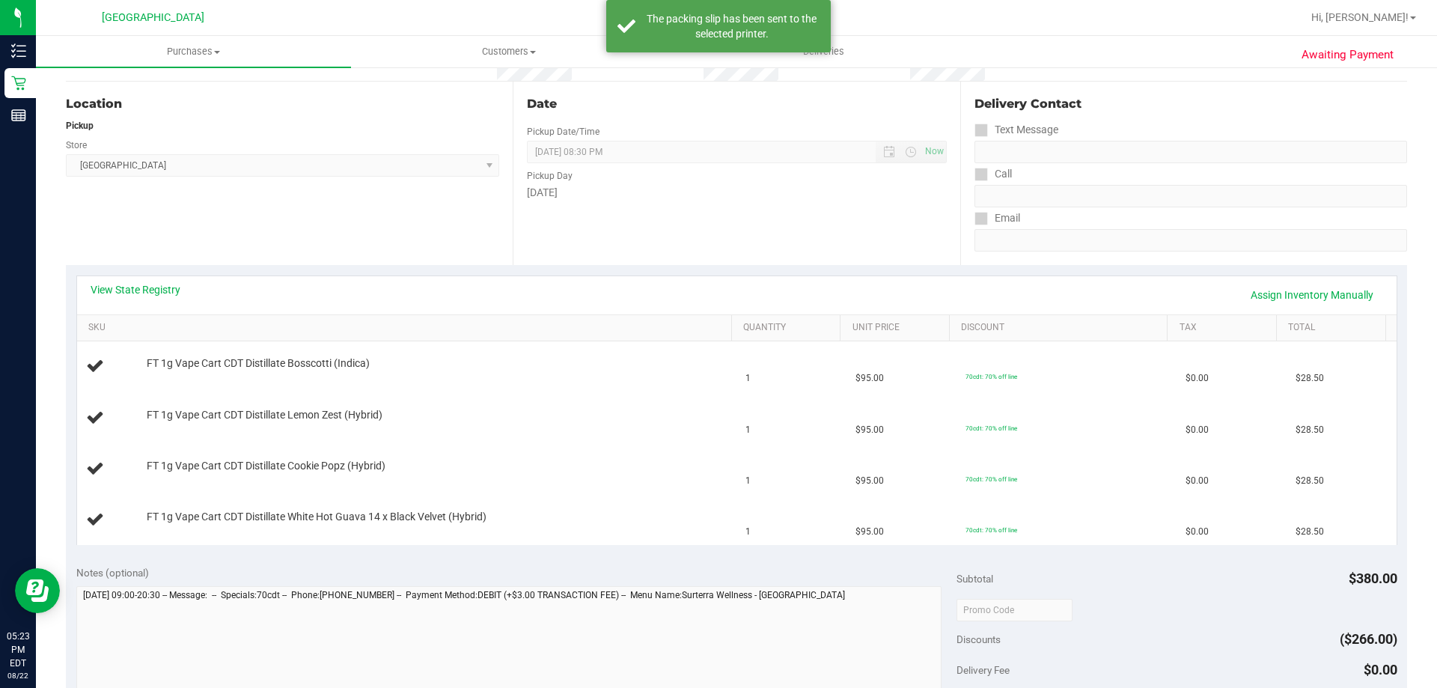
scroll to position [0, 0]
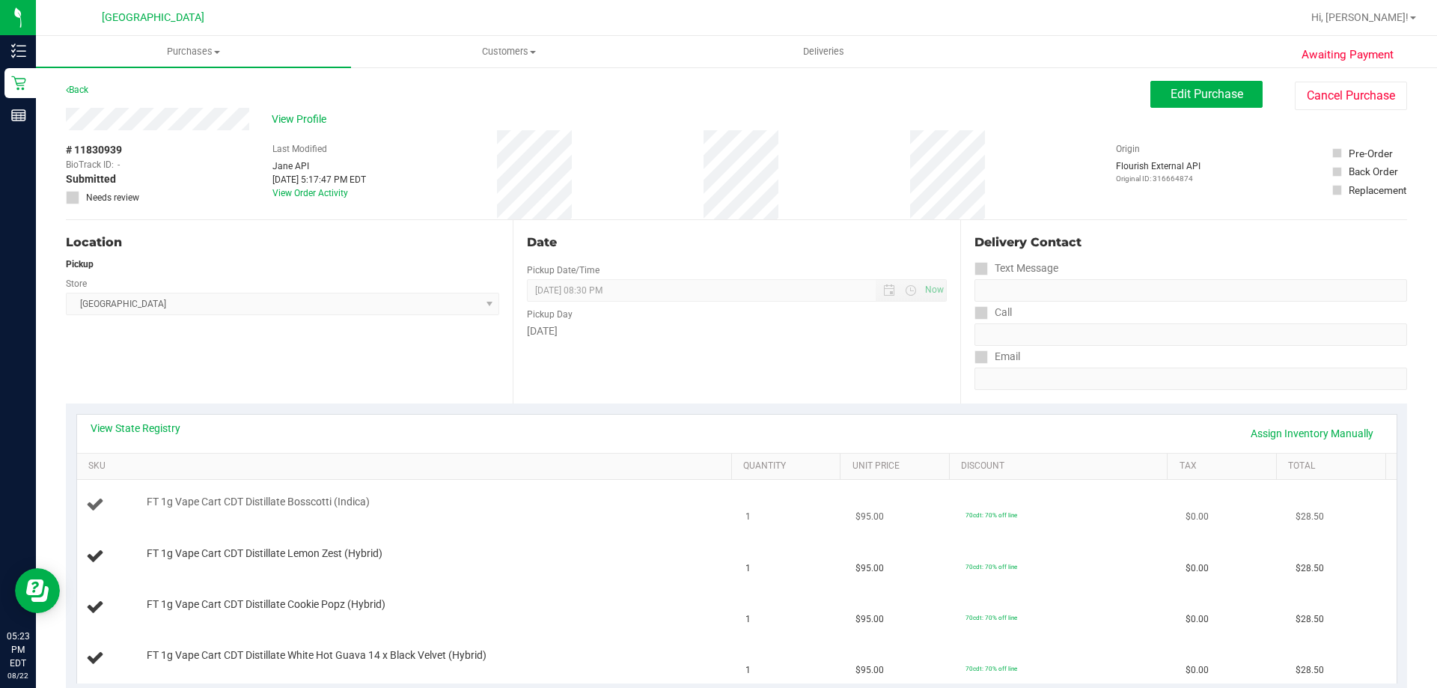
click at [659, 512] on div "FT 1g Vape Cart CDT Distillate Bosscotti (Indica)" at bounding box center [407, 505] width 642 height 20
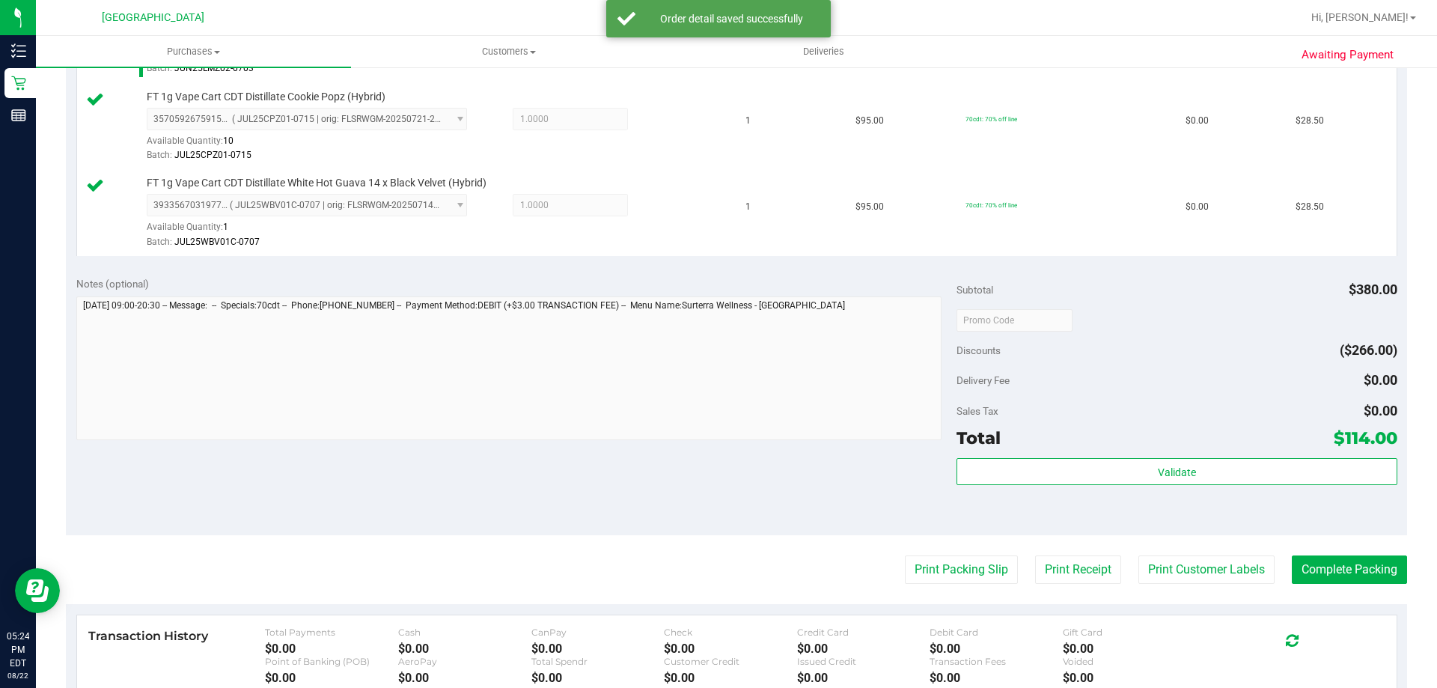
scroll to position [795, 0]
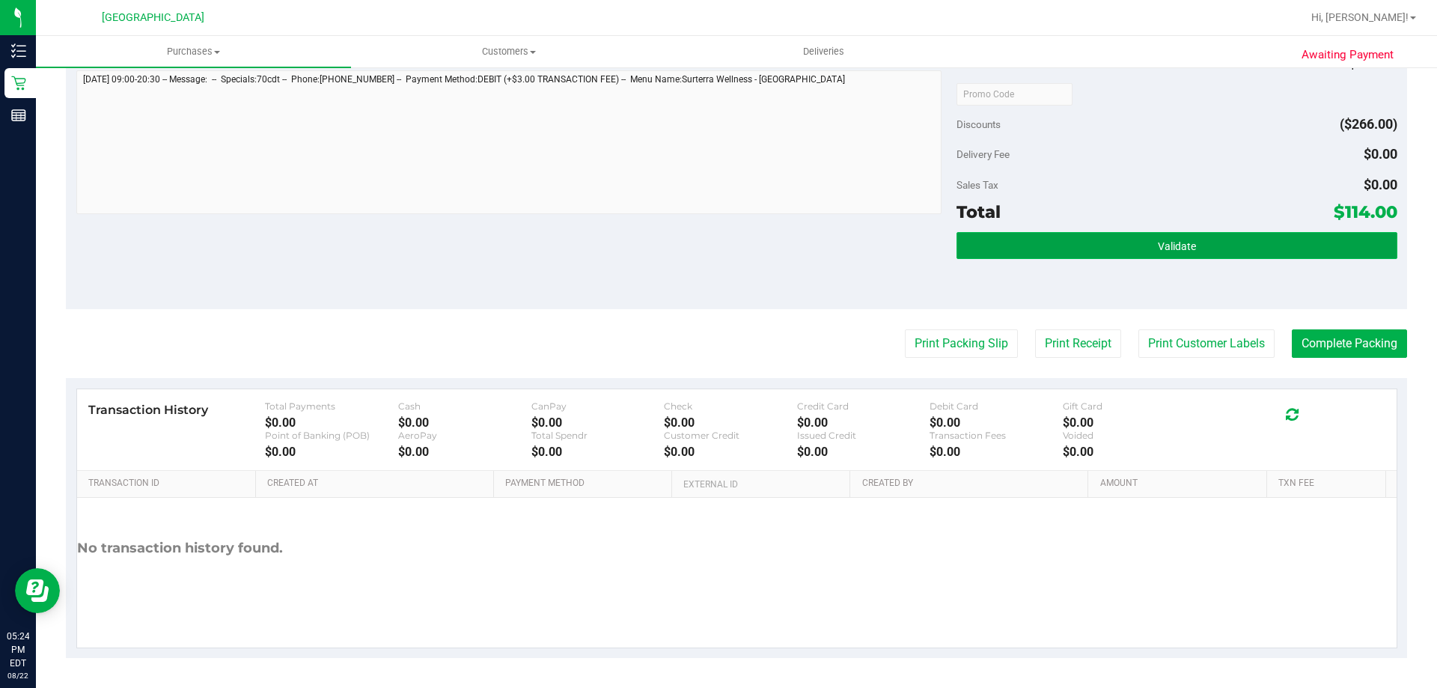
click at [1077, 254] on button "Validate" at bounding box center [1176, 245] width 440 height 27
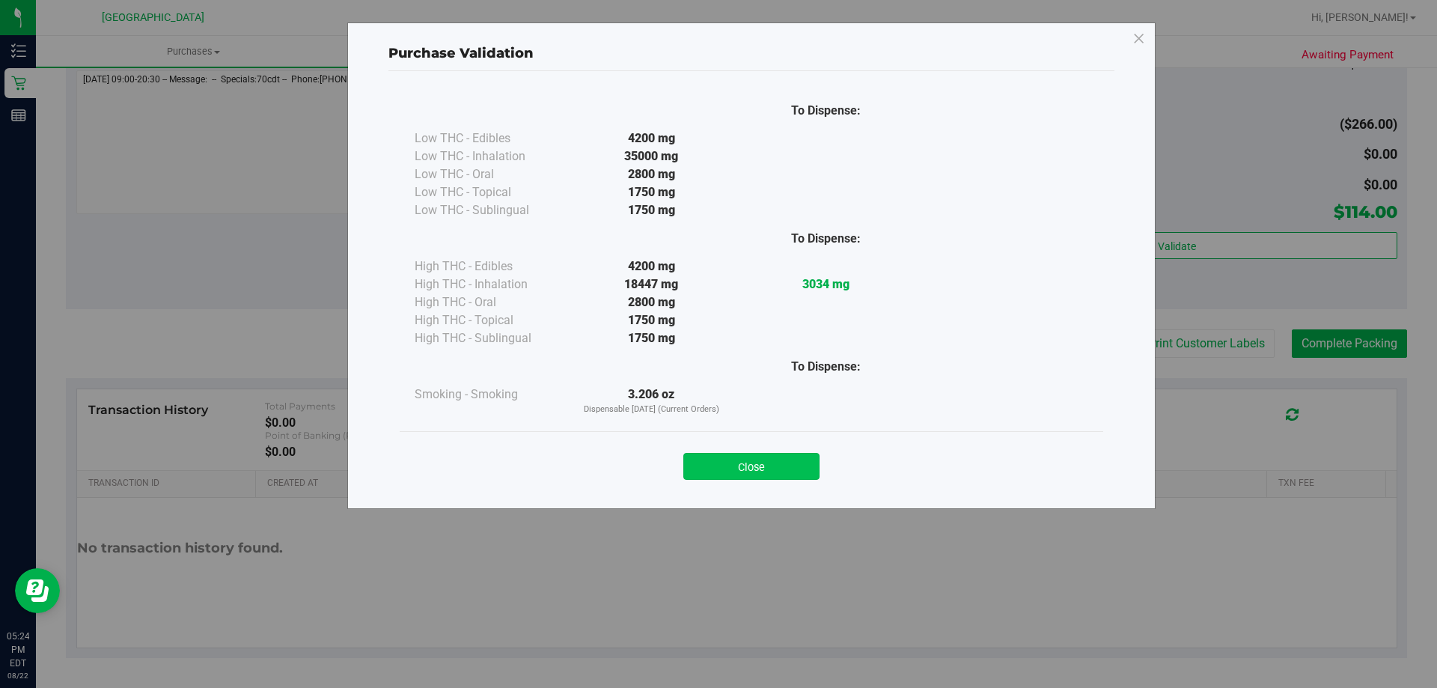
click at [759, 471] on button "Close" at bounding box center [751, 466] width 136 height 27
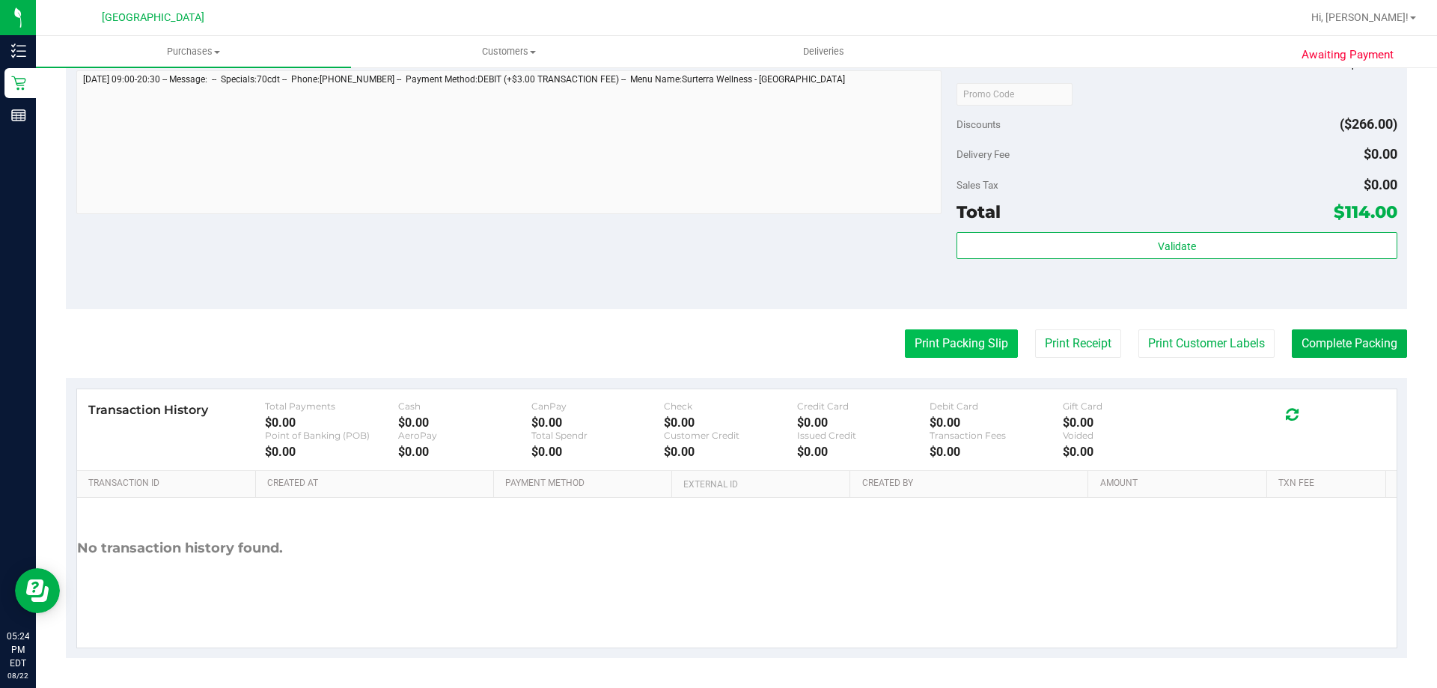
click at [947, 352] on button "Print Packing Slip" at bounding box center [961, 343] width 113 height 28
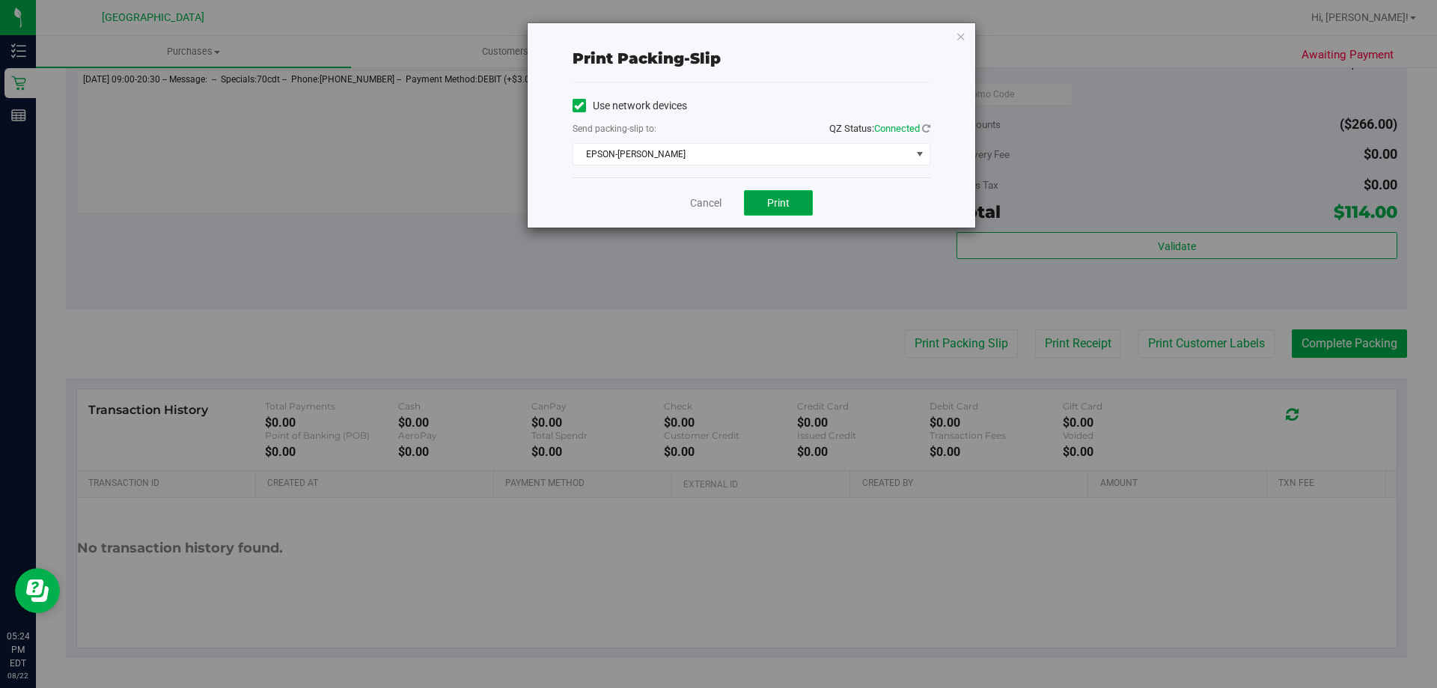
click at [780, 213] on button "Print" at bounding box center [778, 202] width 69 height 25
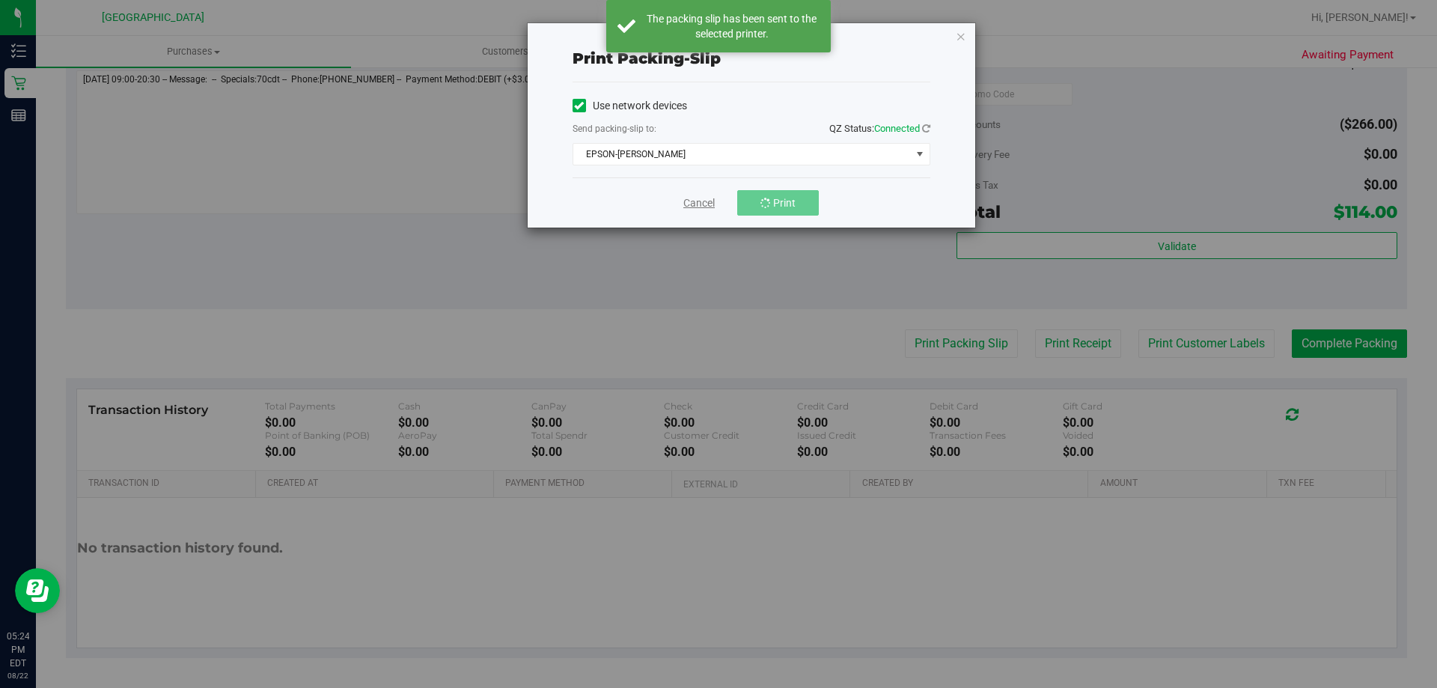
click at [692, 208] on link "Cancel" at bounding box center [698, 203] width 31 height 16
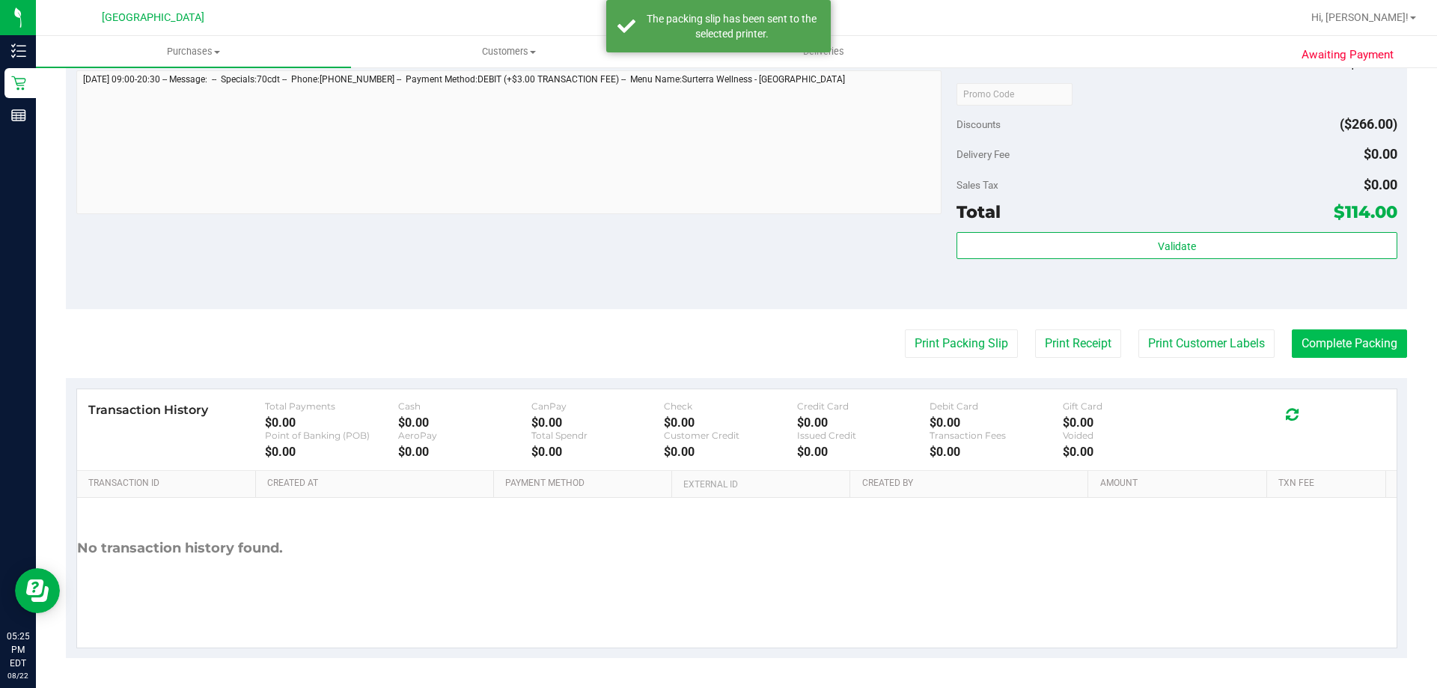
click at [1342, 345] on button "Complete Packing" at bounding box center [1349, 343] width 115 height 28
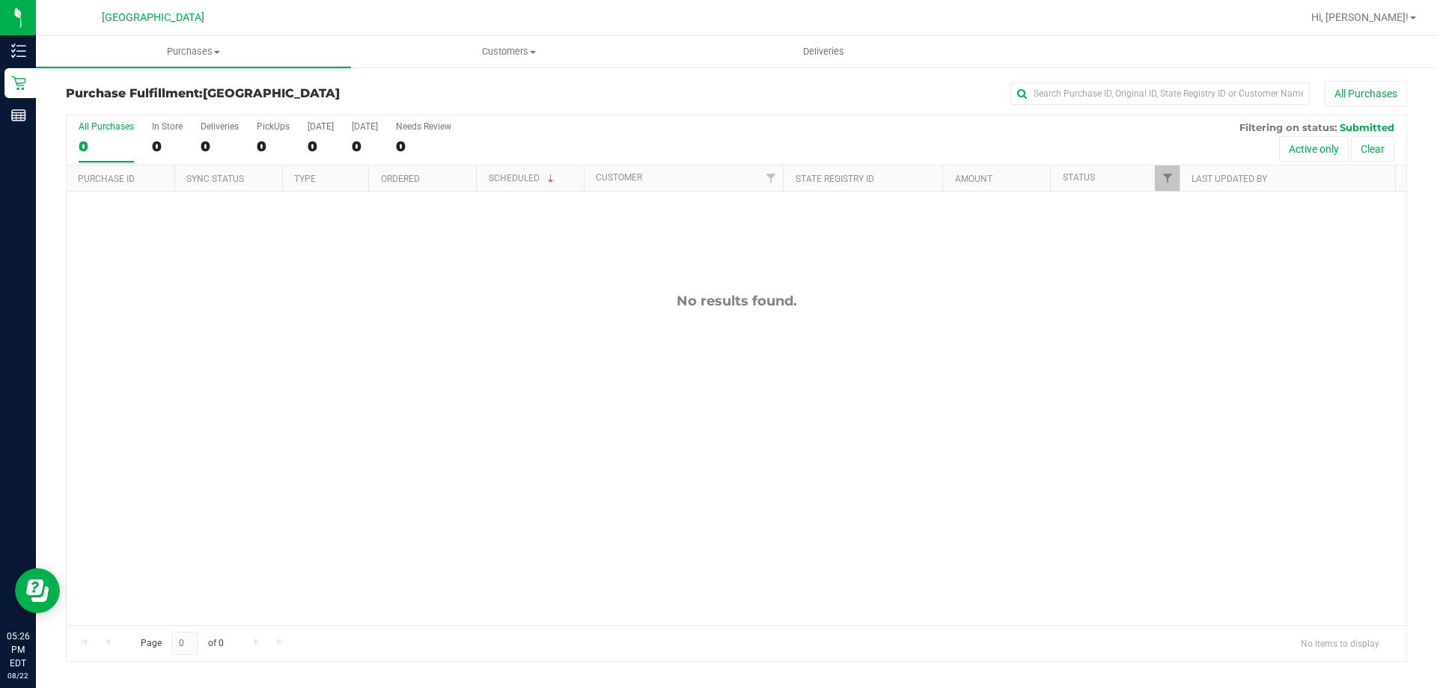
click at [552, 376] on div "No results found." at bounding box center [736, 459] width 1339 height 534
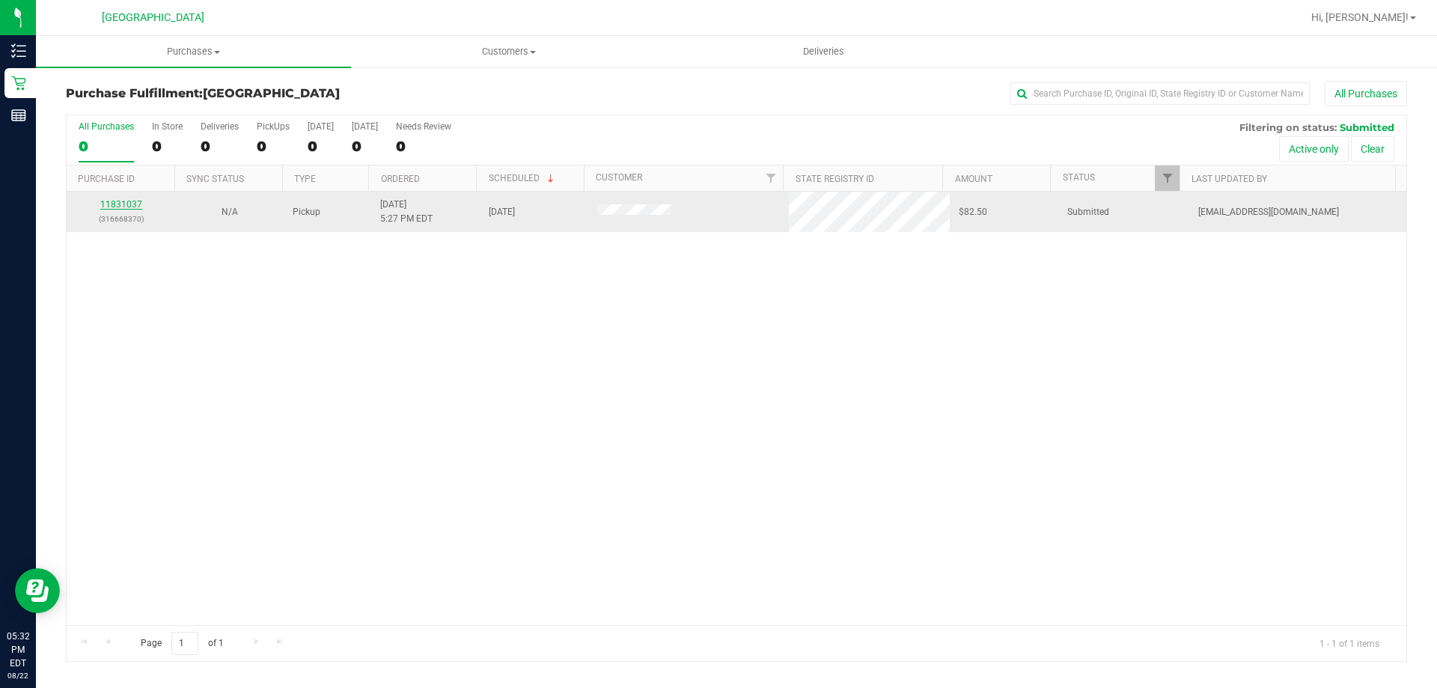
click at [114, 207] on link "11831037" at bounding box center [121, 204] width 42 height 10
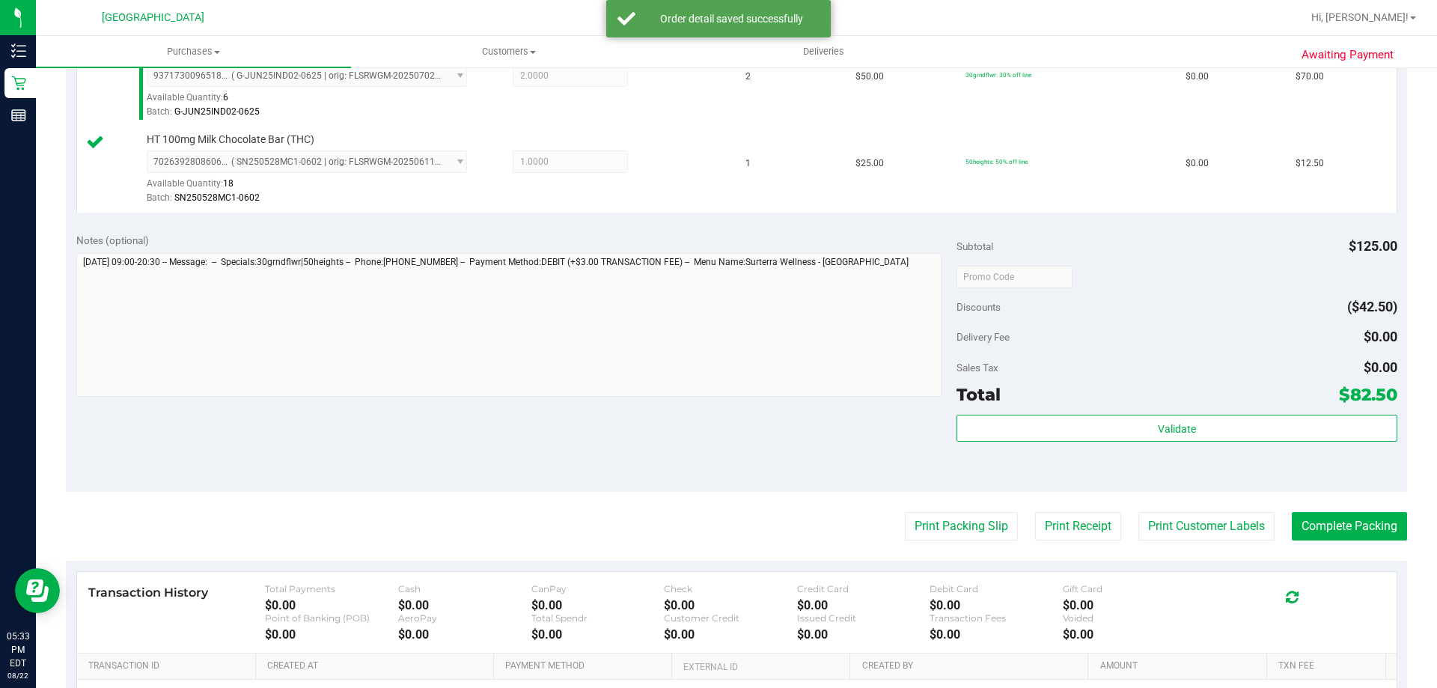
scroll to position [441, 0]
click at [947, 532] on button "Print Packing Slip" at bounding box center [961, 525] width 113 height 28
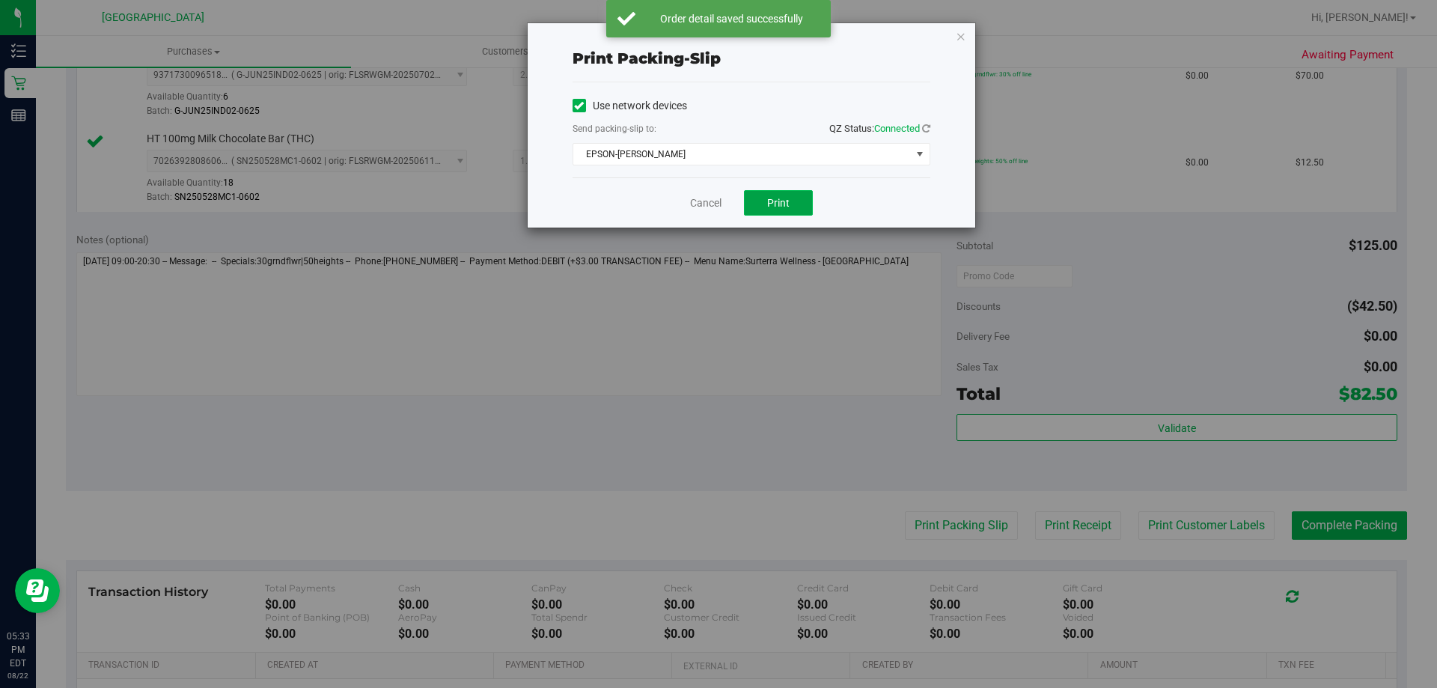
click at [778, 201] on span "Print" at bounding box center [778, 203] width 22 height 12
click at [700, 206] on link "Cancel" at bounding box center [705, 203] width 31 height 16
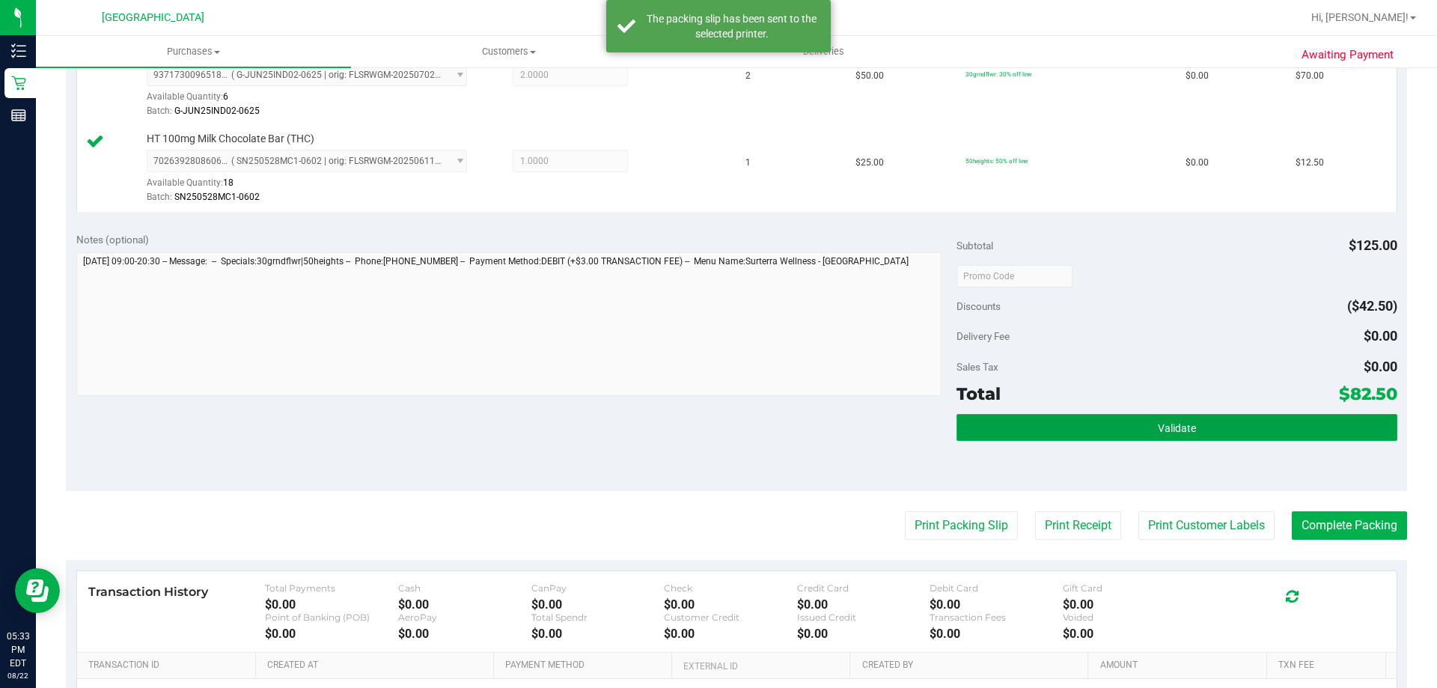
click at [1163, 440] on button "Validate" at bounding box center [1176, 427] width 440 height 27
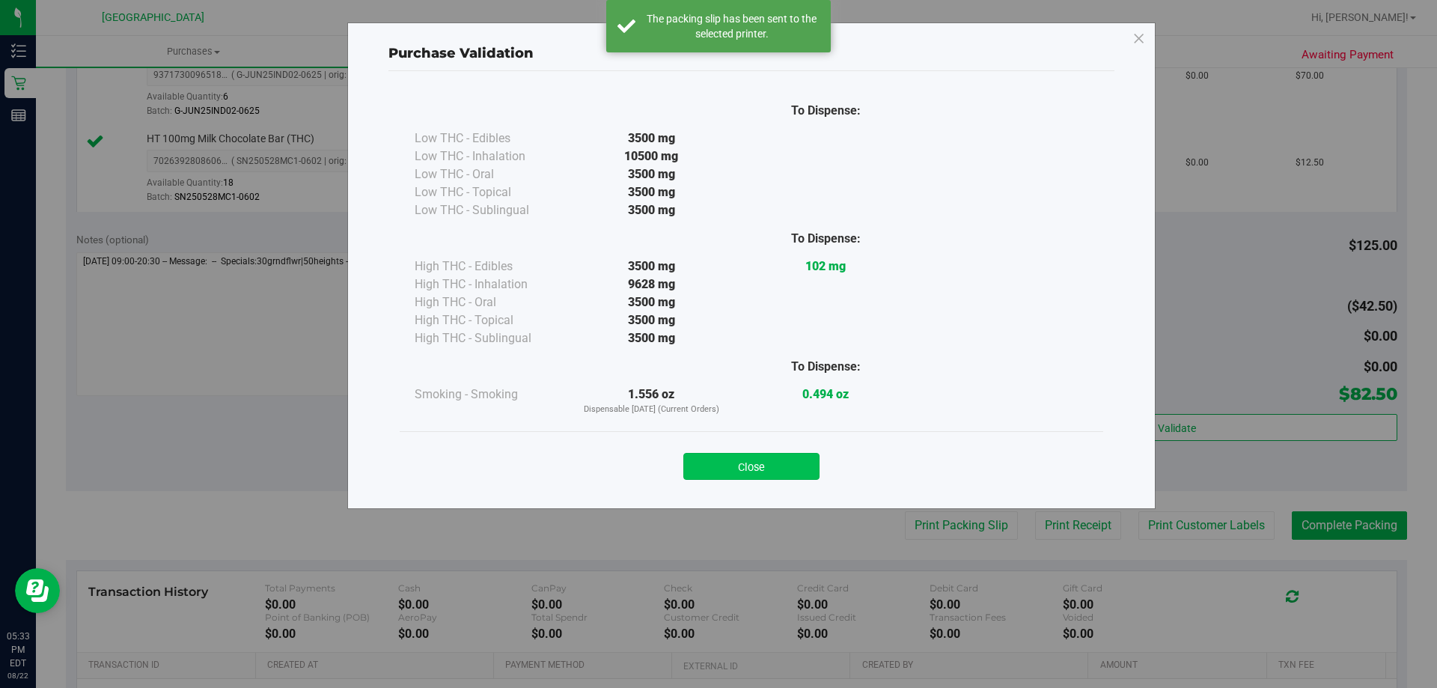
click at [753, 469] on button "Close" at bounding box center [751, 466] width 136 height 27
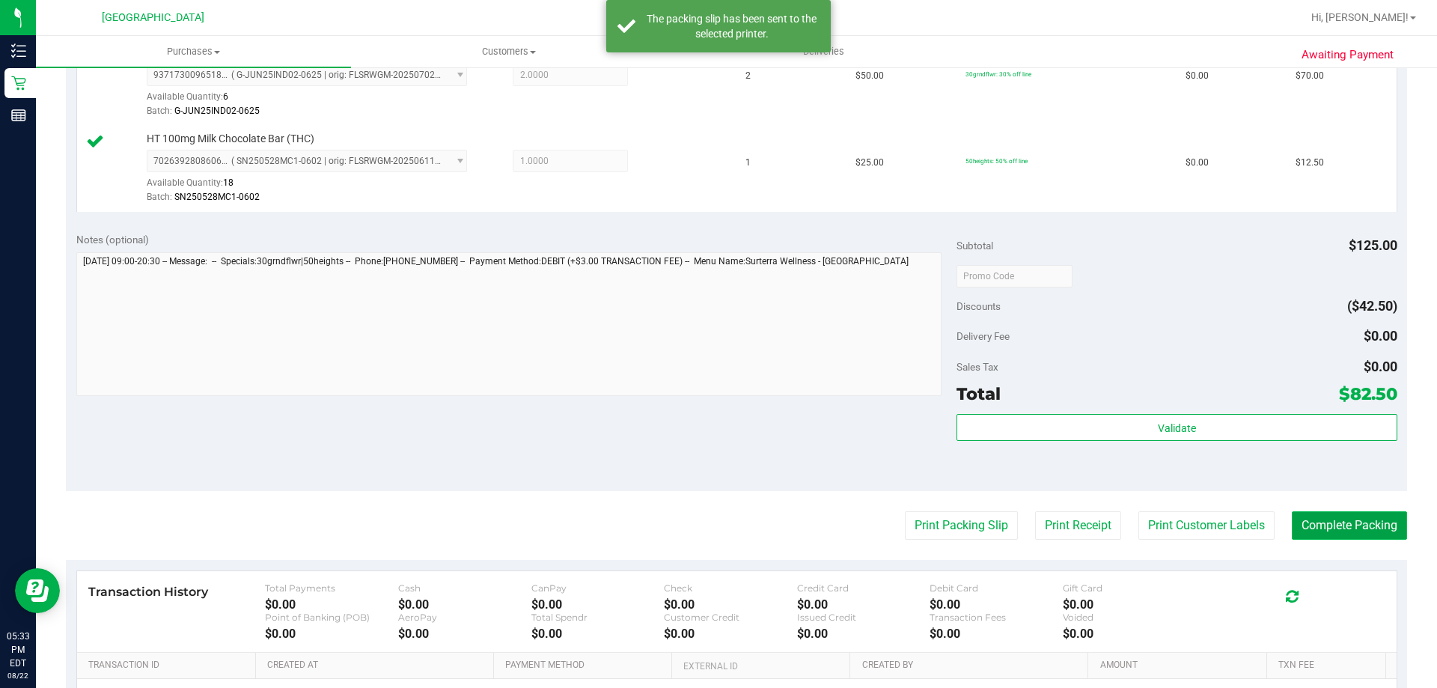
click at [1348, 525] on button "Complete Packing" at bounding box center [1349, 525] width 115 height 28
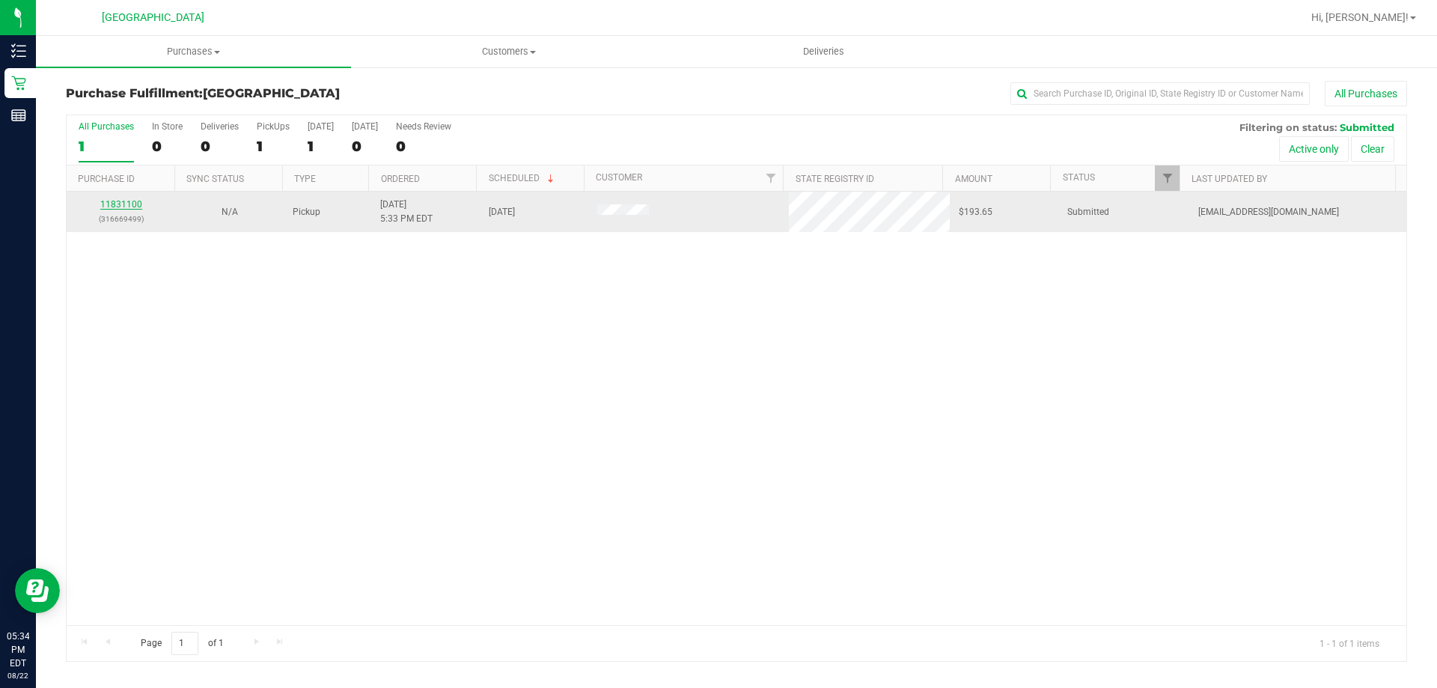
click at [136, 204] on link "11831100" at bounding box center [121, 204] width 42 height 10
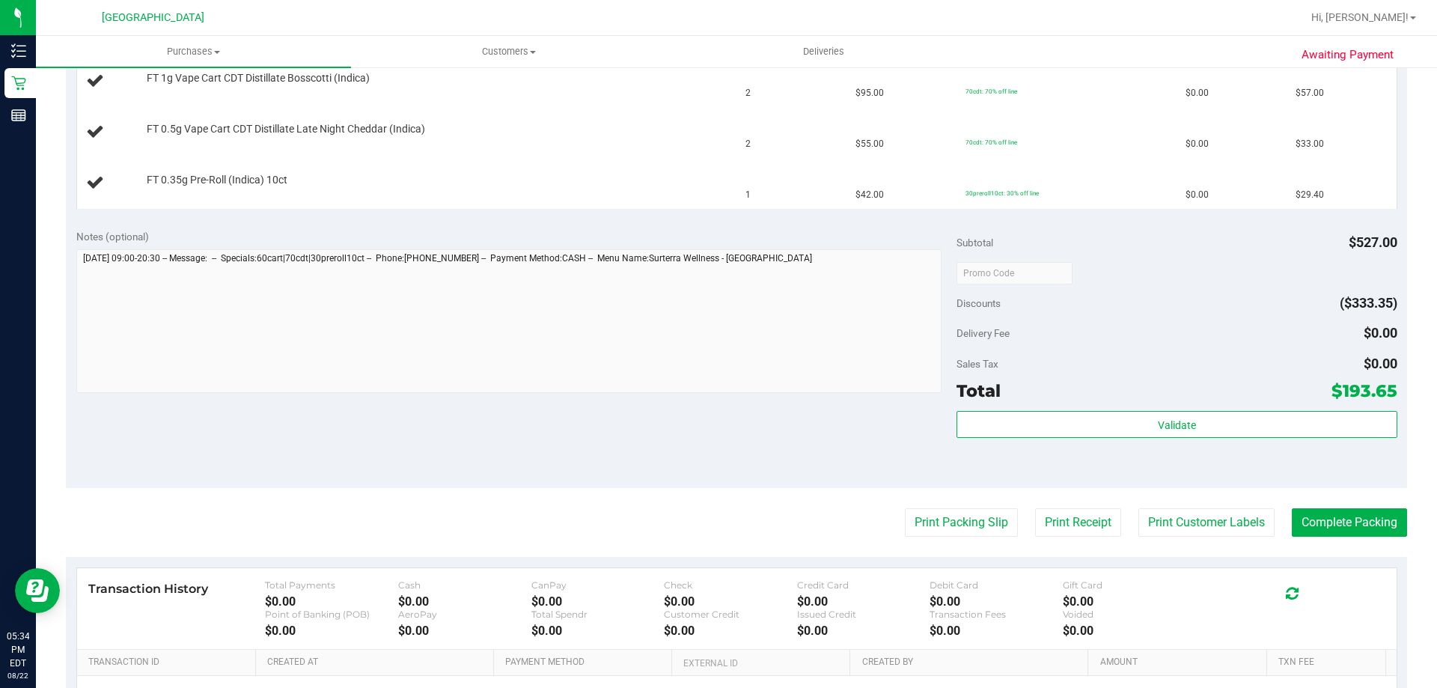
scroll to position [599, 0]
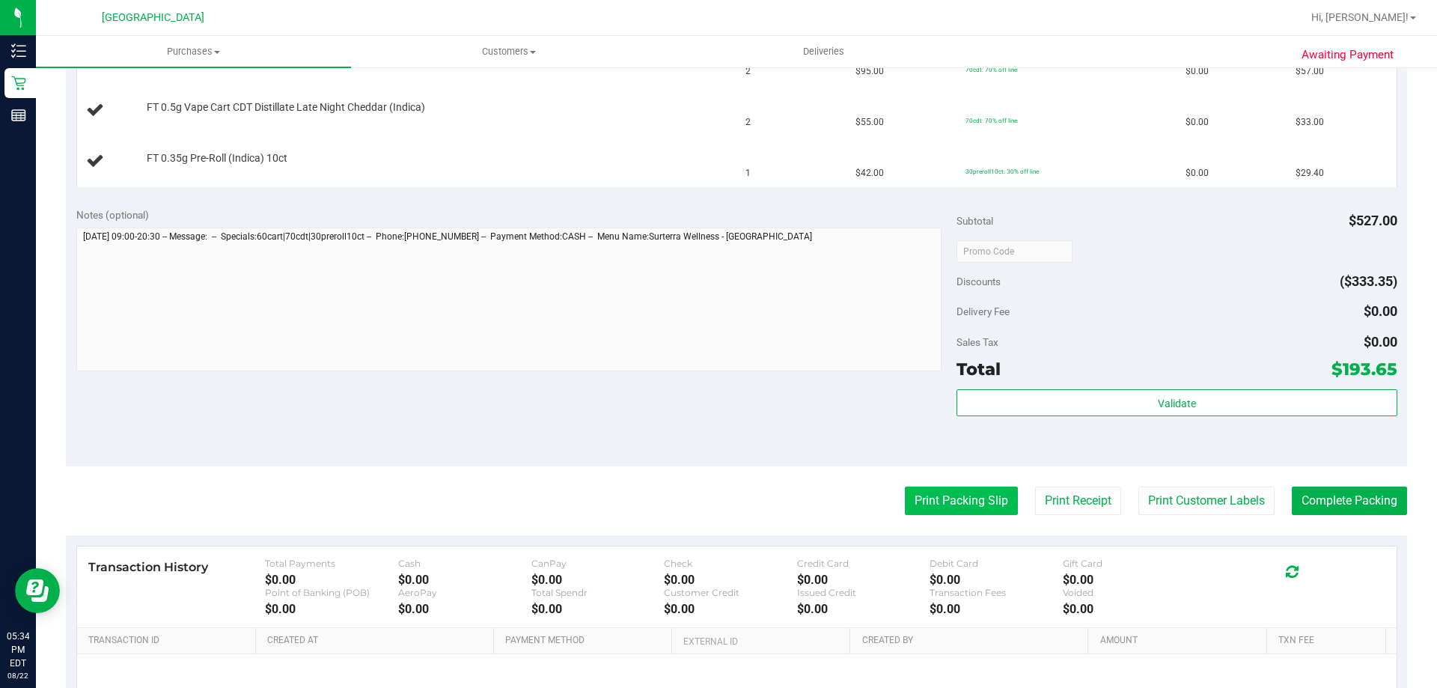
click at [983, 490] on button "Print Packing Slip" at bounding box center [961, 500] width 113 height 28
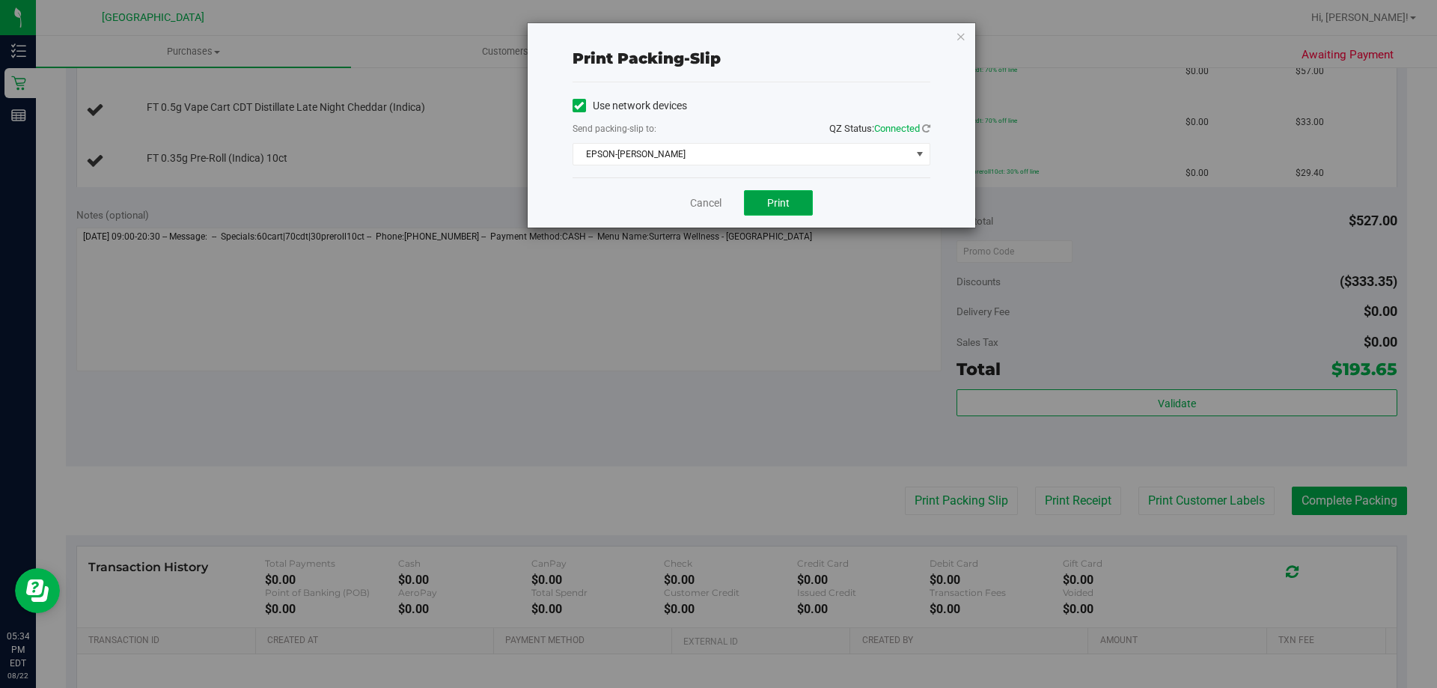
click at [795, 198] on button "Print" at bounding box center [778, 202] width 69 height 25
click at [709, 182] on div "Cancel Print" at bounding box center [751, 202] width 358 height 50
click at [703, 203] on link "Cancel" at bounding box center [705, 203] width 31 height 16
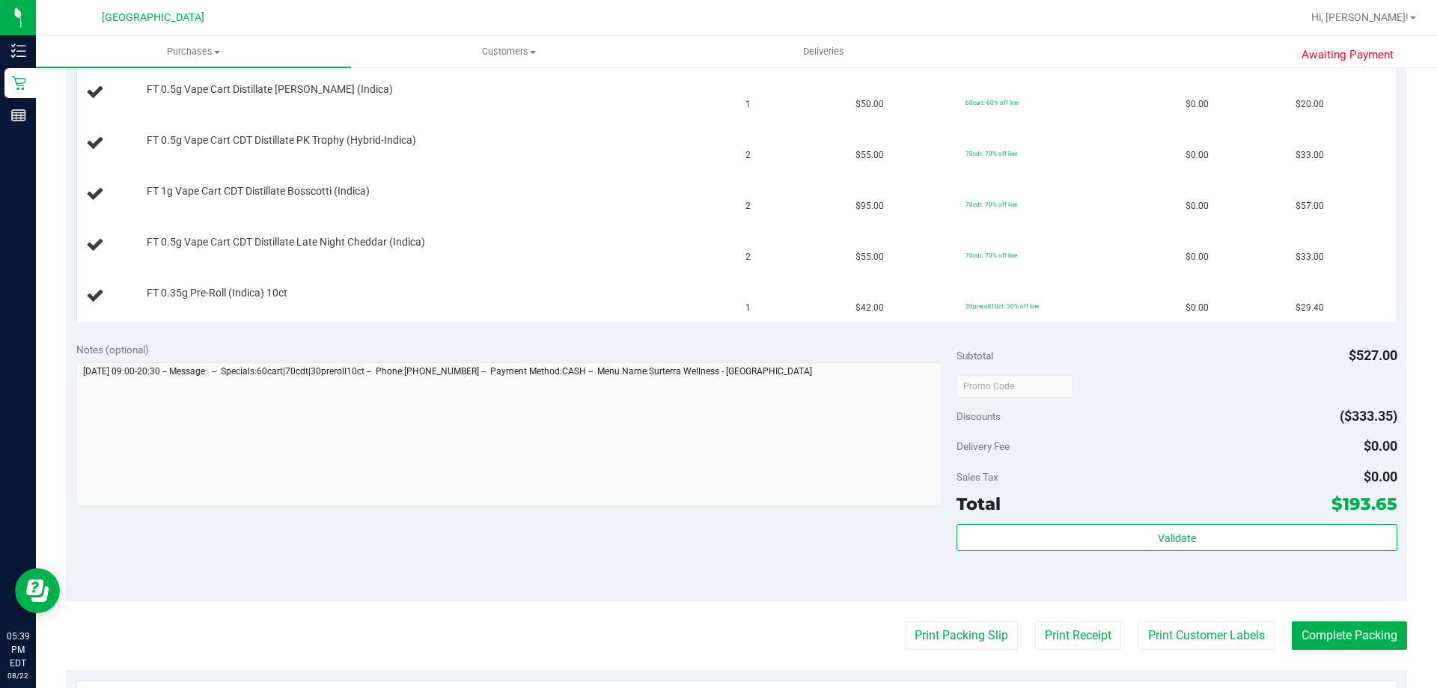
scroll to position [298, 0]
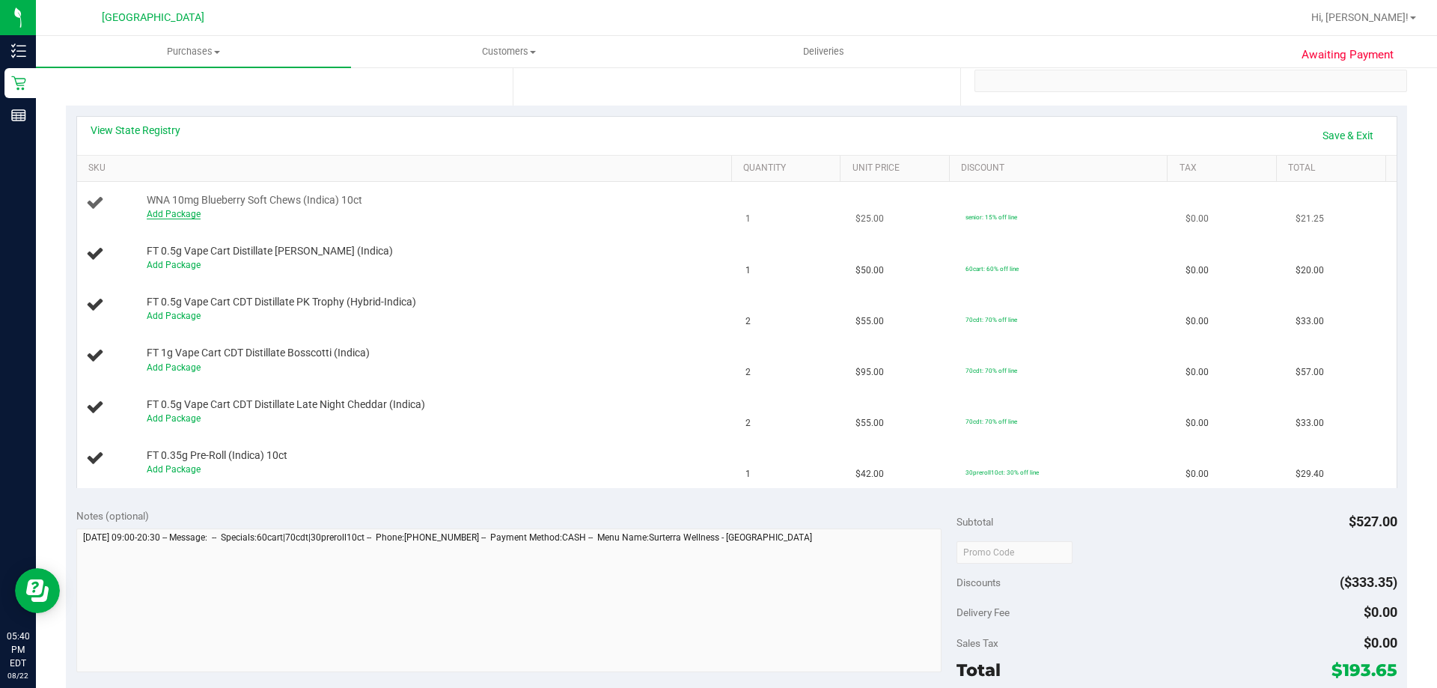
click at [185, 213] on link "Add Package" at bounding box center [174, 214] width 54 height 10
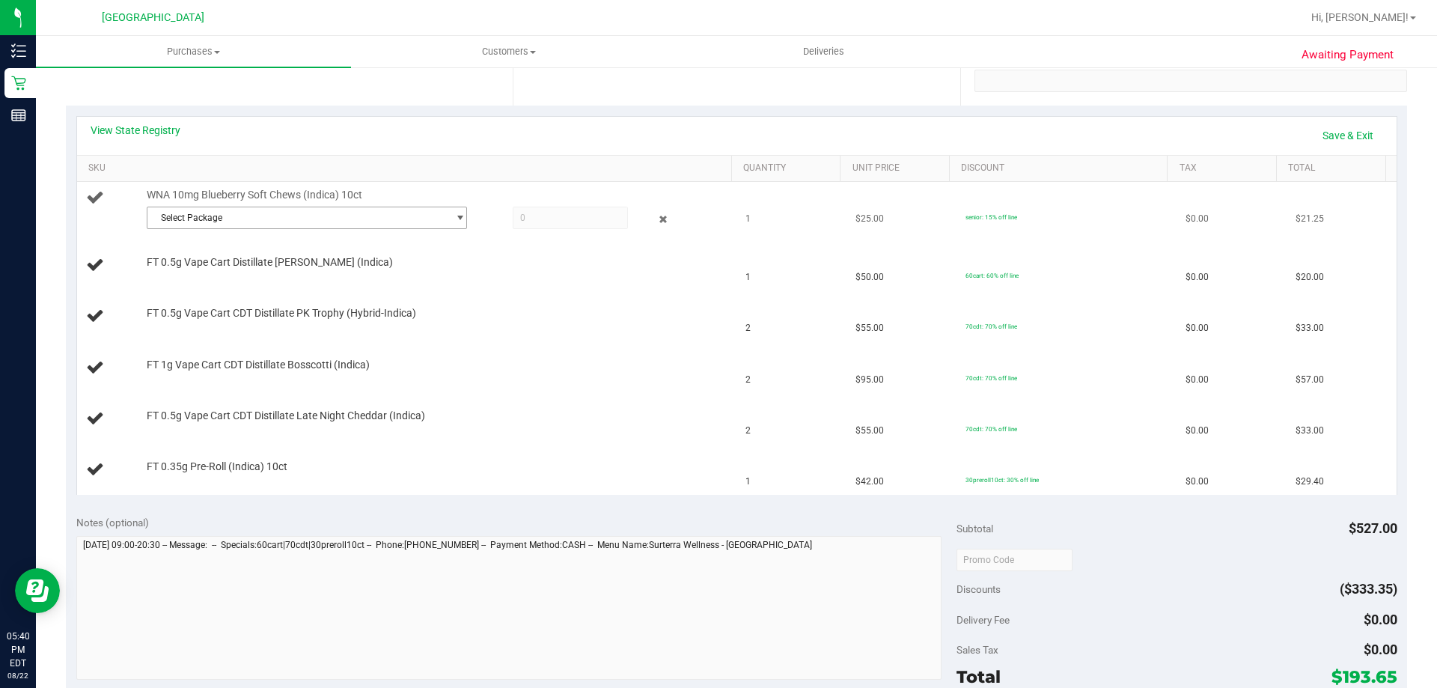
click at [188, 214] on span "Select Package" at bounding box center [297, 217] width 300 height 21
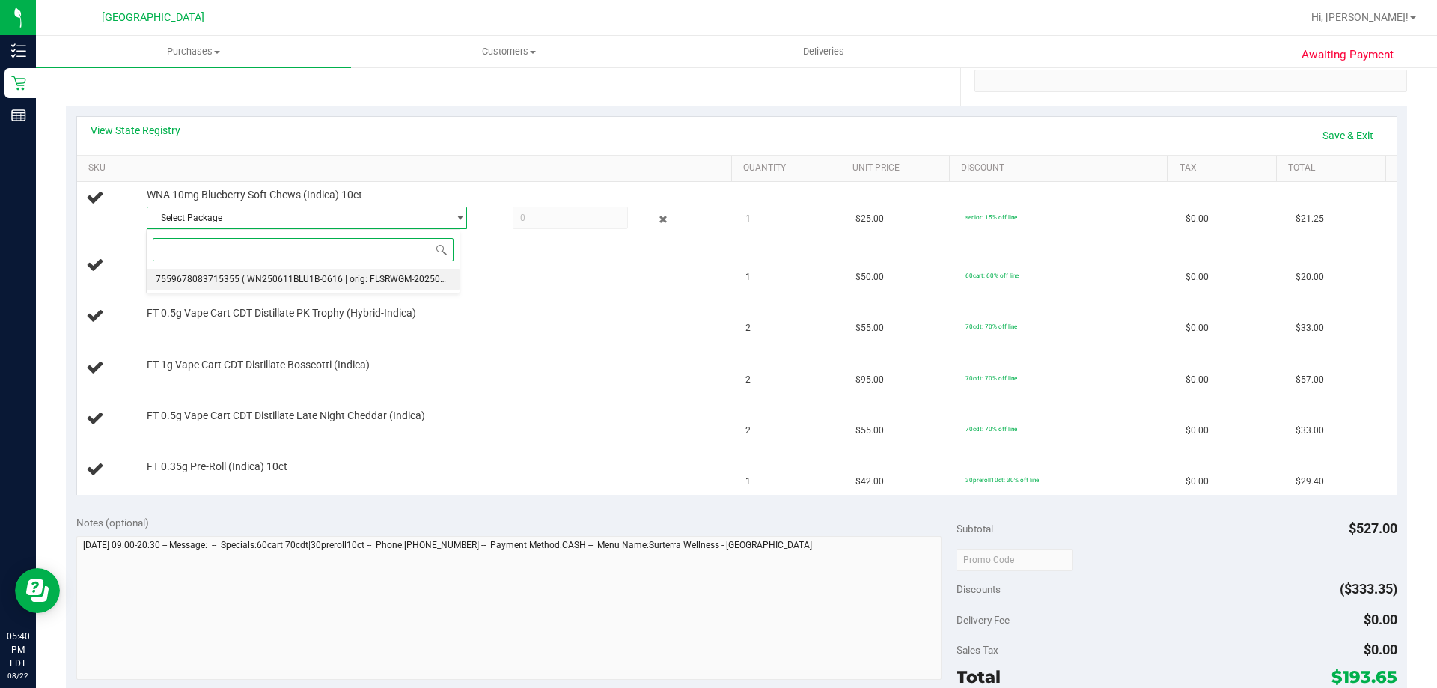
click at [236, 289] on li "7559678083715355 ( WN250611BLU1B-0616 | orig: FLSRWGM-20250623-048 )" at bounding box center [303, 279] width 313 height 21
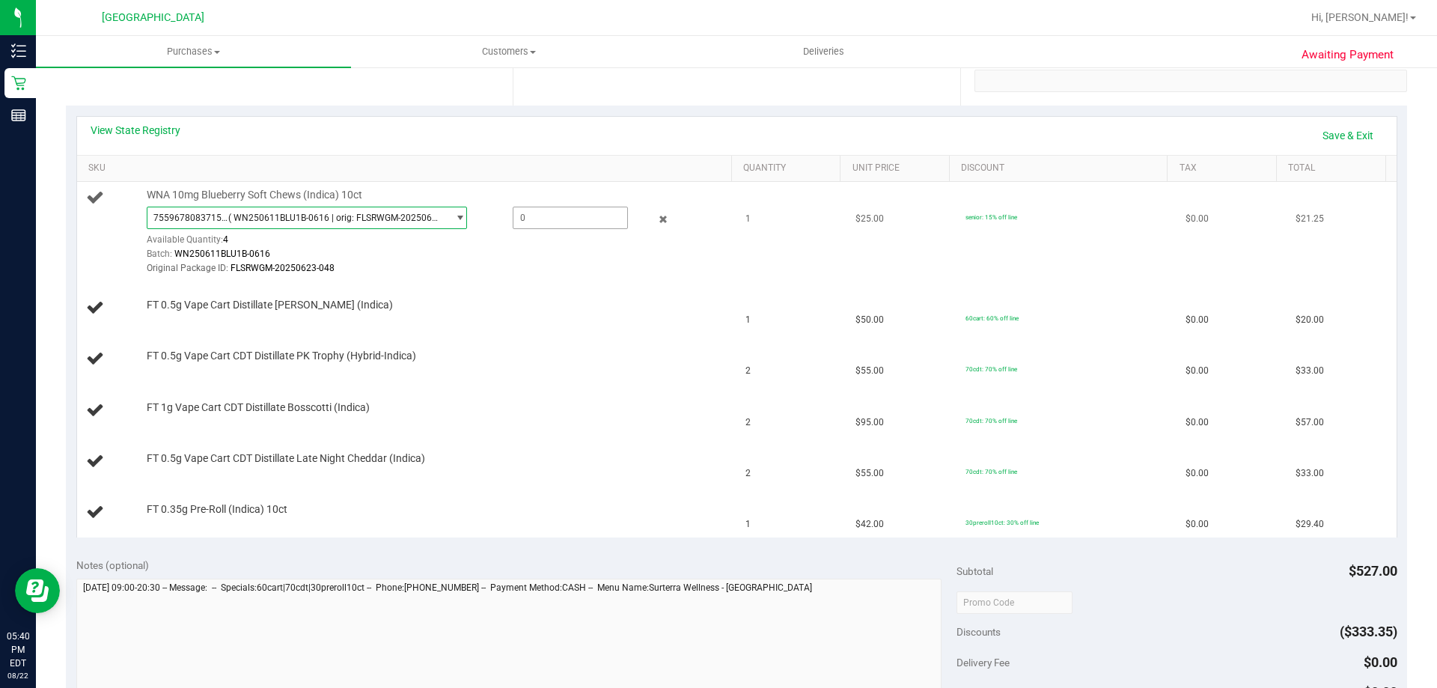
click at [547, 222] on span at bounding box center [570, 218] width 115 height 22
type input "1"
type input "1.0000"
click at [542, 142] on div "View State Registry Save & Exit" at bounding box center [737, 135] width 1292 height 25
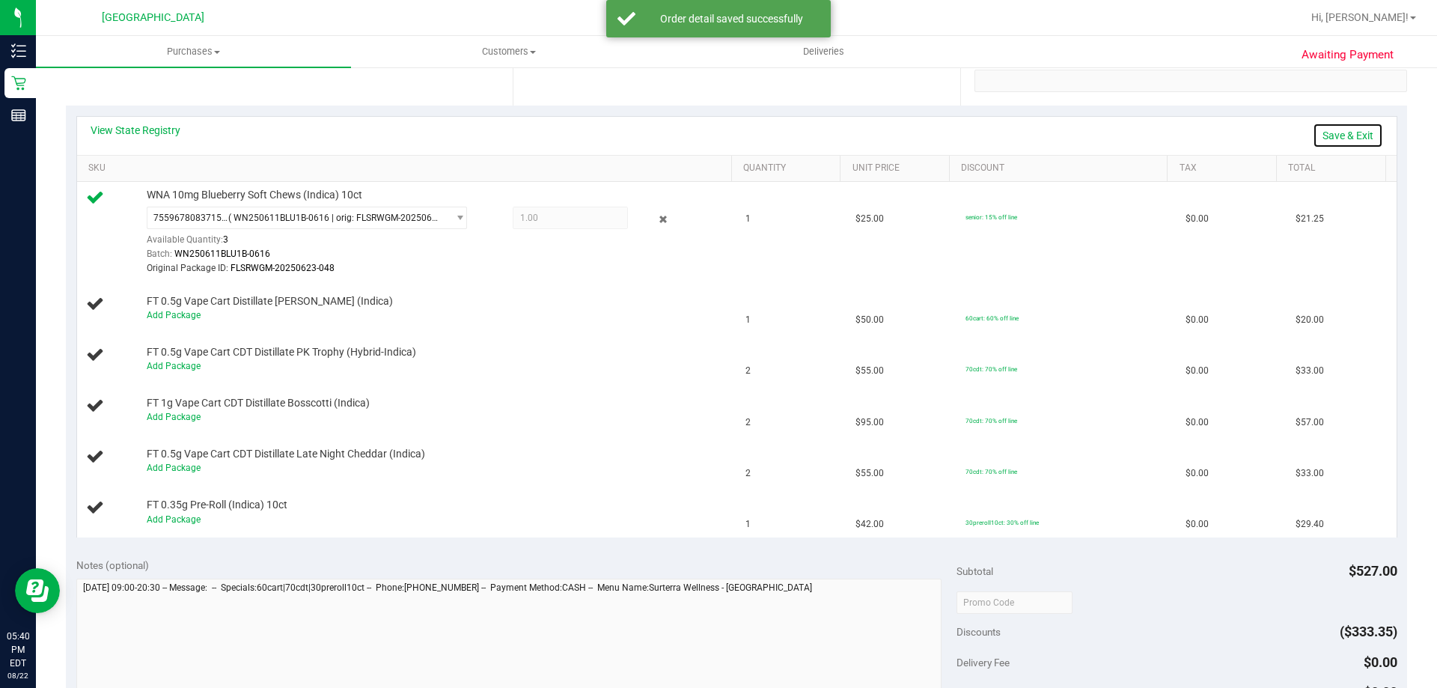
click at [1340, 135] on link "Save & Exit" at bounding box center [1348, 135] width 70 height 25
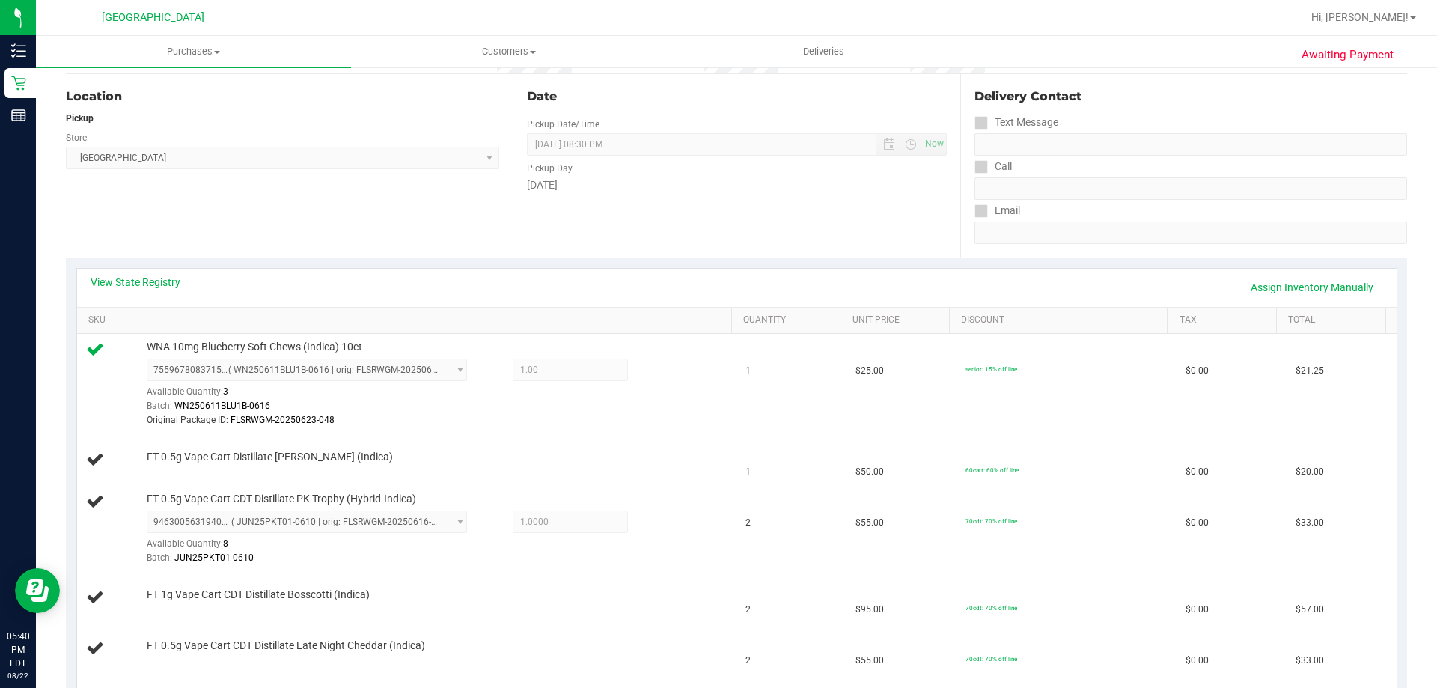
scroll to position [299, 0]
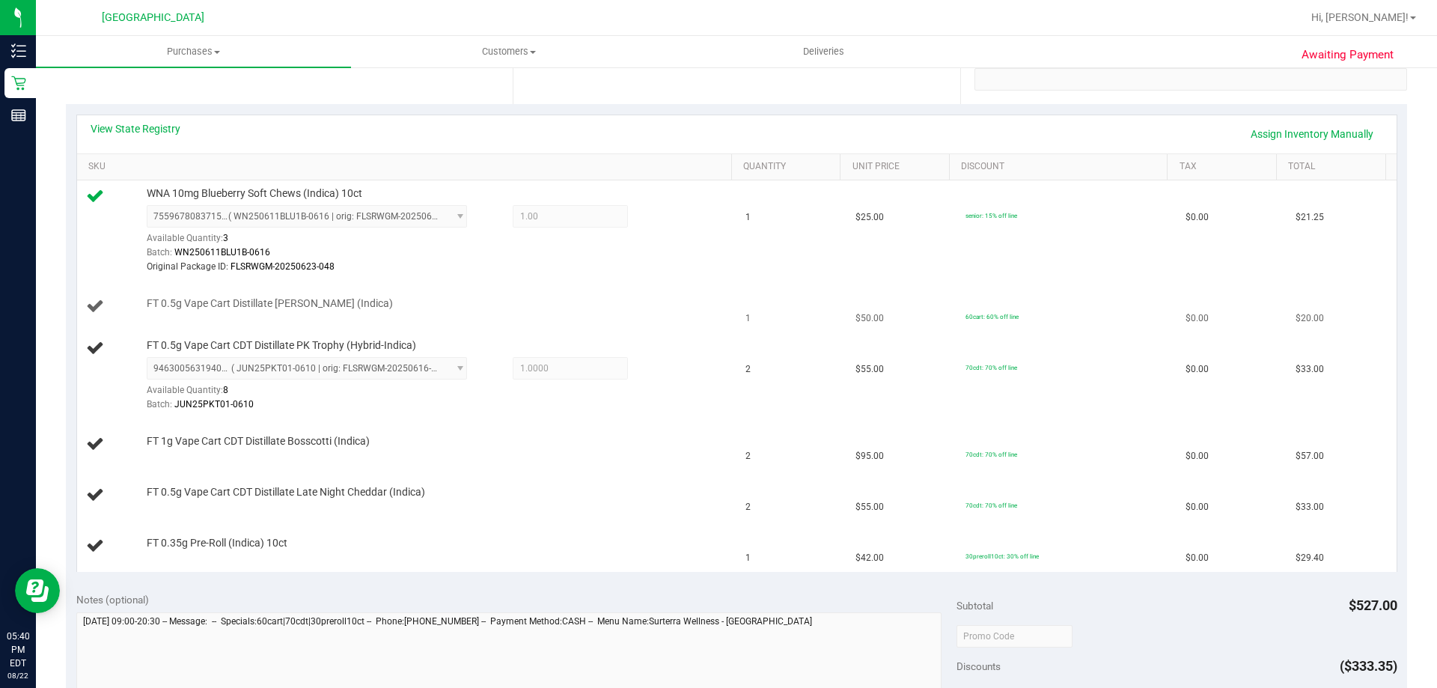
click at [615, 289] on td "FT 0.5g Vape Cart Distillate Donny Burger (Indica)" at bounding box center [407, 306] width 660 height 51
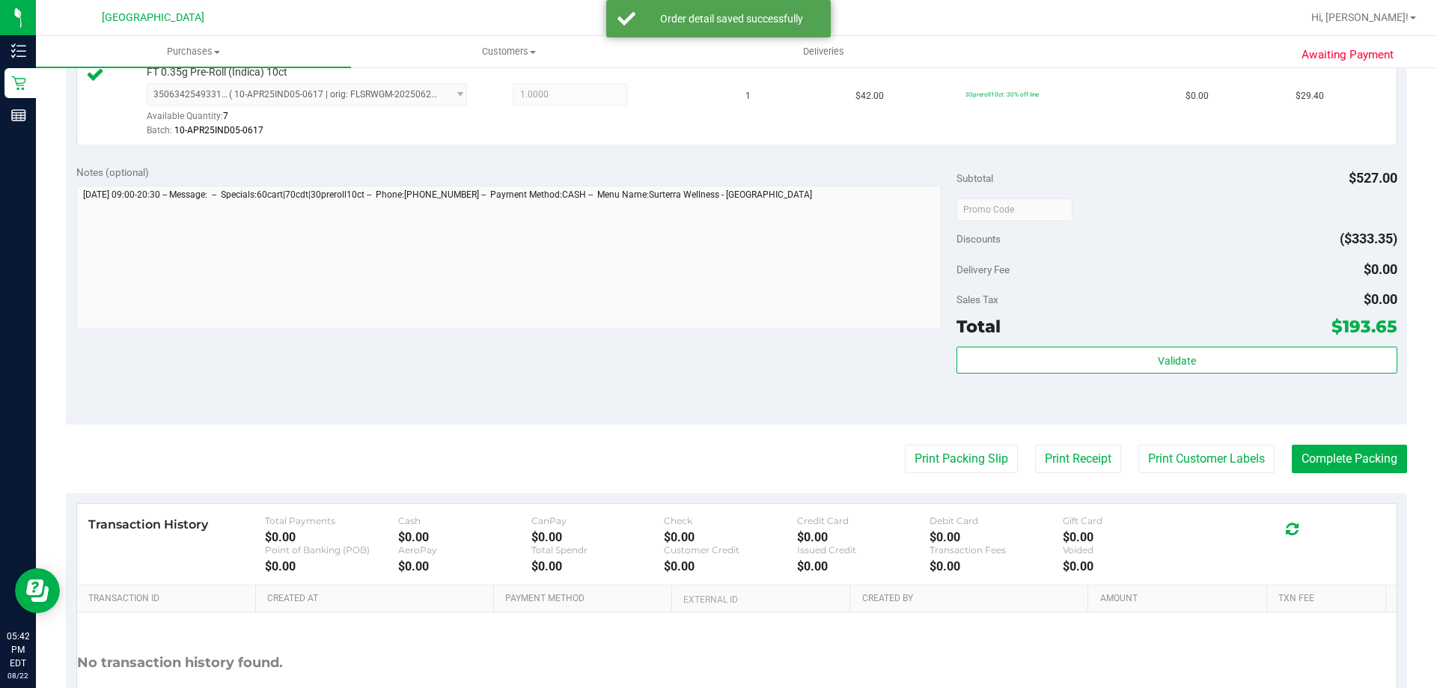
scroll to position [810, 0]
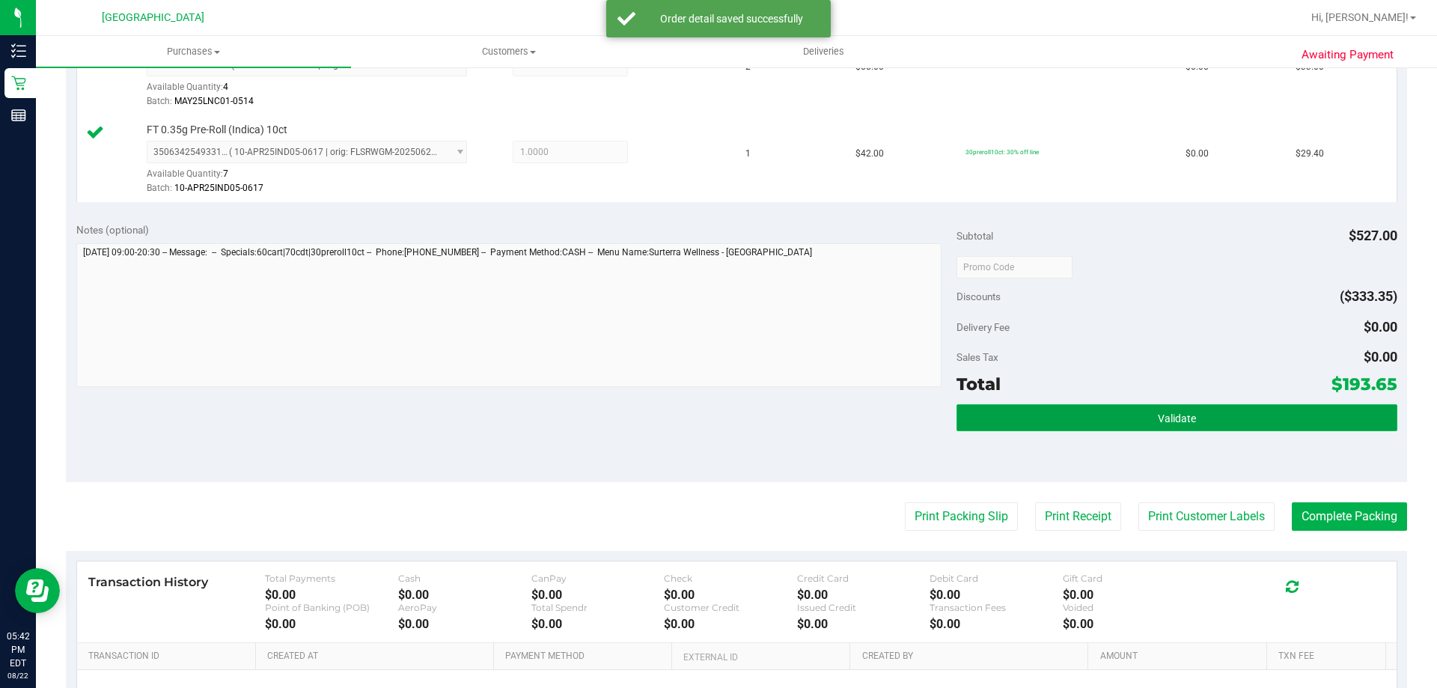
click at [1105, 410] on button "Validate" at bounding box center [1176, 417] width 440 height 27
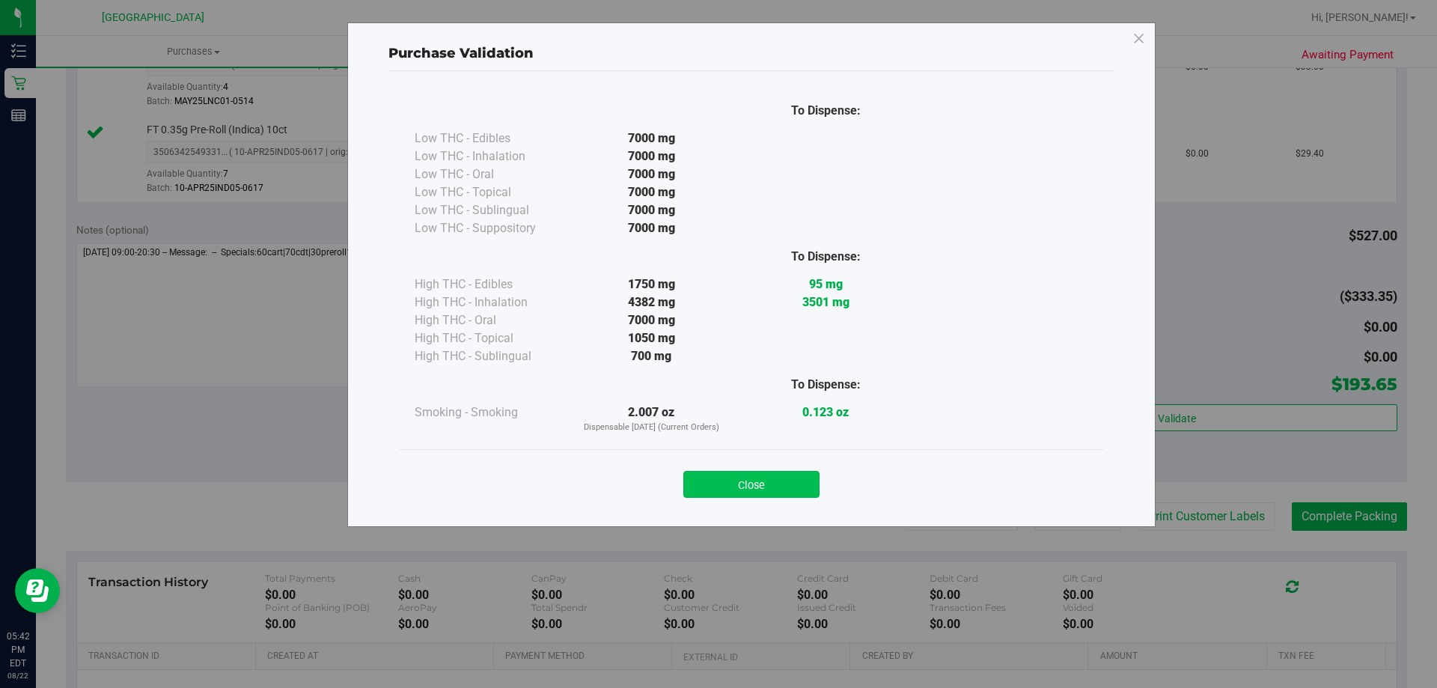
click at [763, 493] on button "Close" at bounding box center [751, 484] width 136 height 27
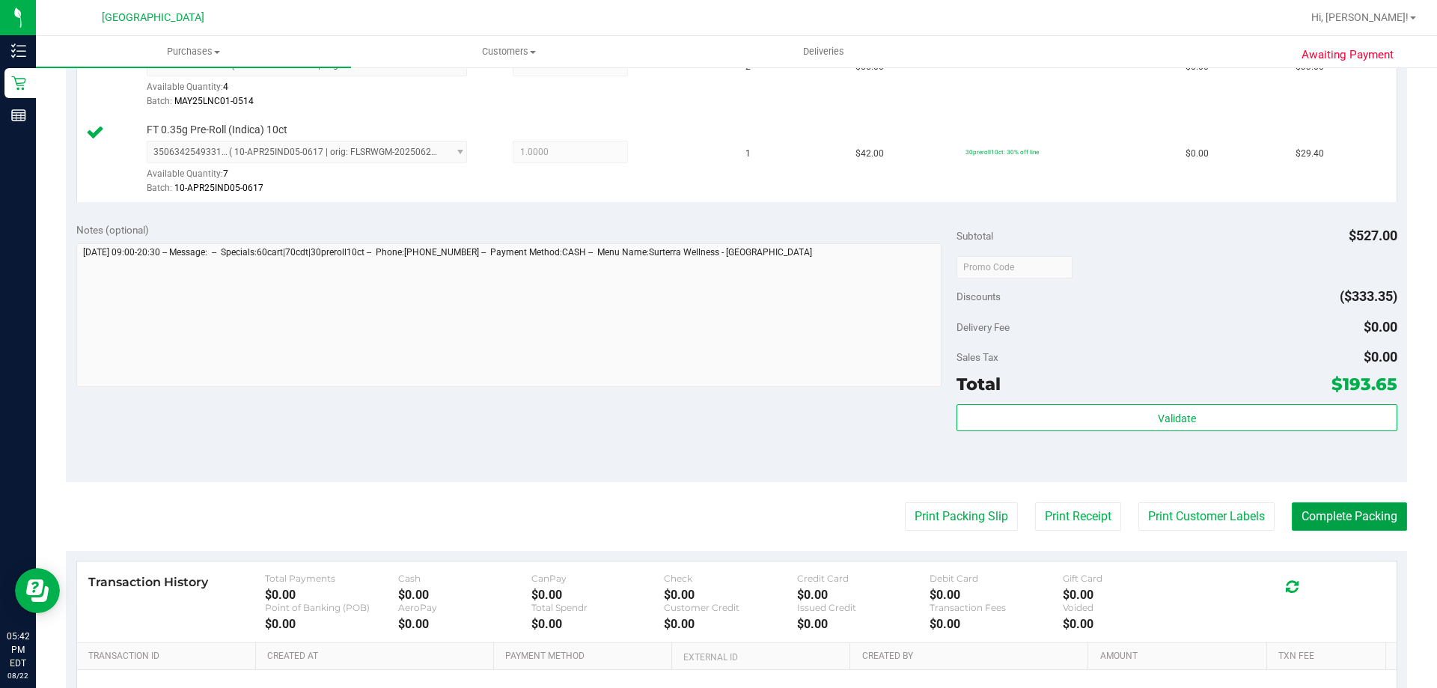
click at [1349, 528] on button "Complete Packing" at bounding box center [1349, 516] width 115 height 28
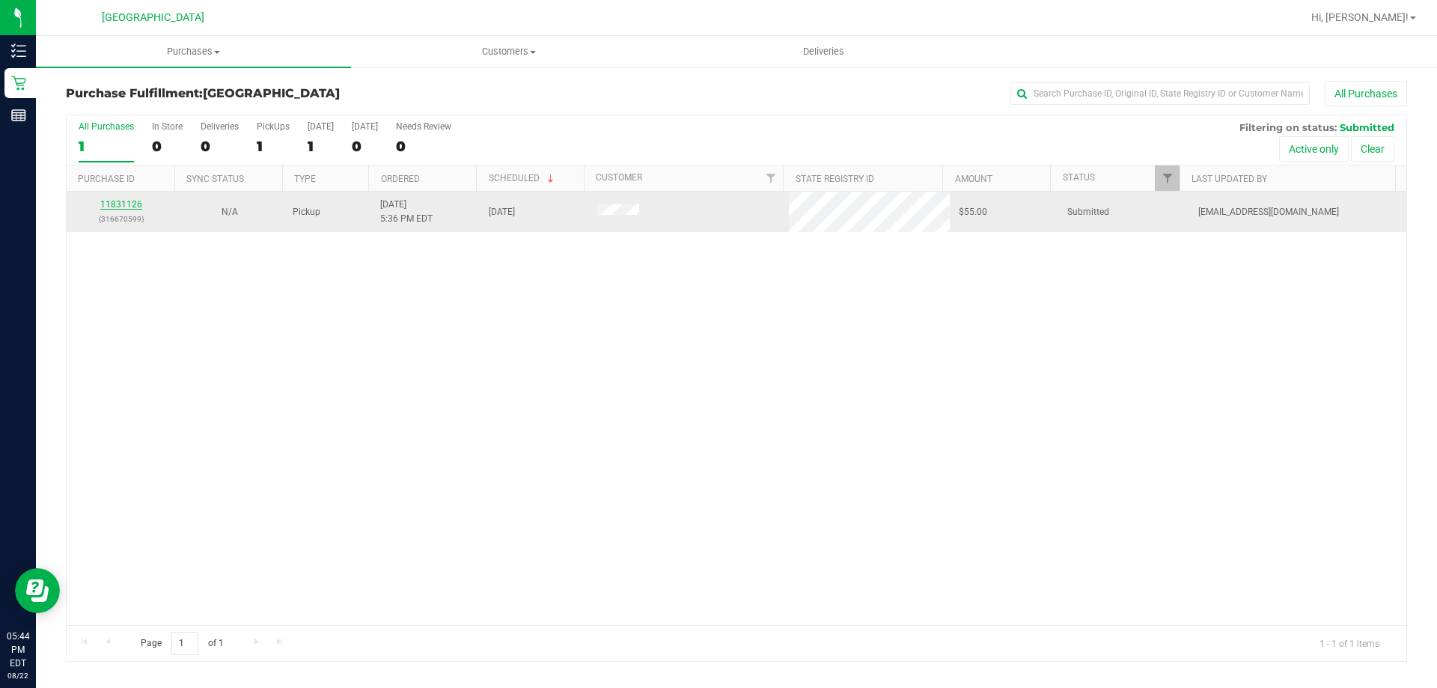
click at [118, 207] on link "11831126" at bounding box center [121, 204] width 42 height 10
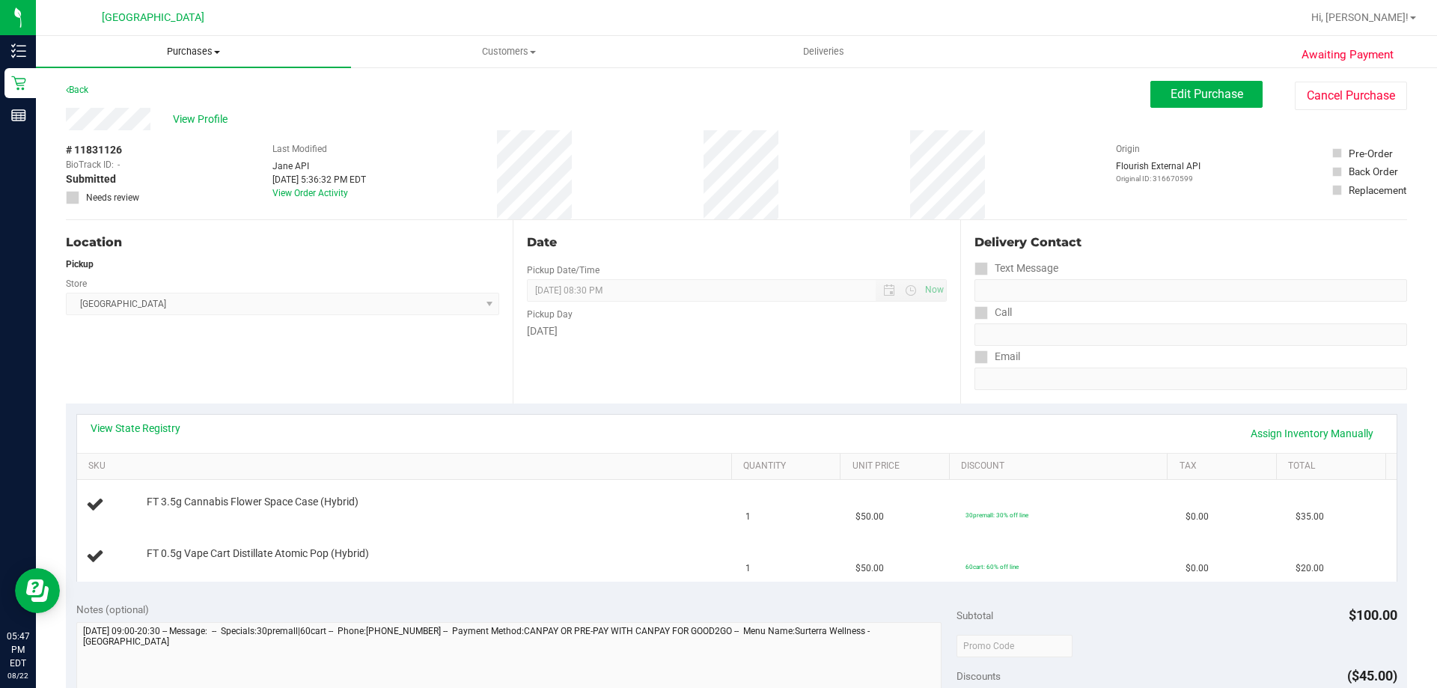
click at [198, 52] on span "Purchases" at bounding box center [193, 51] width 315 height 13
click at [154, 106] on li "Fulfillment" at bounding box center [193, 109] width 315 height 18
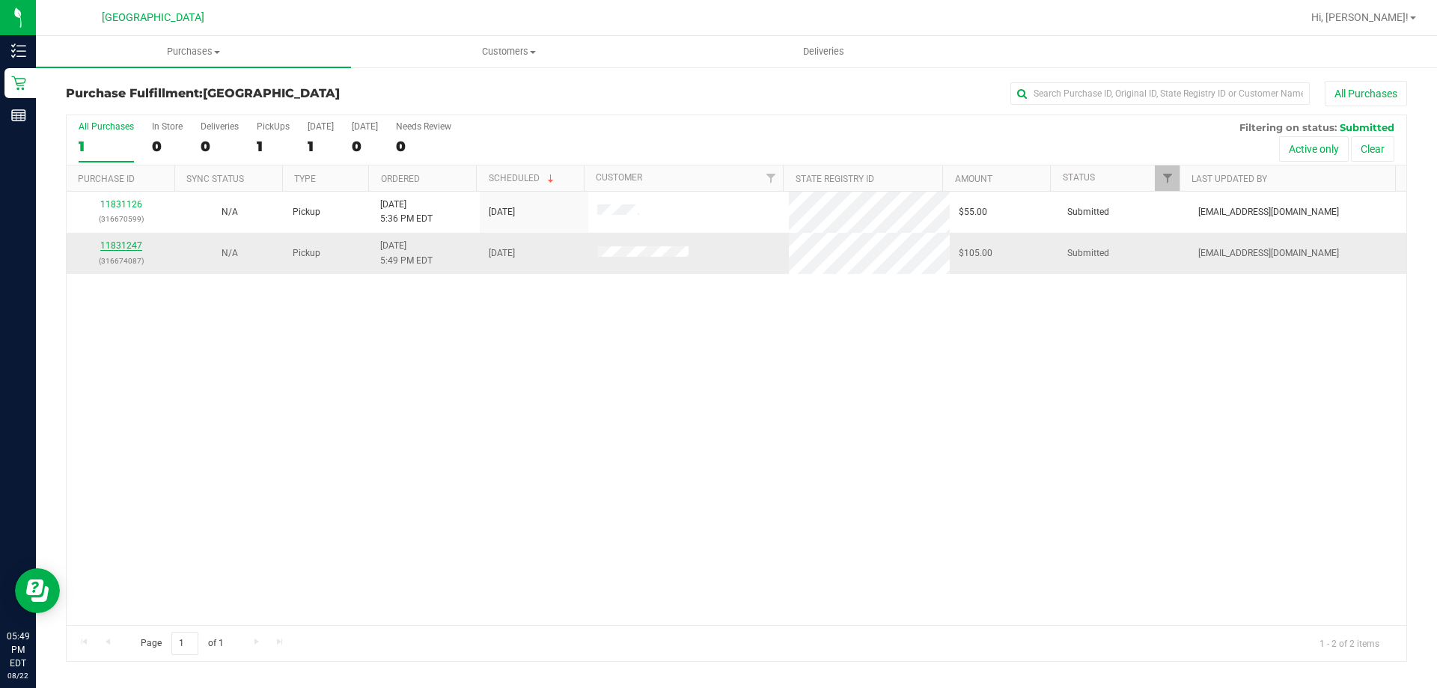
click at [133, 248] on link "11831247" at bounding box center [121, 245] width 42 height 10
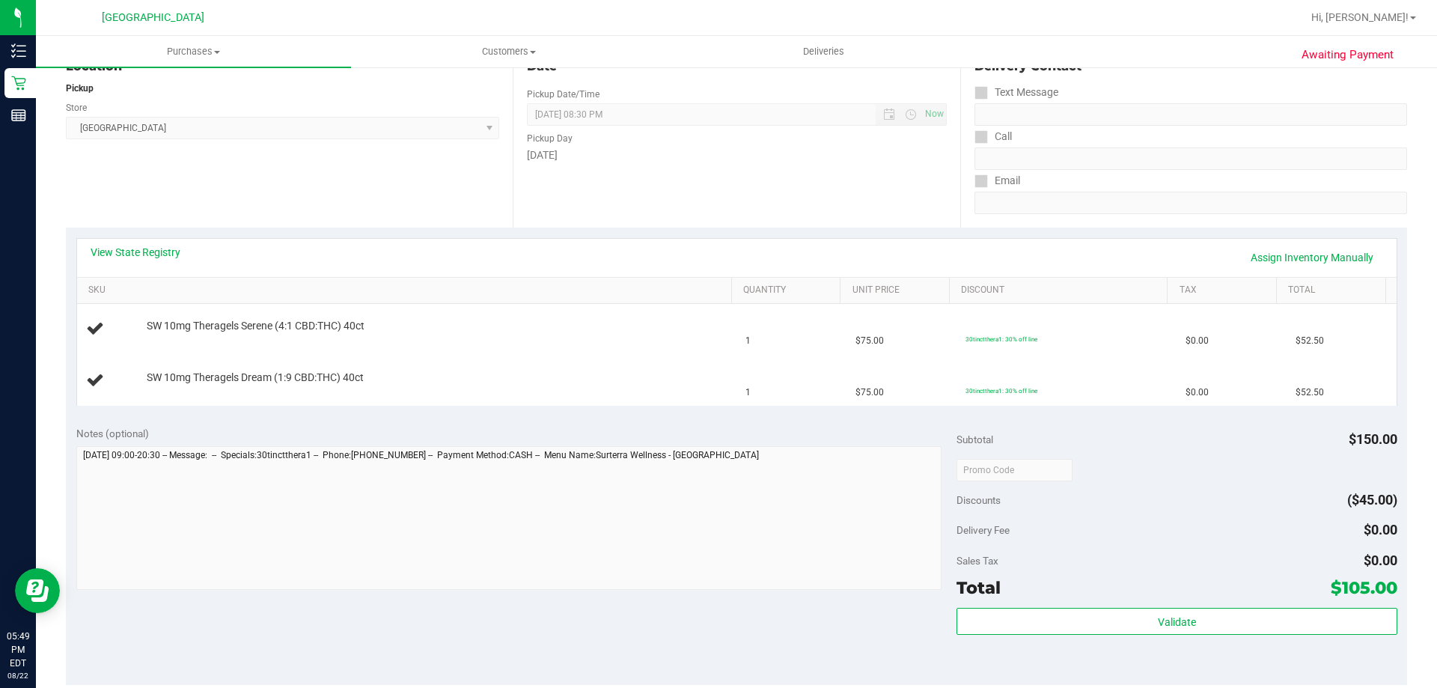
scroll to position [224, 0]
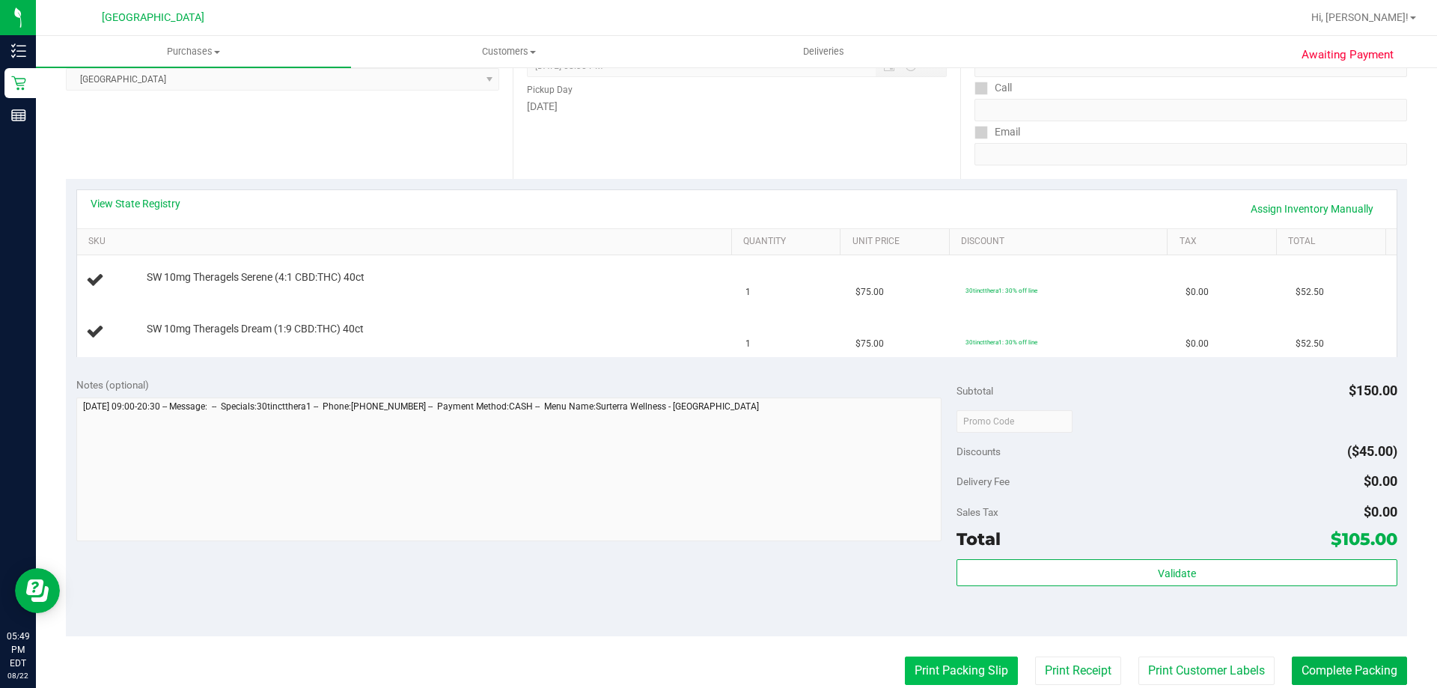
click at [959, 662] on button "Print Packing Slip" at bounding box center [961, 670] width 113 height 28
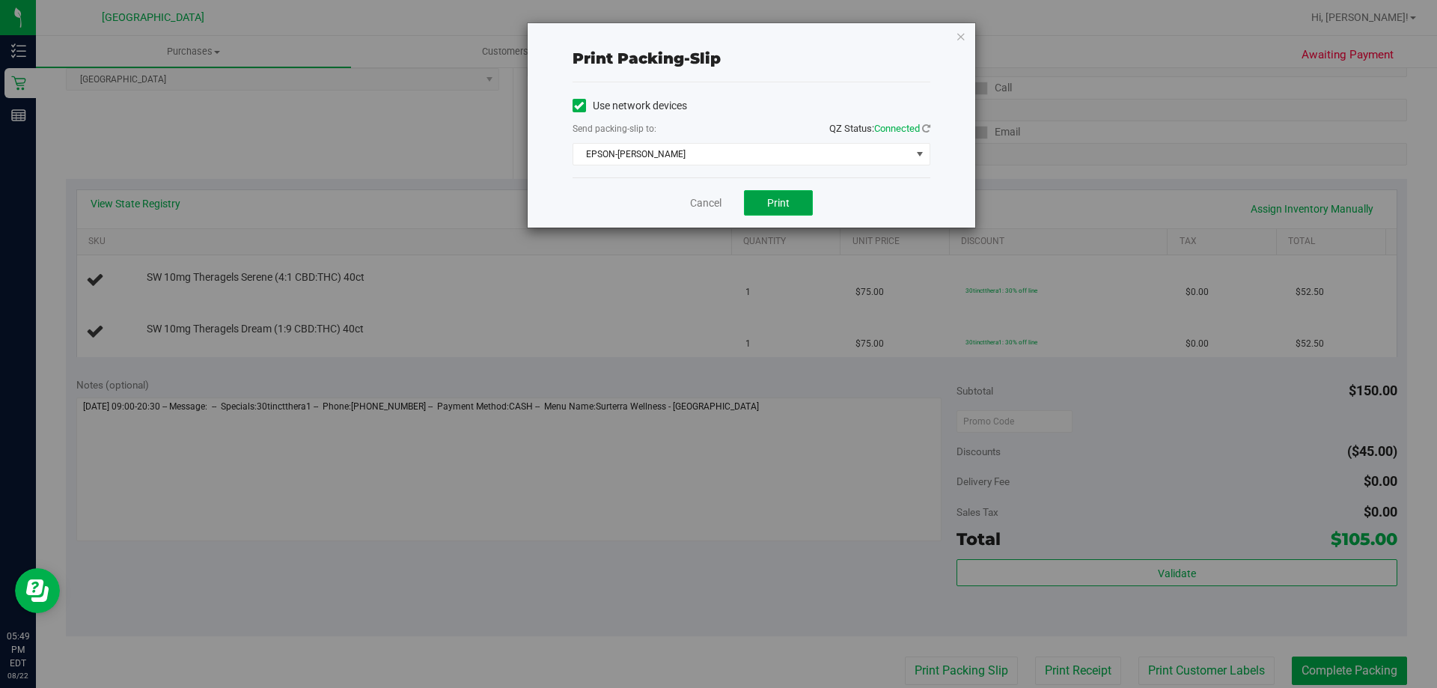
click at [786, 207] on span "Print" at bounding box center [778, 203] width 22 height 12
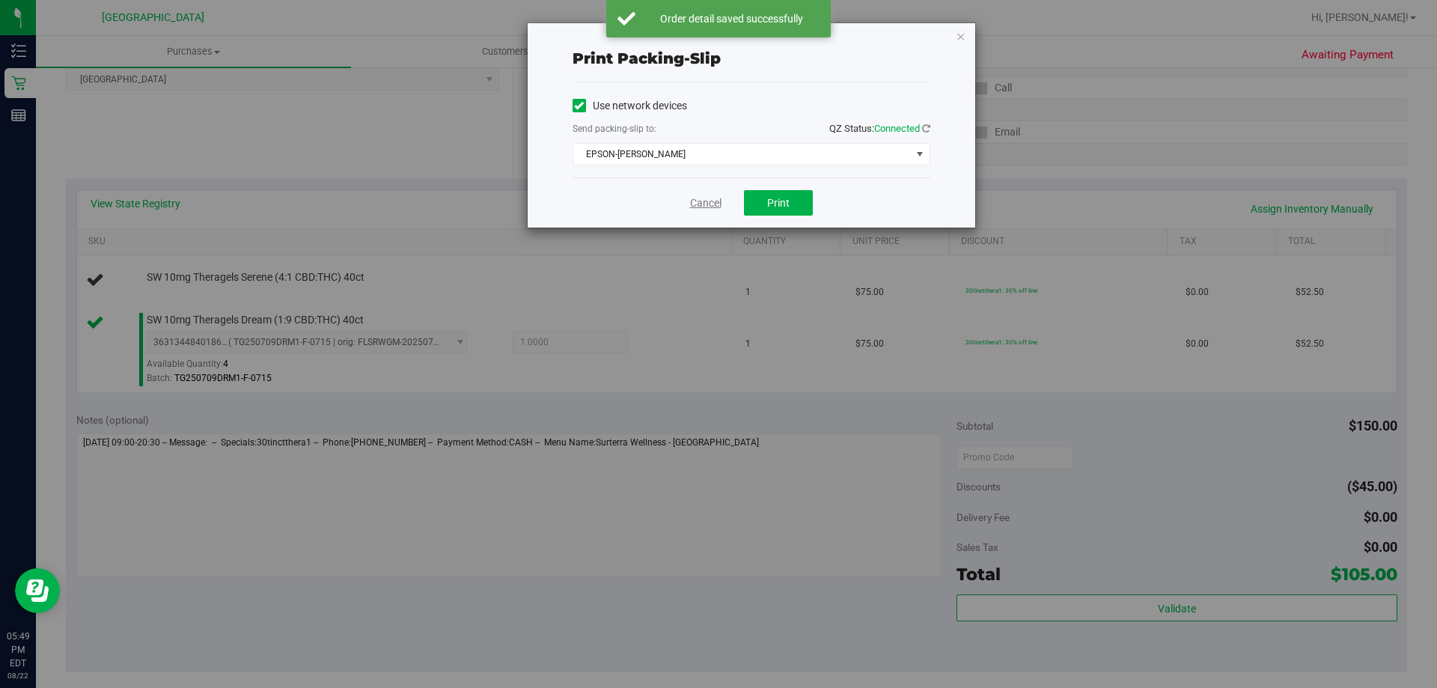
click at [707, 196] on link "Cancel" at bounding box center [705, 203] width 31 height 16
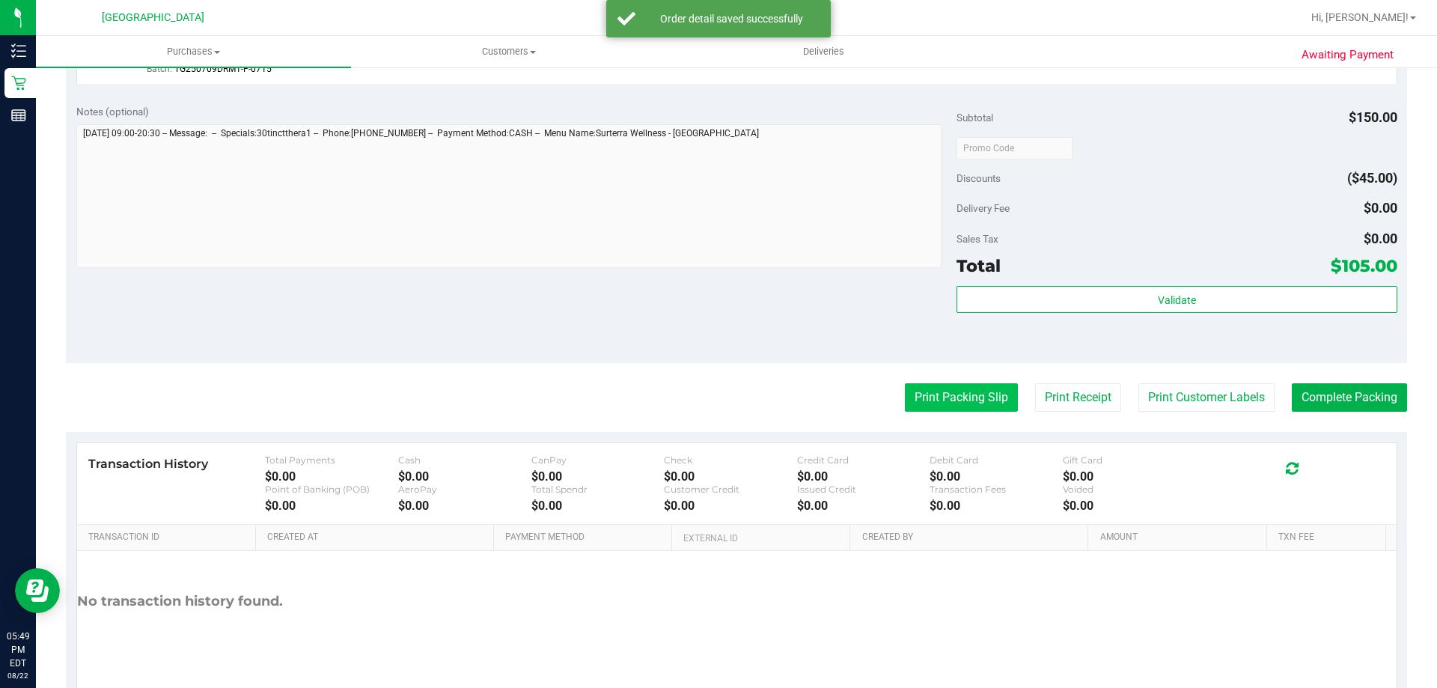
click at [943, 394] on button "Print Packing Slip" at bounding box center [961, 397] width 113 height 28
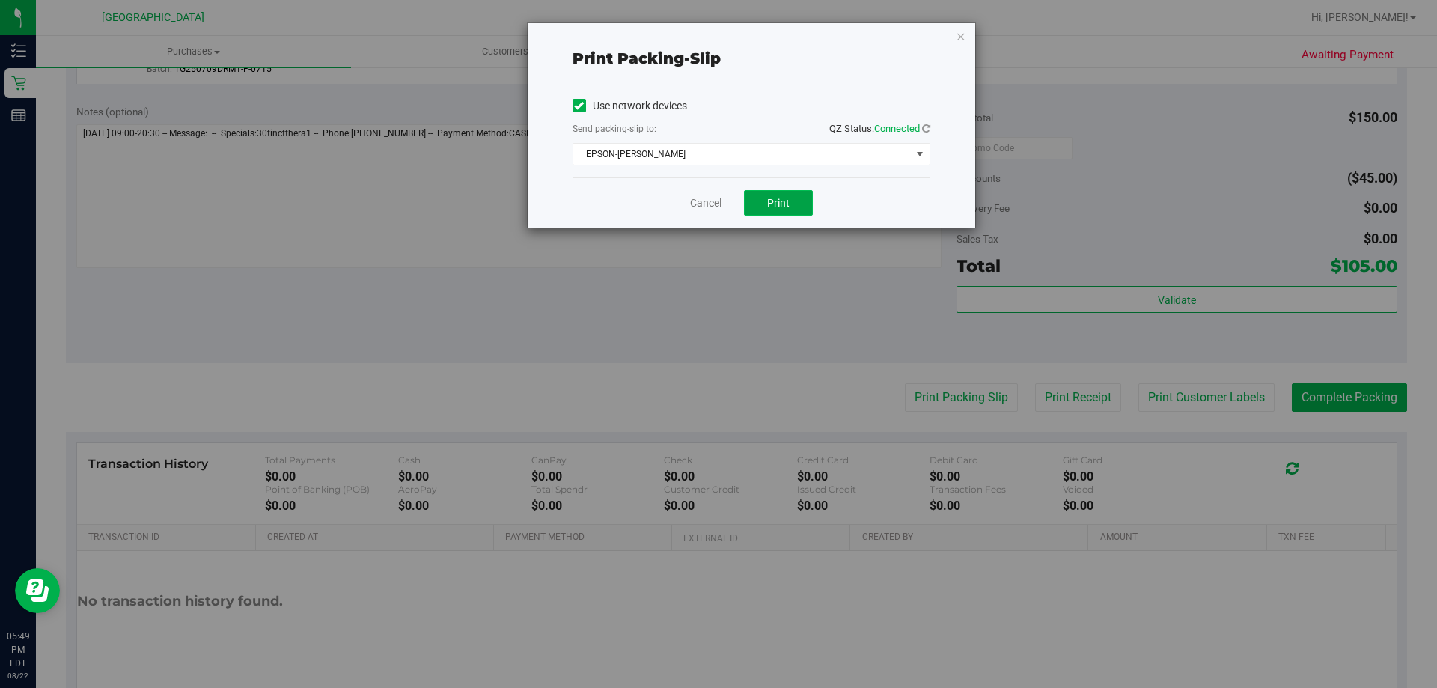
click at [782, 205] on span "Print" at bounding box center [778, 203] width 22 height 12
click at [700, 201] on link "Cancel" at bounding box center [698, 203] width 31 height 16
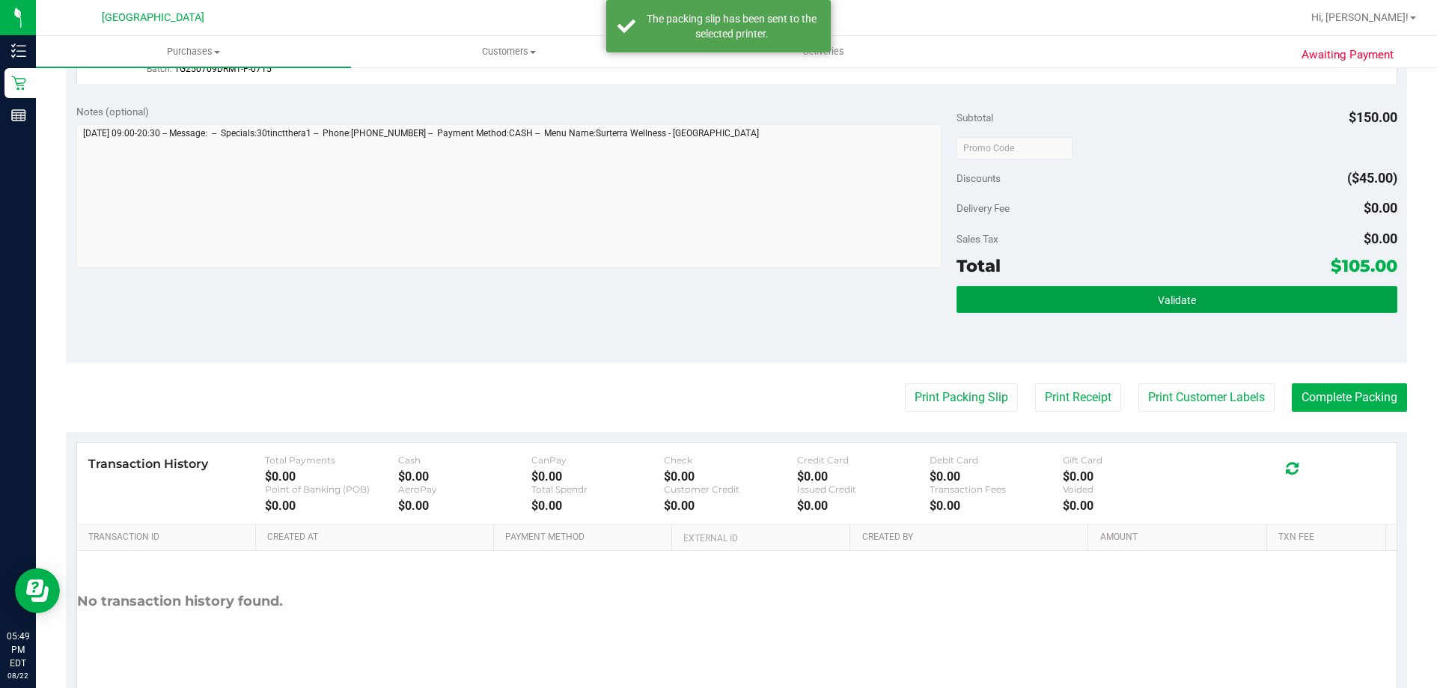
click at [1179, 299] on span "Validate" at bounding box center [1177, 300] width 38 height 12
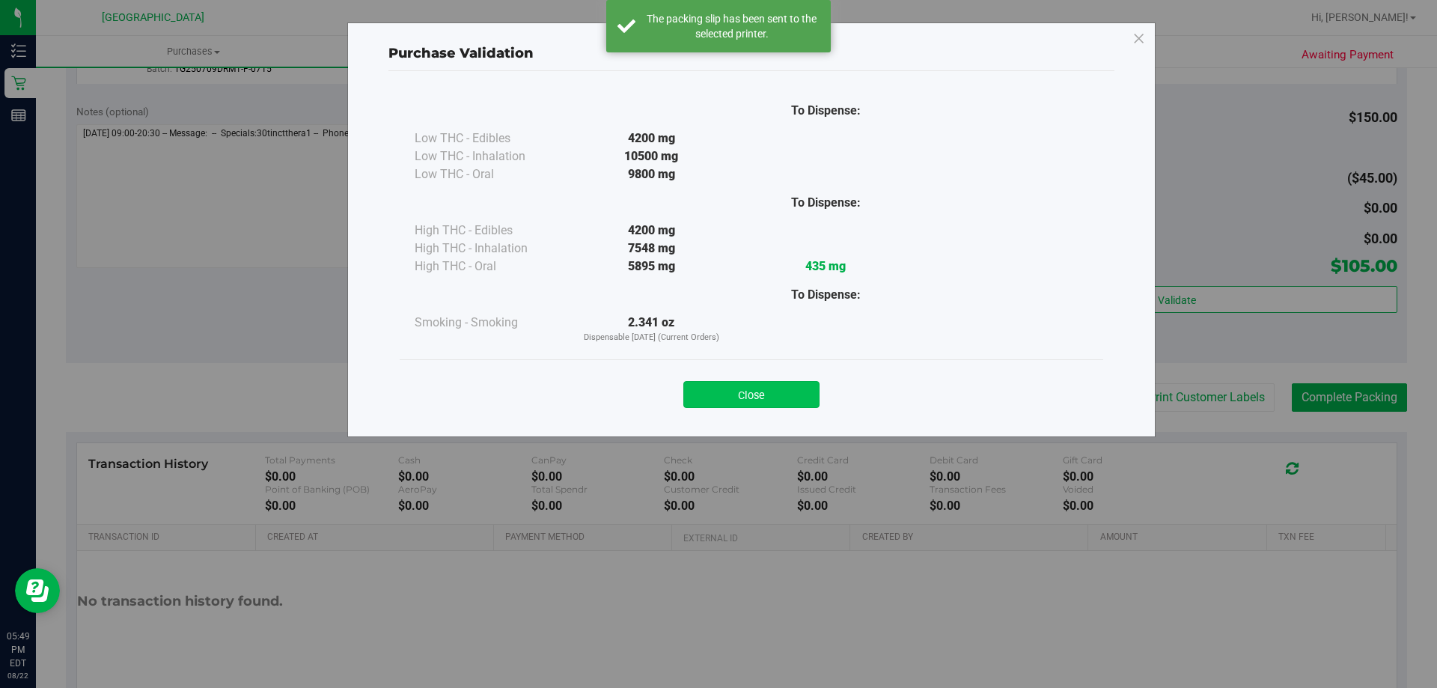
click at [745, 394] on button "Close" at bounding box center [751, 394] width 136 height 27
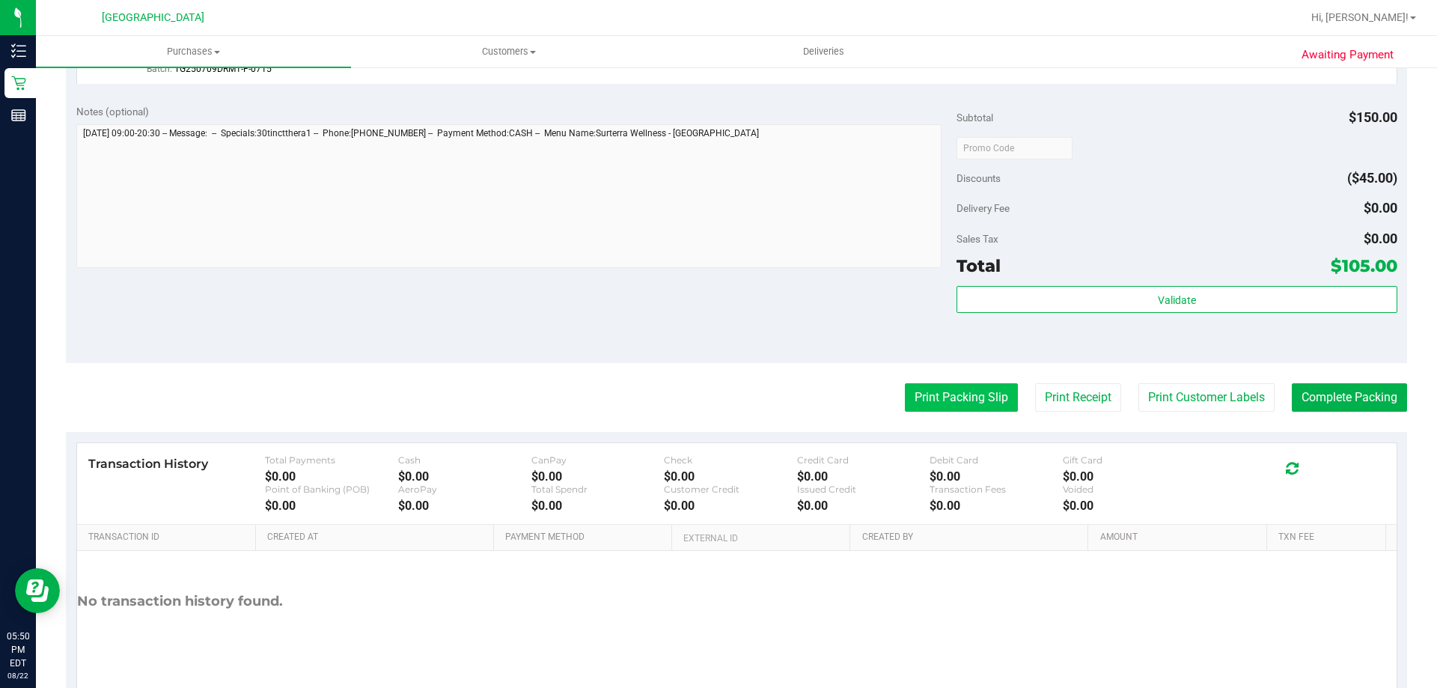
click at [931, 406] on button "Print Packing Slip" at bounding box center [961, 397] width 113 height 28
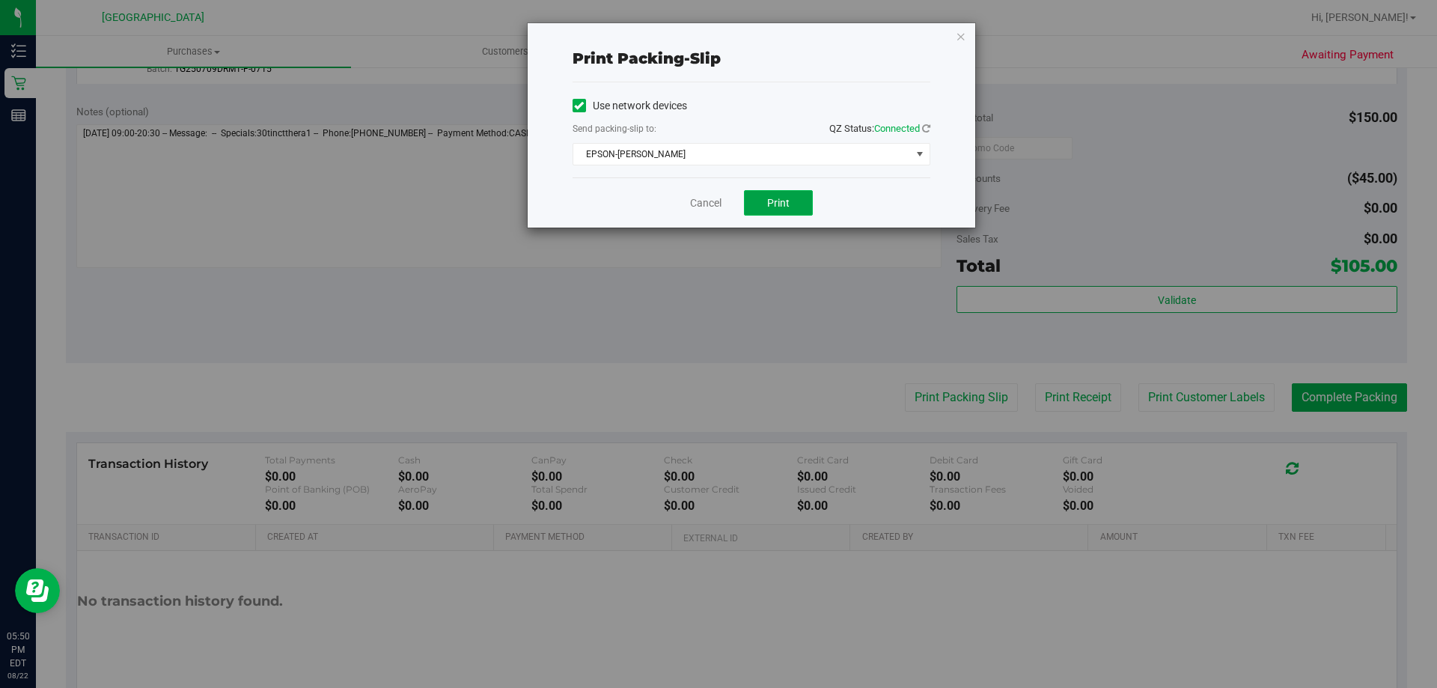
click at [787, 208] on span "Print" at bounding box center [778, 203] width 22 height 12
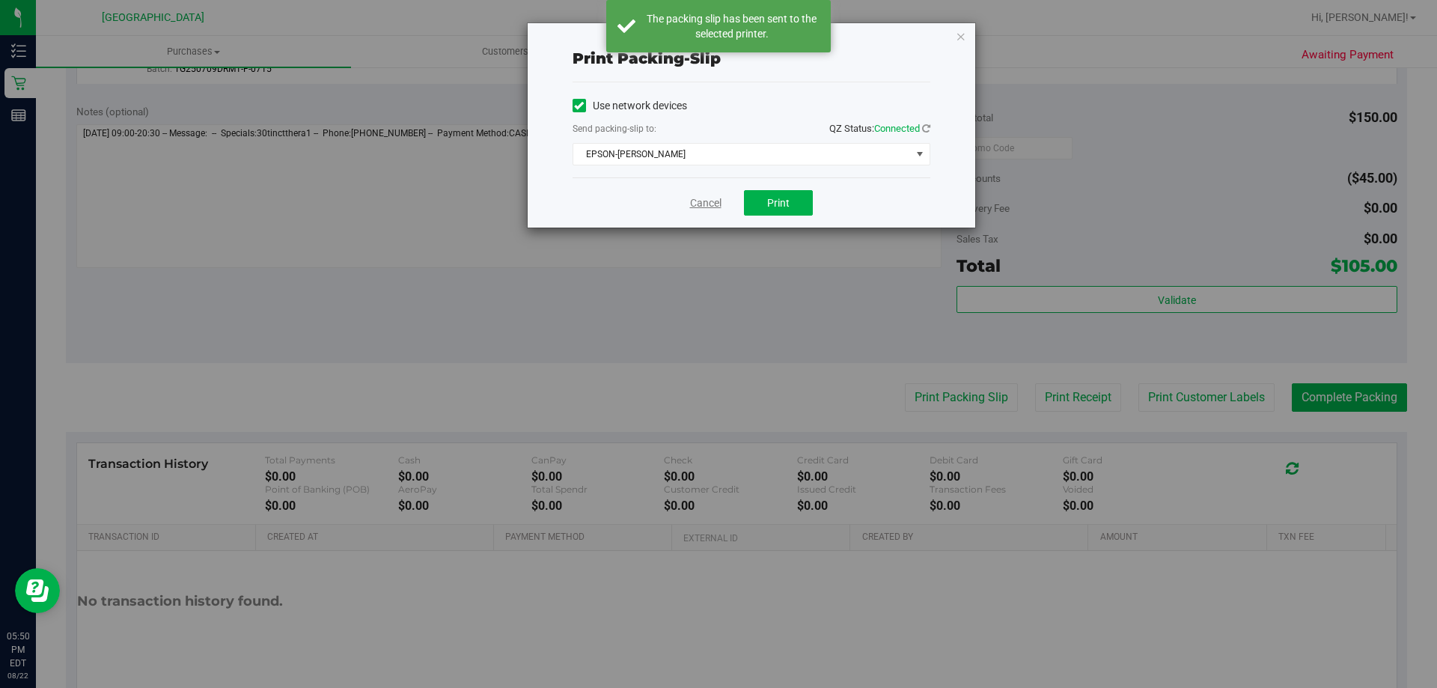
click at [701, 204] on link "Cancel" at bounding box center [705, 203] width 31 height 16
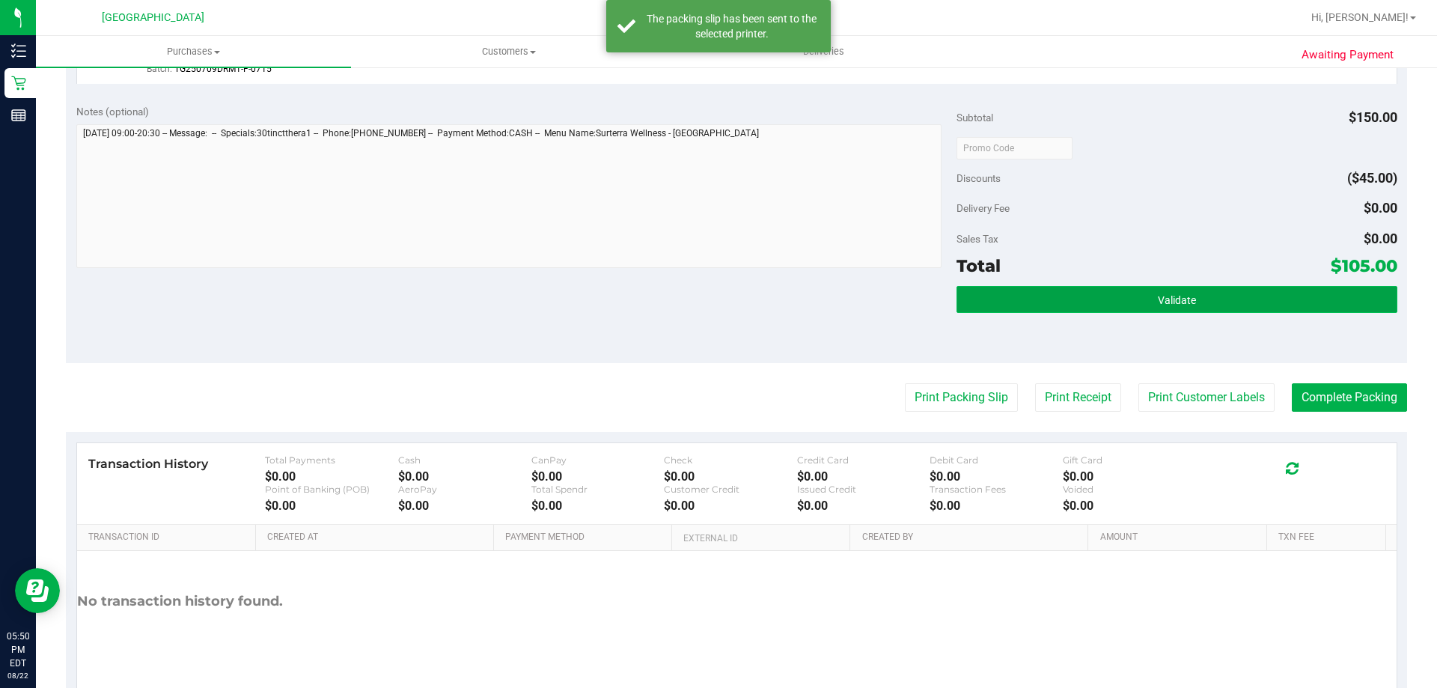
click at [1187, 295] on button "Validate" at bounding box center [1176, 299] width 440 height 27
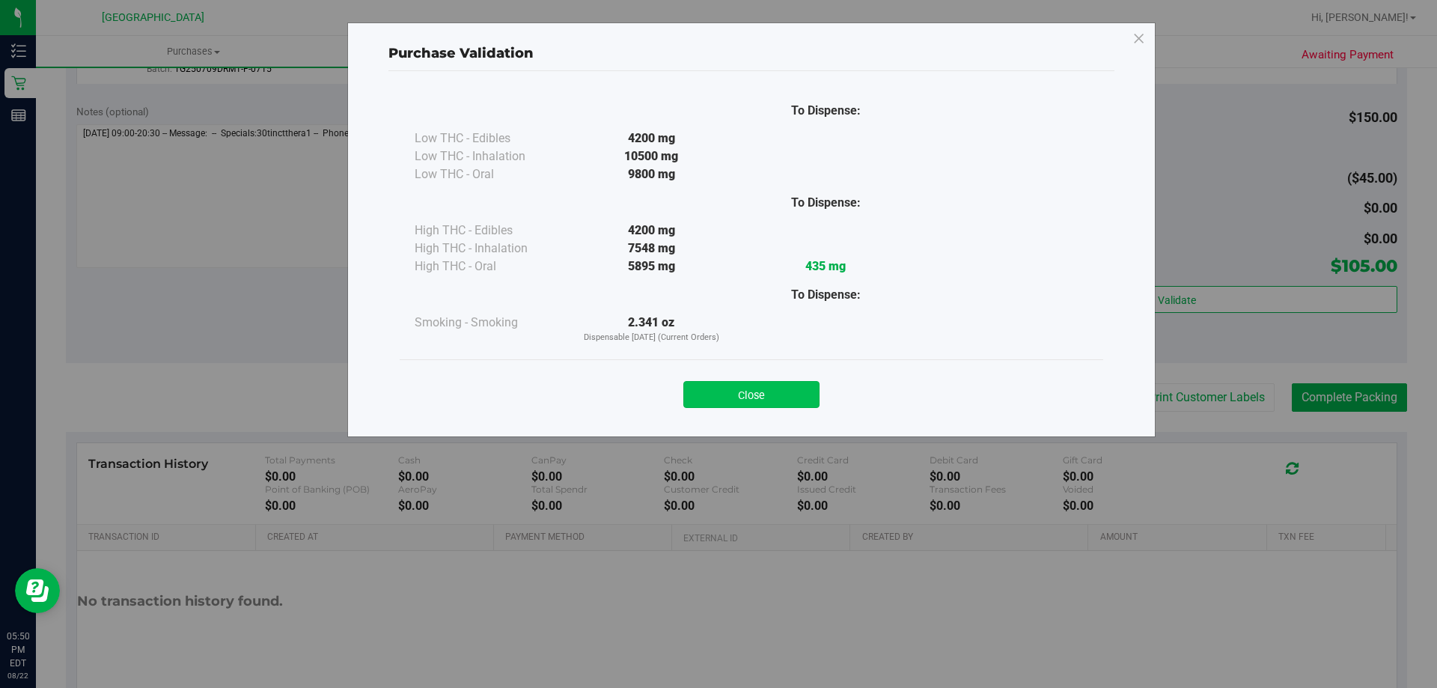
click at [763, 401] on button "Close" at bounding box center [751, 394] width 136 height 27
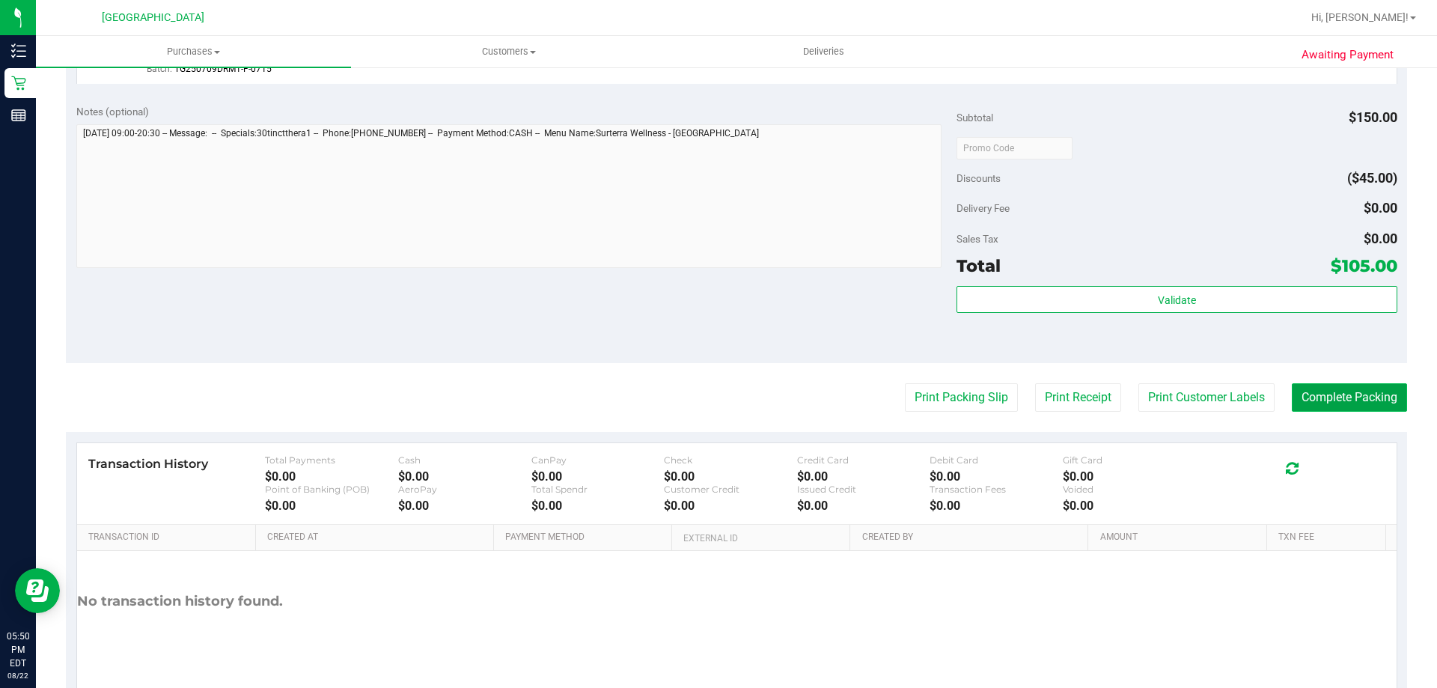
click at [1347, 398] on button "Complete Packing" at bounding box center [1349, 397] width 115 height 28
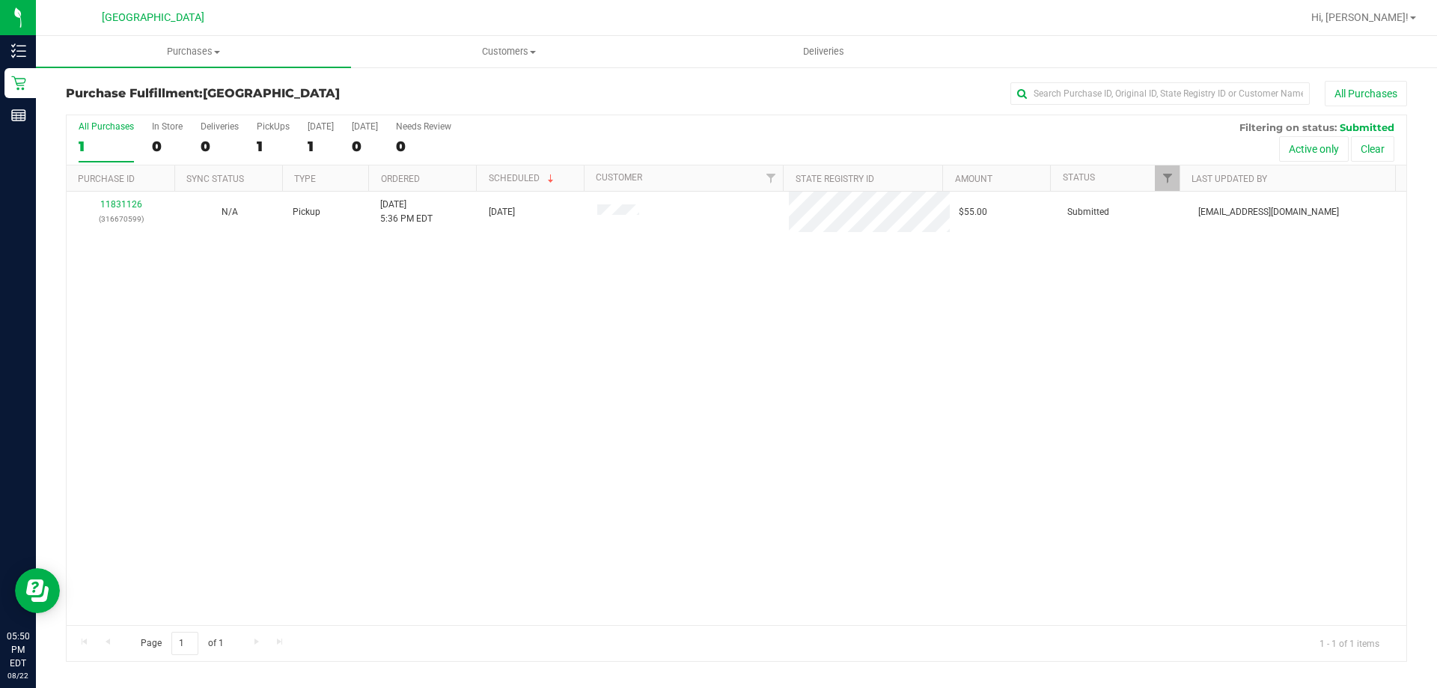
drag, startPoint x: 911, startPoint y: 450, endPoint x: 878, endPoint y: 455, distance: 34.1
click at [897, 450] on div "11831126 (316670599) N/A Pickup 8/22/2025 5:36 PM EDT 8/22/2025 $55.00 Submitte…" at bounding box center [736, 408] width 1339 height 433
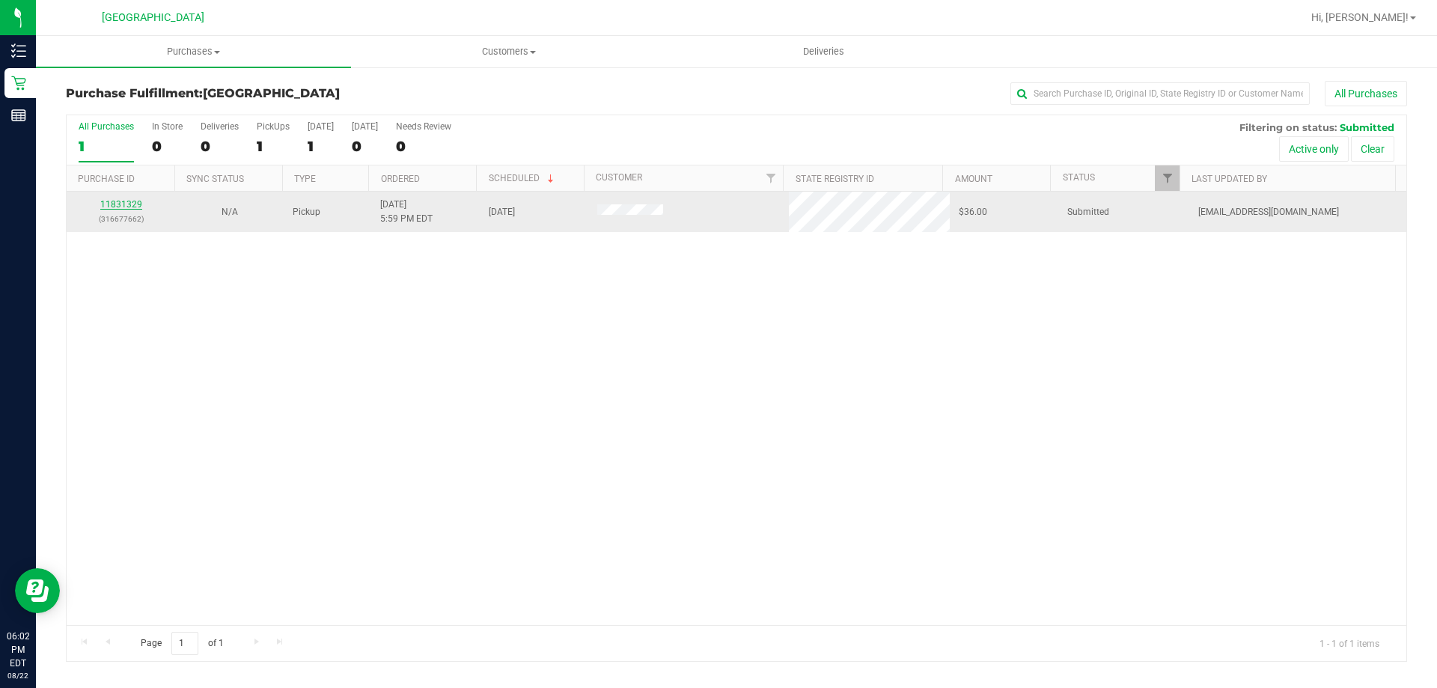
click at [110, 202] on link "11831329" at bounding box center [121, 204] width 42 height 10
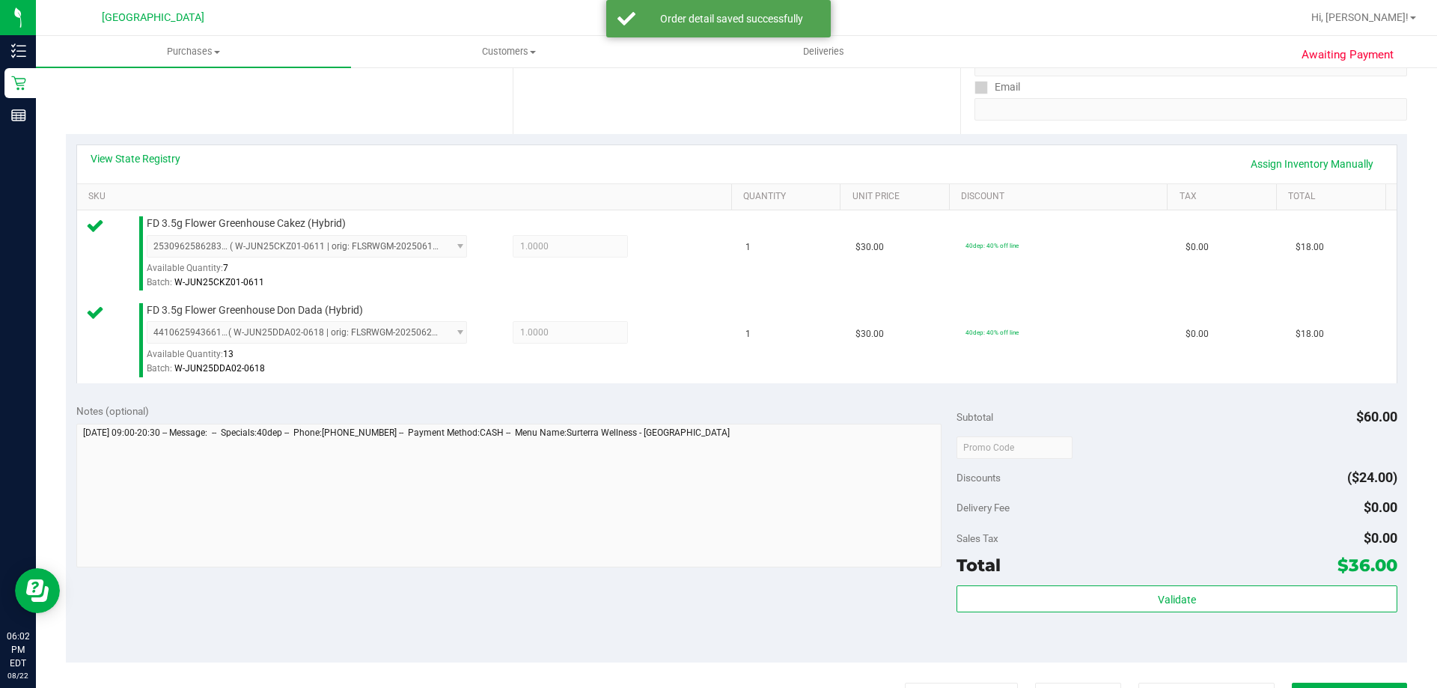
scroll to position [420, 0]
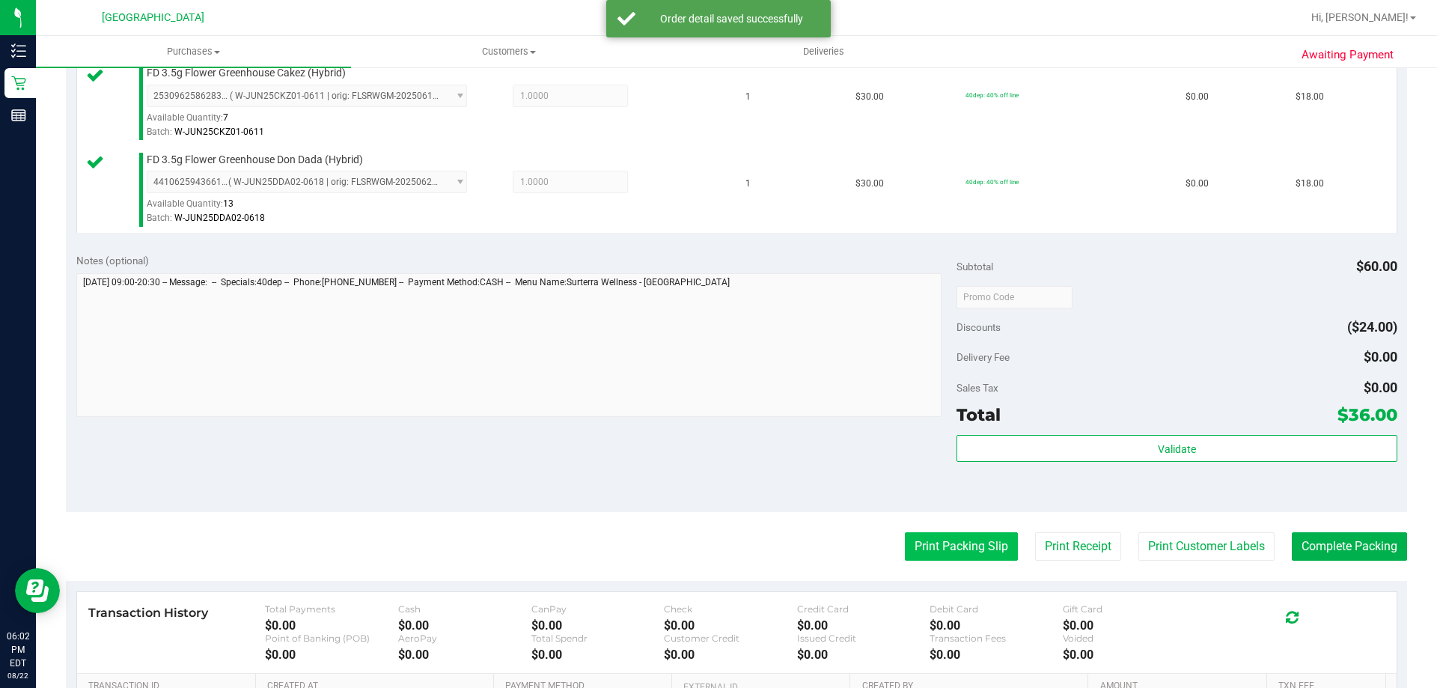
click at [961, 557] on button "Print Packing Slip" at bounding box center [961, 546] width 113 height 28
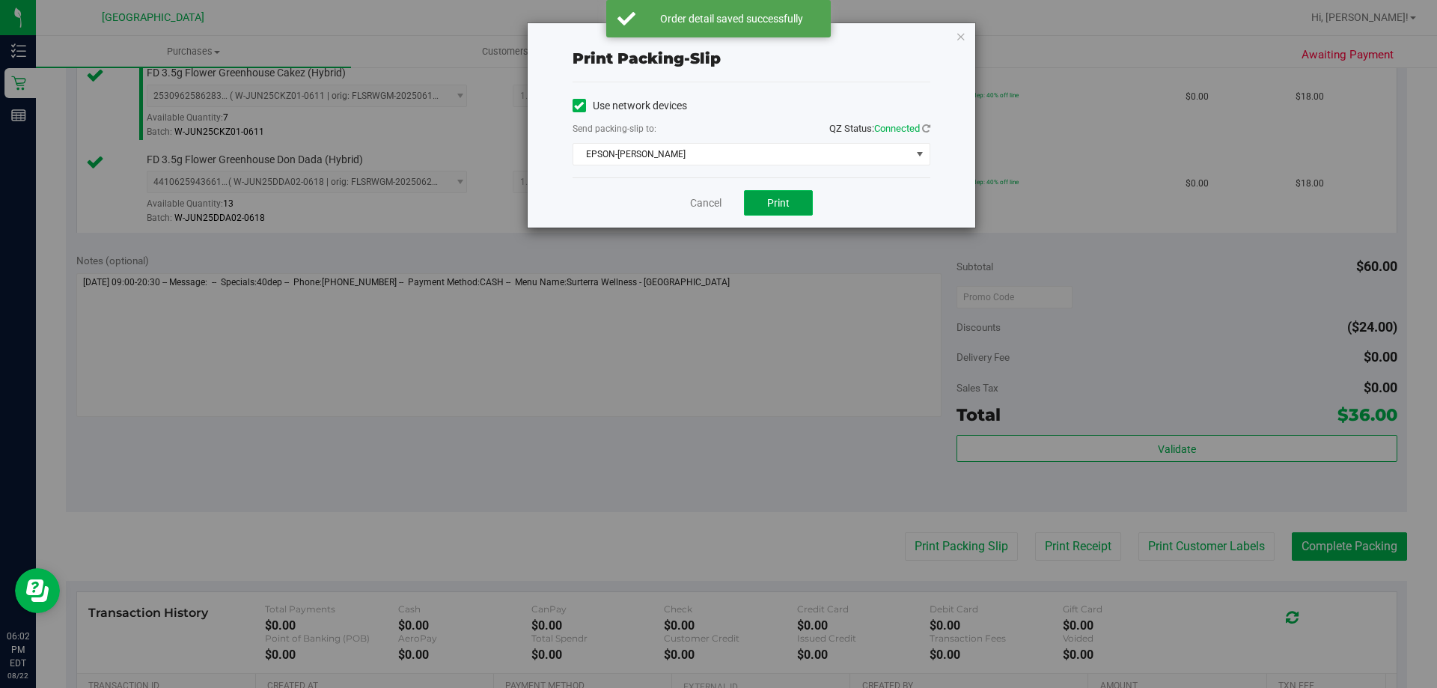
click at [785, 205] on span "Print" at bounding box center [778, 203] width 22 height 12
click at [703, 199] on link "Cancel" at bounding box center [705, 203] width 31 height 16
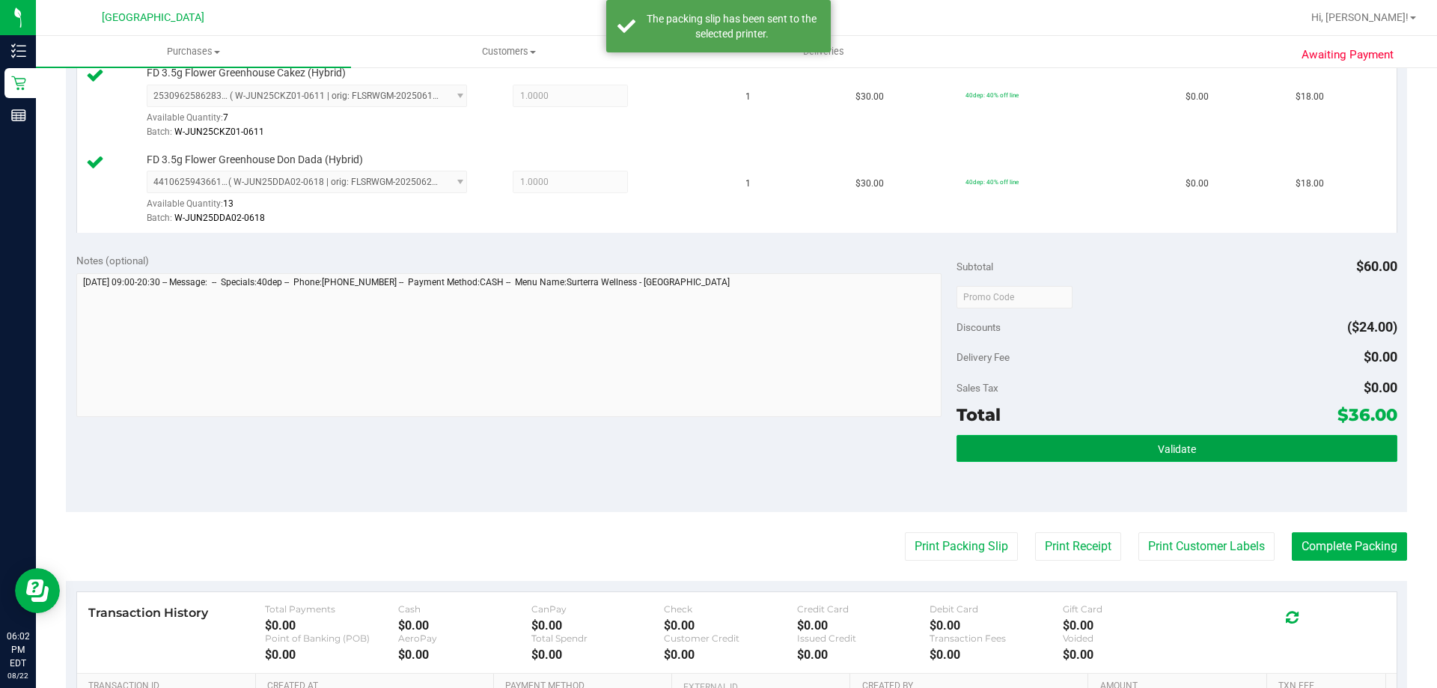
click at [1178, 450] on span "Validate" at bounding box center [1177, 449] width 38 height 12
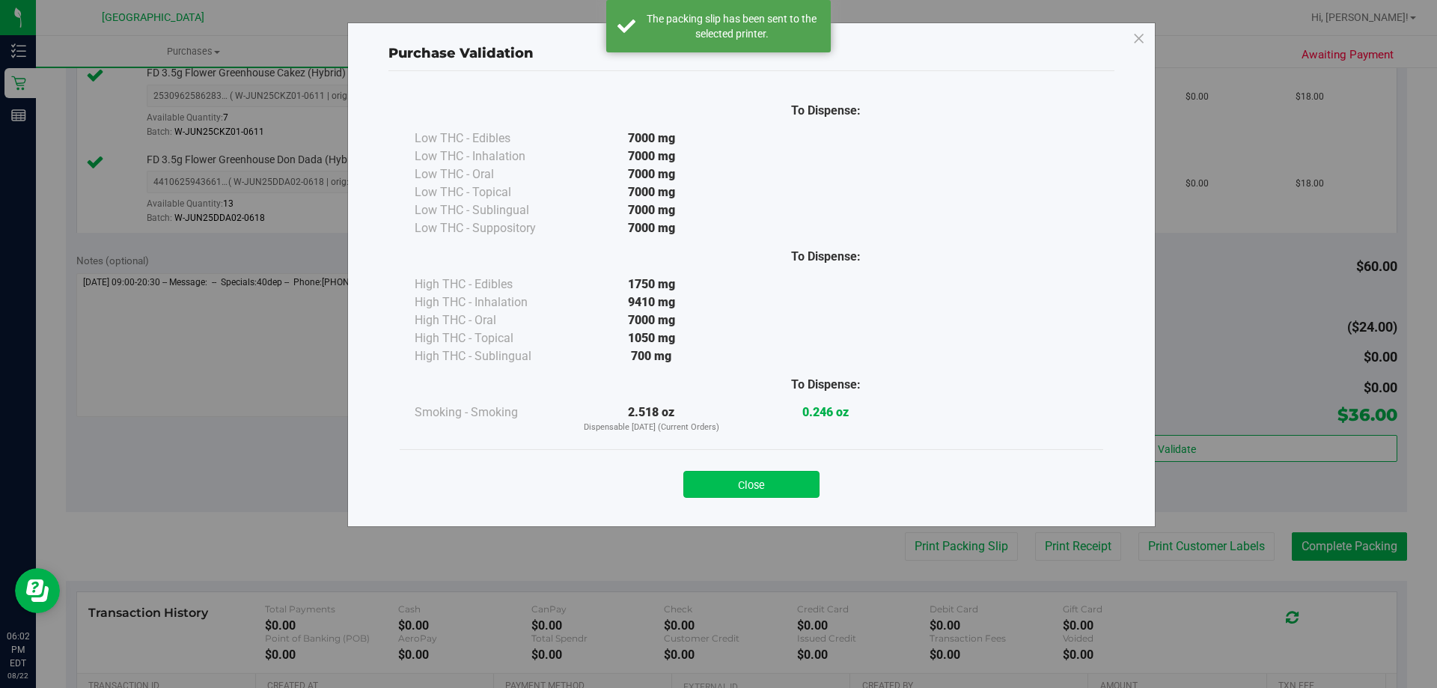
click at [771, 495] on button "Close" at bounding box center [751, 484] width 136 height 27
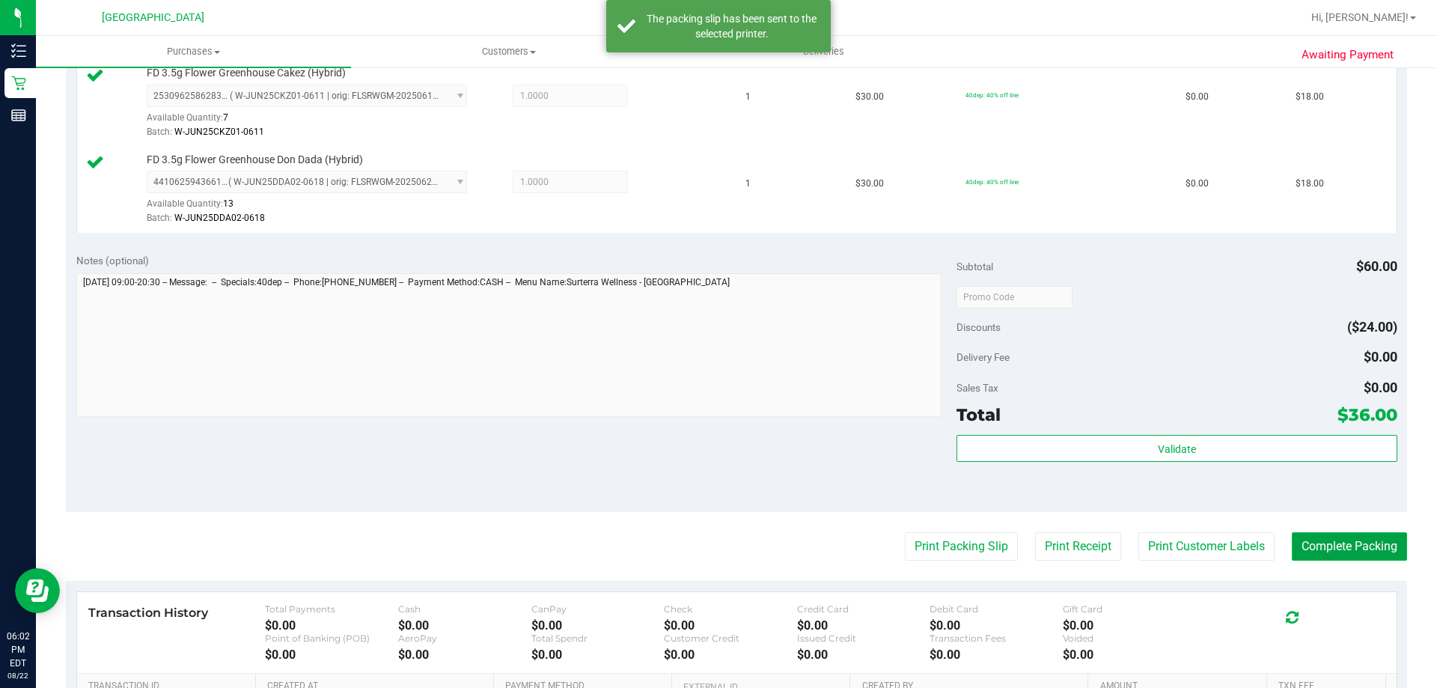
click at [1345, 540] on button "Complete Packing" at bounding box center [1349, 546] width 115 height 28
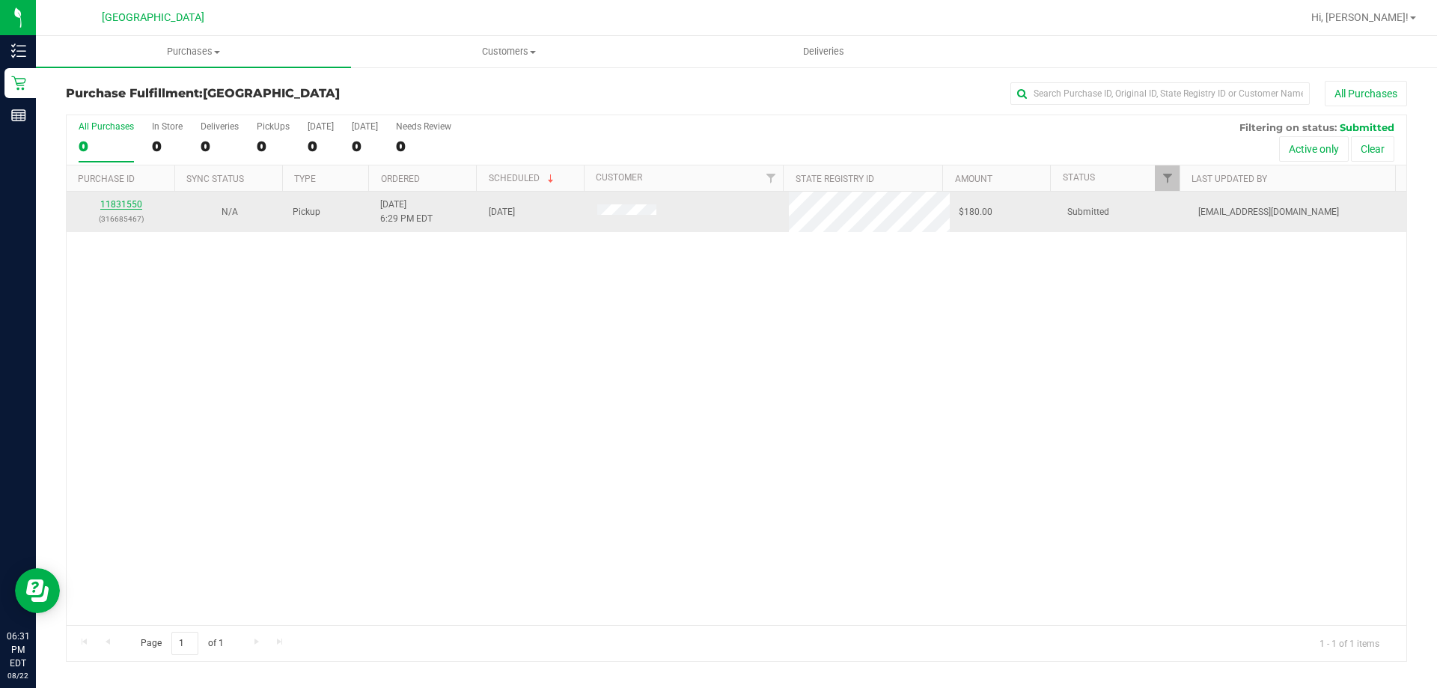
click at [120, 207] on link "11831550" at bounding box center [121, 204] width 42 height 10
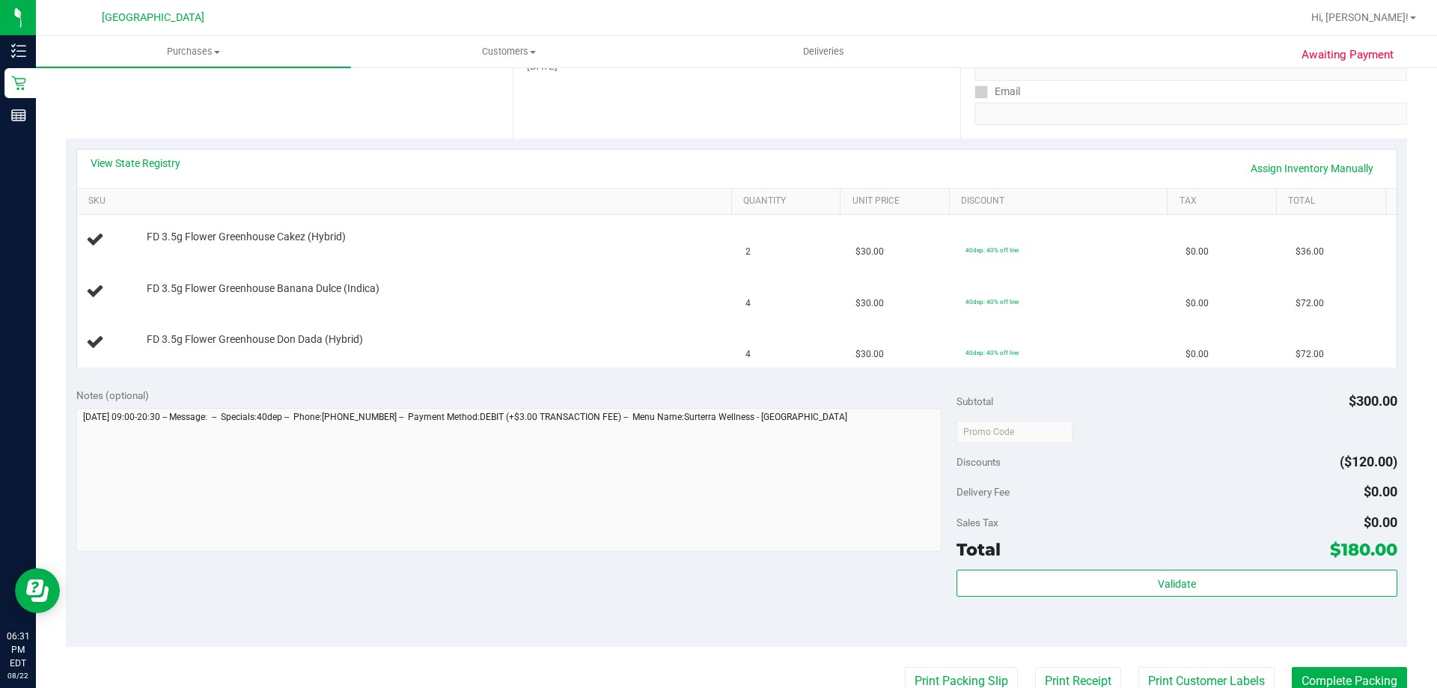
scroll to position [299, 0]
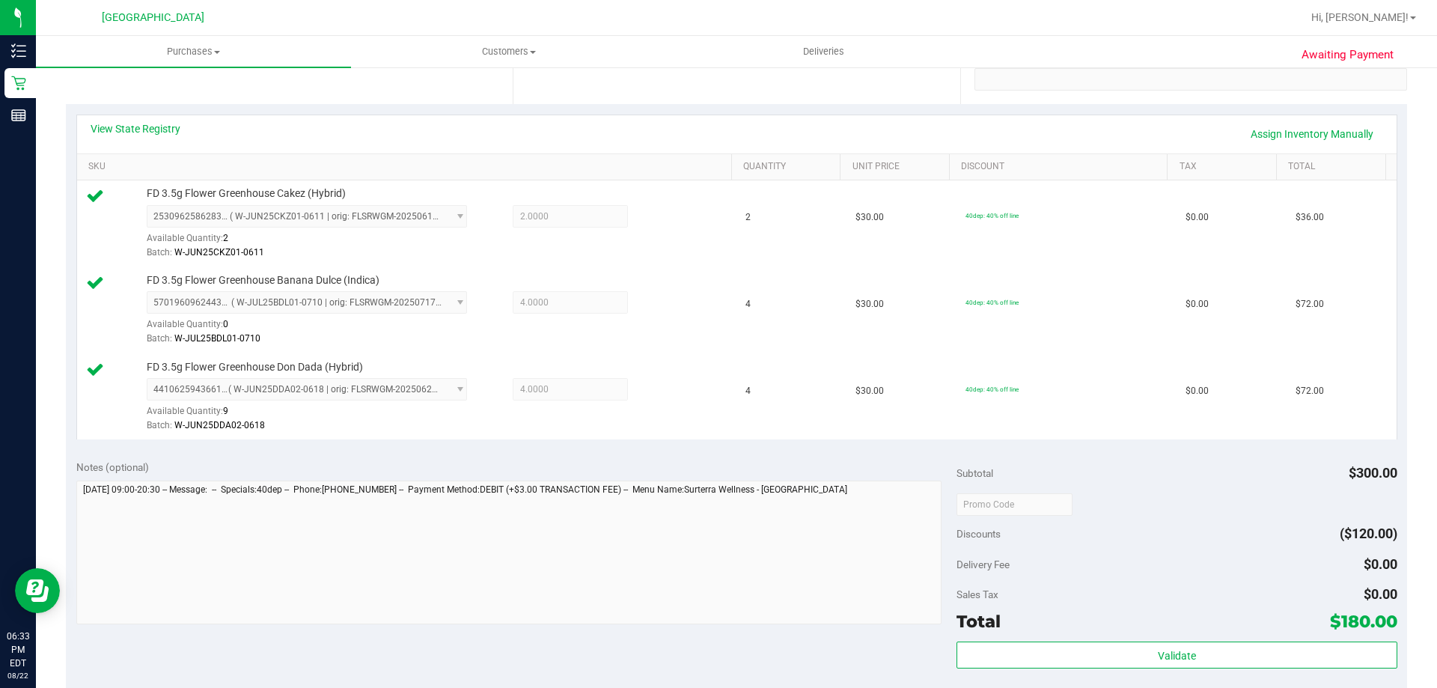
click at [1116, 474] on div "Subtotal $300.00" at bounding box center [1176, 472] width 440 height 27
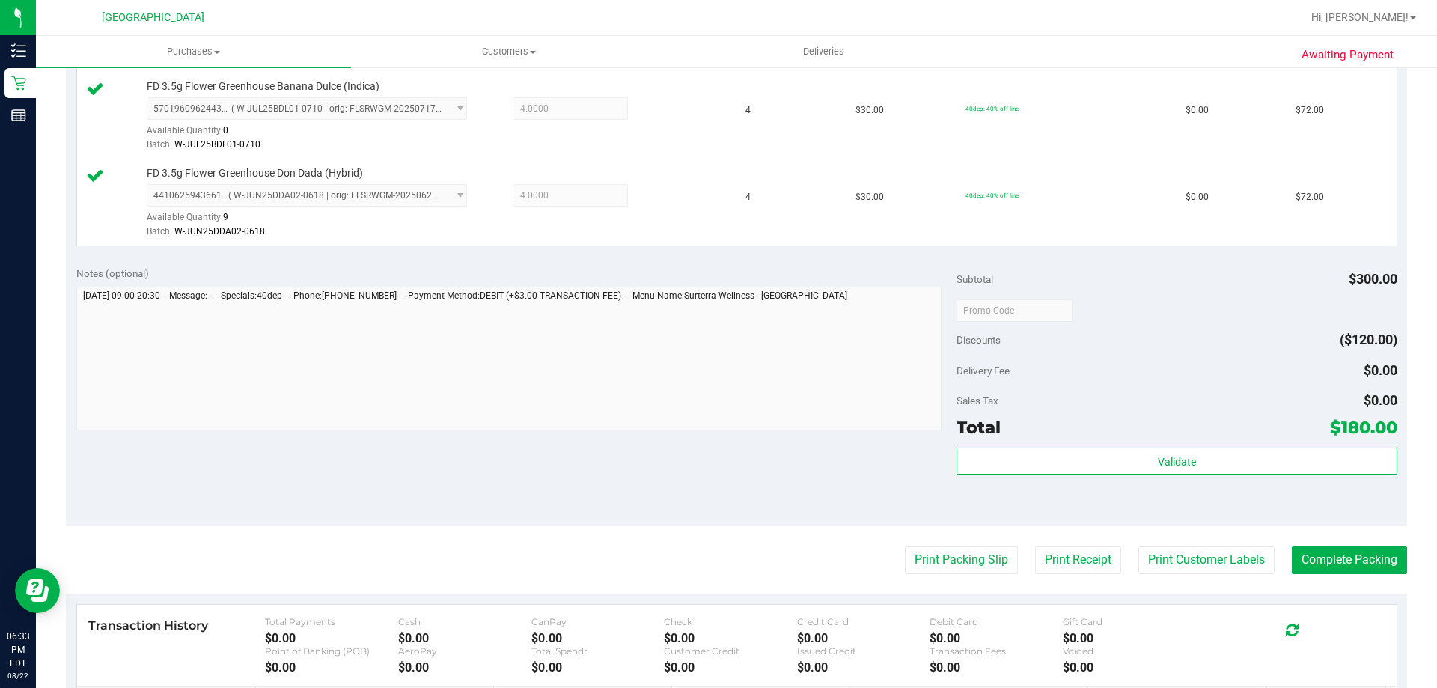
scroll to position [494, 0]
click at [966, 568] on button "Print Packing Slip" at bounding box center [961, 559] width 113 height 28
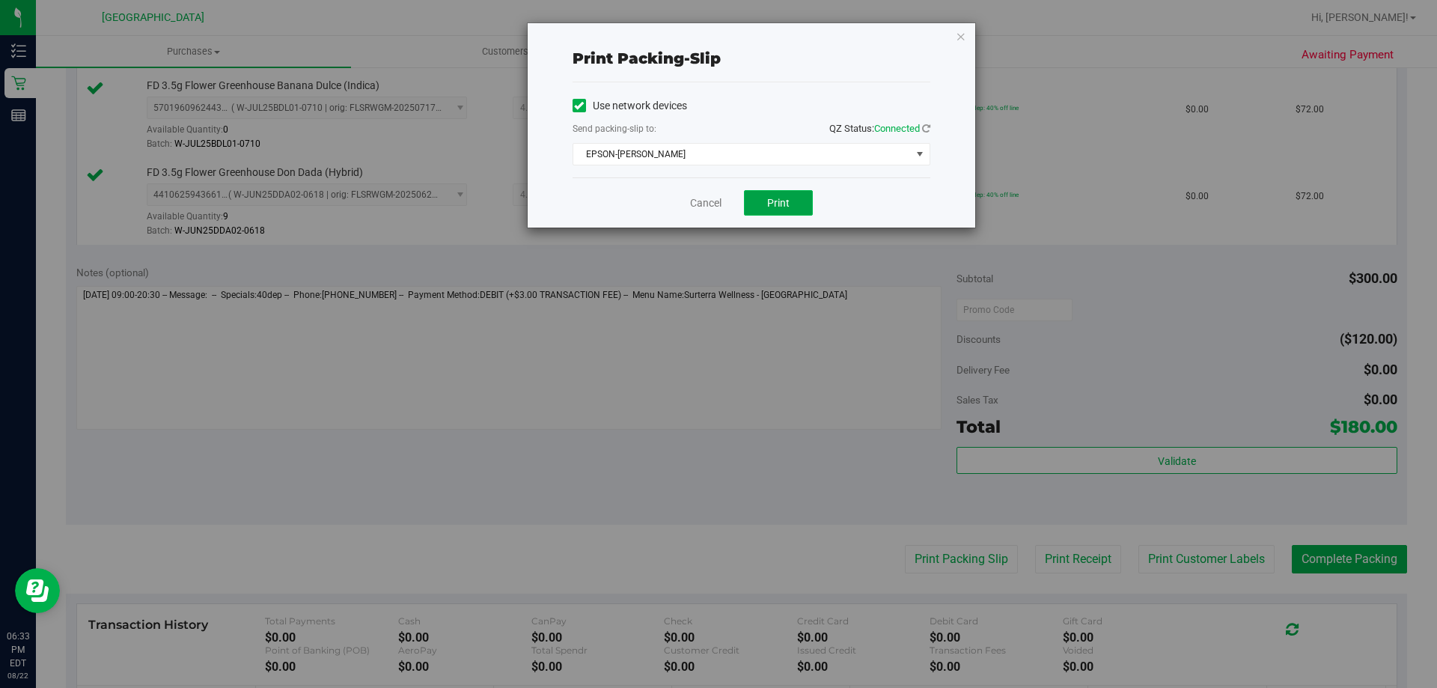
click at [773, 195] on button "Print" at bounding box center [778, 202] width 69 height 25
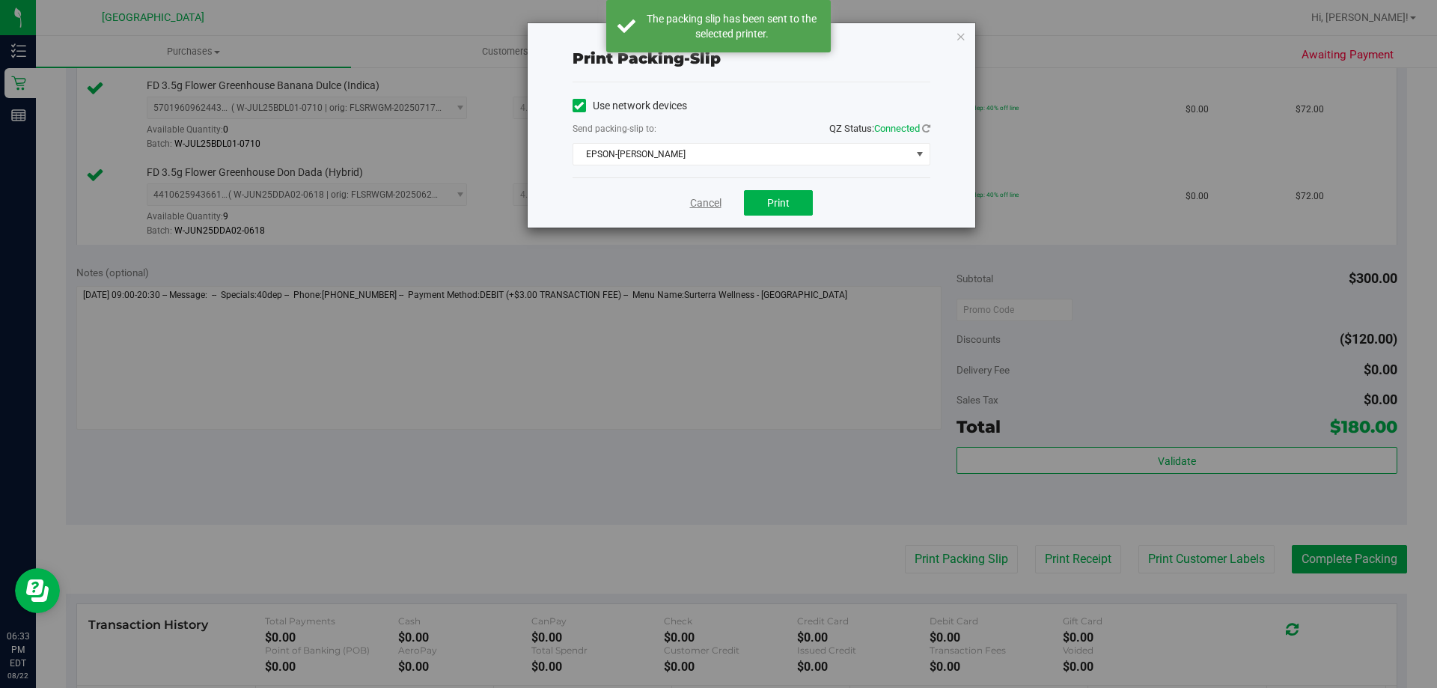
click at [702, 201] on link "Cancel" at bounding box center [705, 203] width 31 height 16
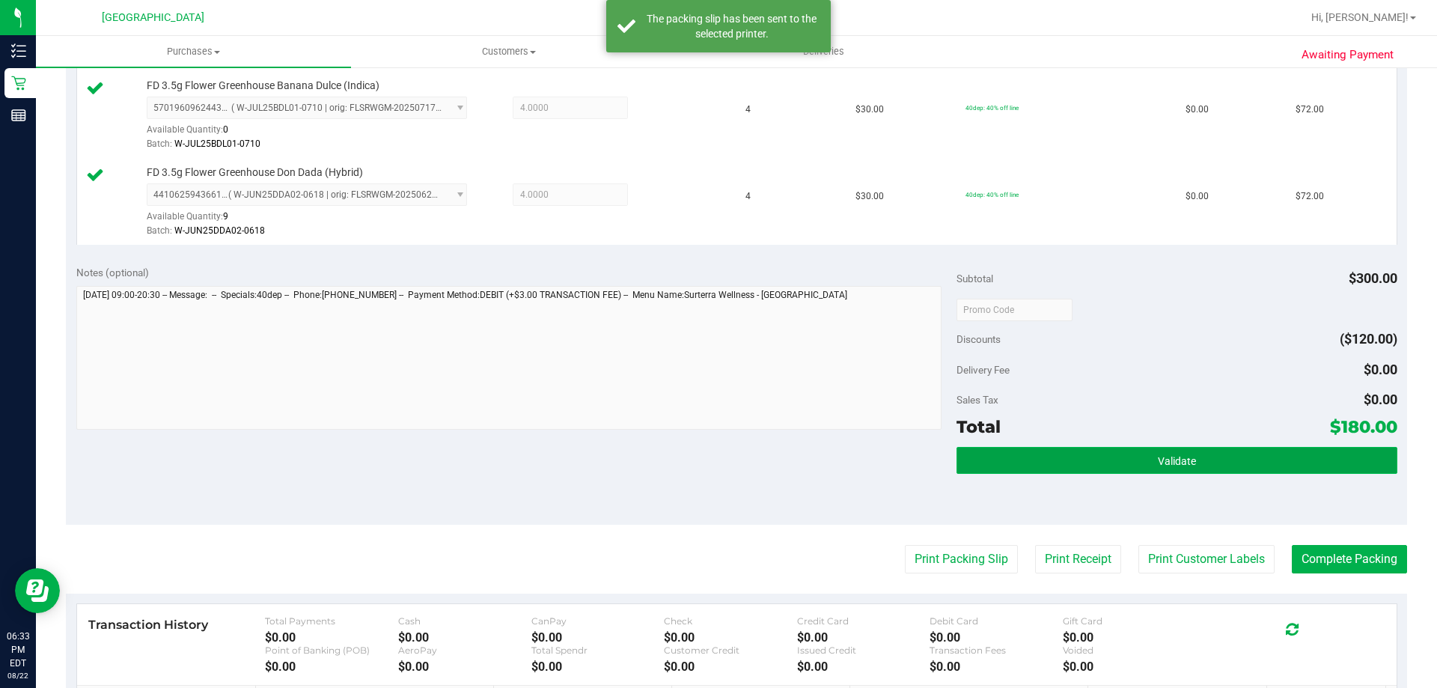
click at [1160, 467] on span "Validate" at bounding box center [1177, 461] width 38 height 12
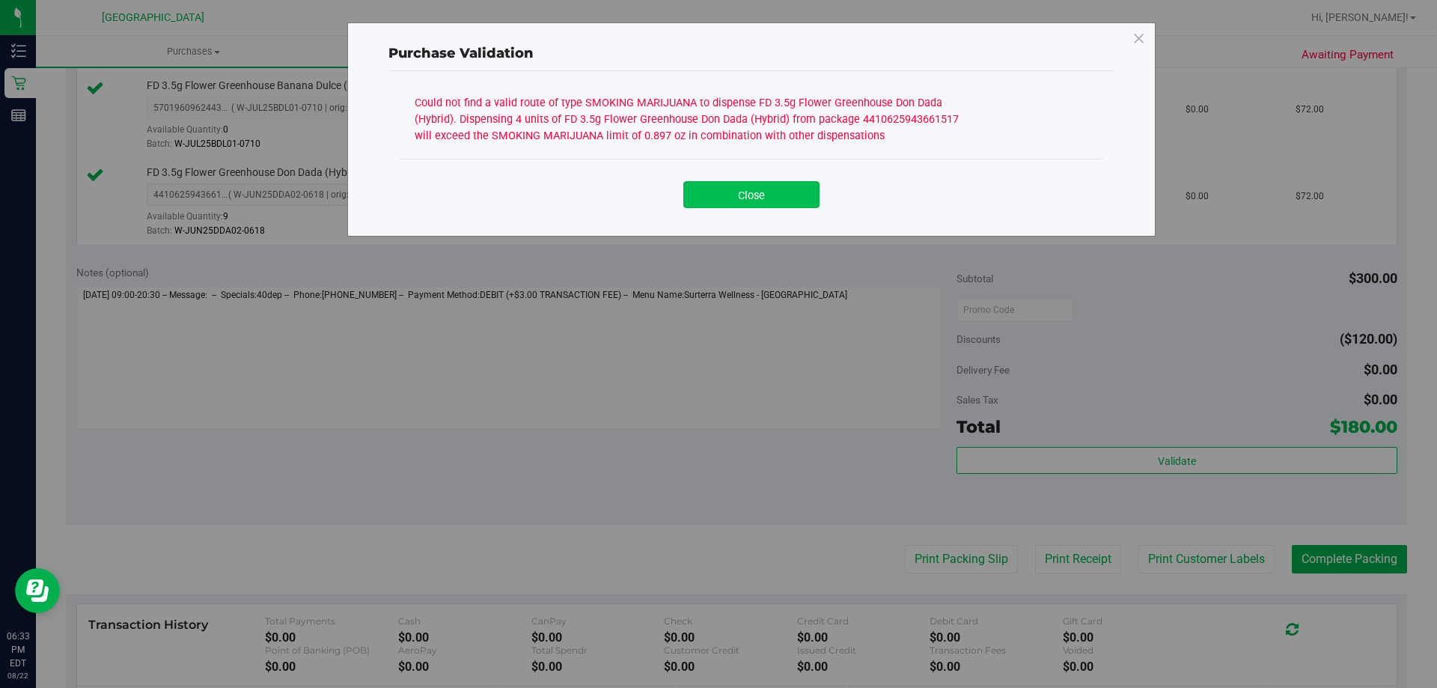
click at [736, 189] on button "Close" at bounding box center [751, 194] width 136 height 27
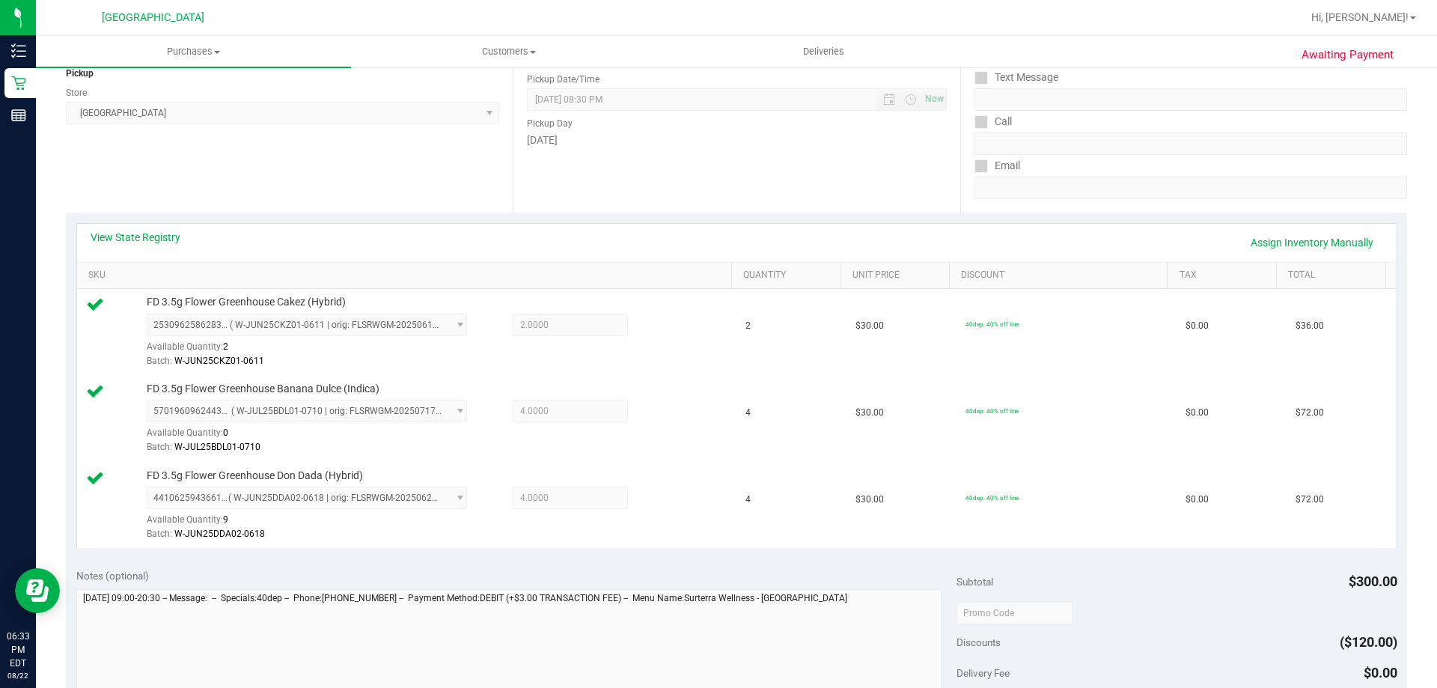
scroll to position [0, 0]
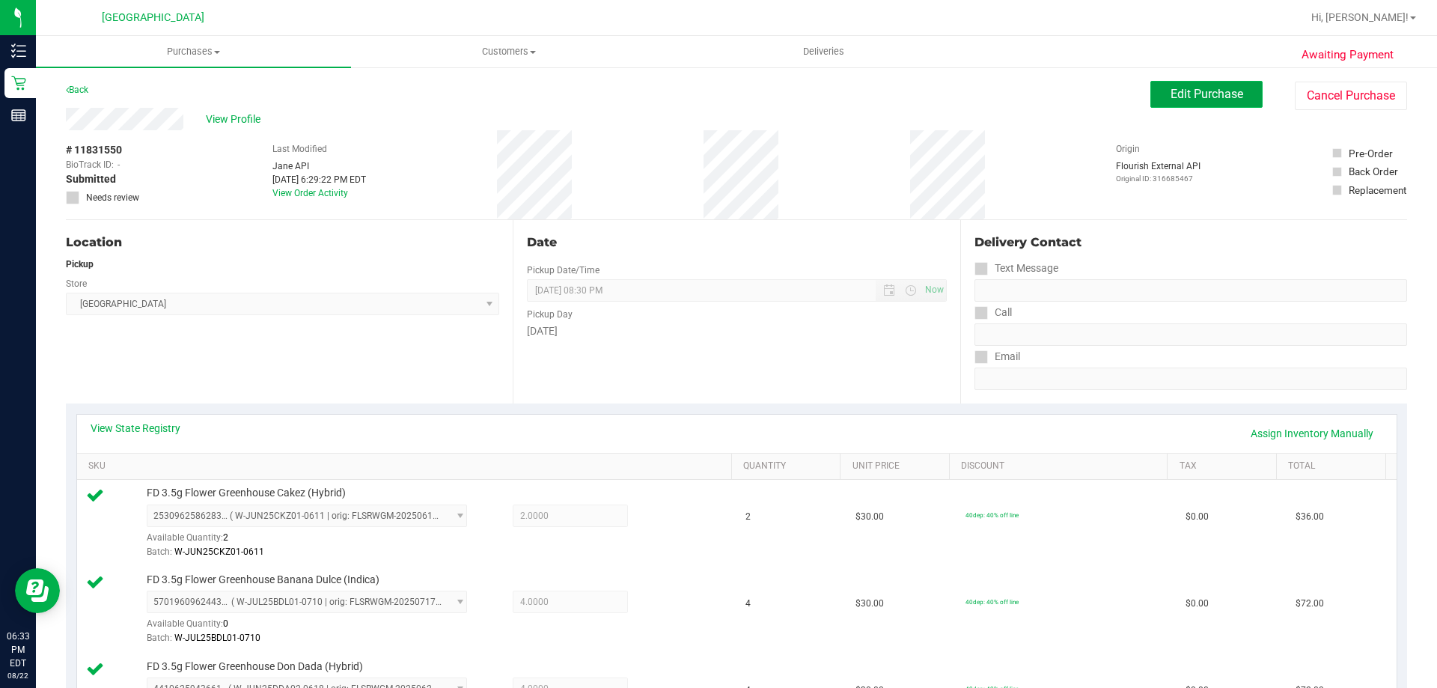
click at [1189, 96] on span "Edit Purchase" at bounding box center [1206, 94] width 73 height 14
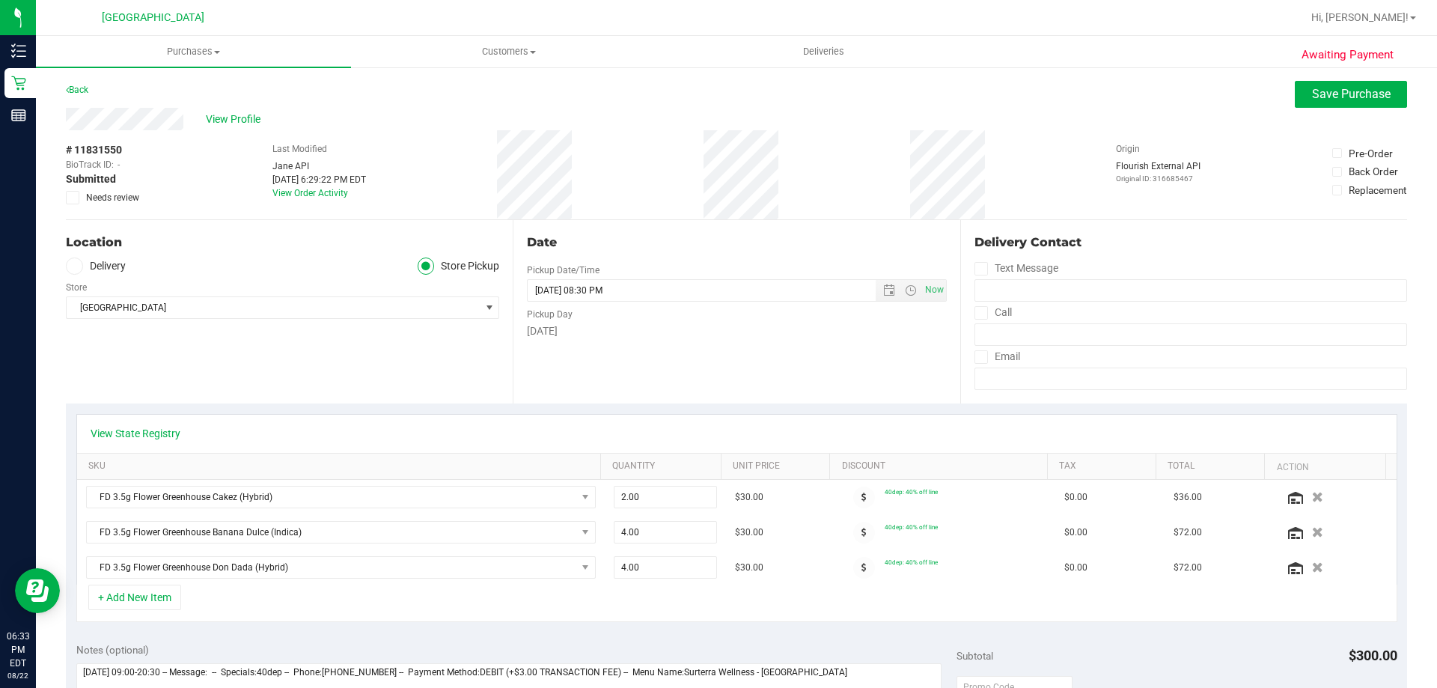
click at [76, 186] on span "Submitted" at bounding box center [91, 179] width 50 height 16
click at [76, 198] on icon at bounding box center [73, 198] width 10 height 0
click at [0, 0] on input "Needs review" at bounding box center [0, 0] width 0 height 0
click at [1326, 82] on button "Save Purchase" at bounding box center [1351, 94] width 112 height 27
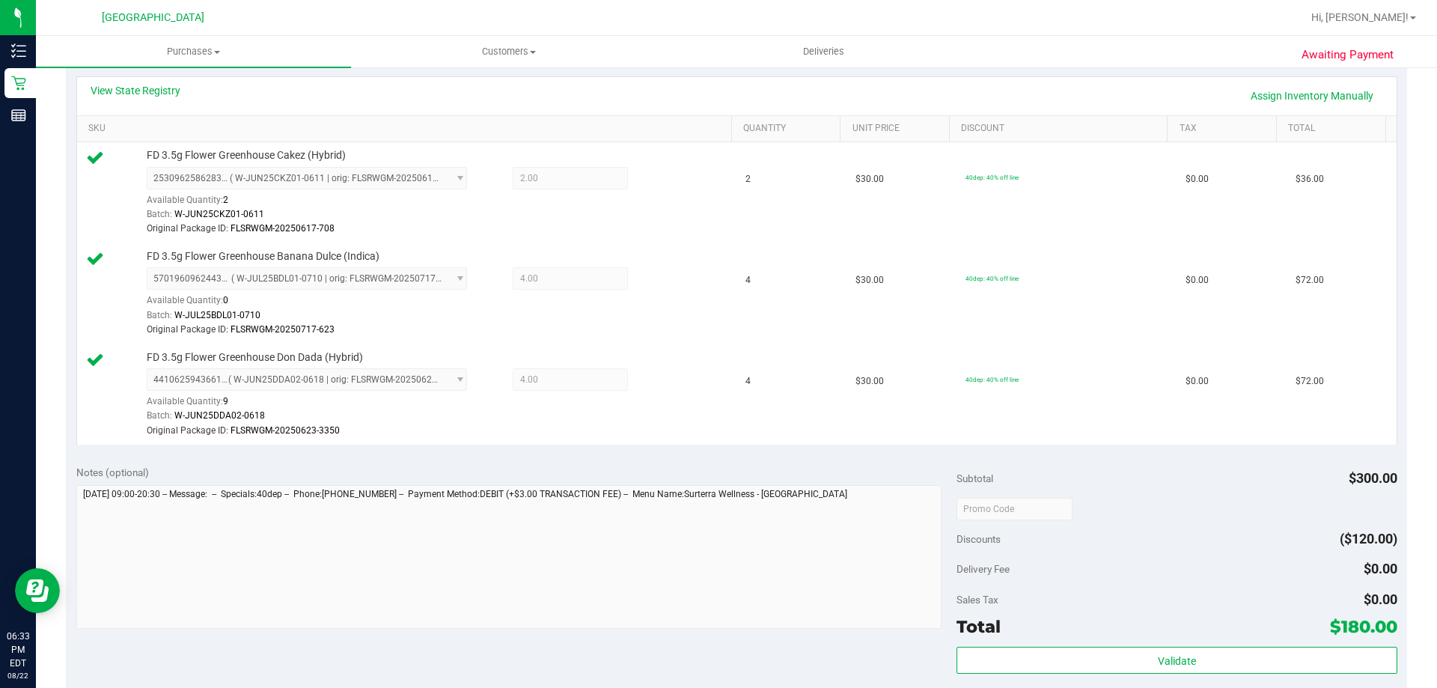
scroll to position [449, 0]
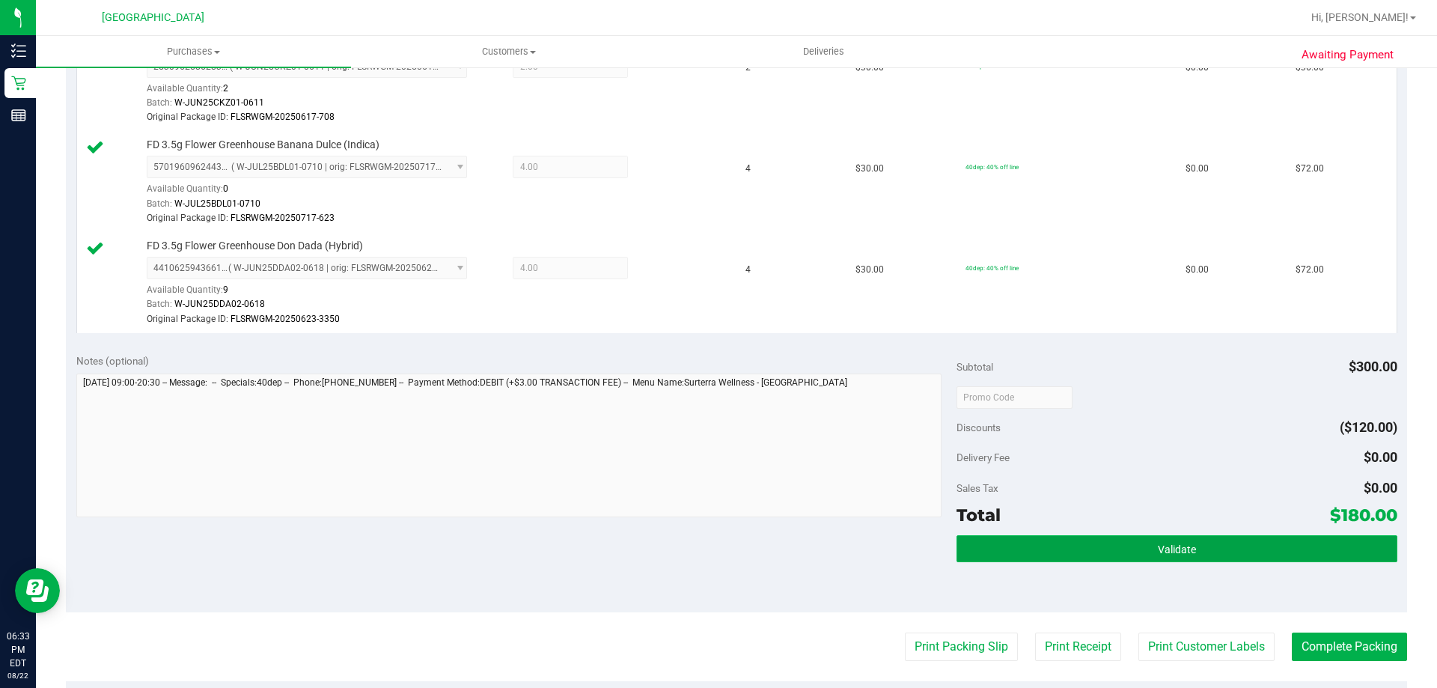
click at [1236, 554] on button "Validate" at bounding box center [1176, 548] width 440 height 27
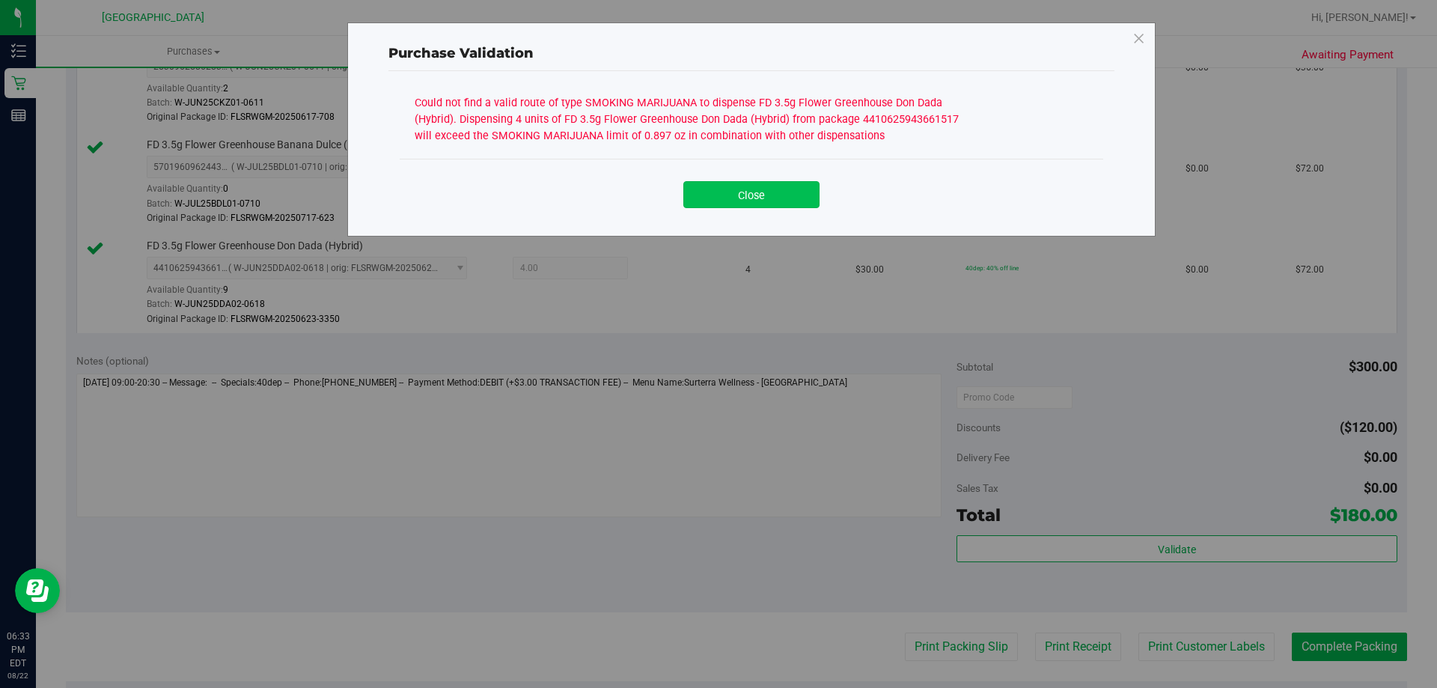
click at [785, 192] on button "Close" at bounding box center [751, 194] width 136 height 27
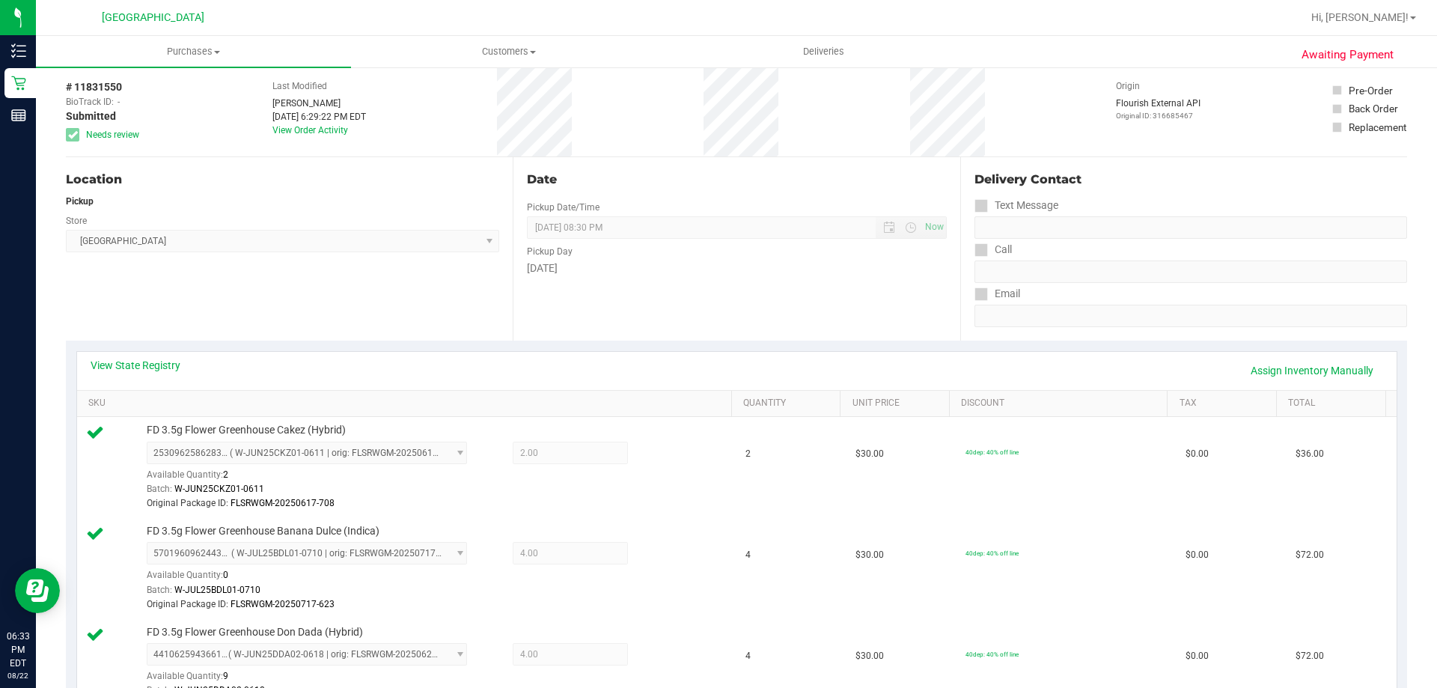
scroll to position [0, 0]
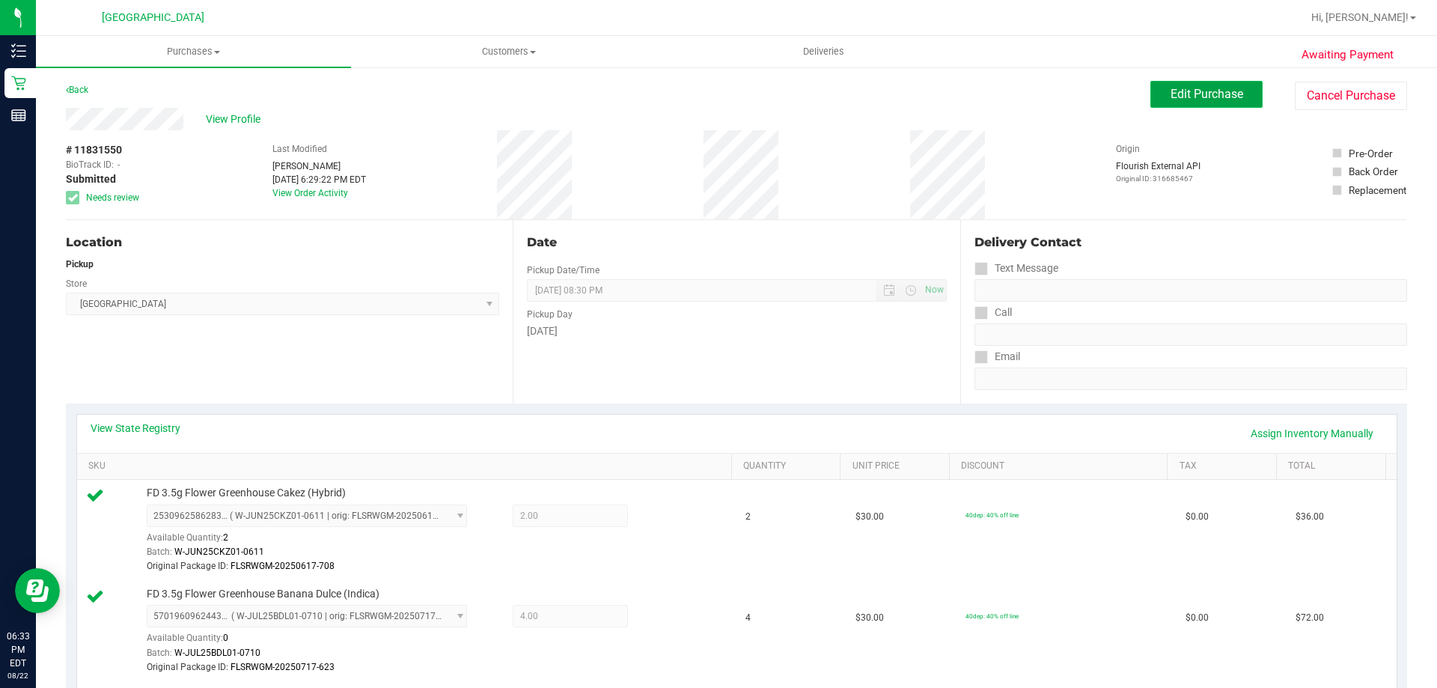
click at [1150, 93] on button "Edit Purchase" at bounding box center [1206, 94] width 112 height 27
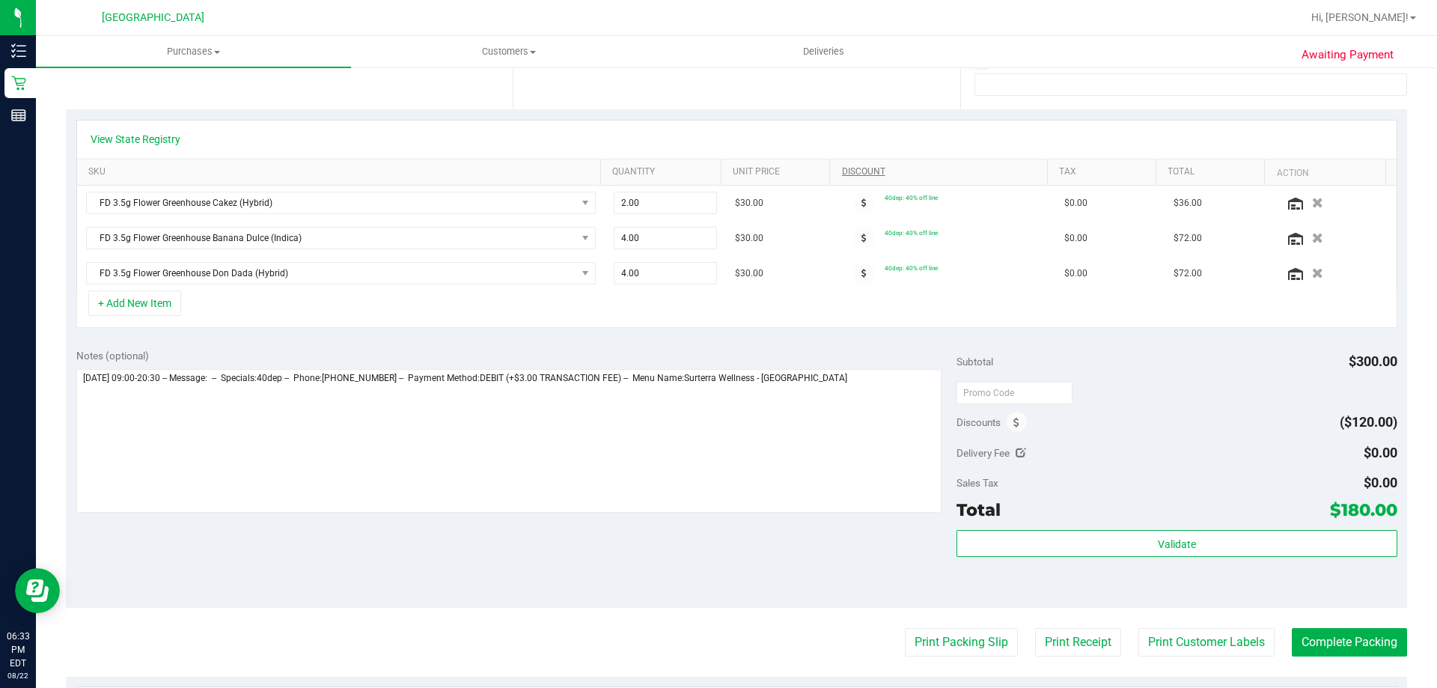
scroll to position [299, 0]
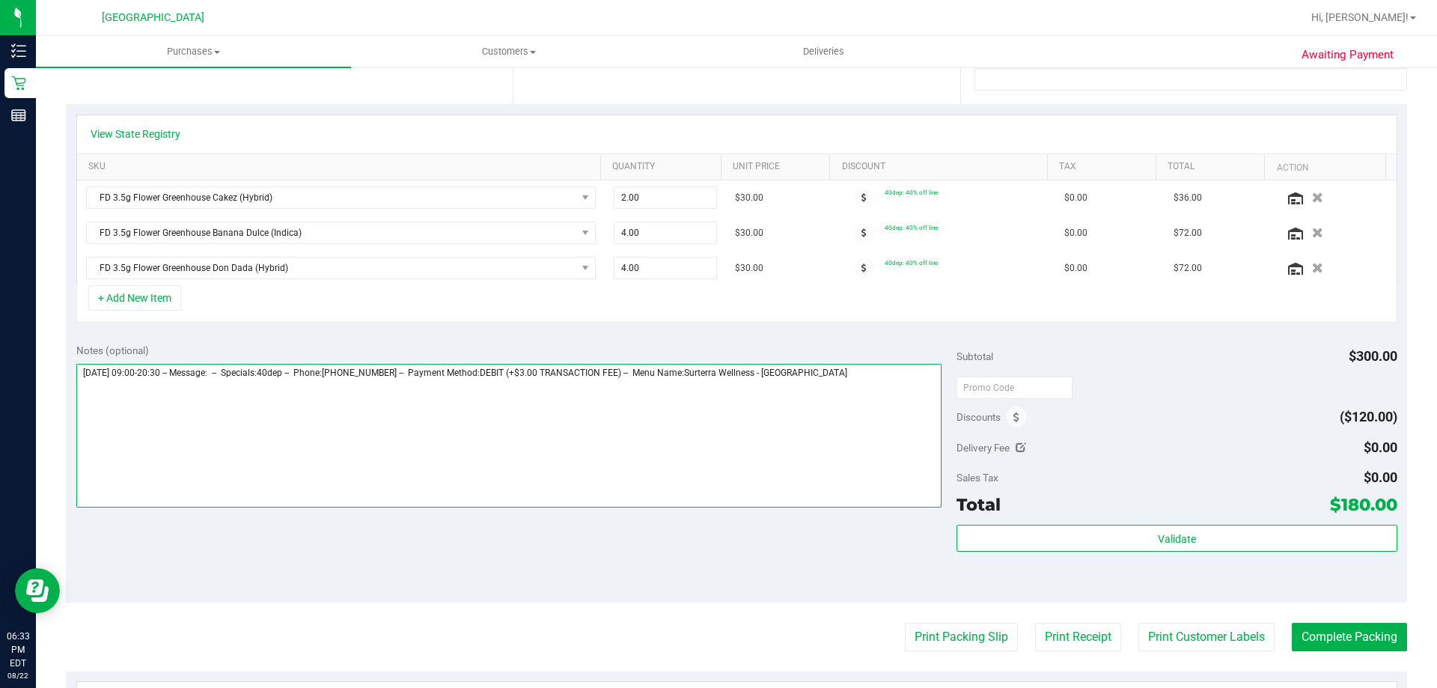
click at [901, 409] on textarea at bounding box center [509, 436] width 866 height 144
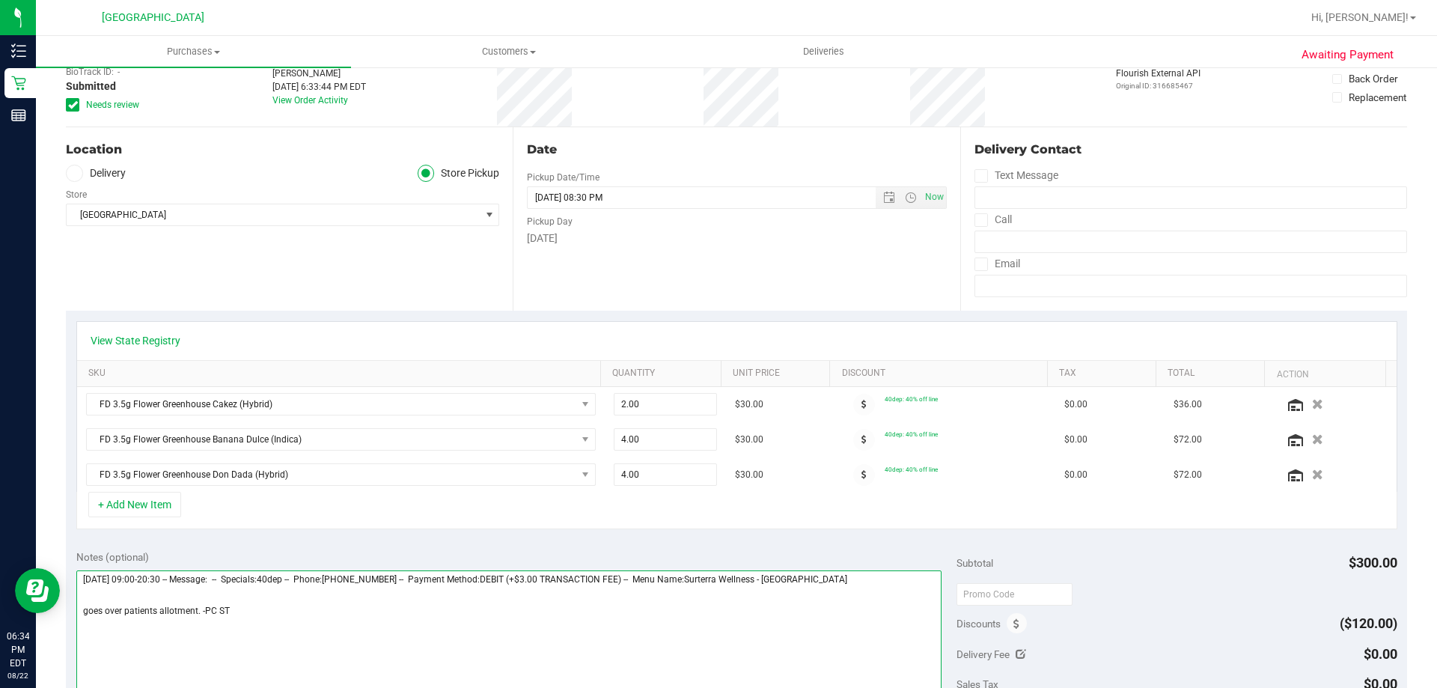
scroll to position [0, 0]
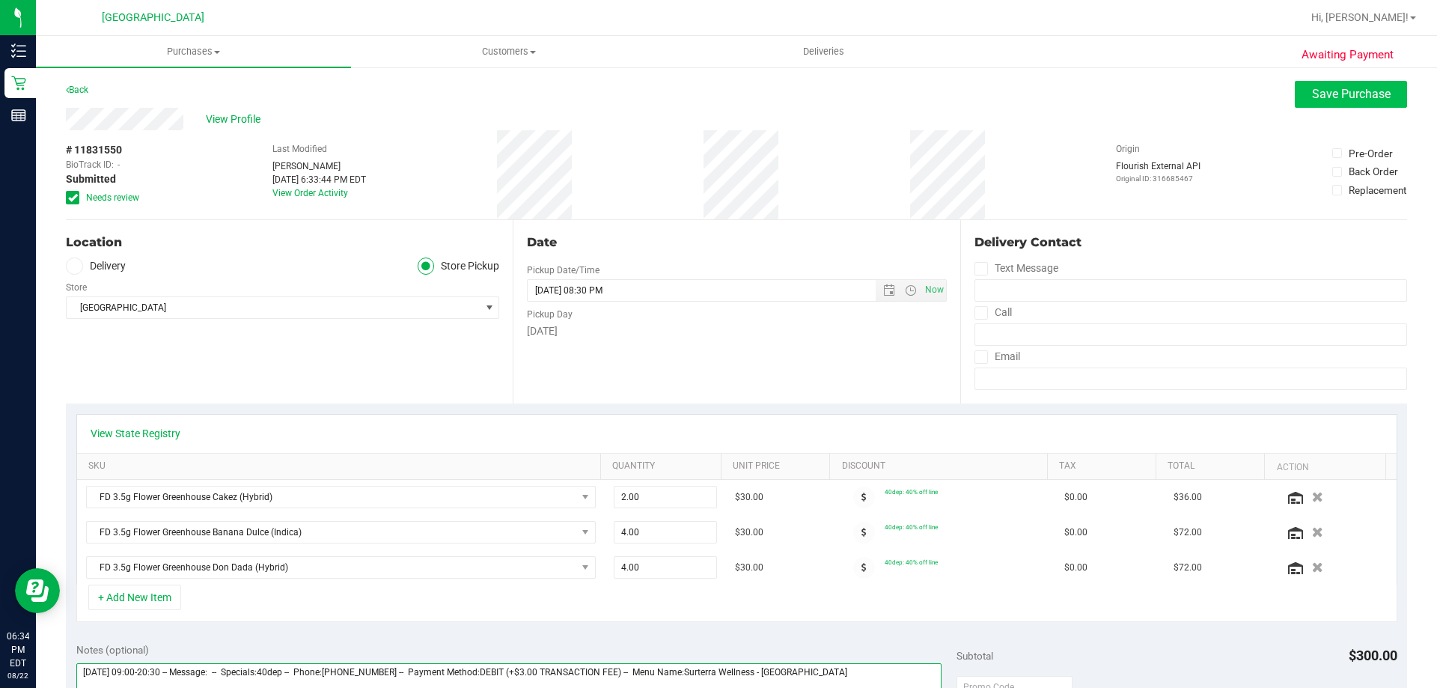
type textarea "Friday 08/22/2025 09:00-20:30 -- Message: -- Specials:40dep -- Phone:3862644251…"
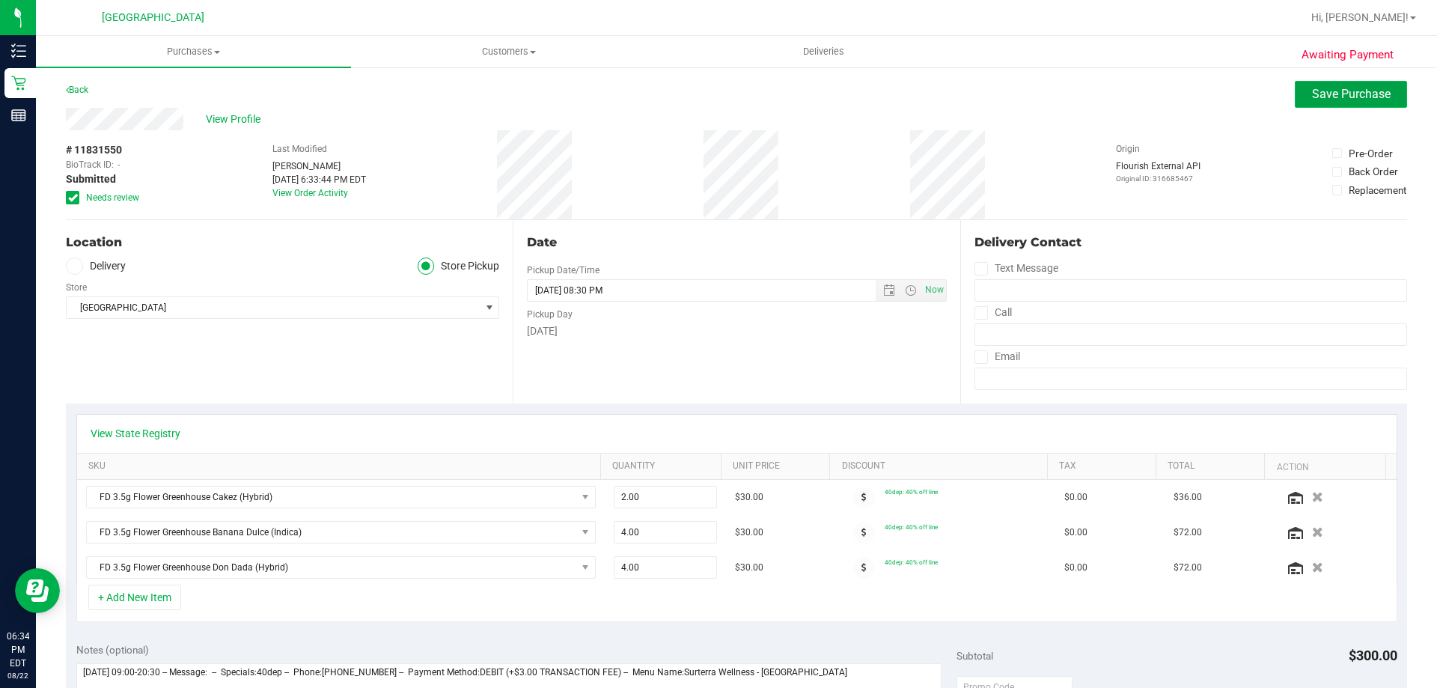
click at [1312, 99] on span "Save Purchase" at bounding box center [1351, 94] width 79 height 14
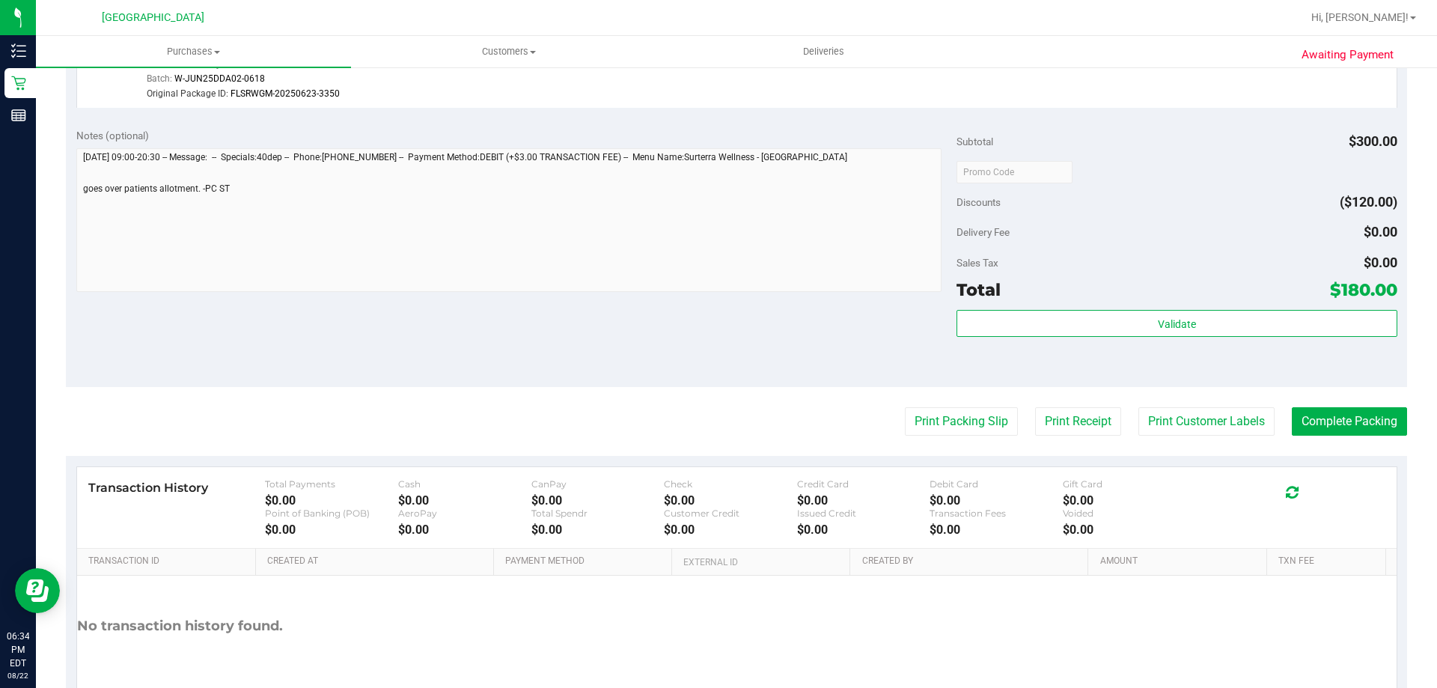
scroll to position [752, 0]
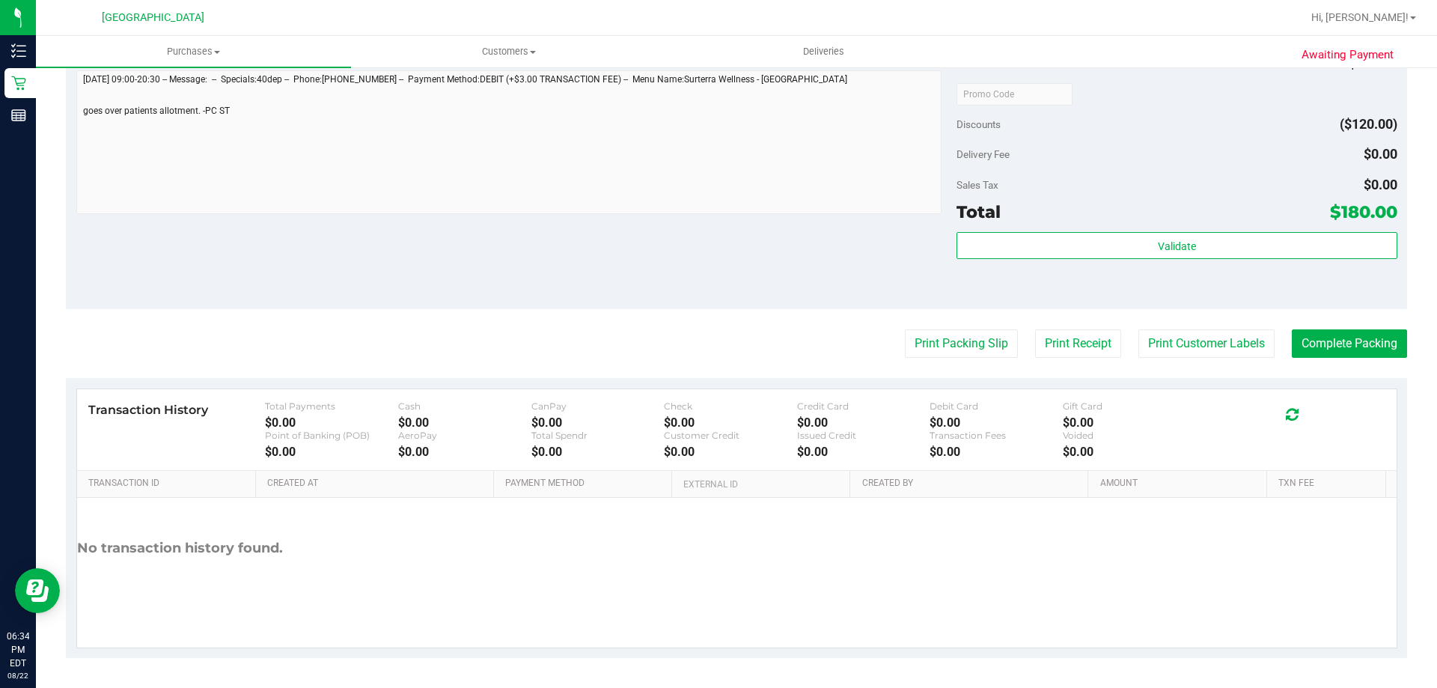
click at [797, 585] on div "No transaction history found." at bounding box center [736, 548] width 1319 height 101
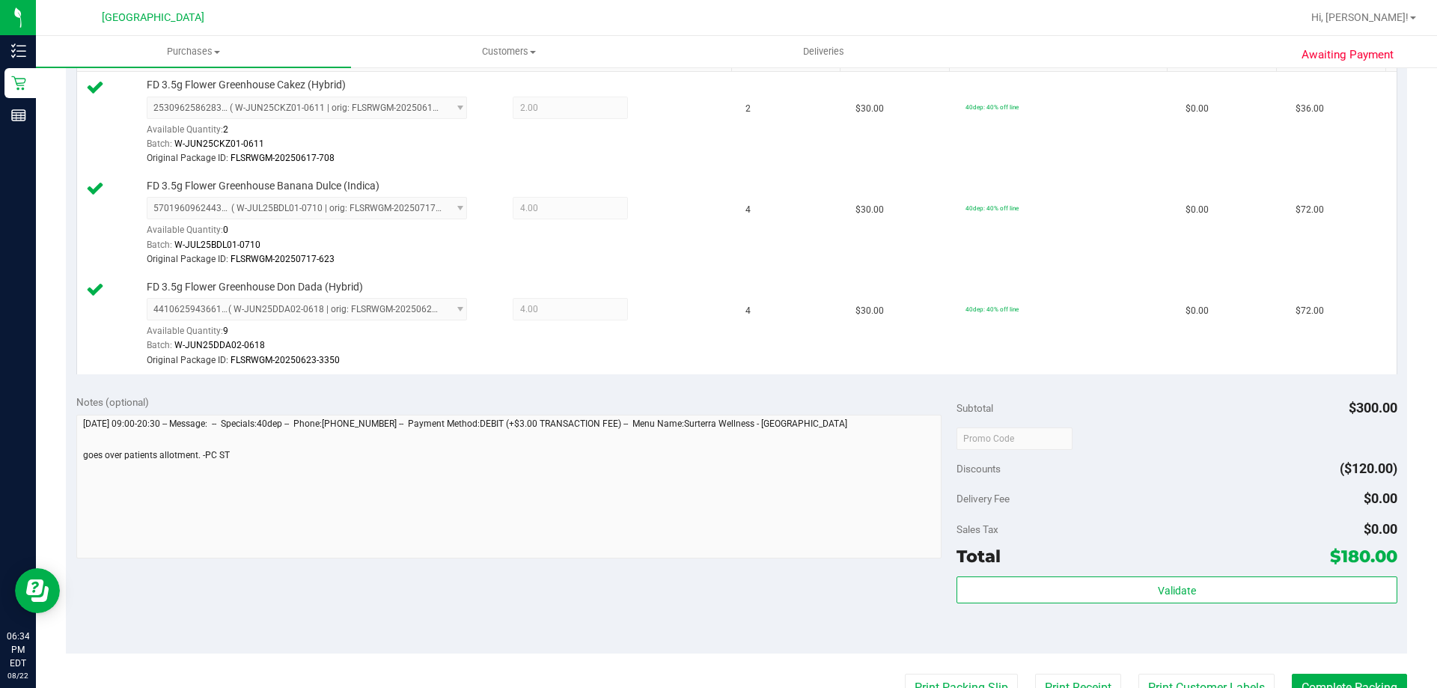
scroll to position [0, 0]
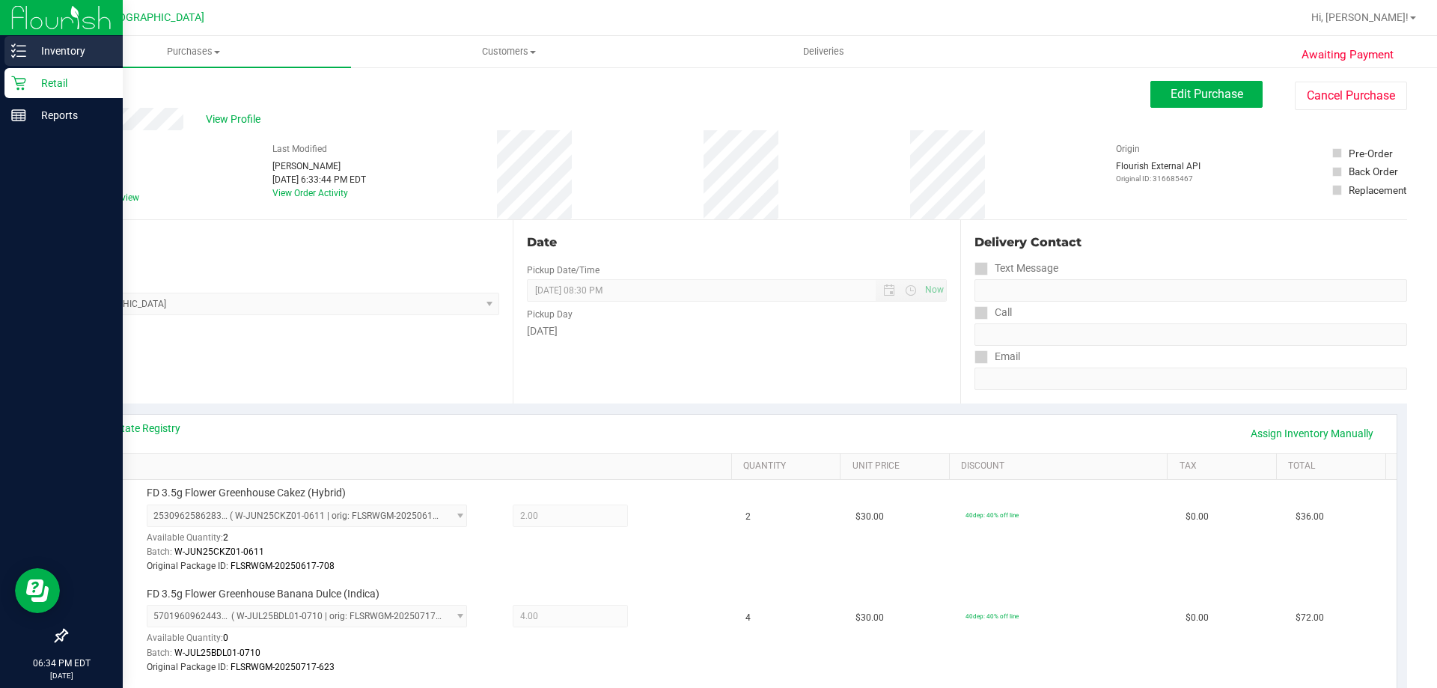
click at [14, 52] on icon at bounding box center [18, 50] width 15 height 15
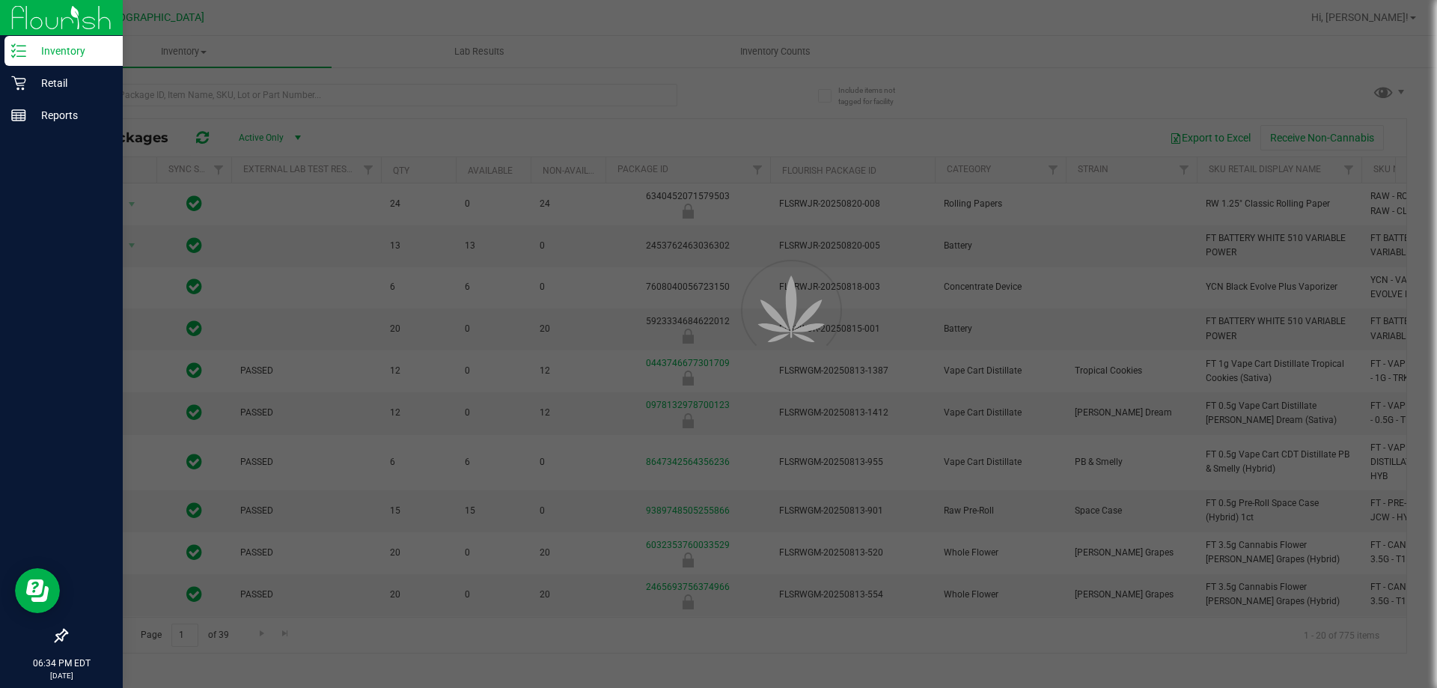
click at [198, 52] on div at bounding box center [718, 344] width 1437 height 688
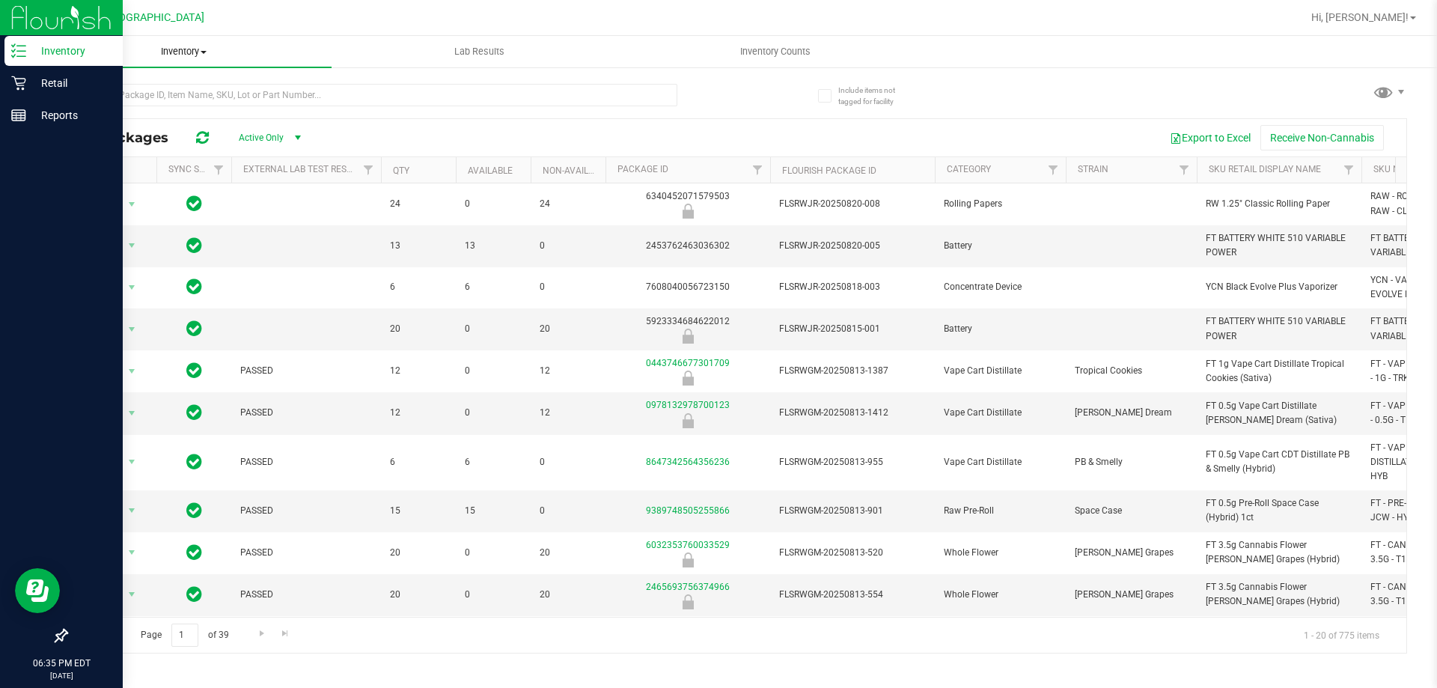
click at [205, 51] on span at bounding box center [204, 52] width 6 height 3
click at [26, 79] on p "Retail" at bounding box center [71, 83] width 90 height 18
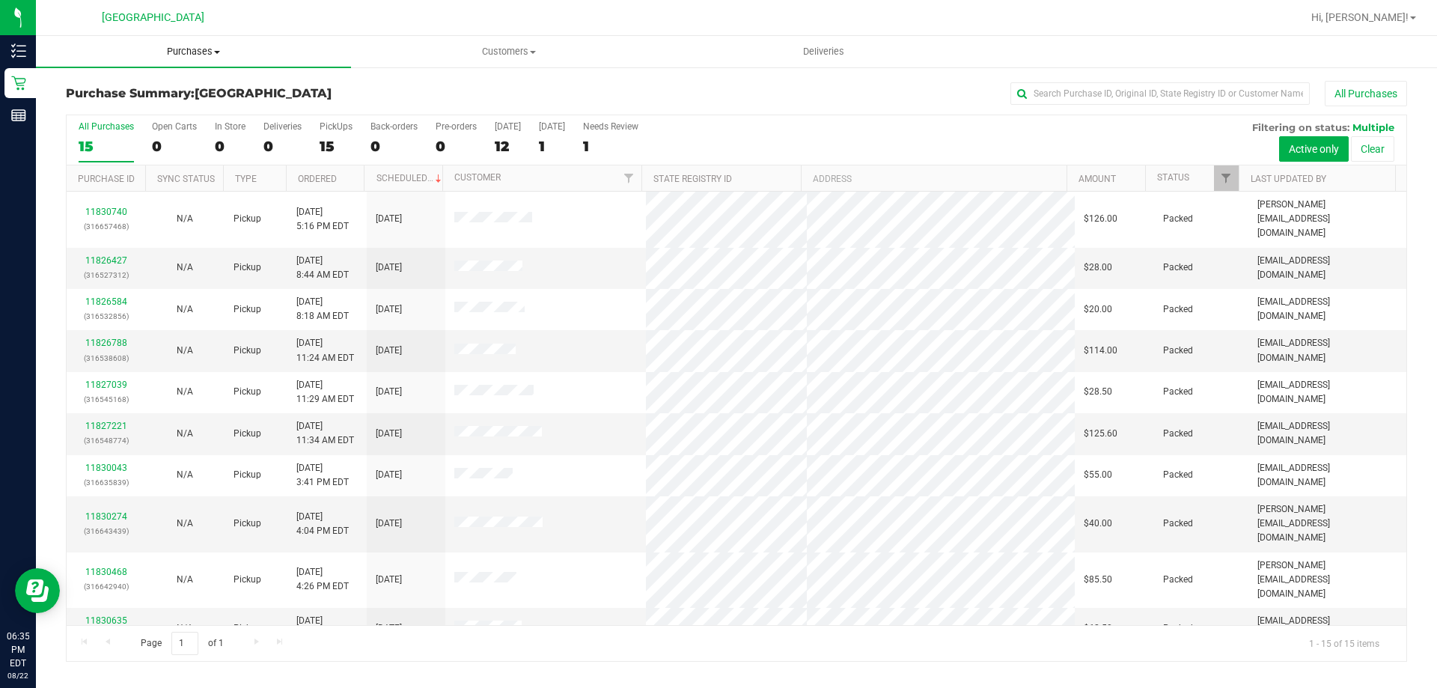
click at [188, 55] on span "Purchases" at bounding box center [193, 51] width 315 height 13
click at [186, 112] on li "Fulfillment" at bounding box center [193, 109] width 315 height 18
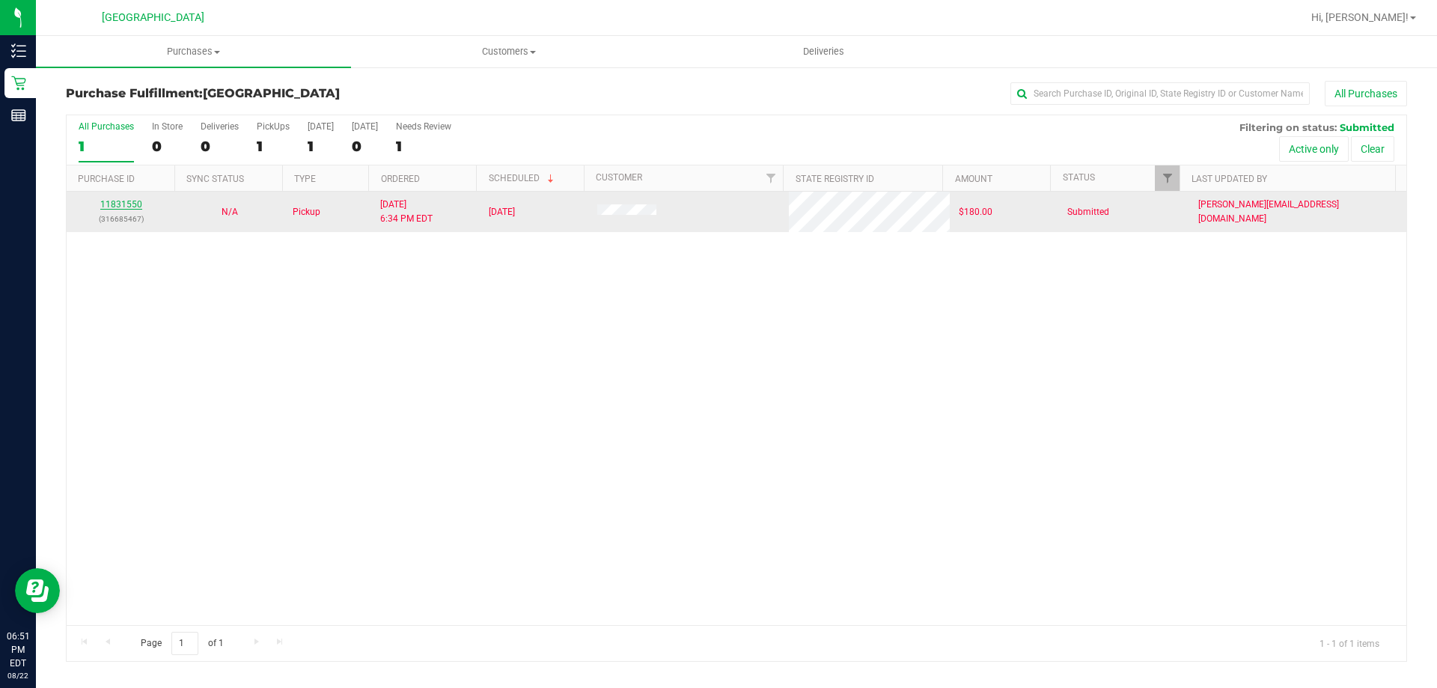
click at [124, 207] on link "11831550" at bounding box center [121, 204] width 42 height 10
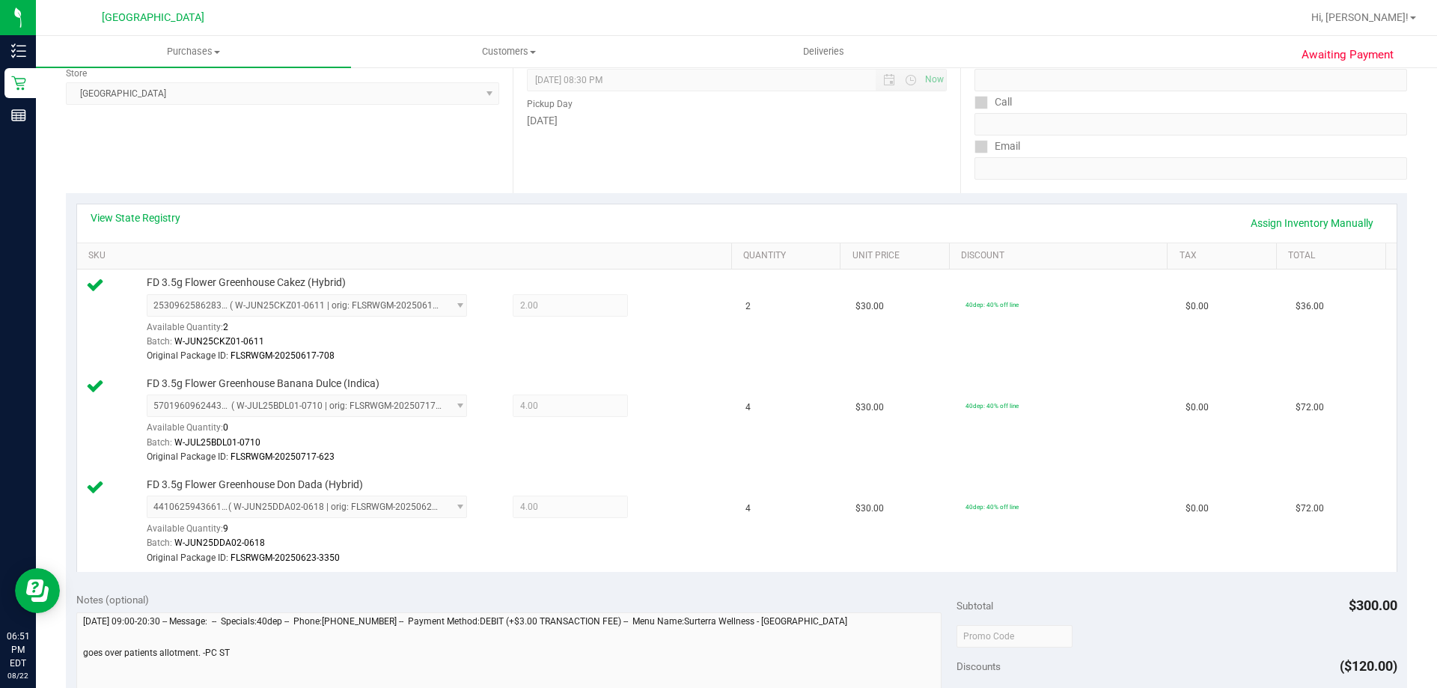
scroll to position [224, 0]
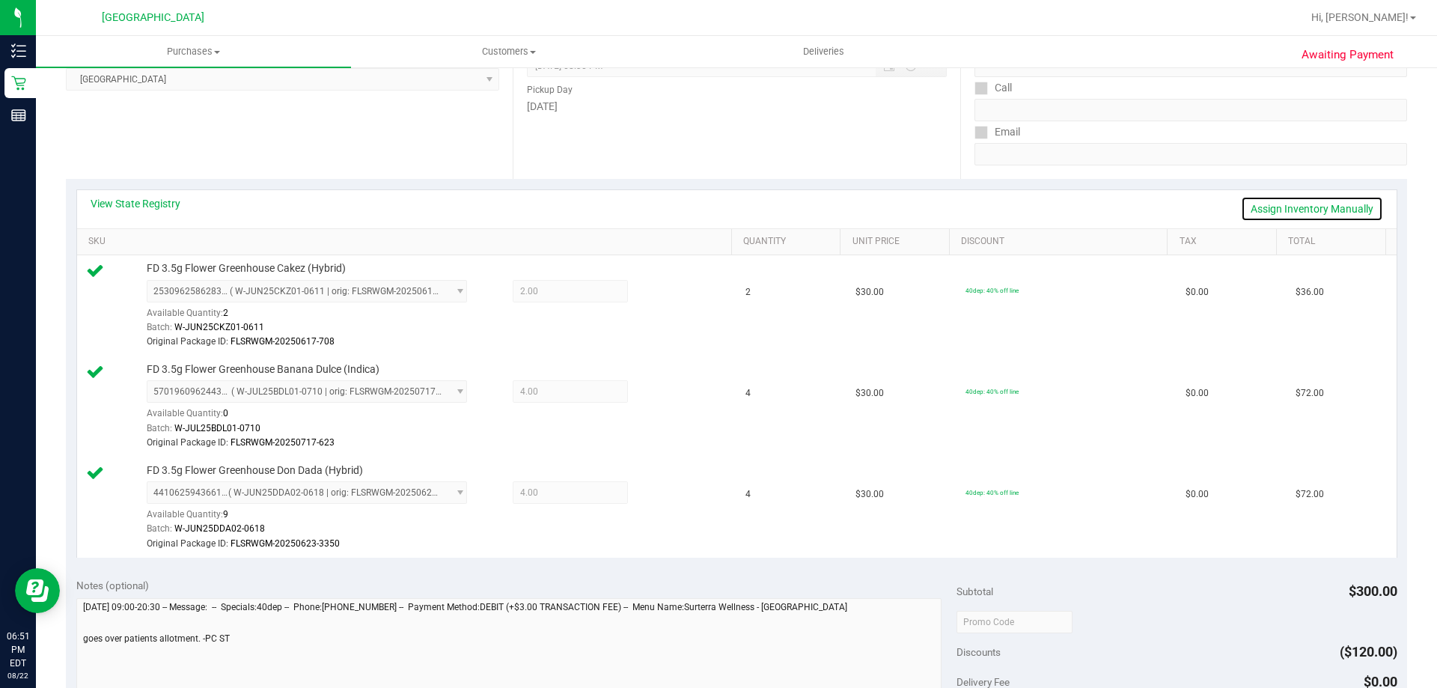
click at [1314, 205] on link "Assign Inventory Manually" at bounding box center [1312, 208] width 142 height 25
click at [656, 291] on icon at bounding box center [664, 292] width 16 height 17
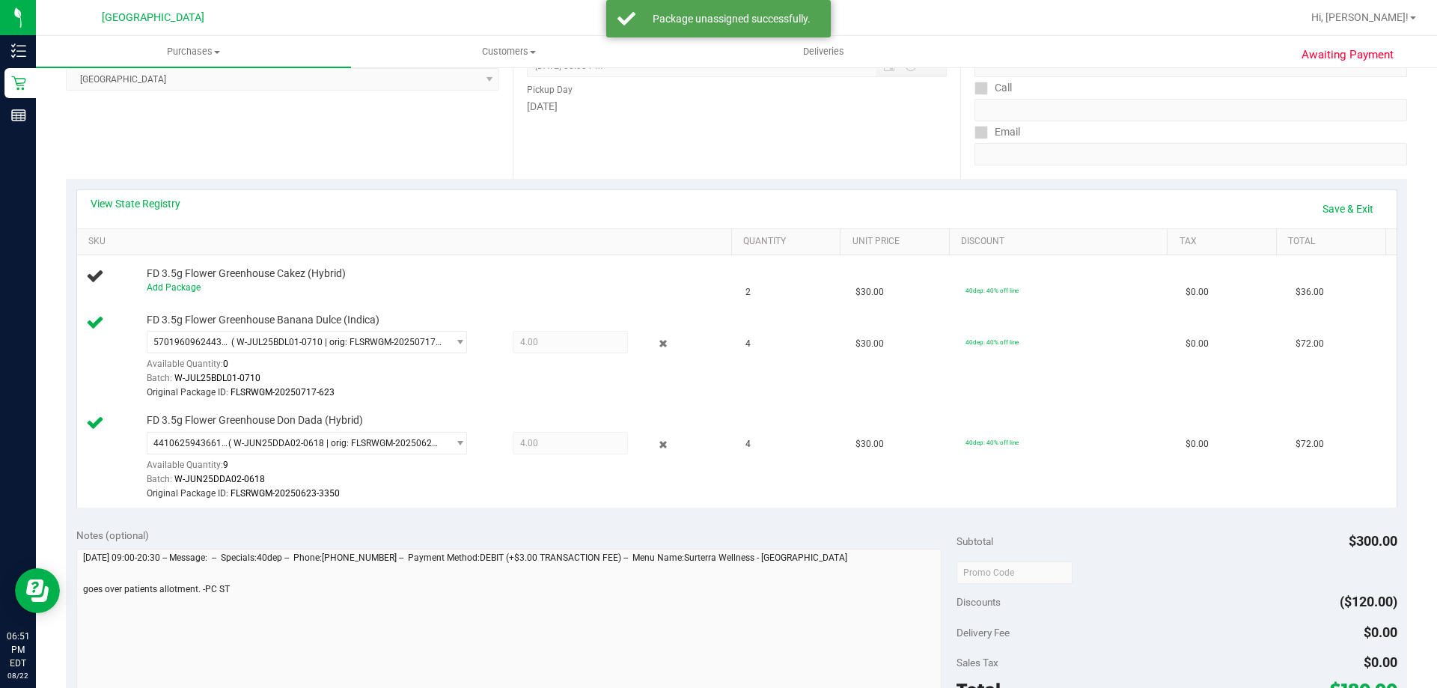
click at [658, 337] on icon at bounding box center [664, 343] width 16 height 17
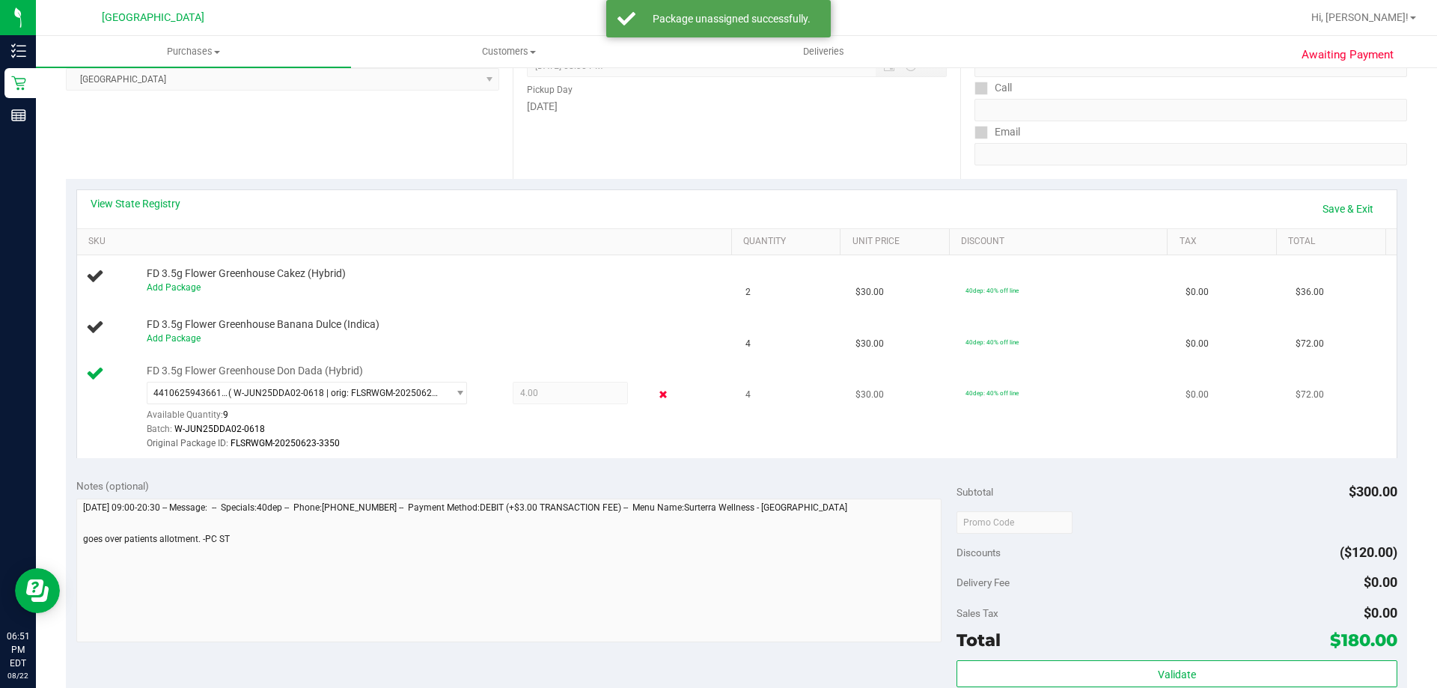
click at [656, 392] on icon at bounding box center [664, 394] width 16 height 17
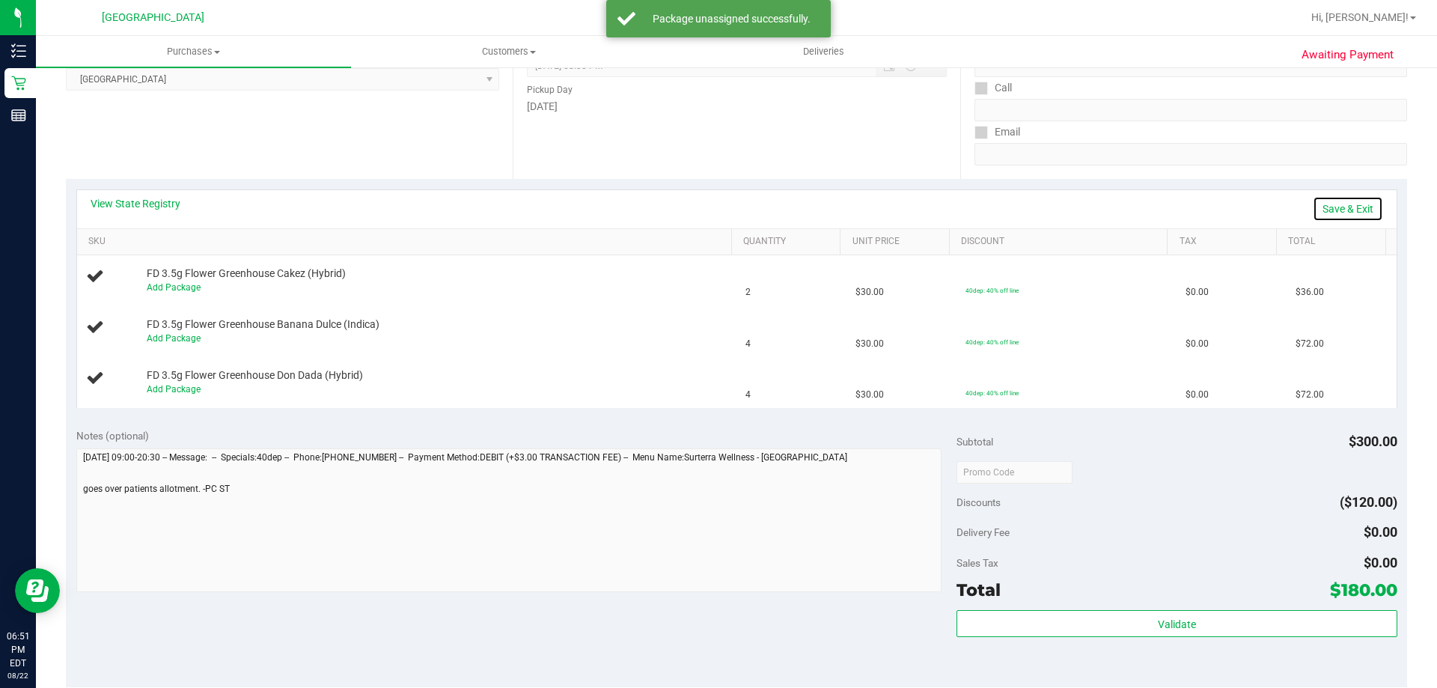
click at [1345, 209] on link "Save & Exit" at bounding box center [1348, 208] width 70 height 25
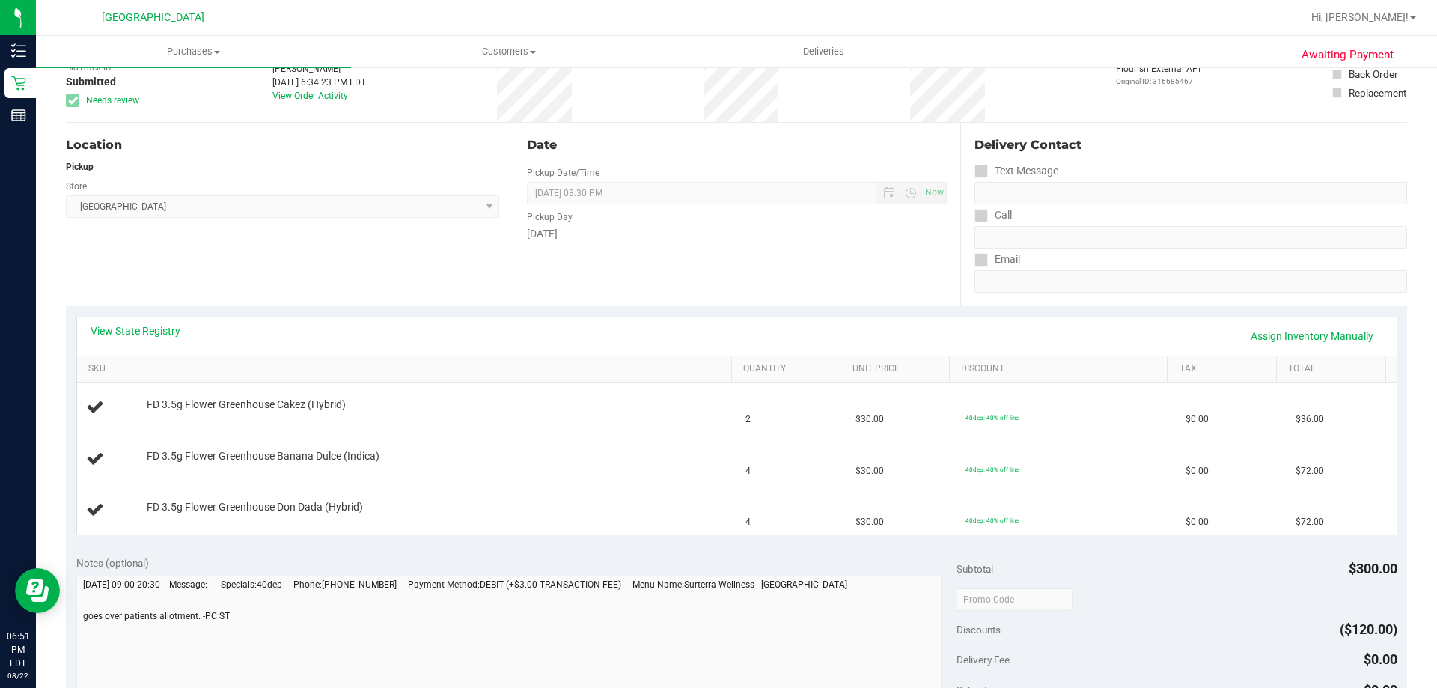
scroll to position [0, 0]
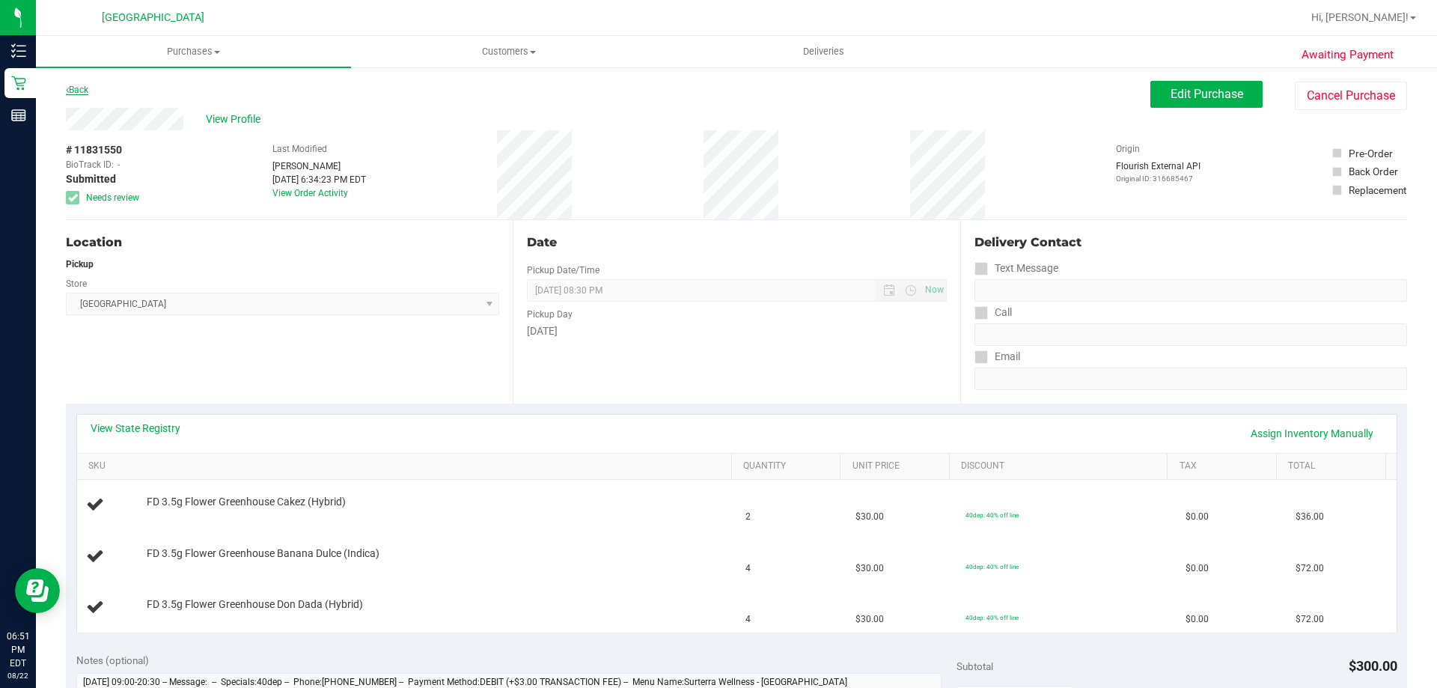
click at [79, 88] on link "Back" at bounding box center [77, 90] width 22 height 10
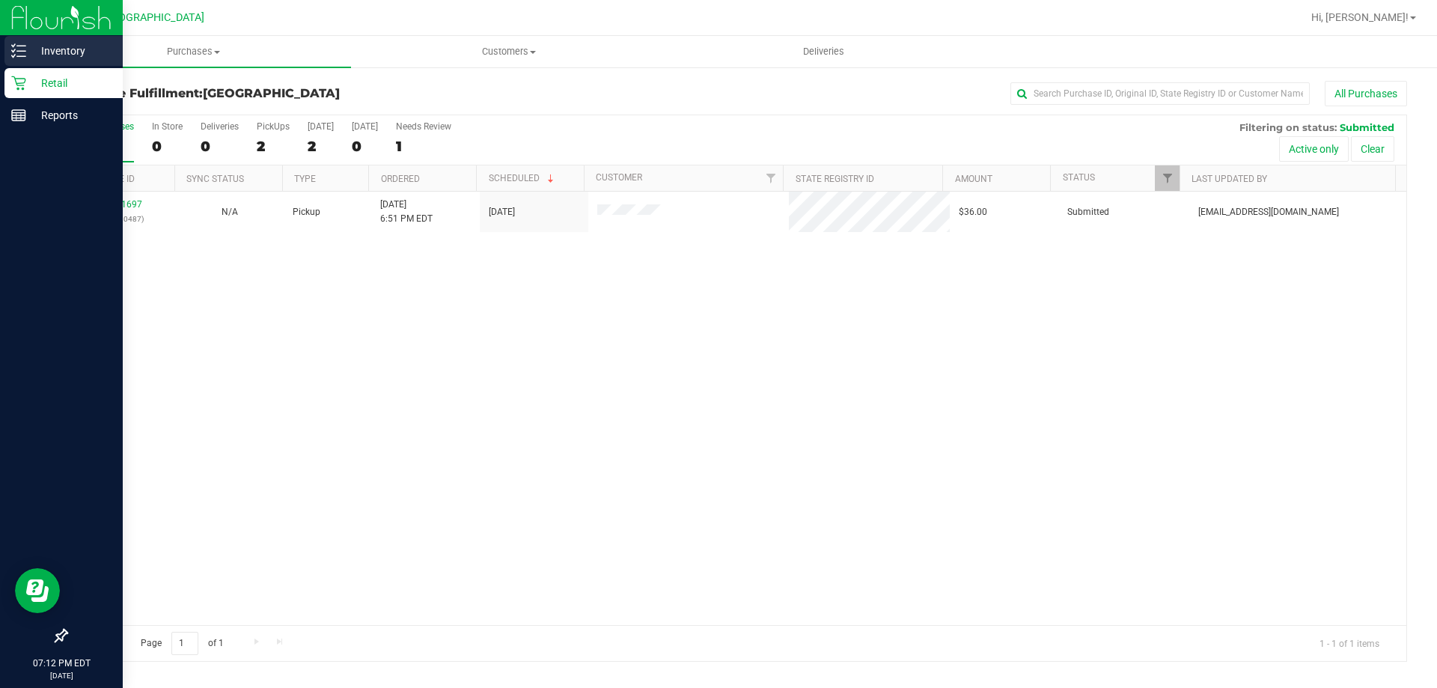
click at [16, 57] on icon at bounding box center [18, 50] width 15 height 15
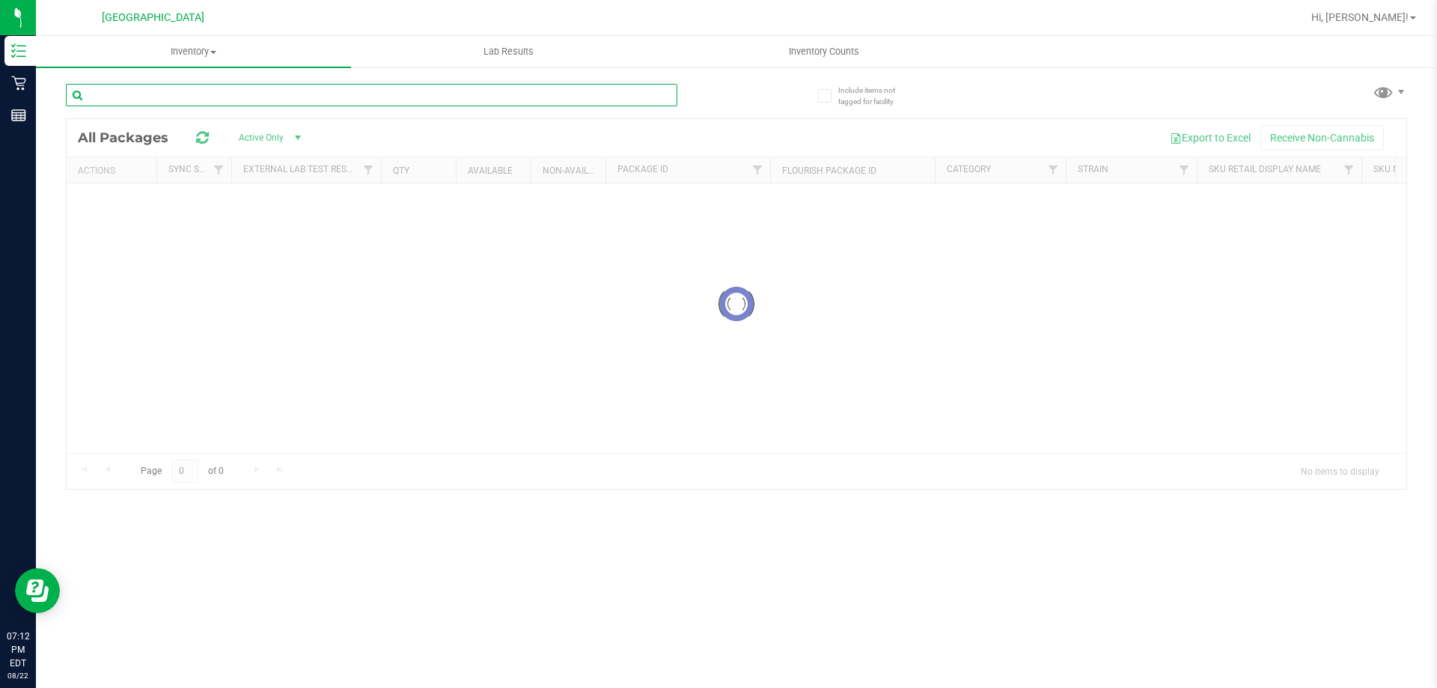
click at [386, 98] on input "text" at bounding box center [371, 95] width 611 height 22
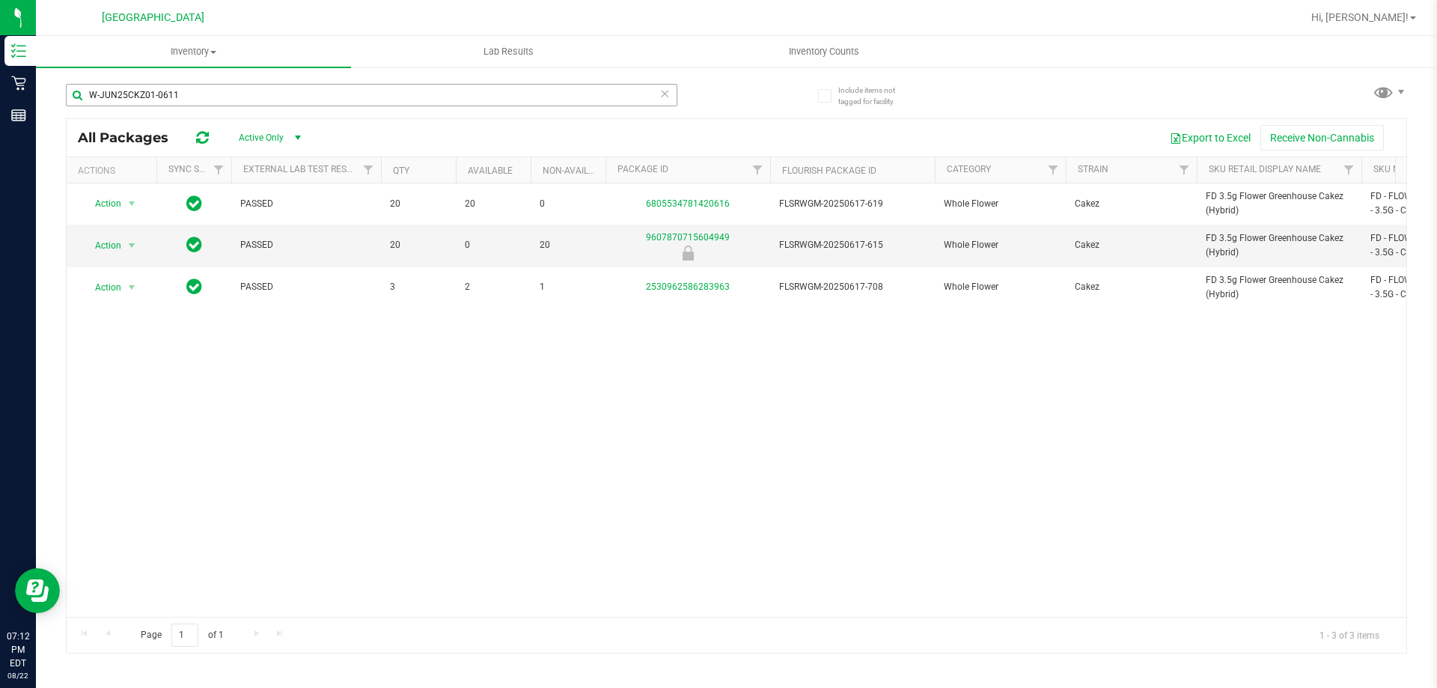
drag, startPoint x: 263, startPoint y: 69, endPoint x: 260, endPoint y: 91, distance: 22.0
click at [263, 68] on div "Include items not tagged for facility W-JUN25CKZ01-0611 All Packages Active Onl…" at bounding box center [736, 294] width 1401 height 456
click at [257, 91] on input "W-JUN25CKZ01-0611" at bounding box center [371, 95] width 611 height 22
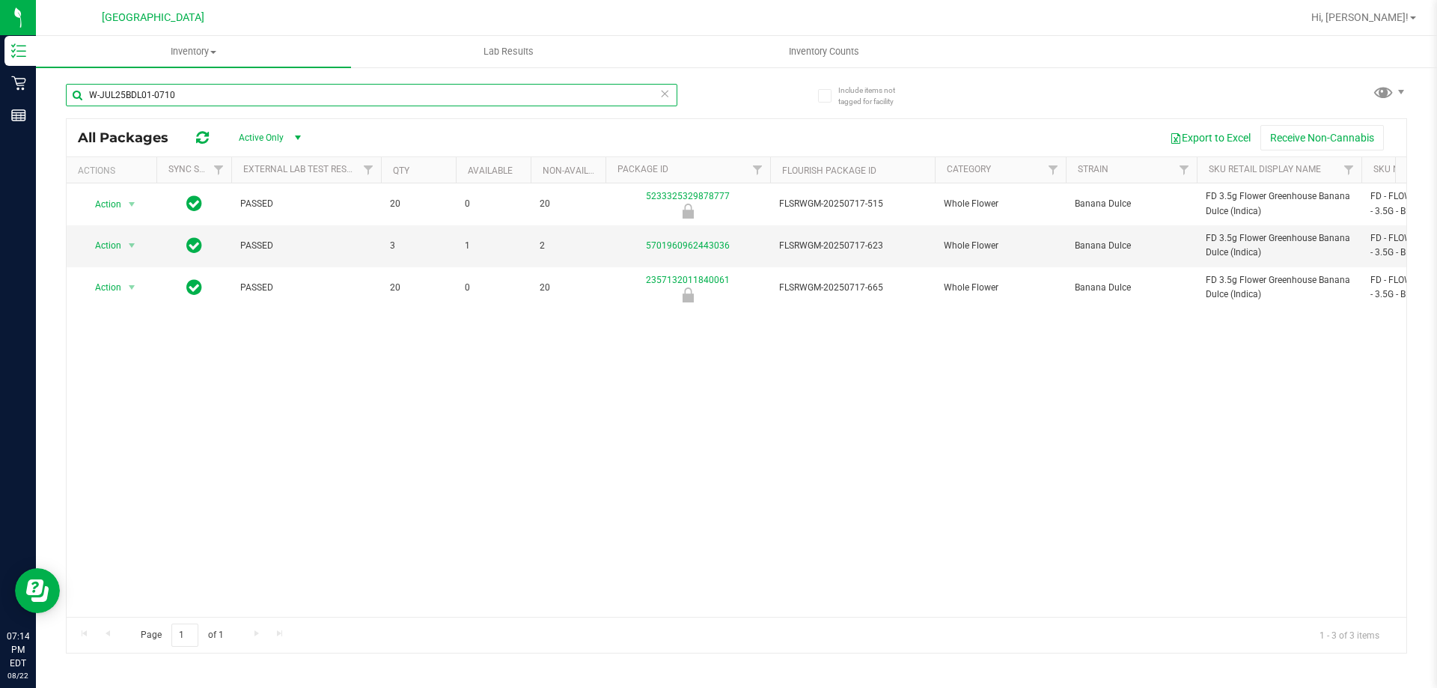
type input "W-JUL25BDL01-0710"
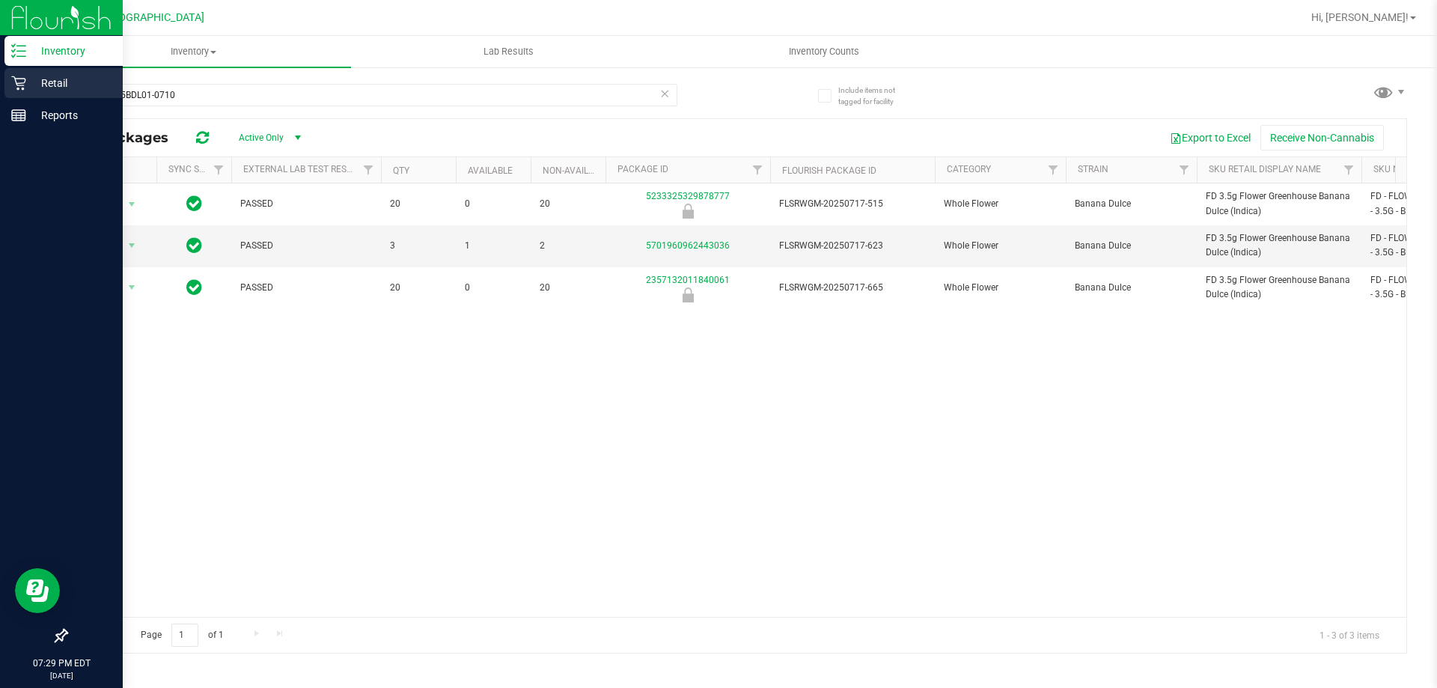
click at [37, 79] on p "Retail" at bounding box center [71, 83] width 90 height 18
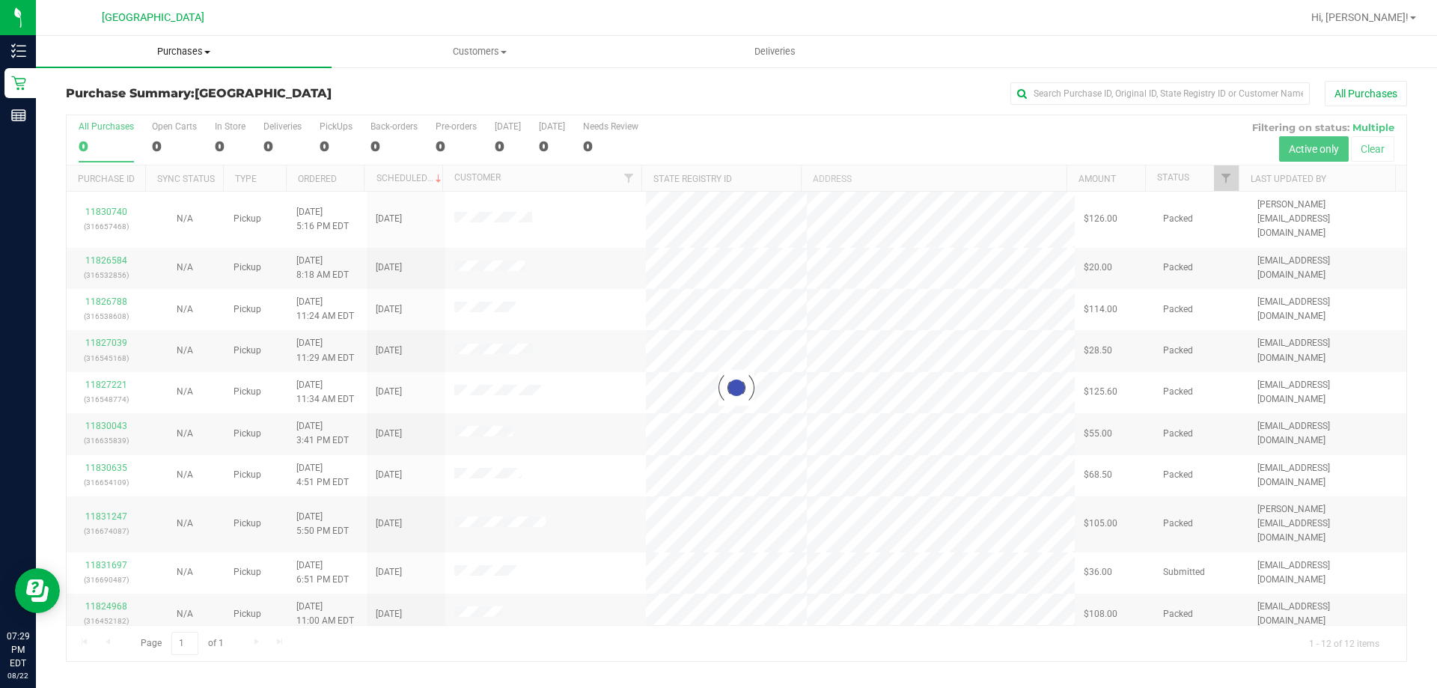
click at [187, 55] on span "Purchases" at bounding box center [184, 51] width 296 height 13
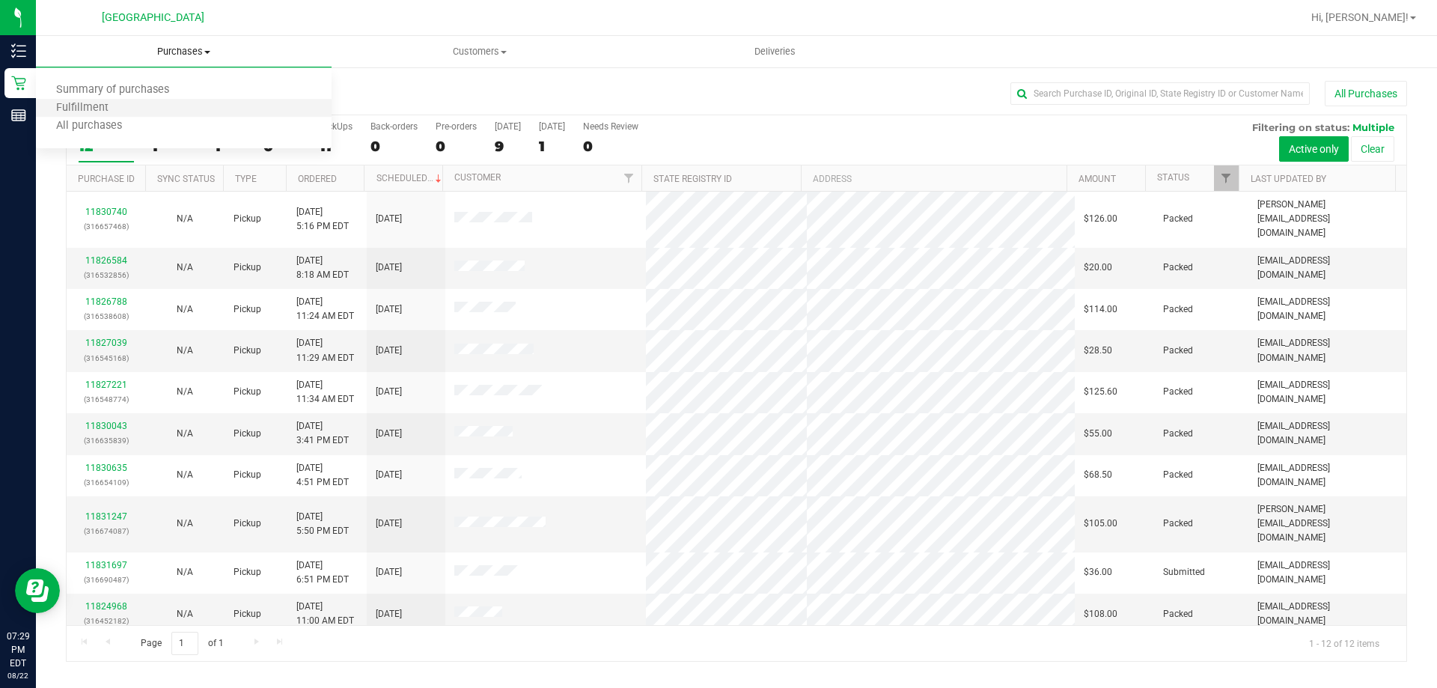
click at [144, 114] on li "Fulfillment" at bounding box center [184, 109] width 296 height 18
